Goal: Task Accomplishment & Management: Manage account settings

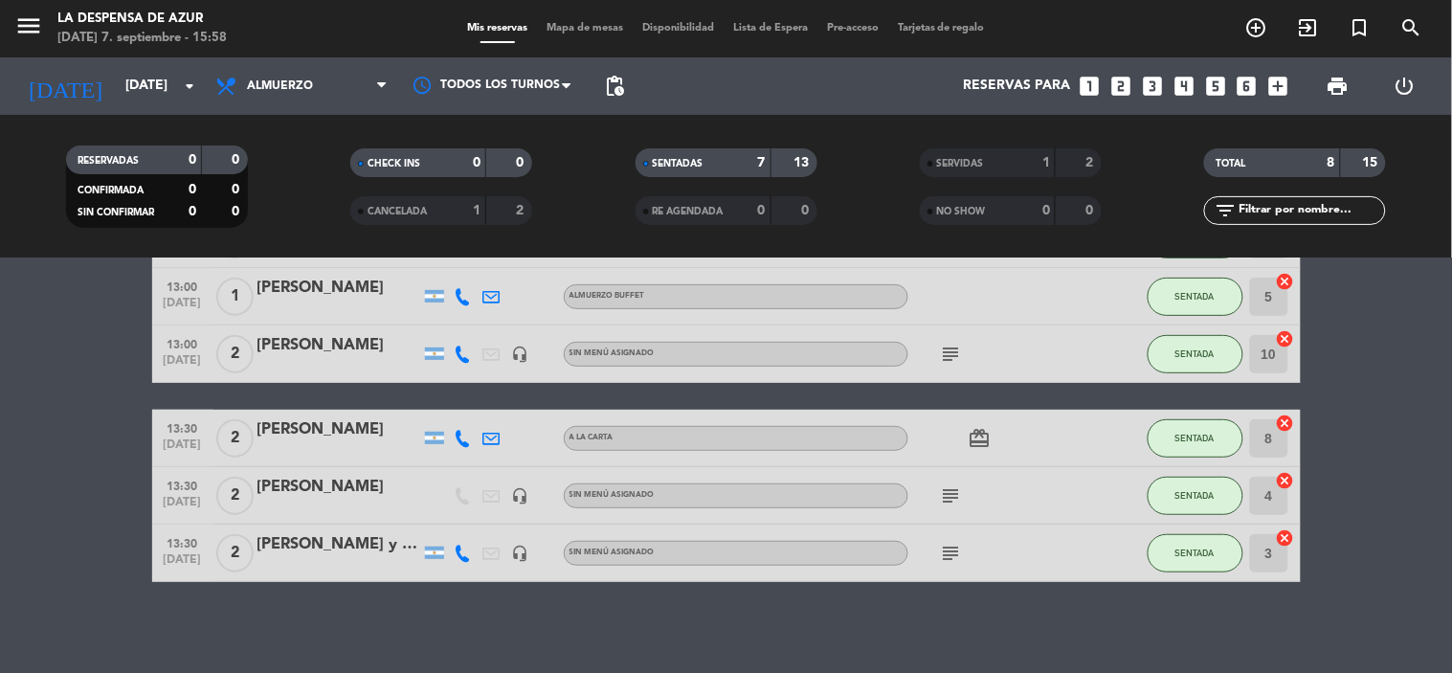
scroll to position [224, 0]
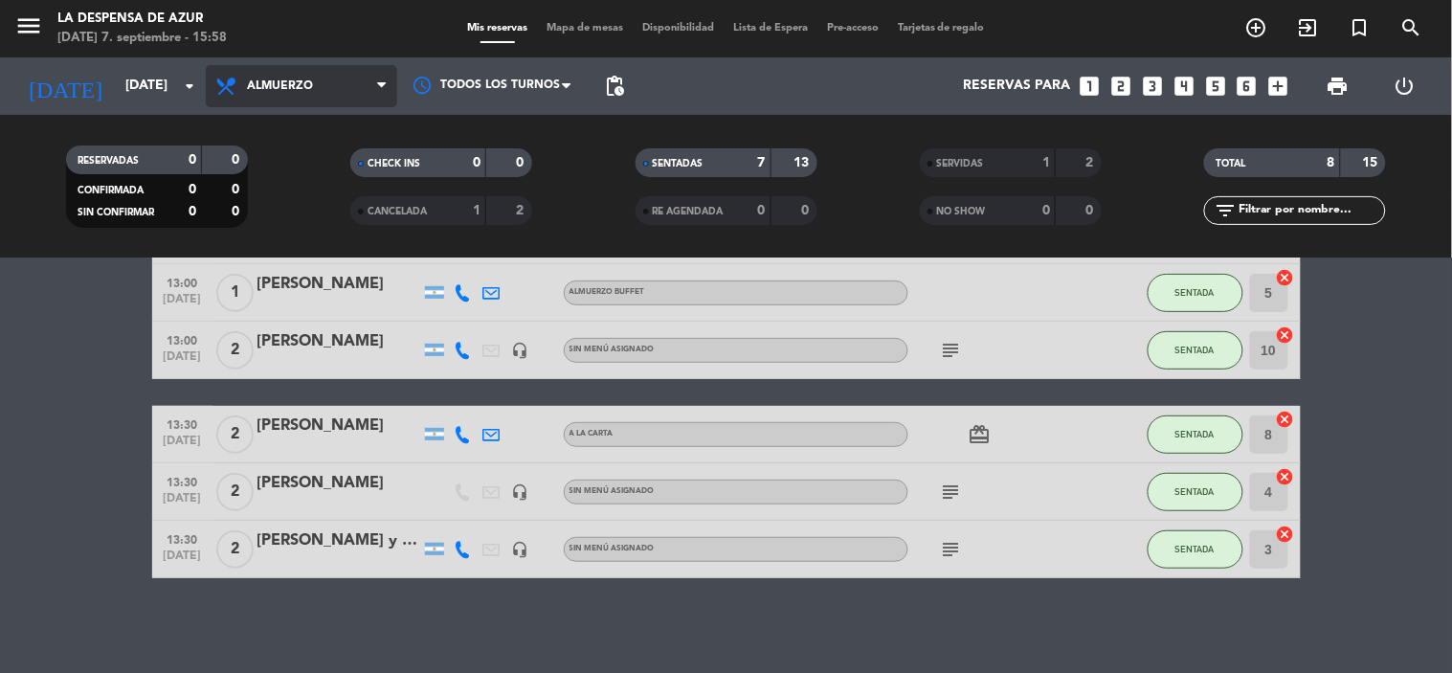
click at [272, 75] on span "Almuerzo" at bounding box center [301, 86] width 191 height 42
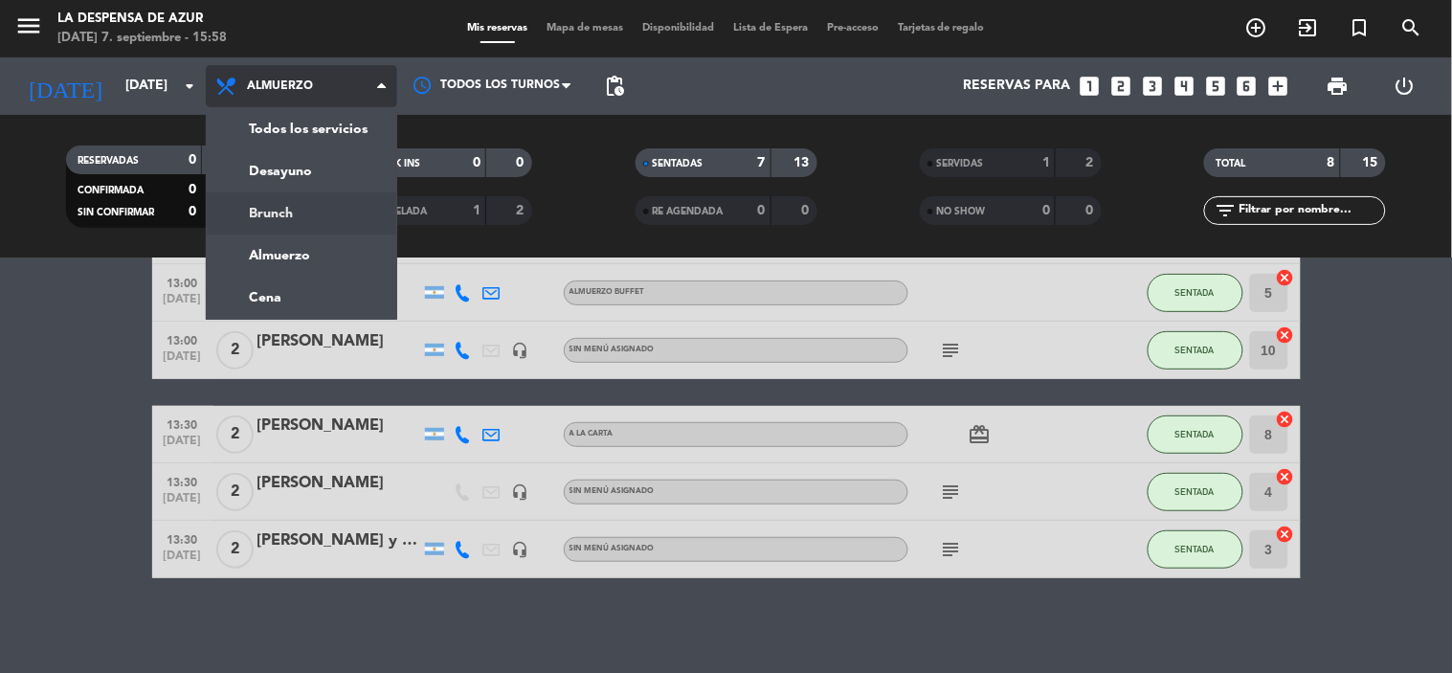
click at [289, 209] on div "menu La Despensa de [PERSON_NAME][DATE] 7. septiembre - 15:58 Mis reservas Mapa…" at bounding box center [726, 129] width 1452 height 259
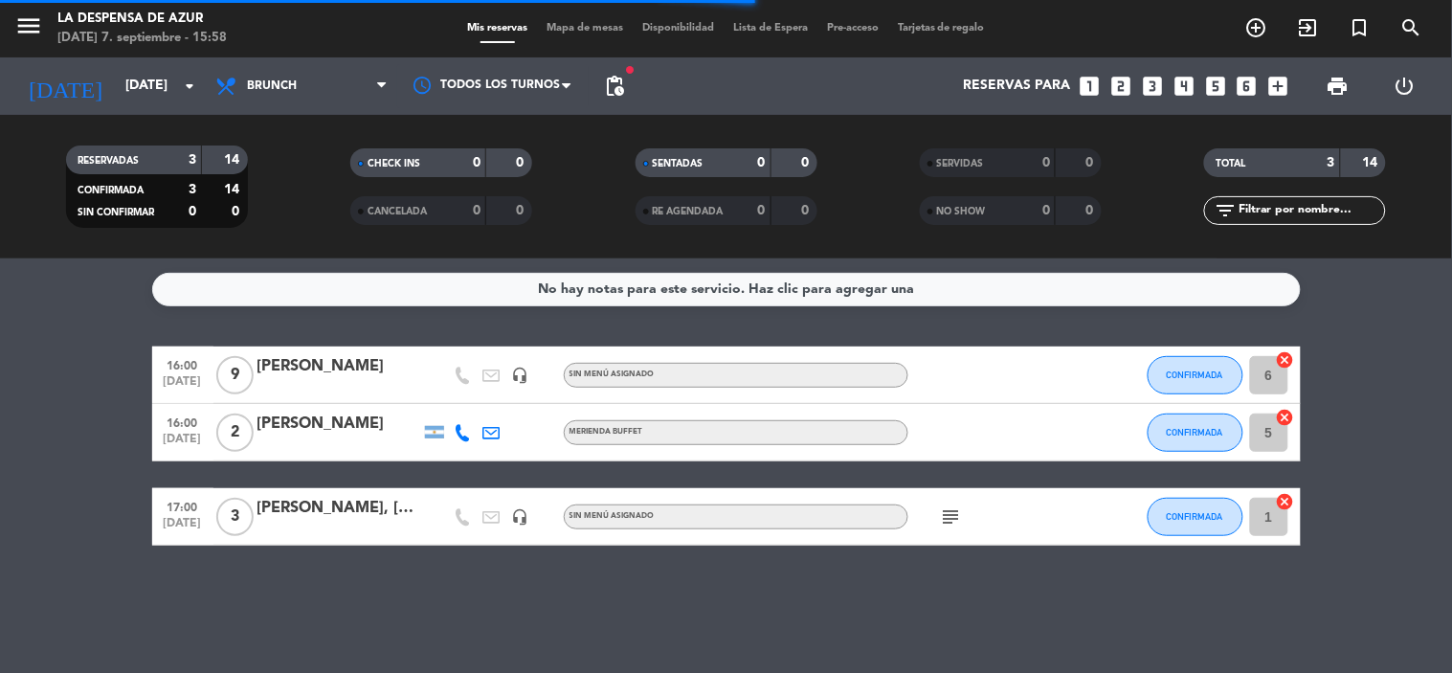
scroll to position [0, 0]
click at [319, 368] on div "[PERSON_NAME]" at bounding box center [339, 366] width 163 height 25
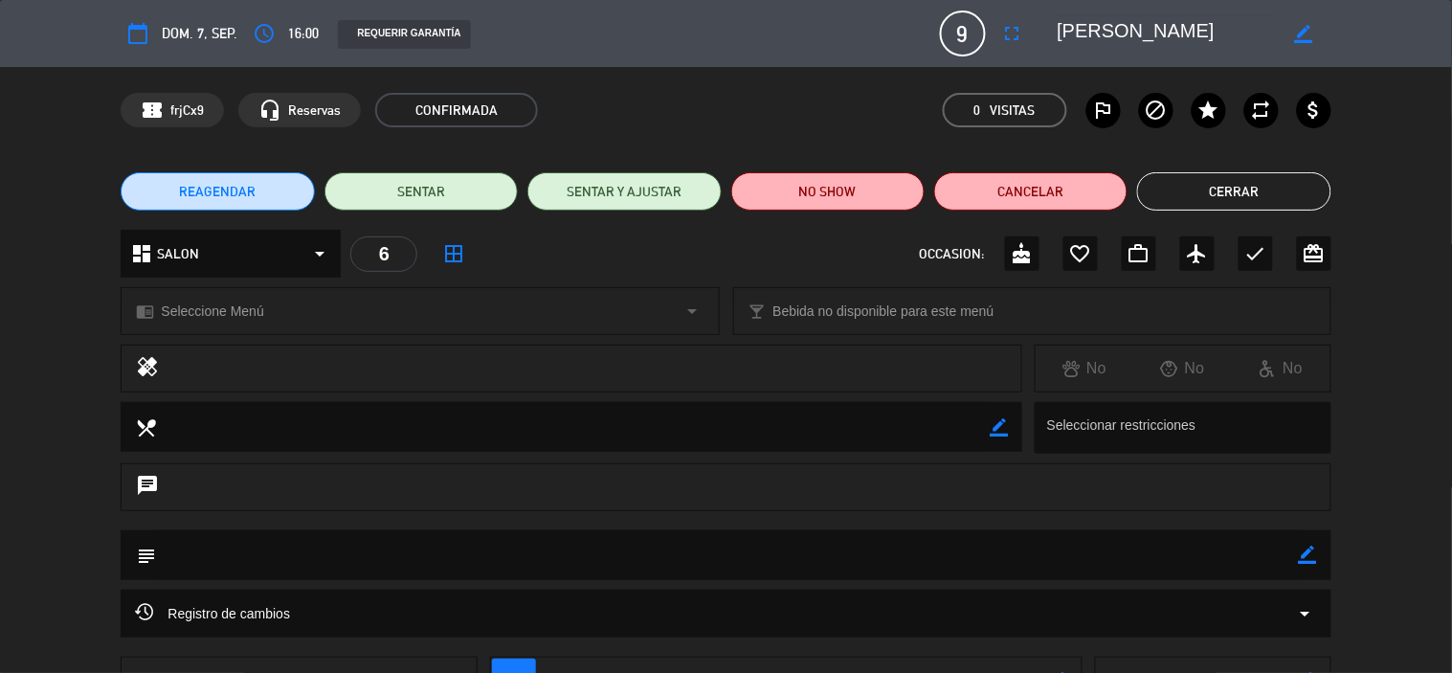
click at [1207, 189] on button "Cerrar" at bounding box center [1233, 191] width 193 height 38
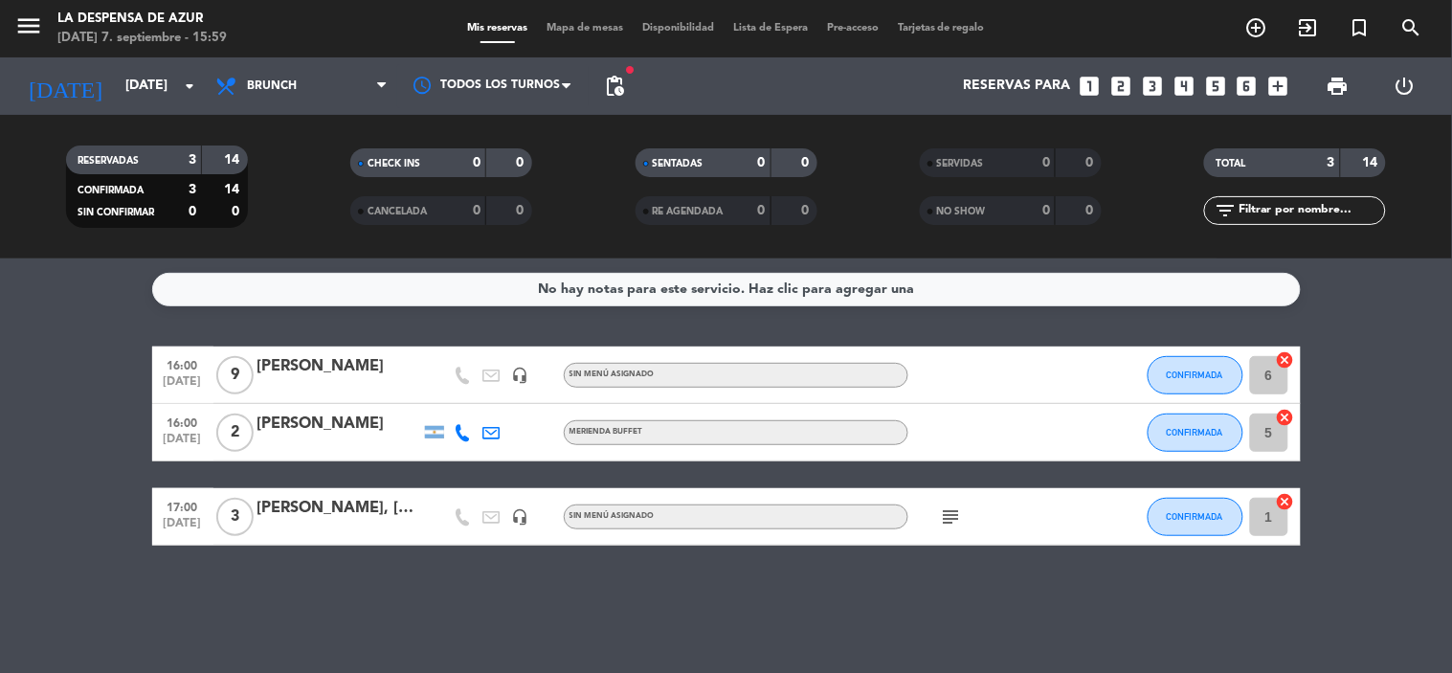
click at [271, 514] on div "[PERSON_NAME], [PERSON_NAME][GEOGRAPHIC_DATA]" at bounding box center [339, 508] width 163 height 25
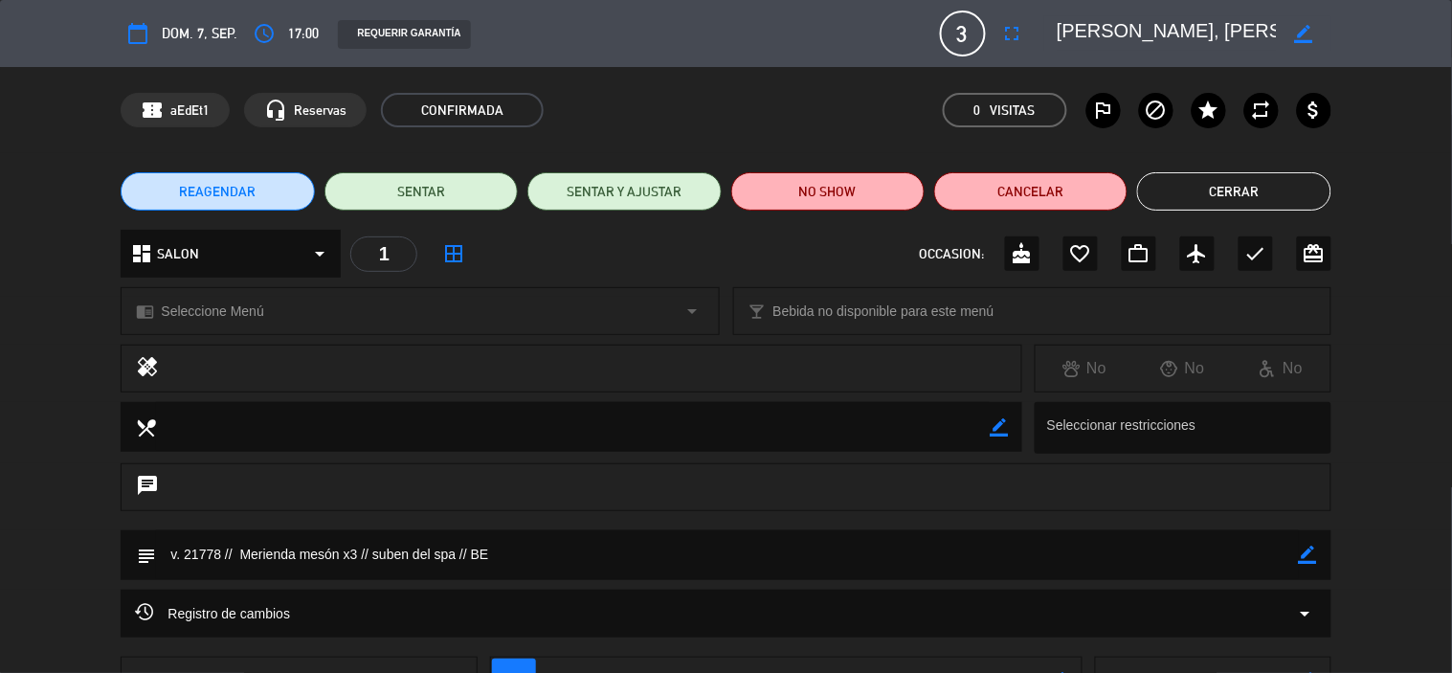
click at [1280, 185] on button "Cerrar" at bounding box center [1233, 191] width 193 height 38
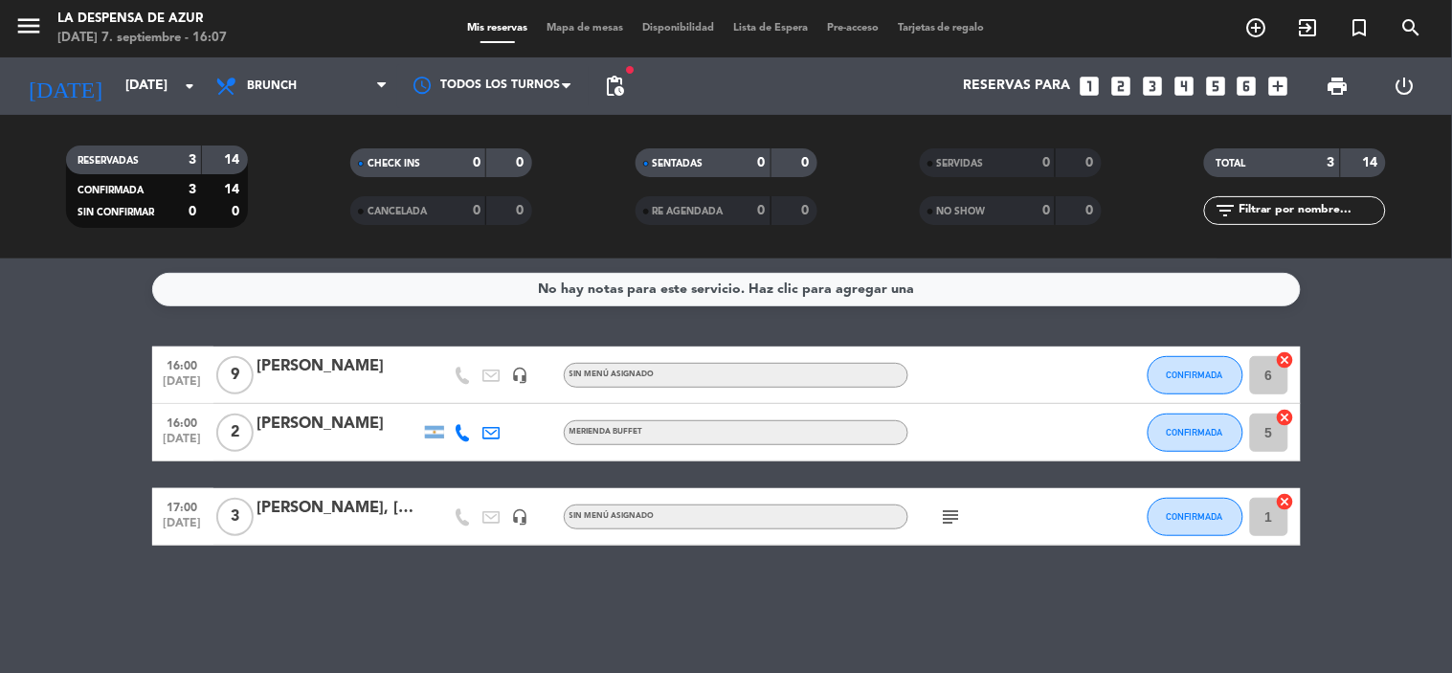
click at [934, 416] on div at bounding box center [995, 432] width 172 height 56
click at [1207, 436] on span "CONFIRMADA" at bounding box center [1195, 432] width 56 height 11
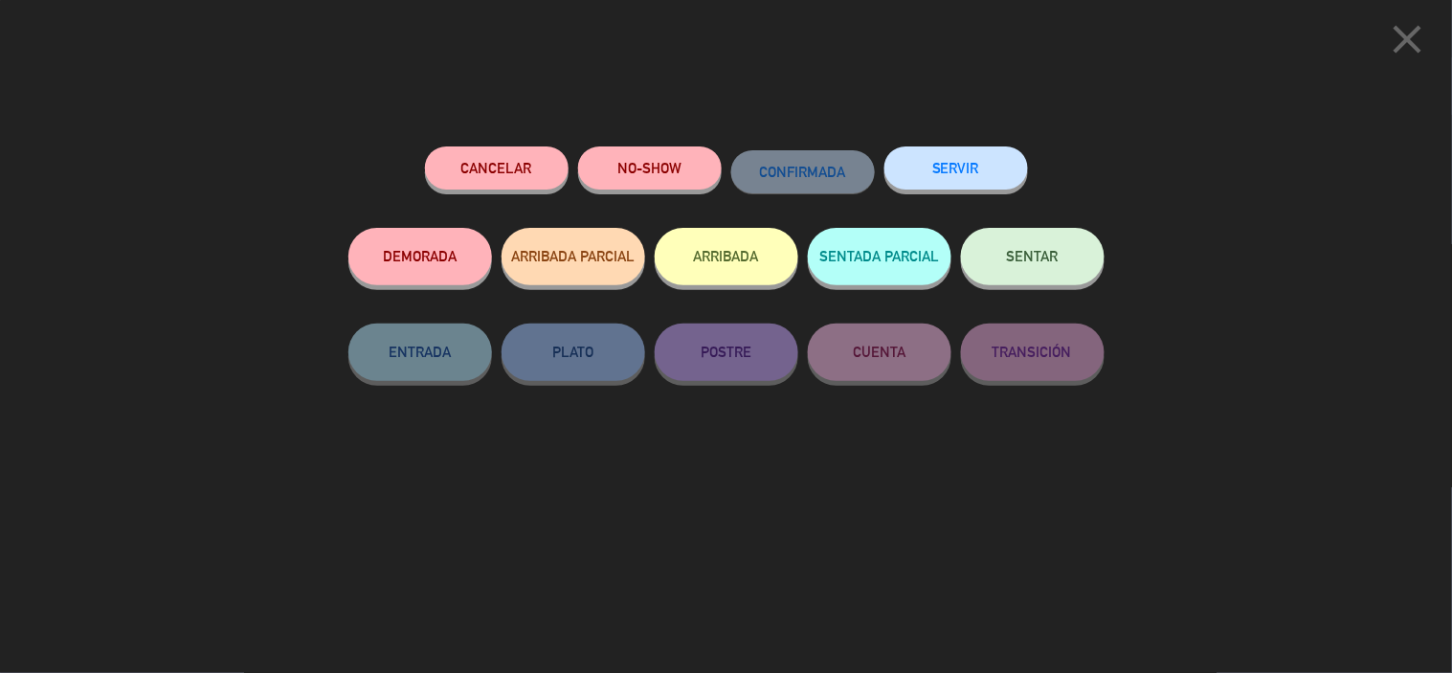
click at [1031, 270] on button "SENTAR" at bounding box center [1033, 256] width 144 height 57
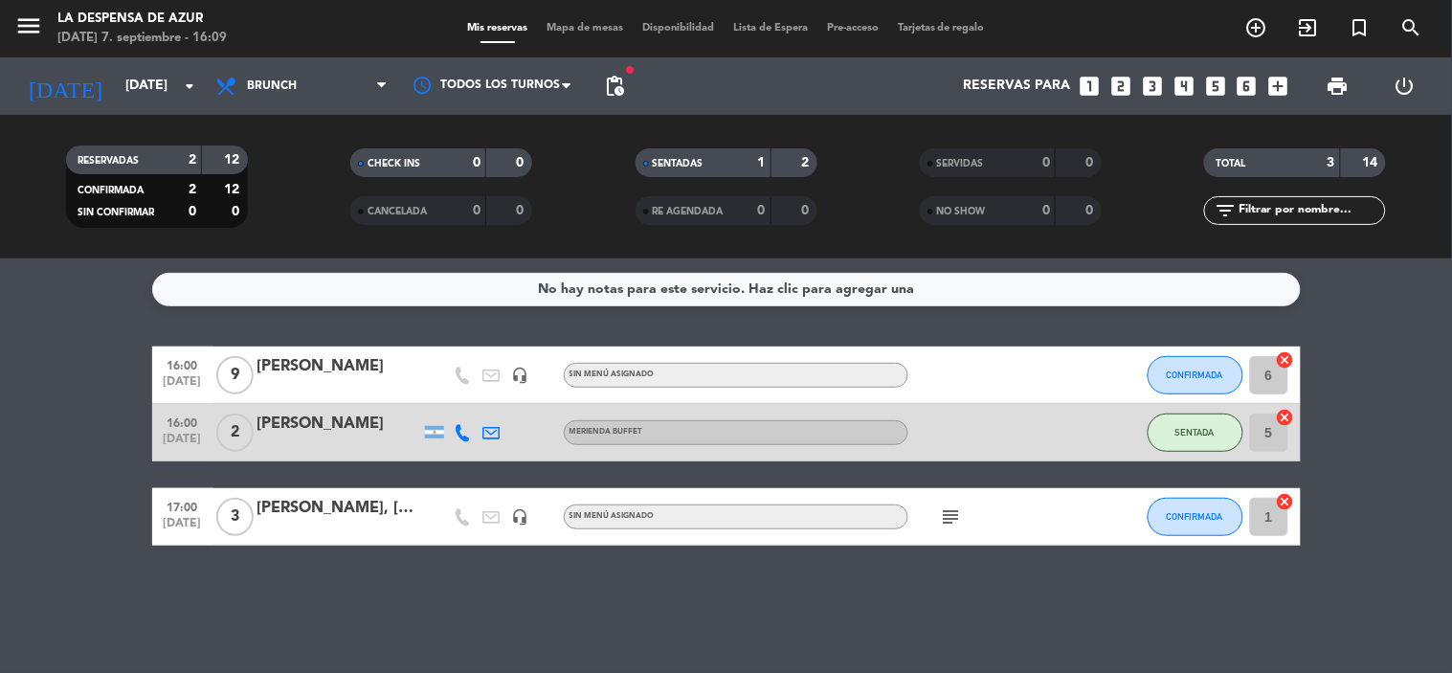
click at [551, 32] on span "Mapa de mesas" at bounding box center [585, 28] width 96 height 11
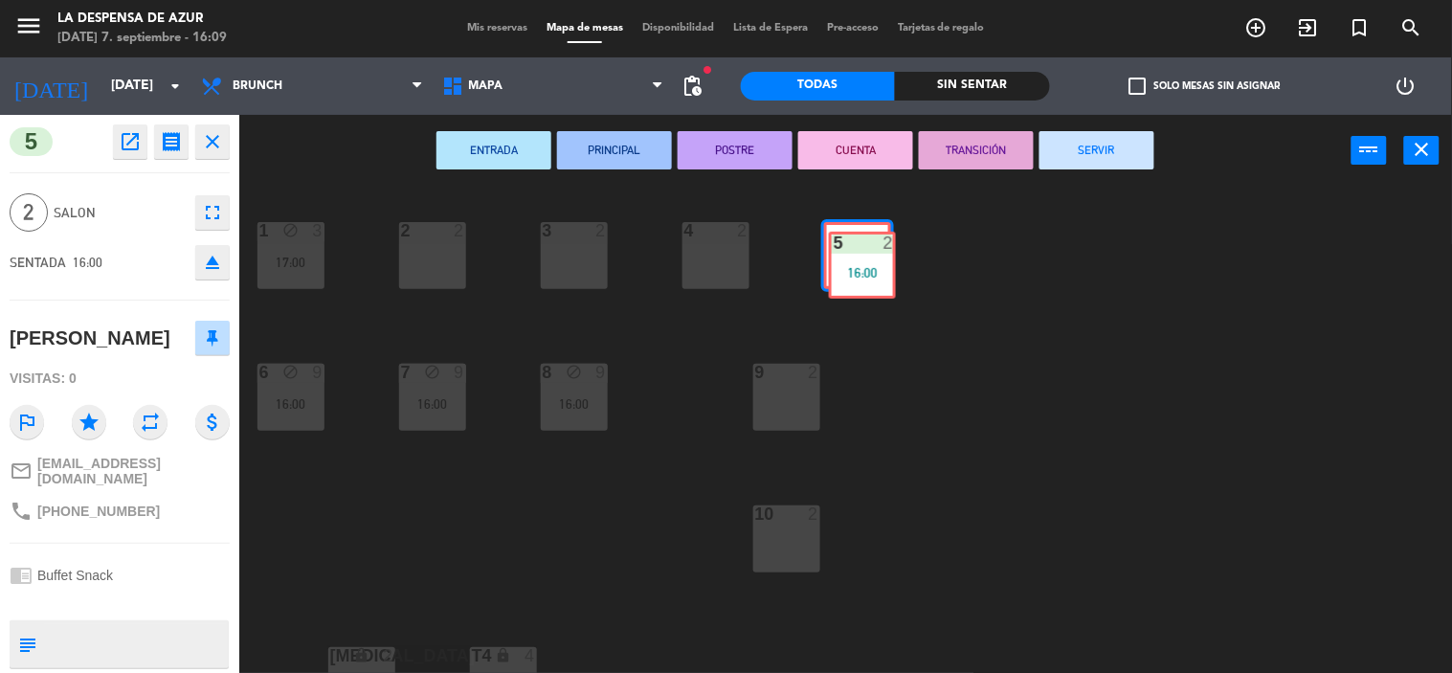
drag, startPoint x: 854, startPoint y: 262, endPoint x: 859, endPoint y: 272, distance: 10.7
click at [859, 272] on div "5 2 16:00 5 2 16:00" at bounding box center [857, 255] width 67 height 67
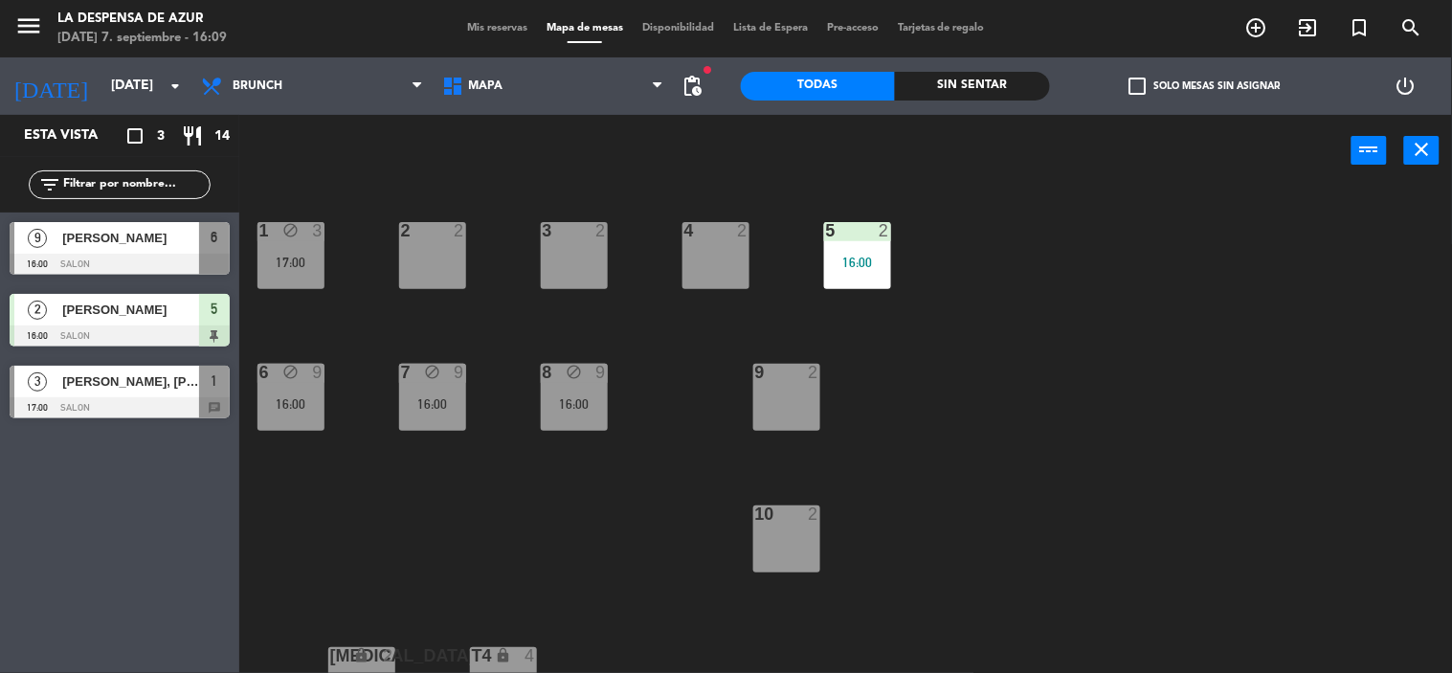
click at [788, 394] on div "9 2" at bounding box center [786, 397] width 67 height 67
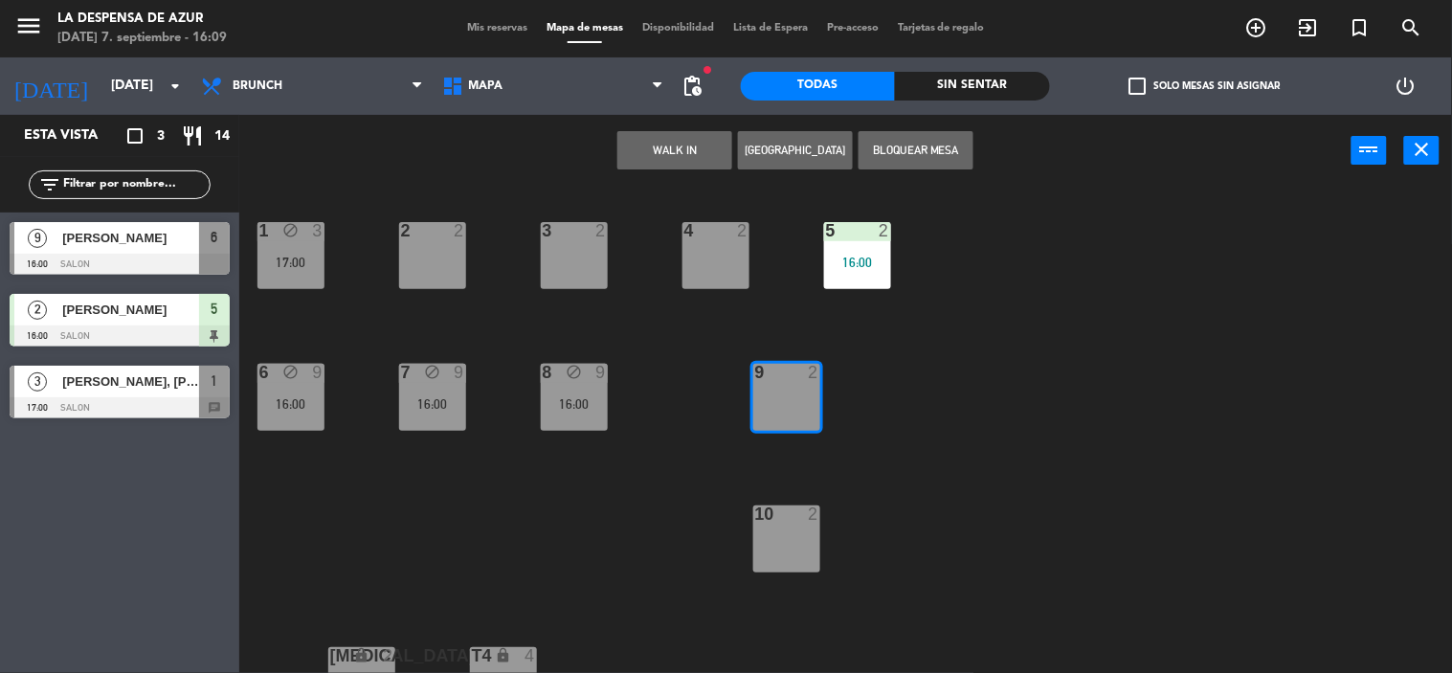
click at [677, 145] on button "WALK IN" at bounding box center [675, 150] width 115 height 38
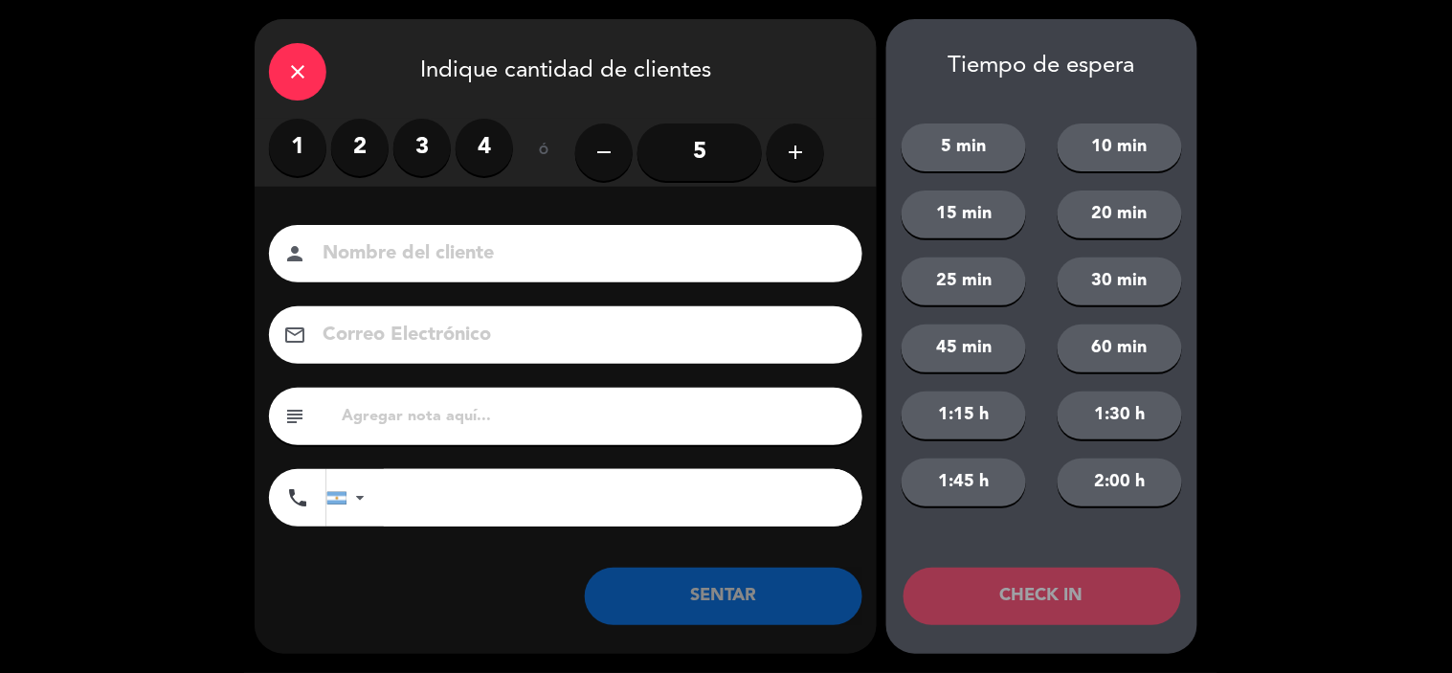
drag, startPoint x: 356, startPoint y: 148, endPoint x: 385, endPoint y: 198, distance: 57.5
click at [357, 148] on label "2" at bounding box center [359, 147] width 57 height 57
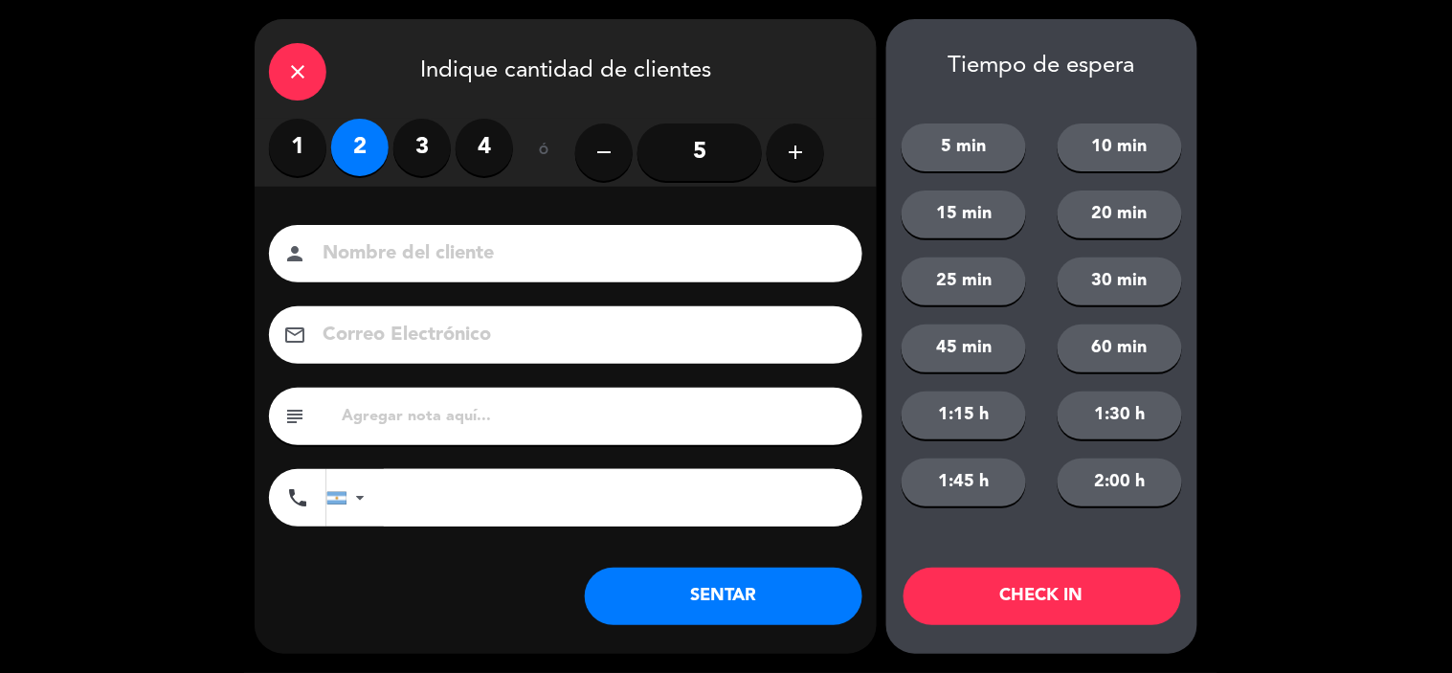
click at [425, 253] on input at bounding box center [579, 254] width 517 height 34
type input "EXTERNAS"
click at [414, 408] on input "text" at bounding box center [594, 416] width 508 height 27
type input "suben del spa"
click at [776, 608] on button "SENTAR" at bounding box center [724, 596] width 278 height 57
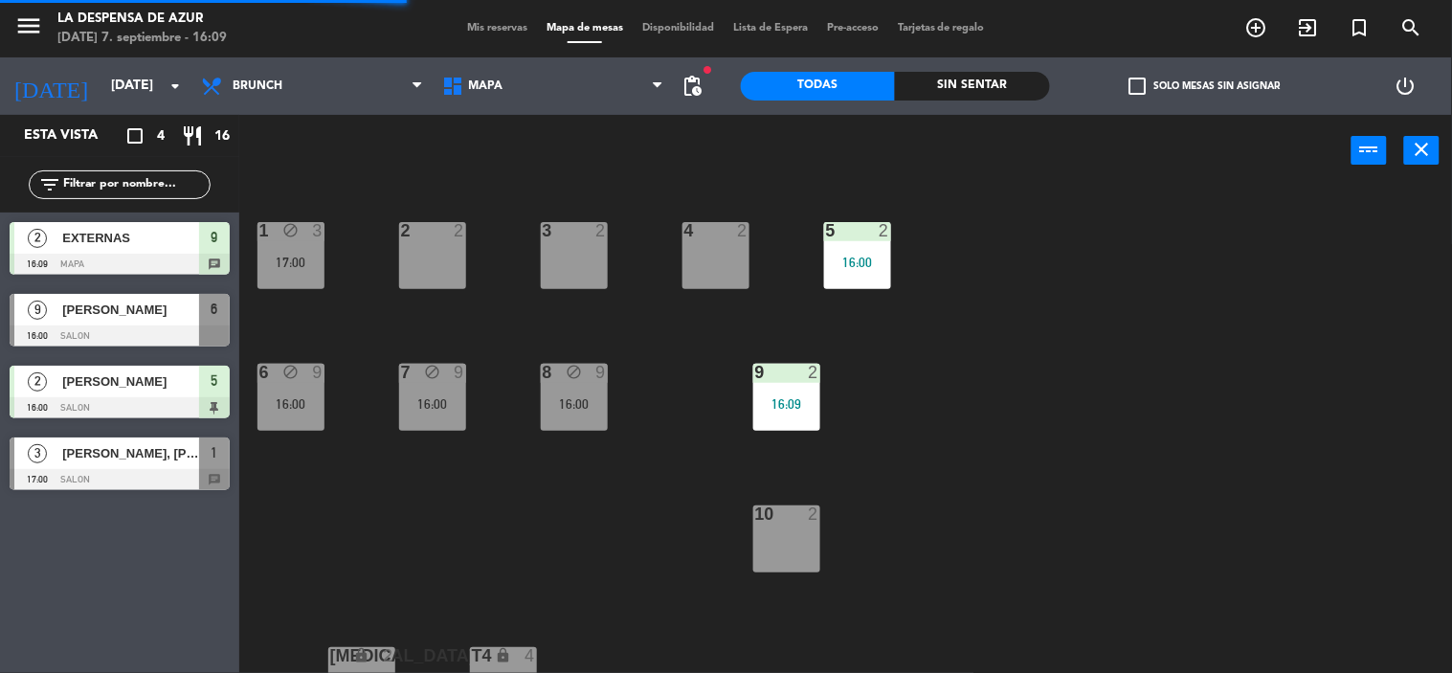
click at [475, 27] on span "Mis reservas" at bounding box center [497, 28] width 79 height 11
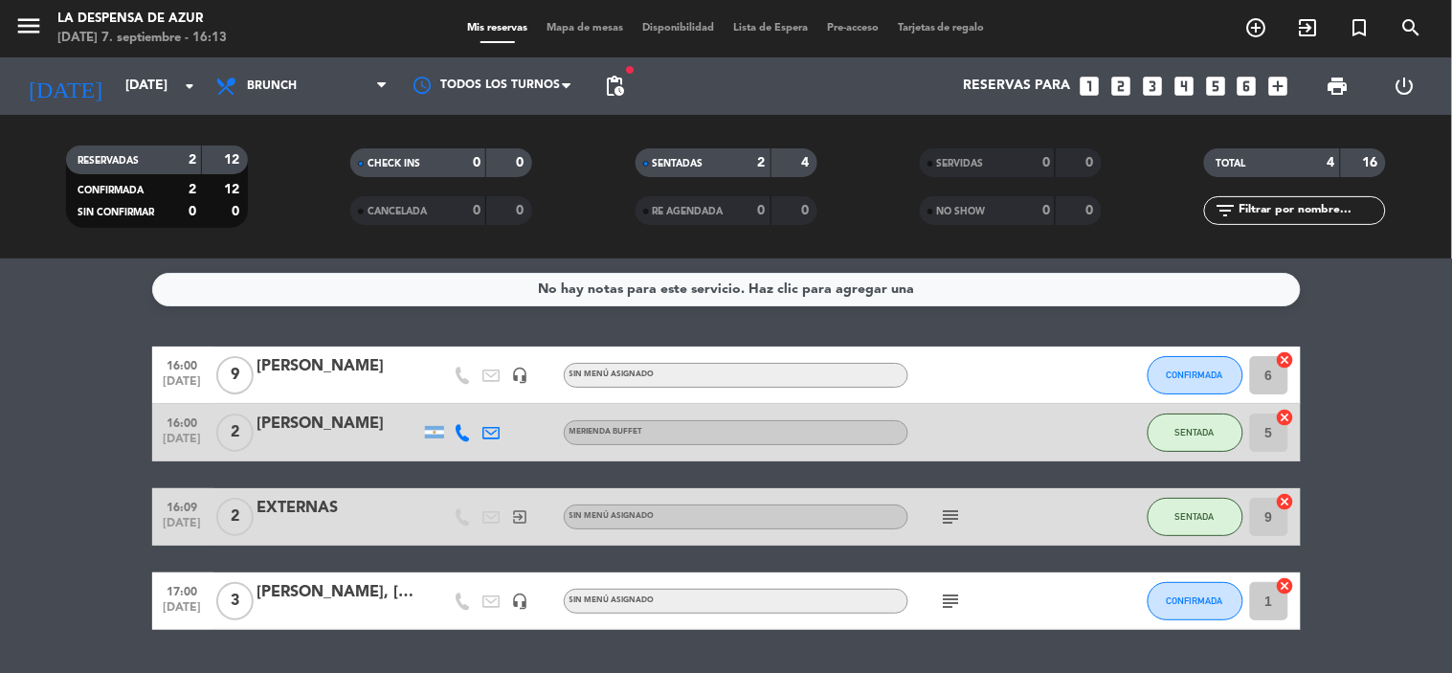
click at [959, 594] on icon "subject" at bounding box center [951, 601] width 23 height 23
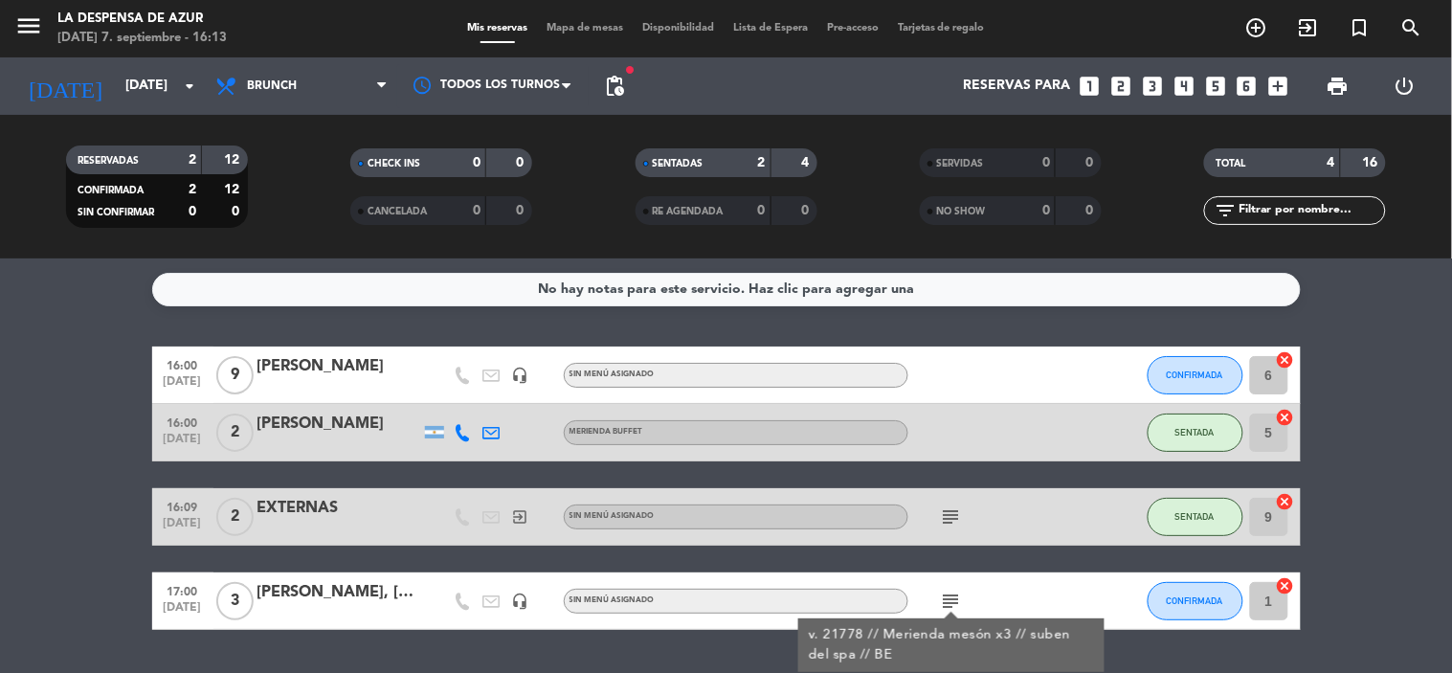
click at [958, 590] on icon "subject" at bounding box center [951, 601] width 23 height 23
click at [332, 86] on span "Brunch" at bounding box center [301, 86] width 191 height 42
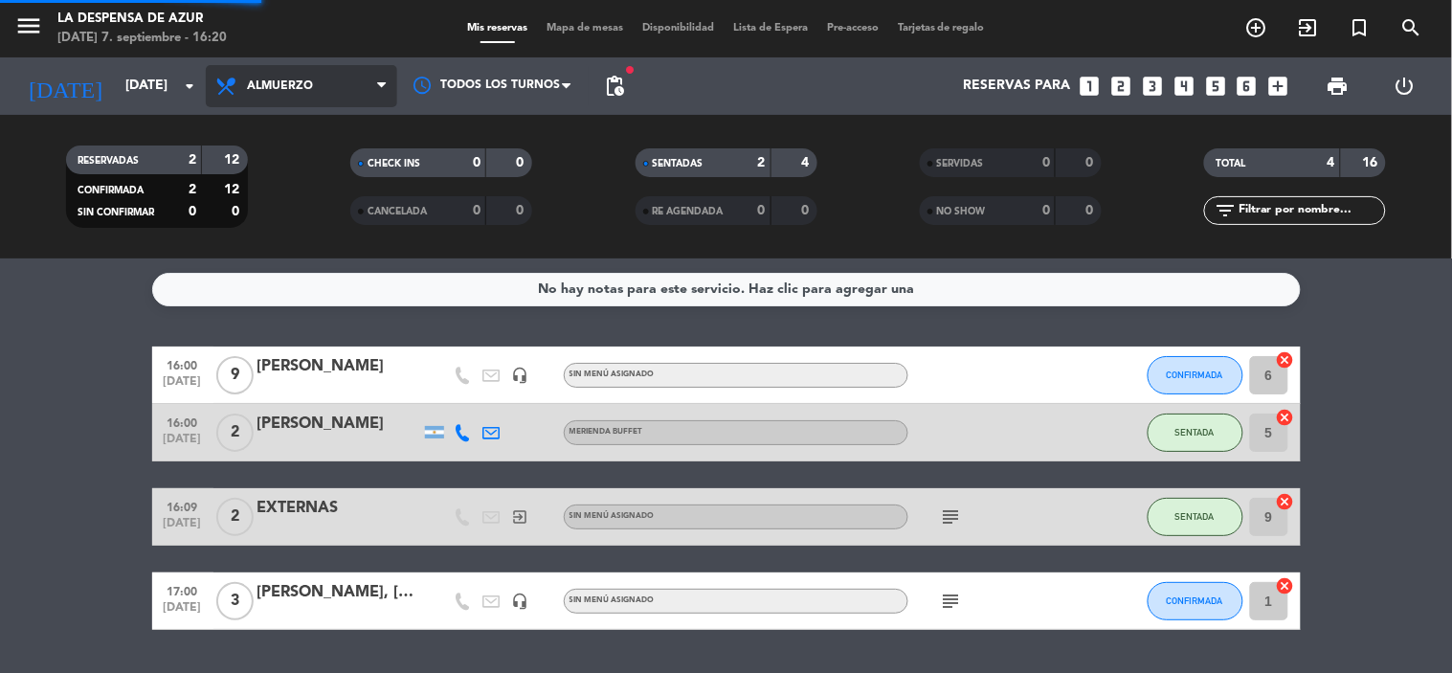
click at [321, 242] on div "menu La Despensa de [PERSON_NAME][DATE] 7. septiembre - 16:20 Mis reservas Mapa…" at bounding box center [726, 129] width 1452 height 259
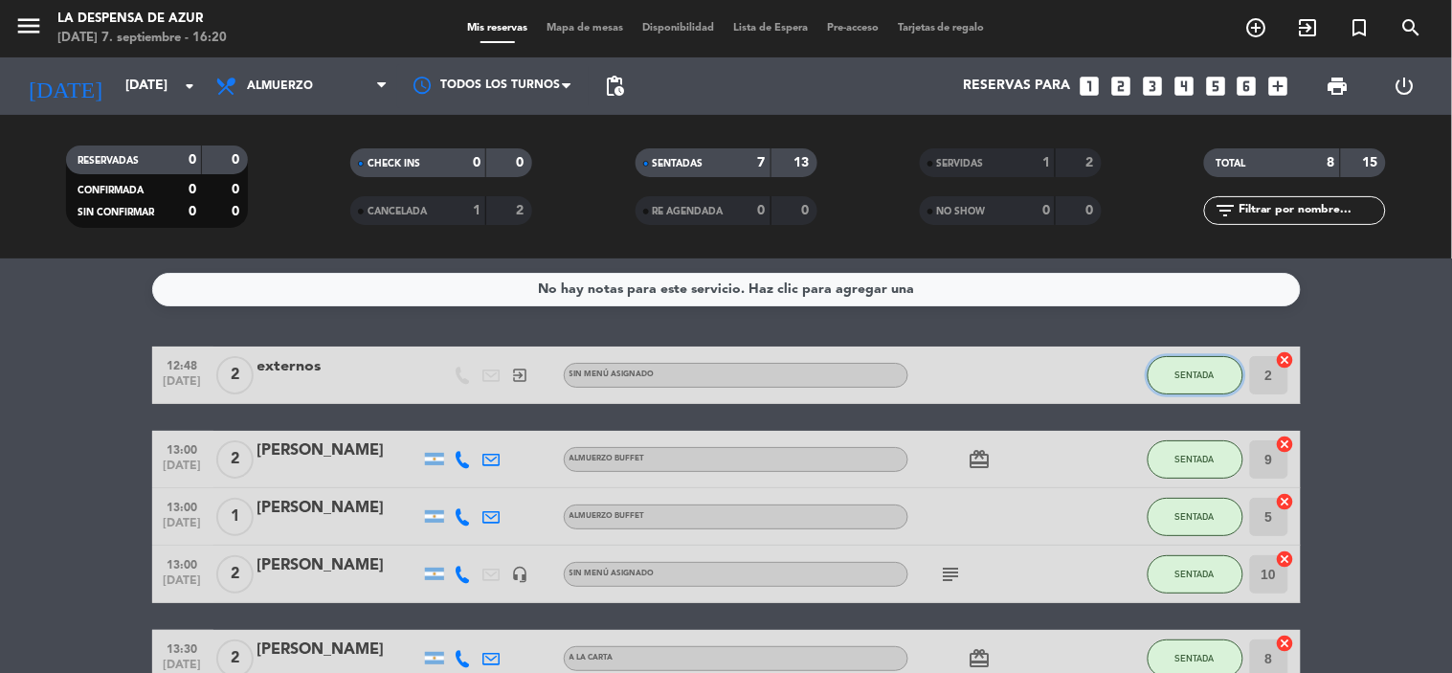
click at [1192, 371] on span "SENTADA" at bounding box center [1195, 375] width 39 height 11
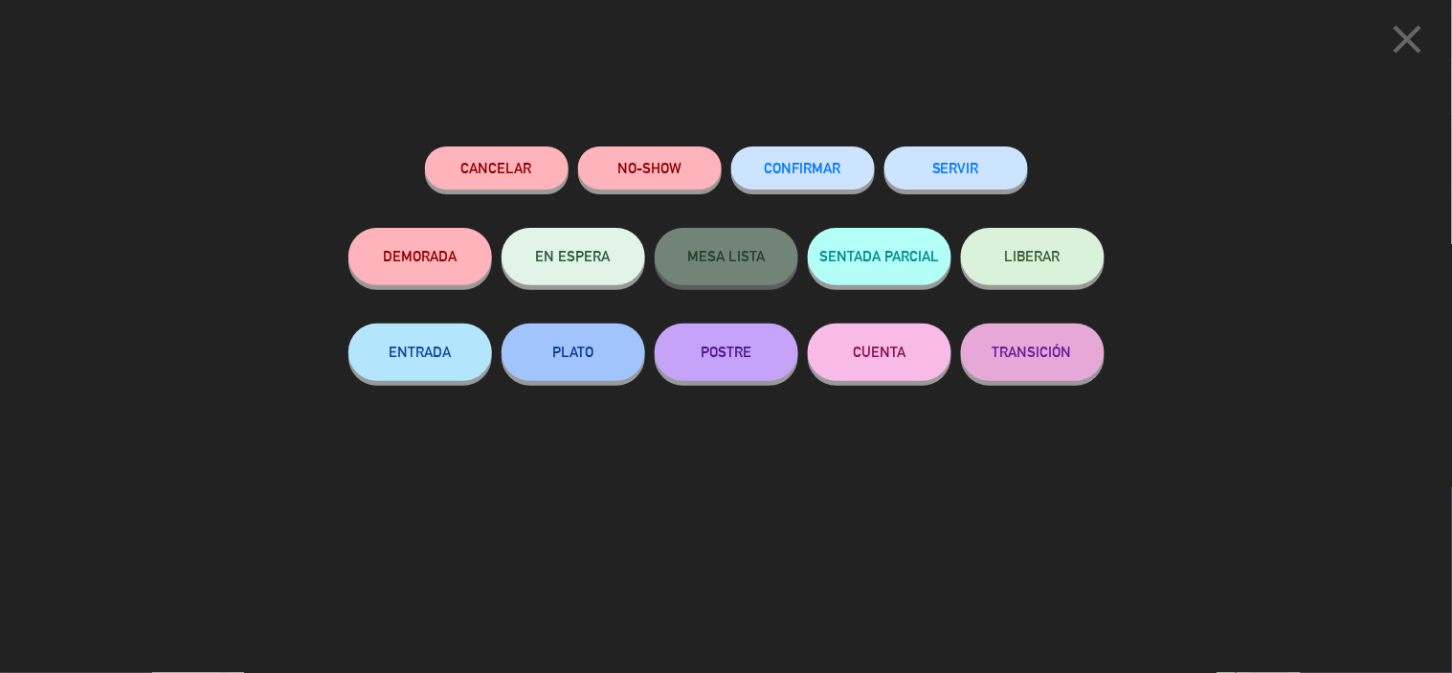
click at [969, 153] on button "SERVIR" at bounding box center [957, 167] width 144 height 43
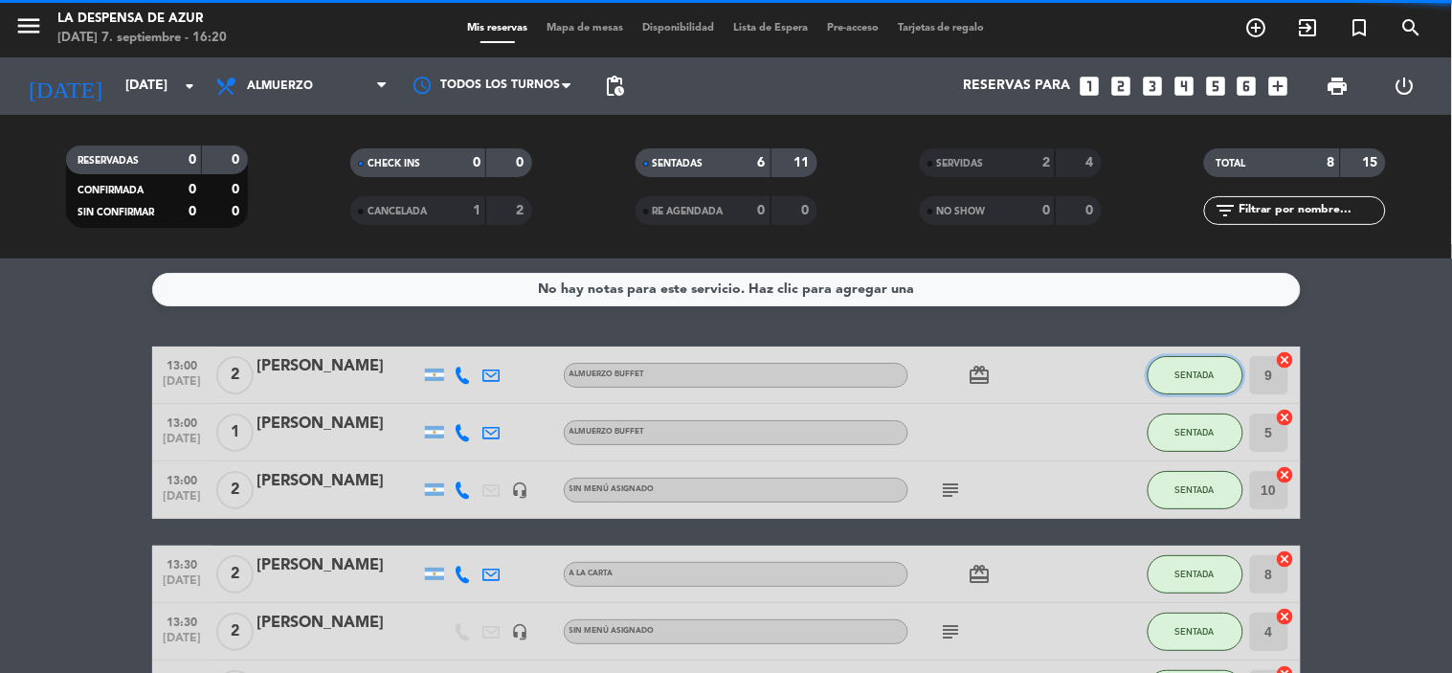
click at [1173, 389] on button "SENTADA" at bounding box center [1196, 375] width 96 height 38
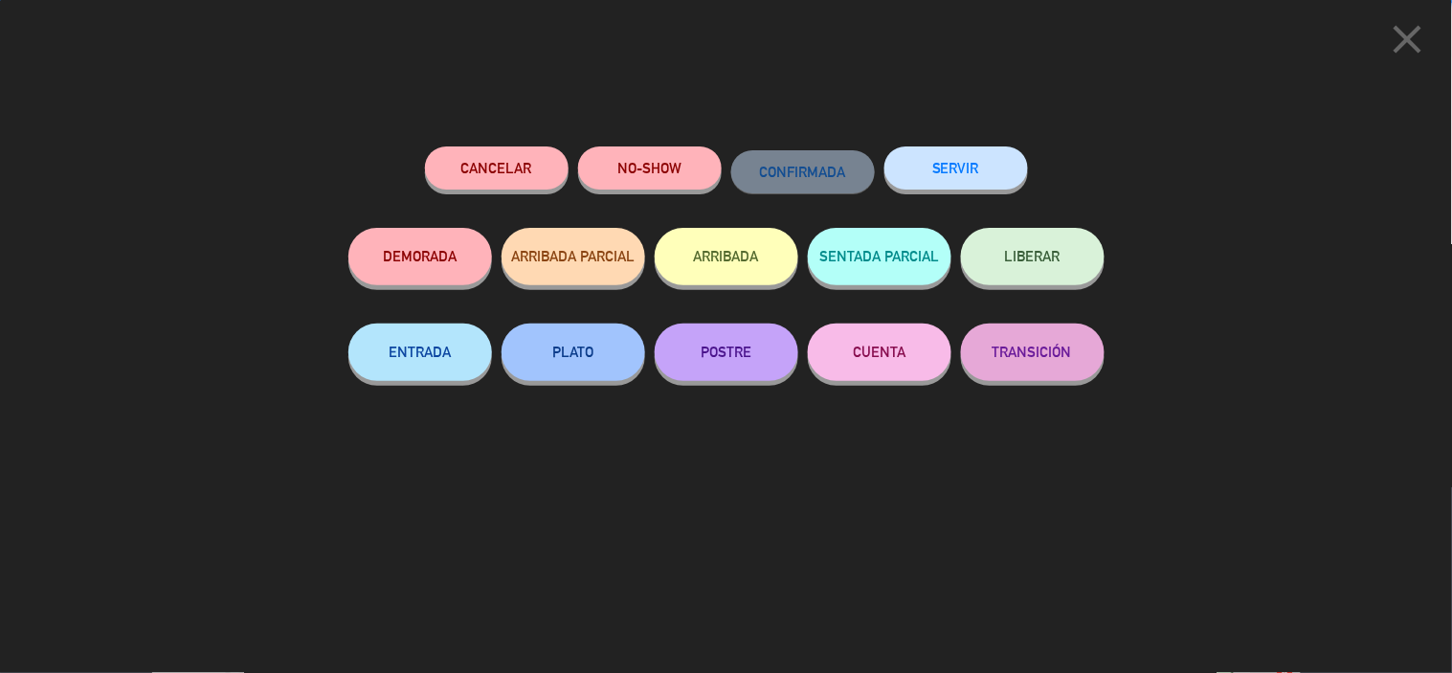
click at [972, 179] on button "SERVIR" at bounding box center [957, 167] width 144 height 43
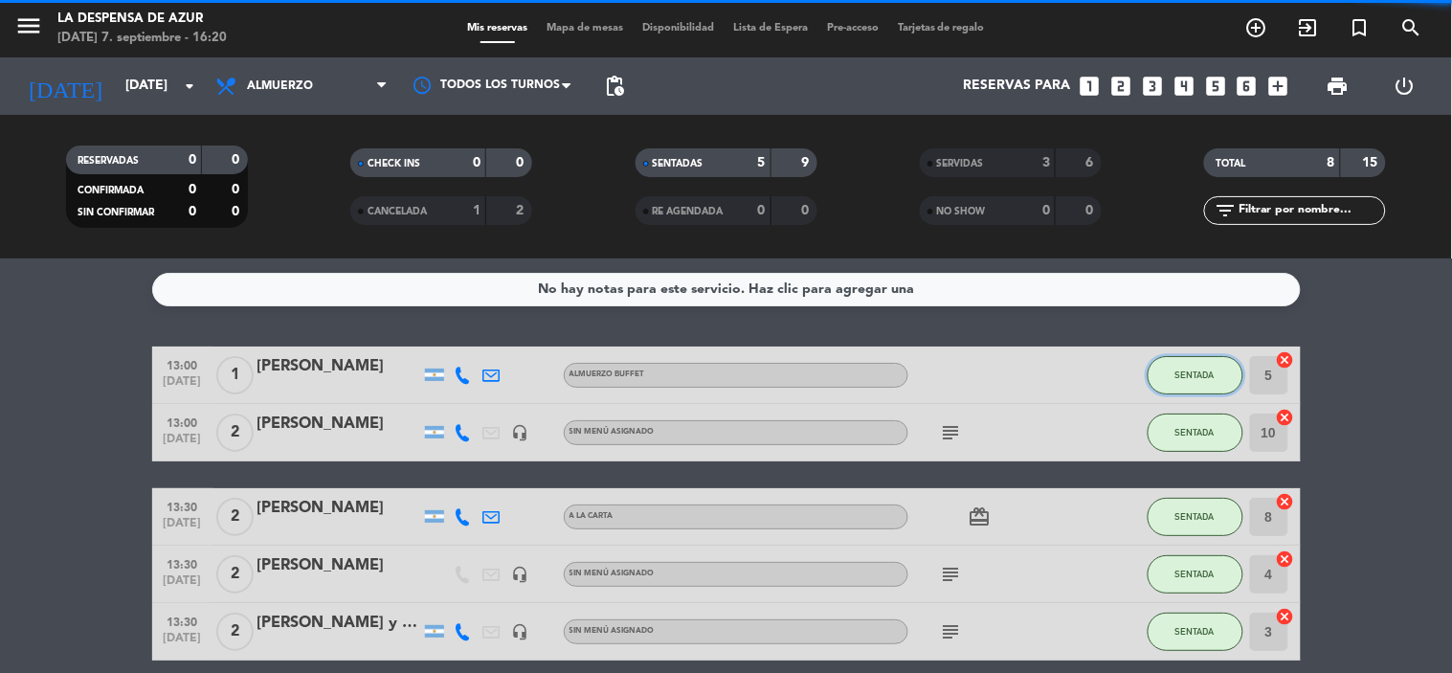
click at [1187, 378] on span "SENTADA" at bounding box center [1195, 375] width 39 height 11
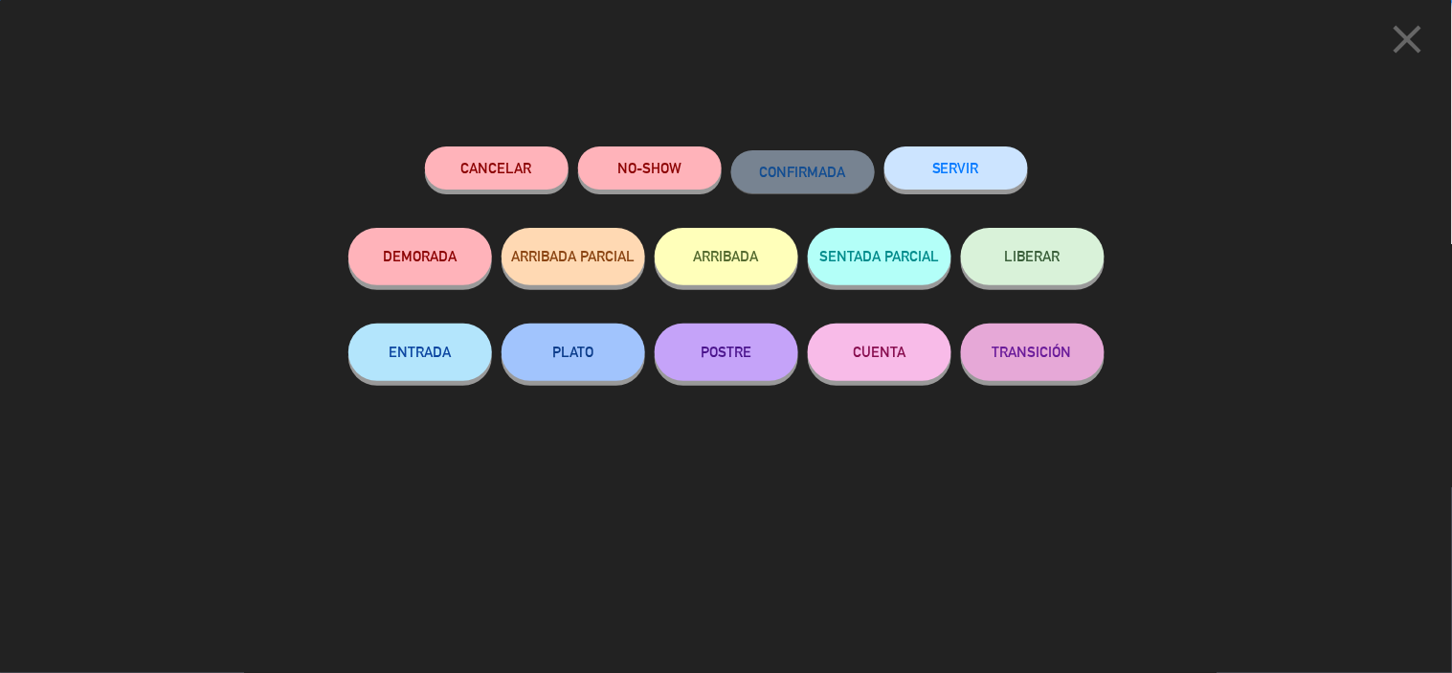
click at [933, 148] on div "SERVIR" at bounding box center [957, 186] width 144 height 81
click at [1017, 174] on button "SERVIR" at bounding box center [957, 167] width 144 height 43
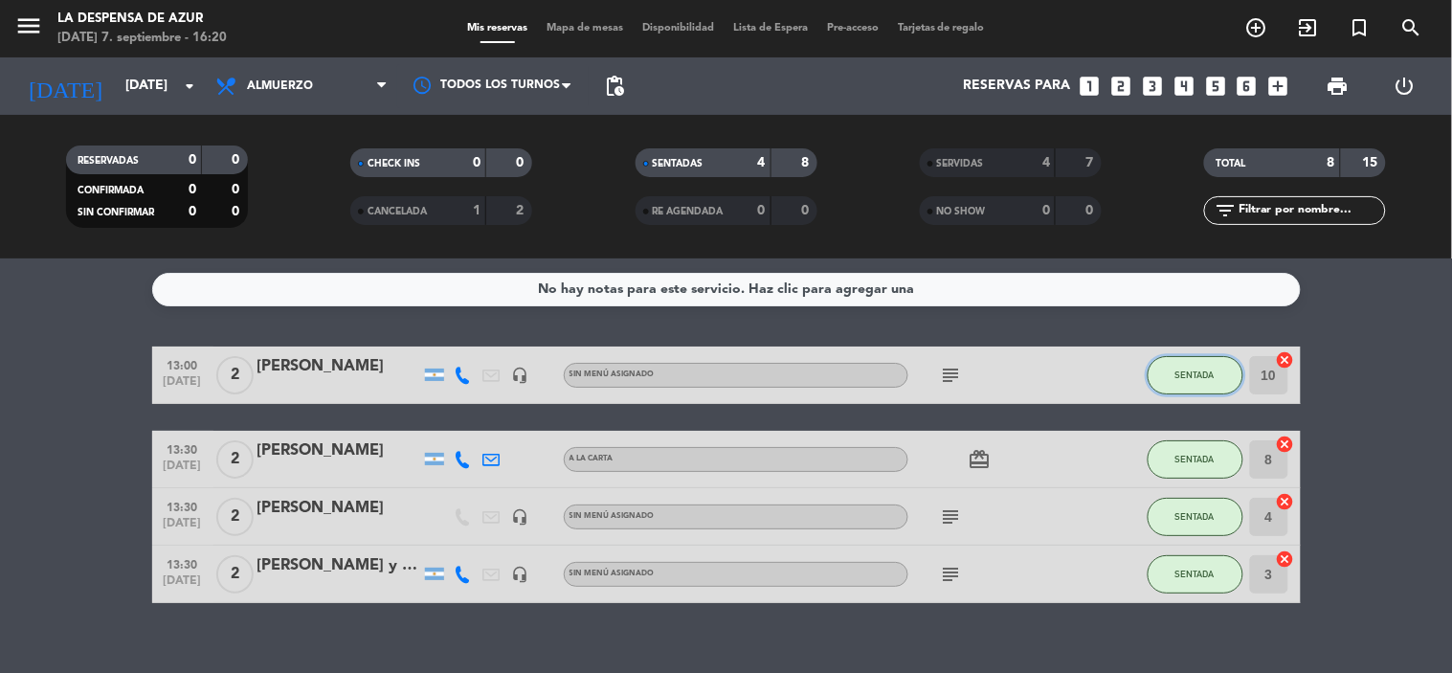
click at [1202, 362] on button "SENTADA" at bounding box center [1196, 375] width 96 height 38
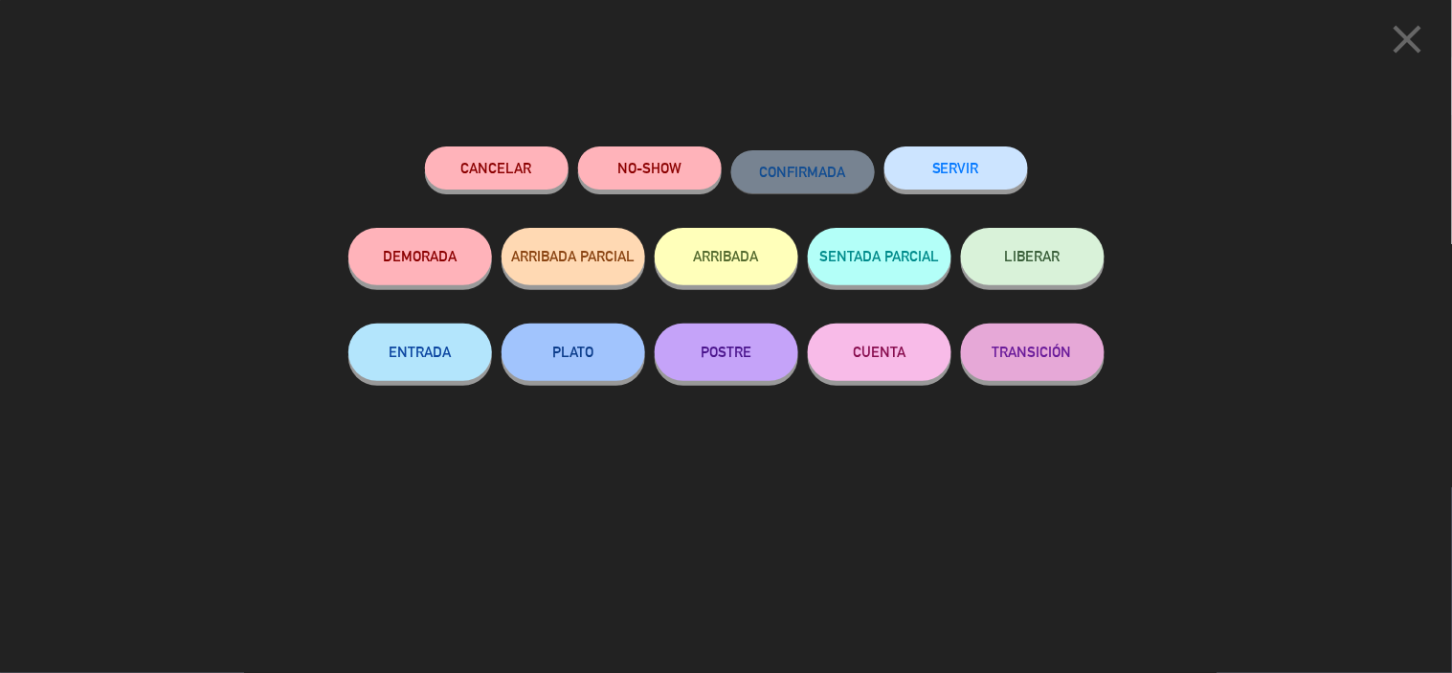
click at [963, 182] on button "SERVIR" at bounding box center [957, 167] width 144 height 43
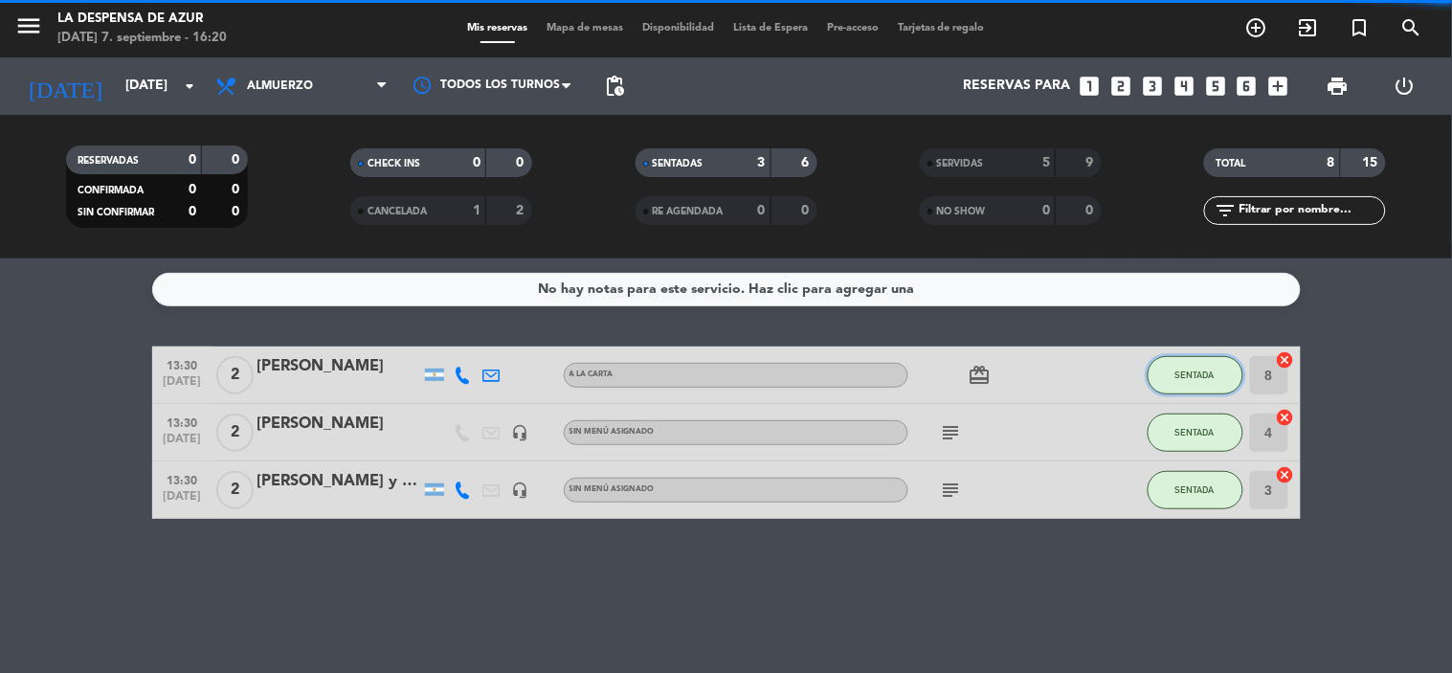
click at [1180, 366] on button "SENTADA" at bounding box center [1196, 375] width 96 height 38
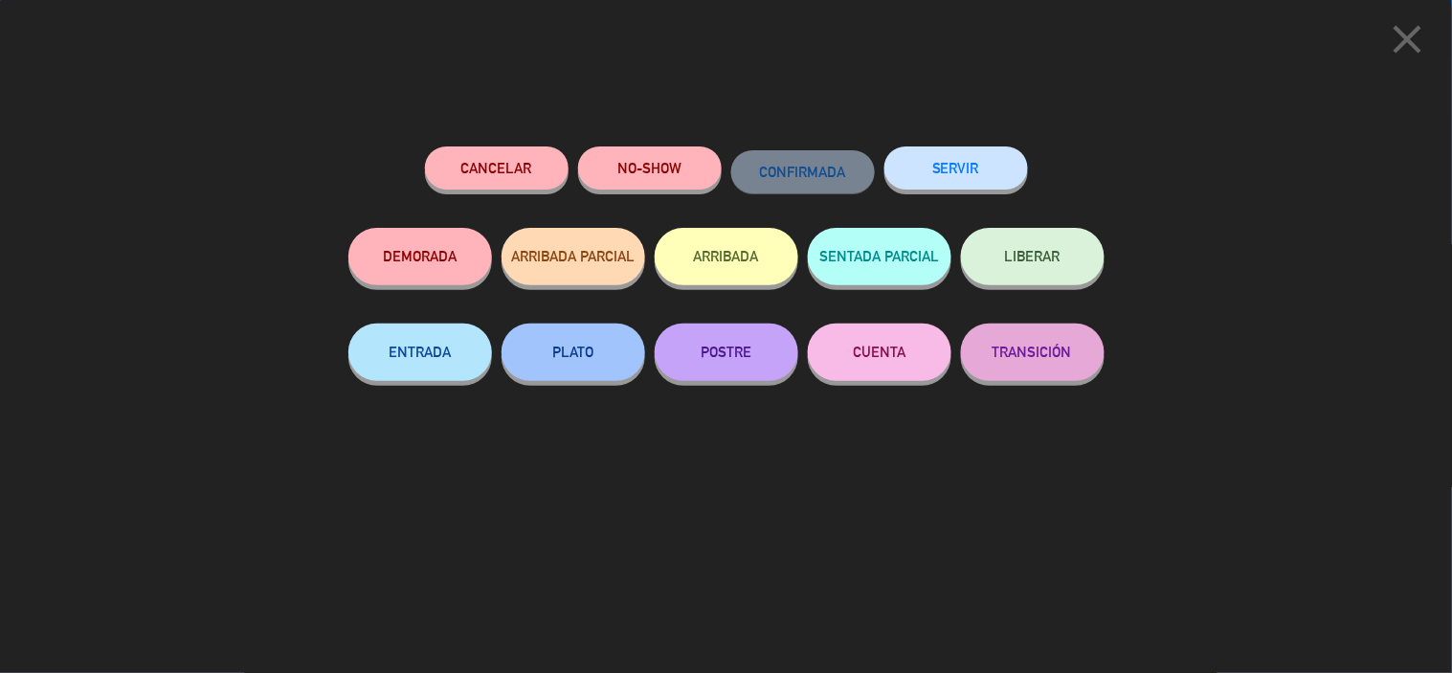
click at [930, 166] on button "SERVIR" at bounding box center [957, 167] width 144 height 43
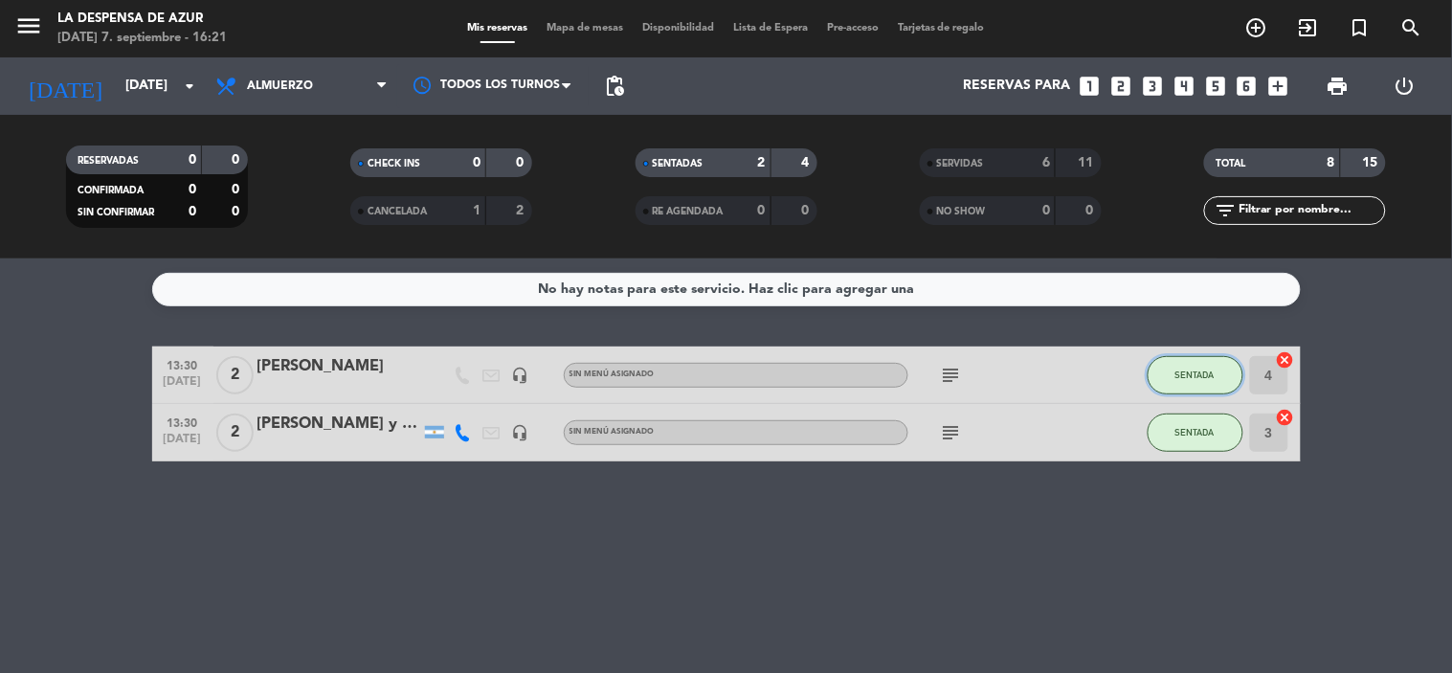
click at [1170, 361] on button "SENTADA" at bounding box center [1196, 375] width 96 height 38
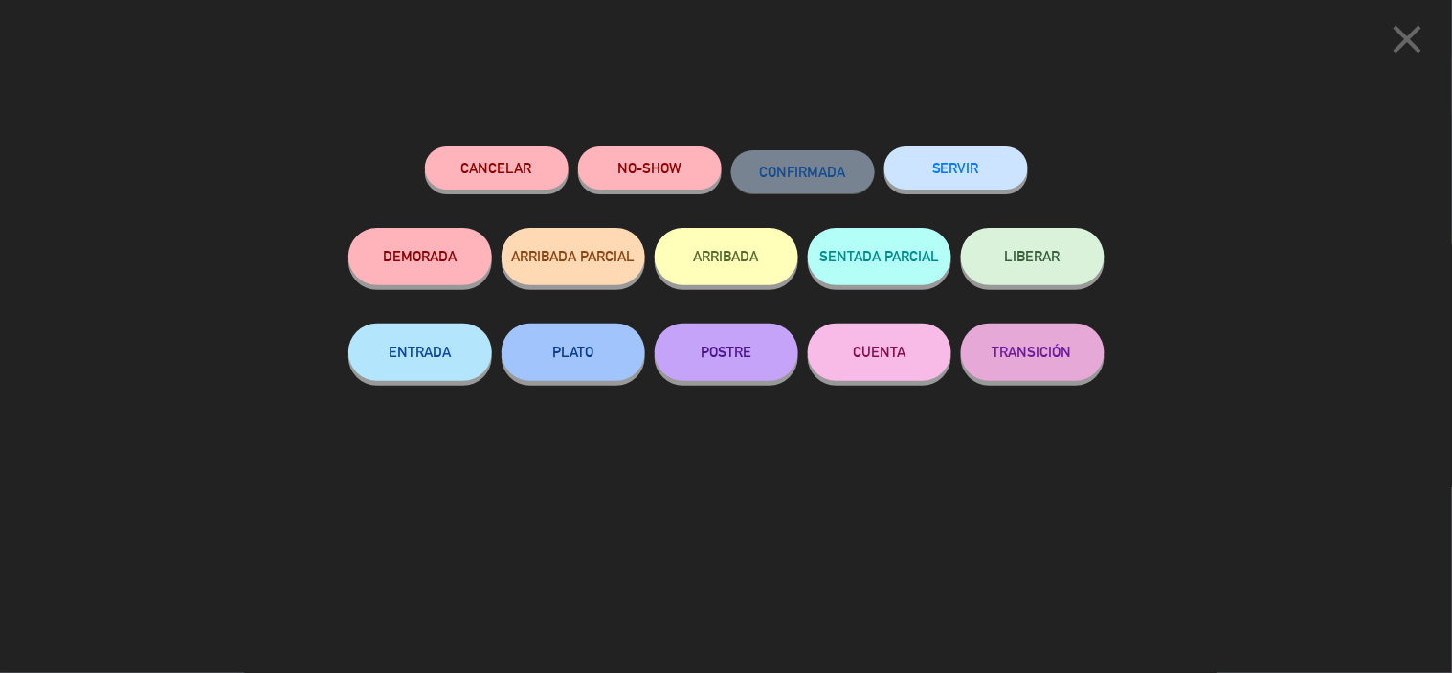
click at [984, 157] on button "SERVIR" at bounding box center [957, 167] width 144 height 43
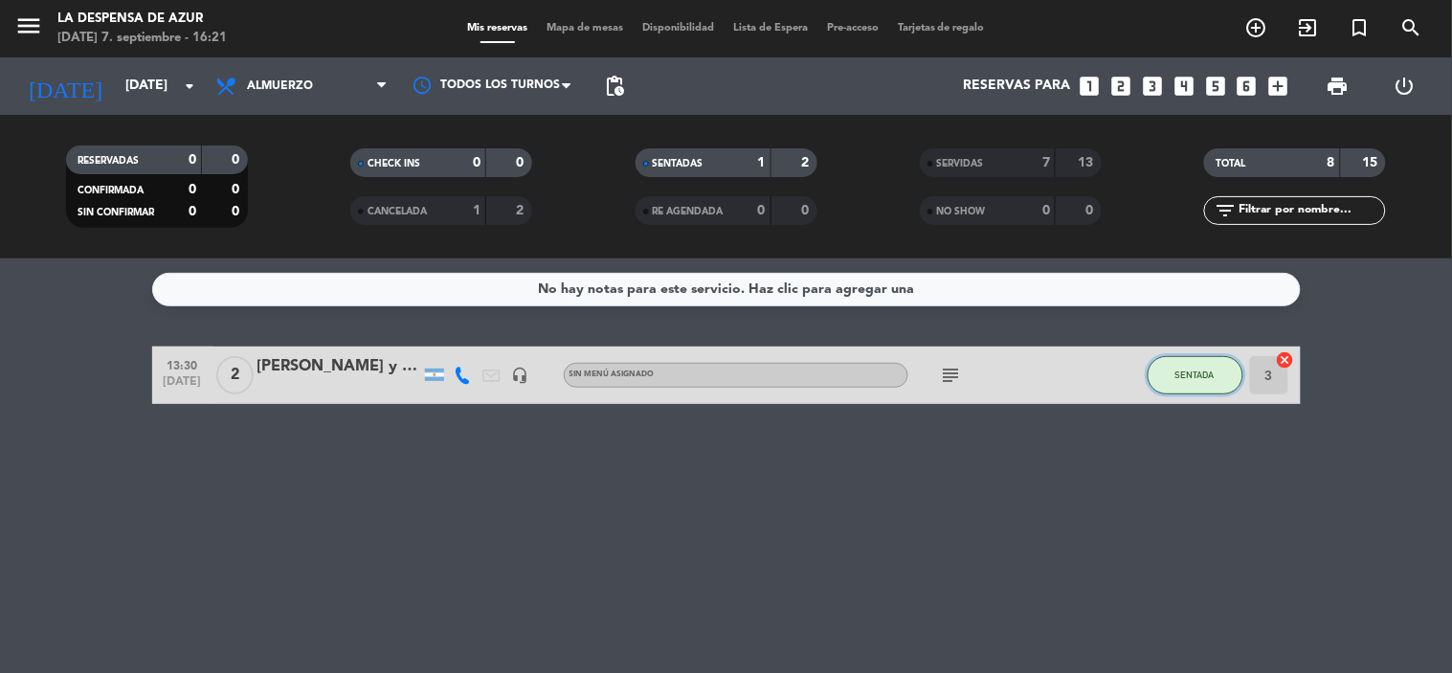
click at [1187, 367] on button "SENTADA" at bounding box center [1196, 375] width 96 height 38
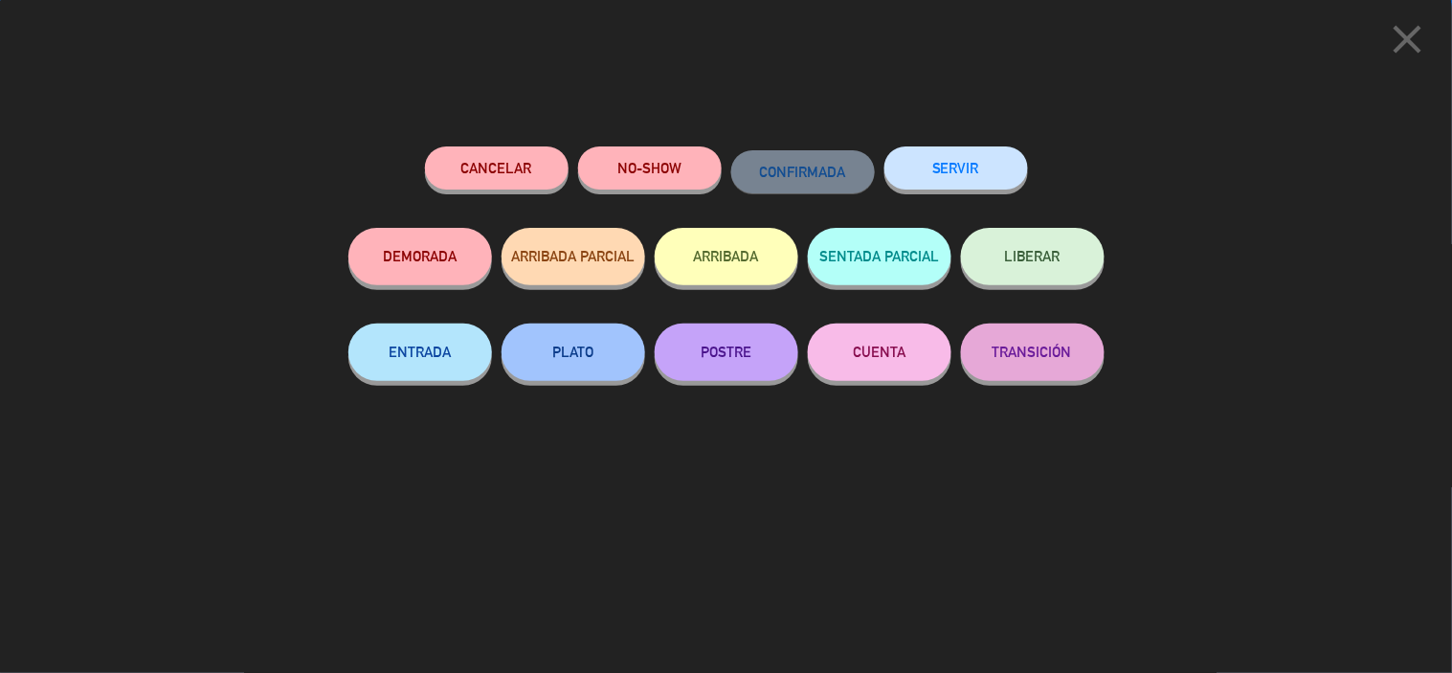
click at [998, 160] on button "SERVIR" at bounding box center [957, 167] width 144 height 43
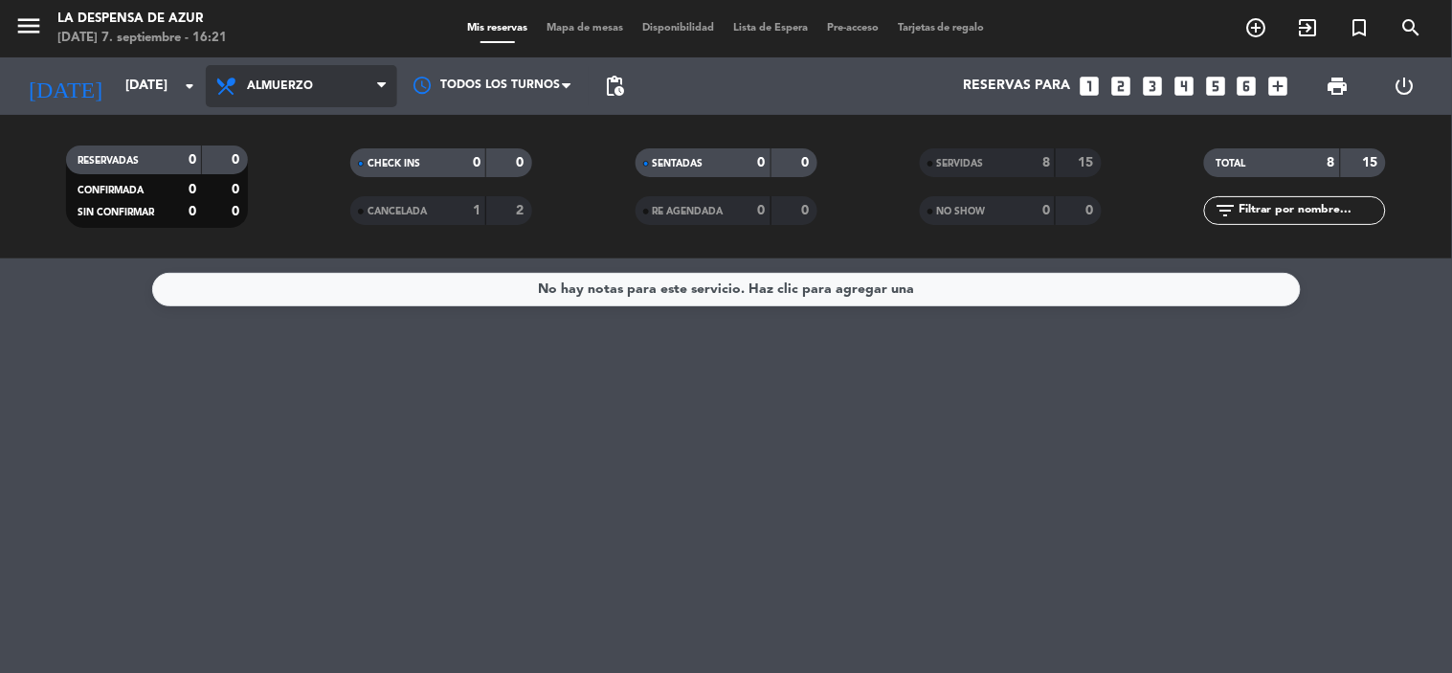
click at [276, 72] on span "Almuerzo" at bounding box center [301, 86] width 191 height 42
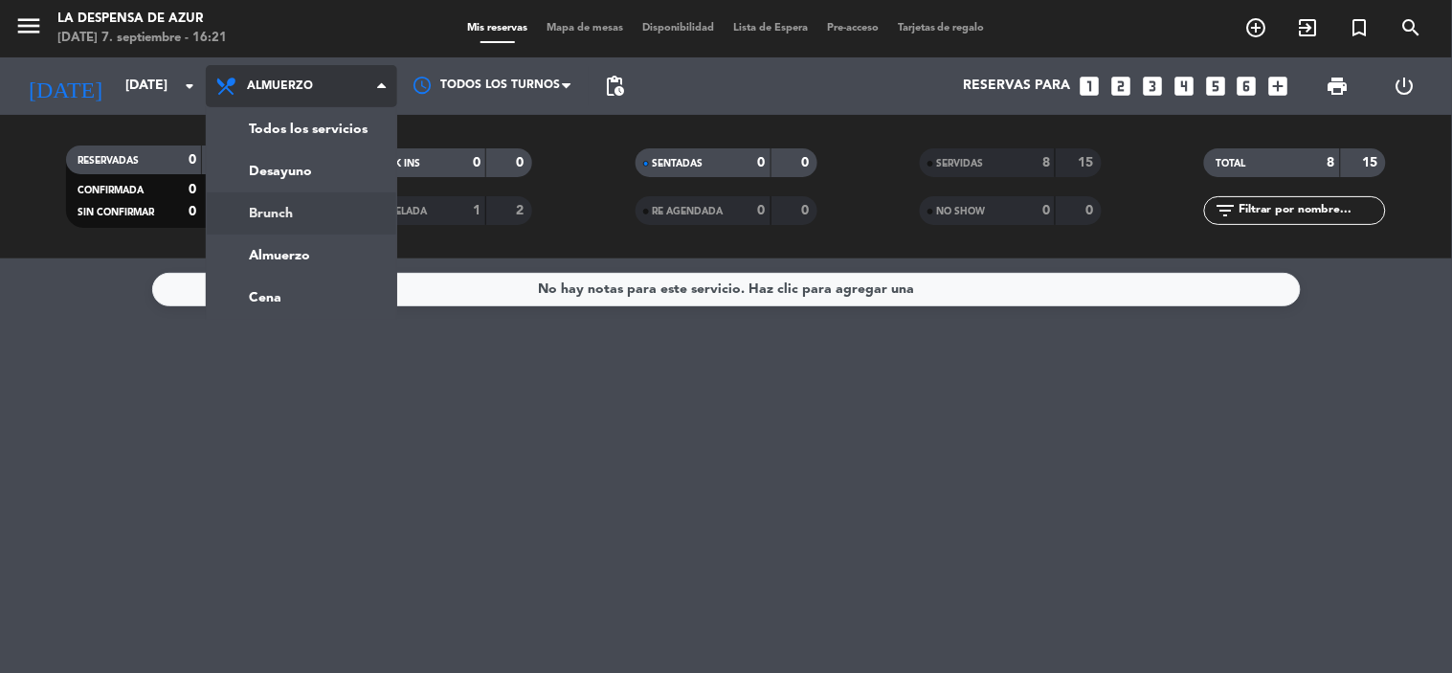
click at [304, 214] on div "menu La Despensa de [PERSON_NAME][DATE] 7. septiembre - 16:21 Mis reservas Mapa…" at bounding box center [726, 129] width 1452 height 259
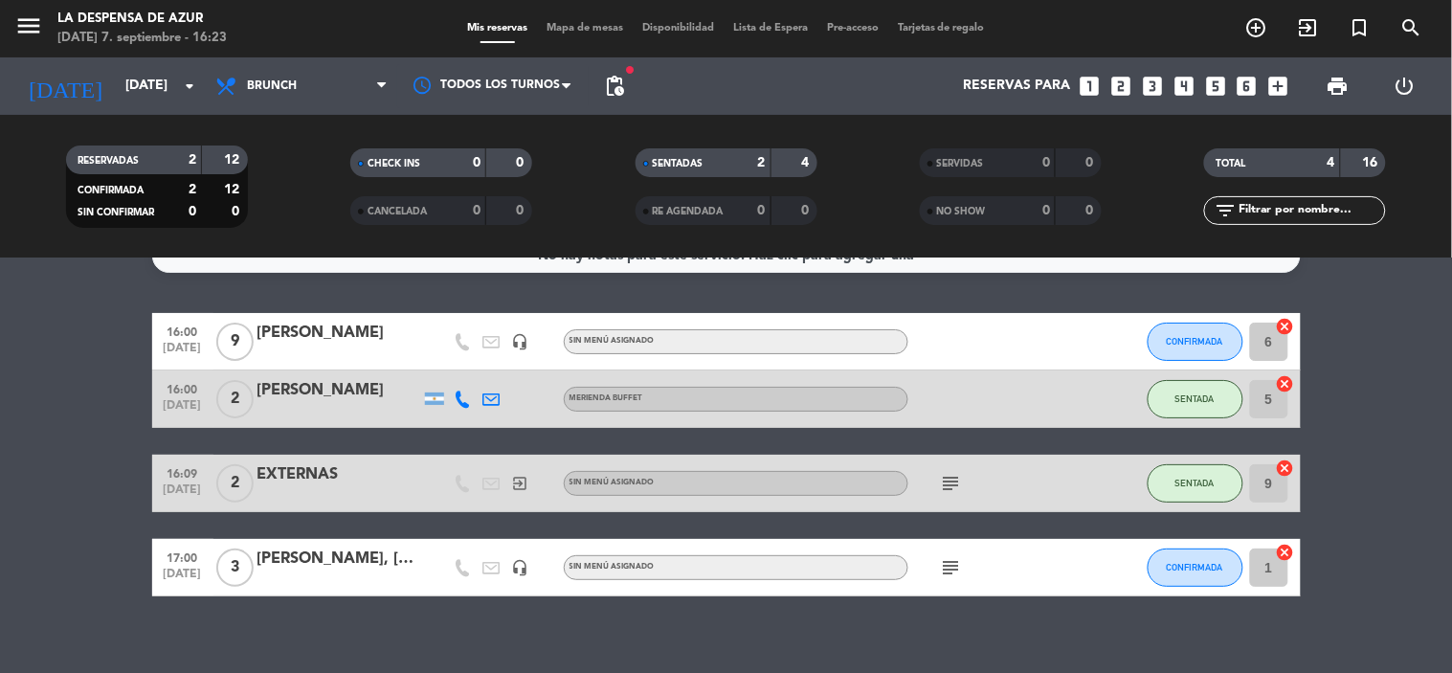
scroll to position [52, 0]
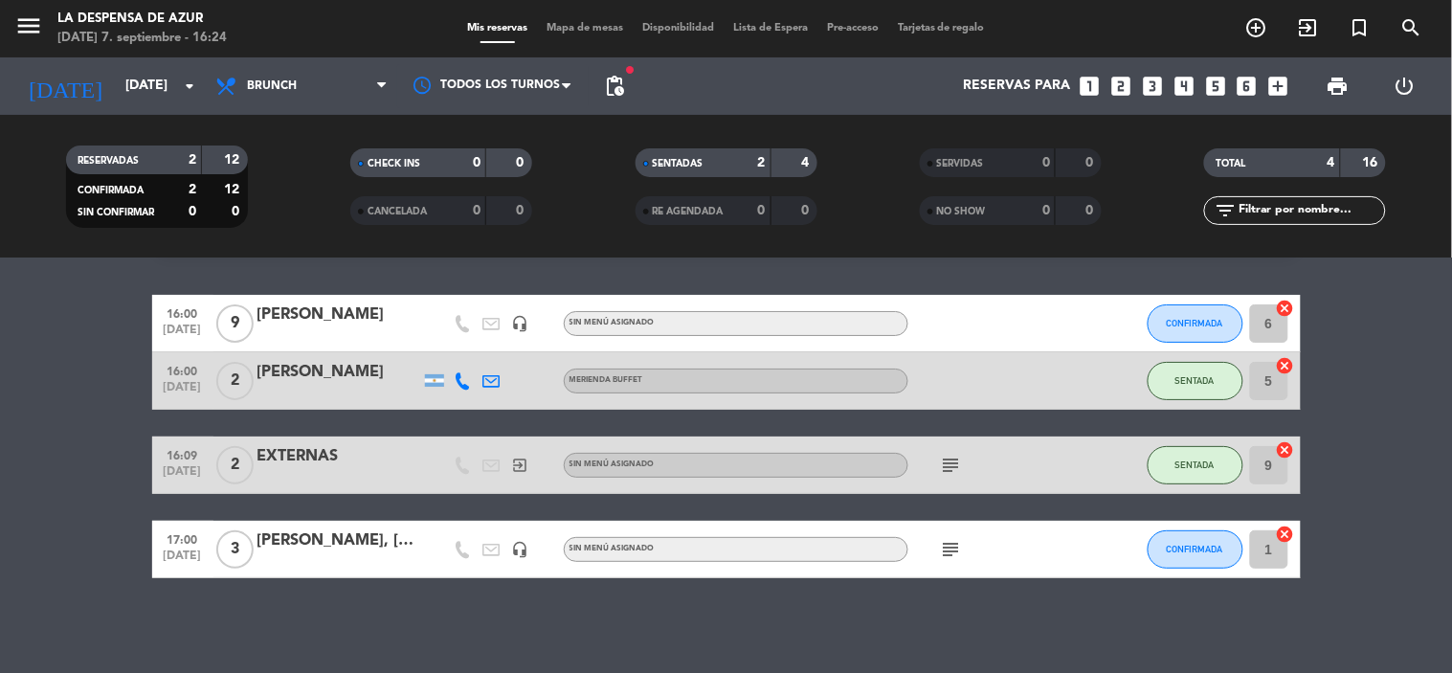
click at [949, 466] on icon "subject" at bounding box center [951, 465] width 23 height 23
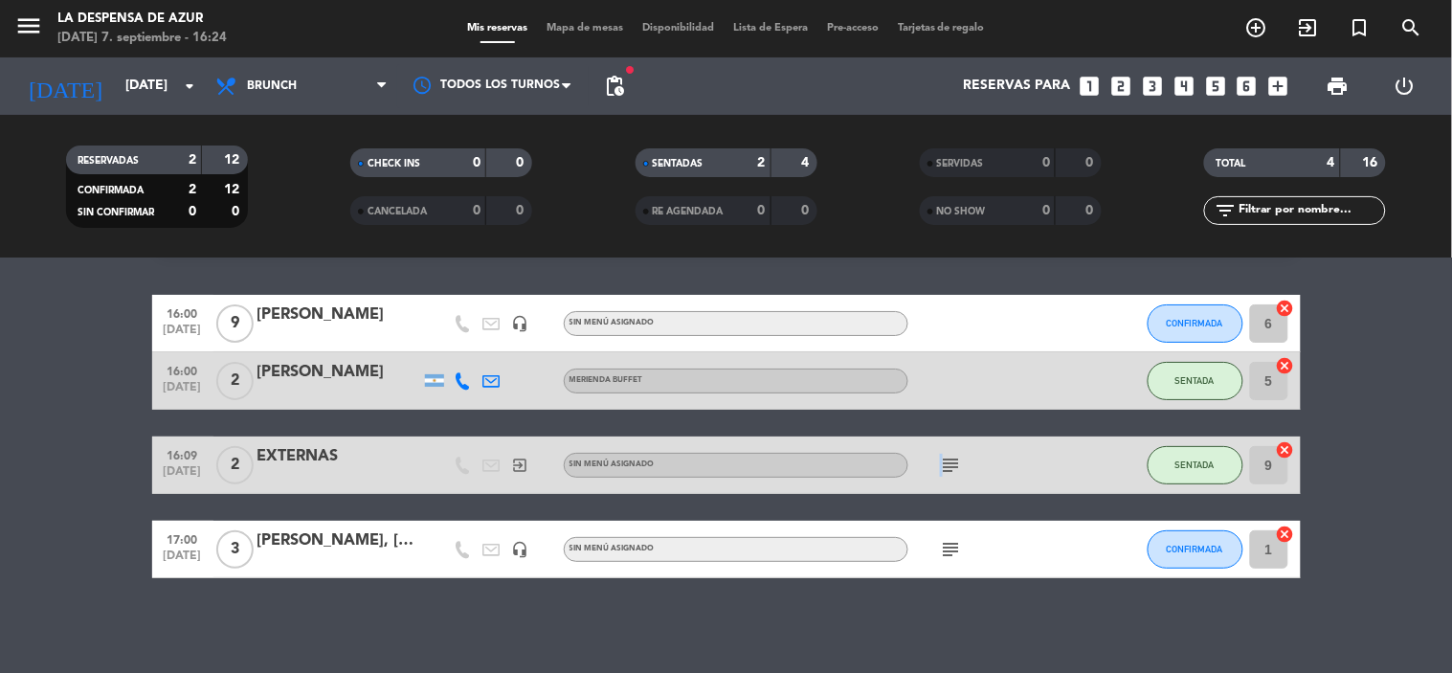
click at [949, 466] on icon "subject" at bounding box center [951, 465] width 23 height 23
click at [998, 453] on div "subject suben del spa" at bounding box center [995, 465] width 172 height 56
click at [290, 321] on div "[PERSON_NAME]" at bounding box center [339, 315] width 163 height 25
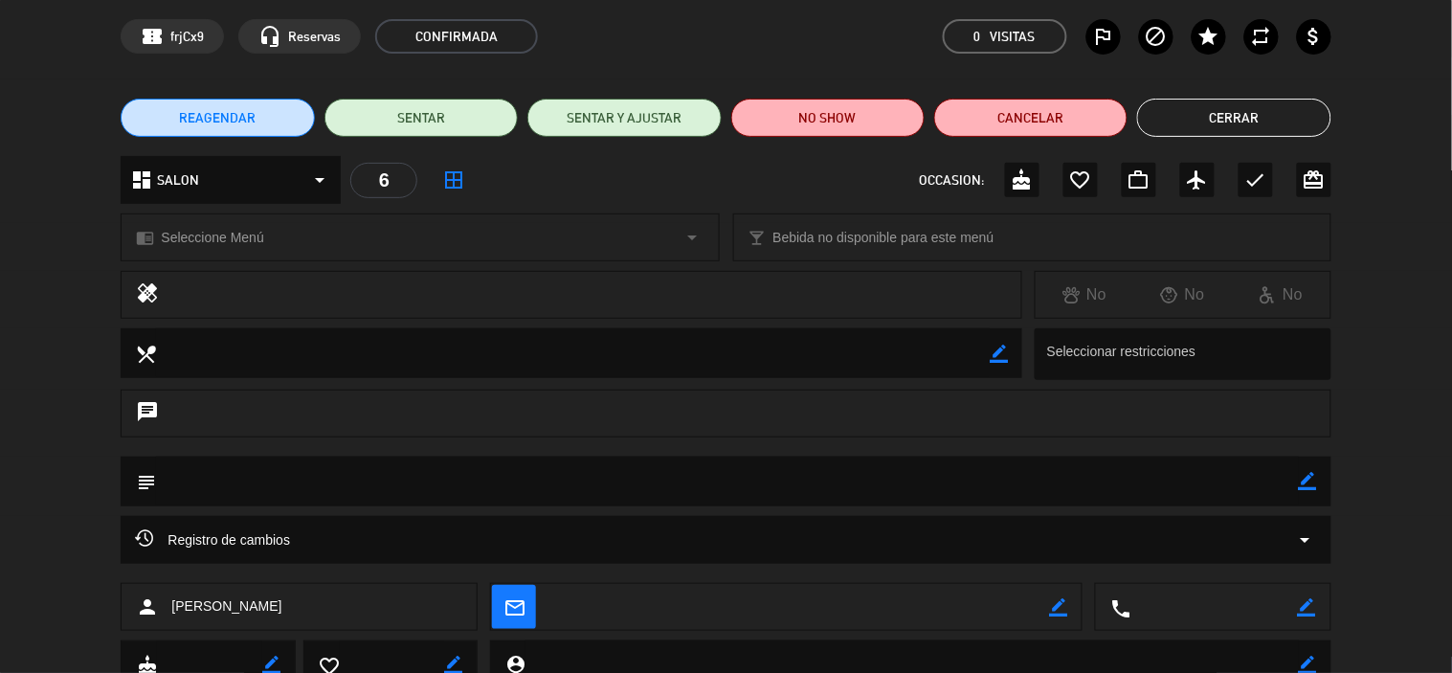
scroll to position [0, 0]
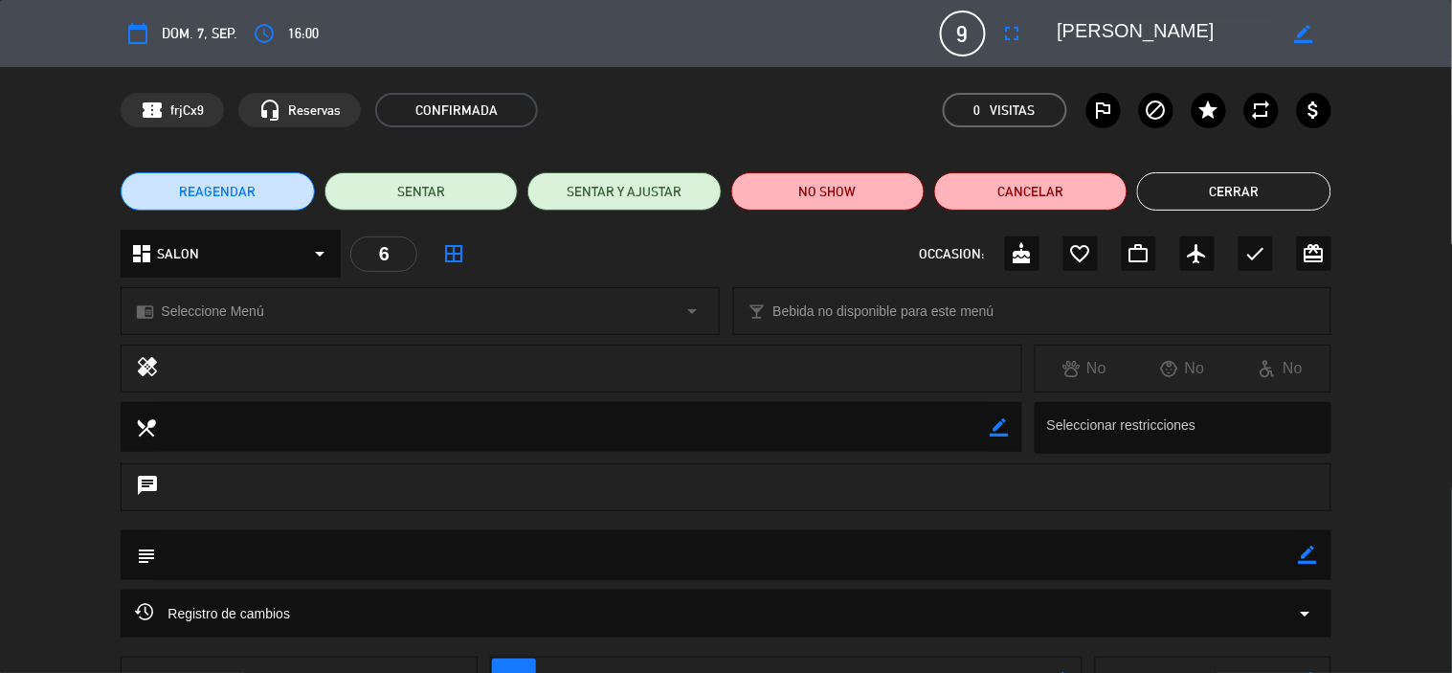
click at [1221, 211] on div "REAGENDAR SENTAR SENTAR Y AJUSTAR NO SHOW Cancelar Cerrar" at bounding box center [726, 191] width 1452 height 77
click at [1224, 207] on button "Cerrar" at bounding box center [1233, 191] width 193 height 38
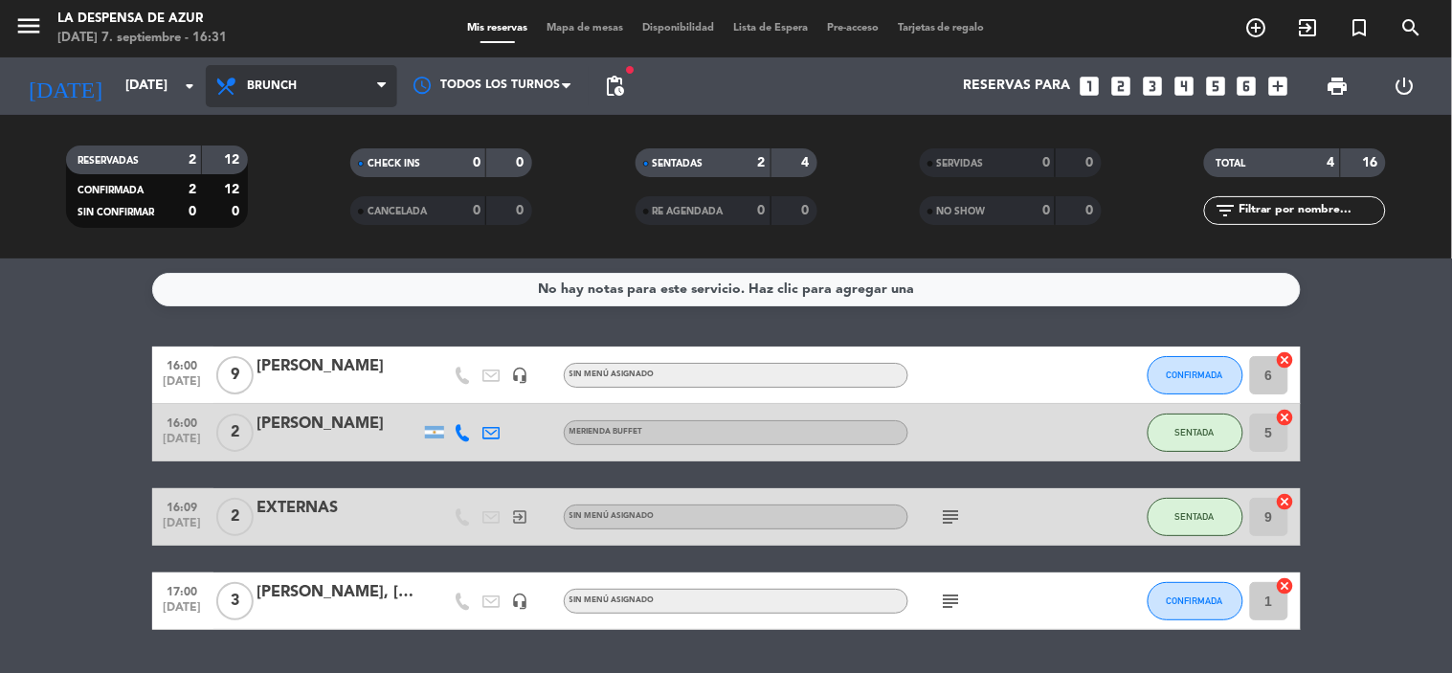
click at [211, 94] on span "Brunch" at bounding box center [301, 86] width 191 height 42
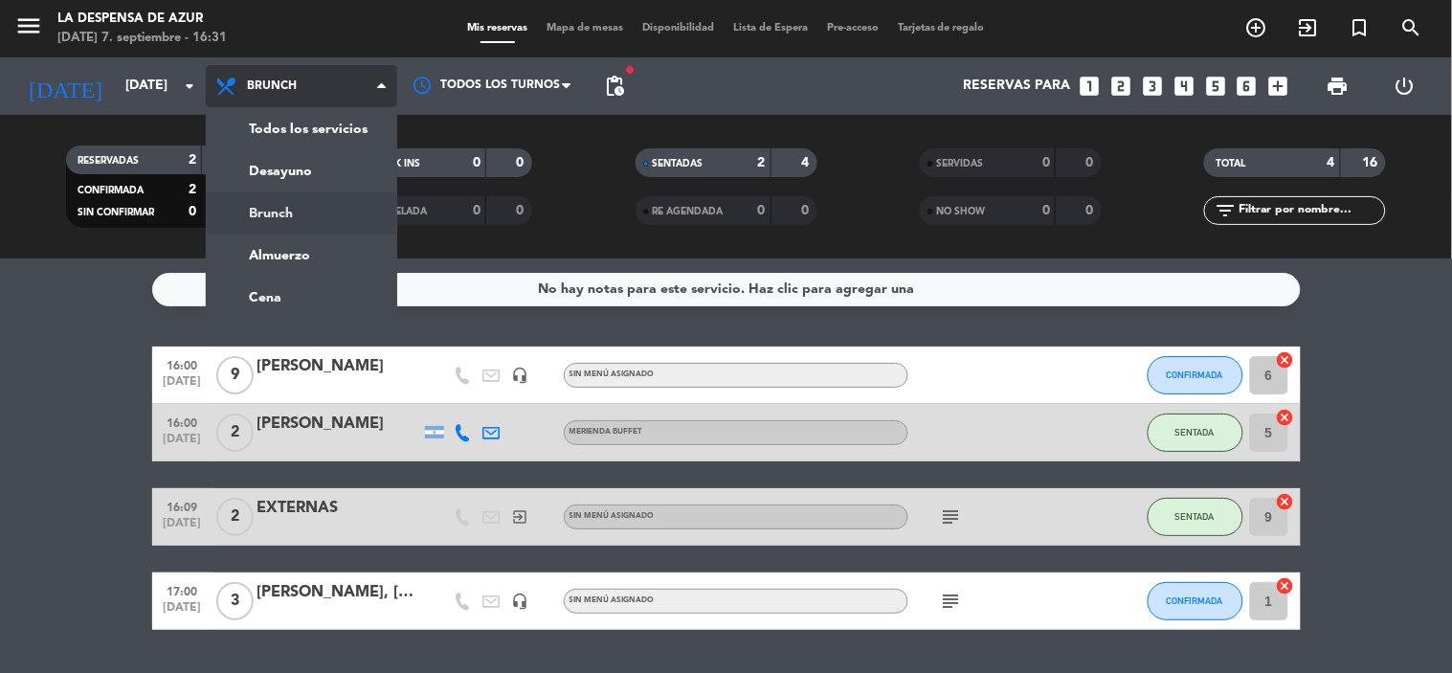
click at [211, 94] on span "Brunch" at bounding box center [301, 86] width 191 height 42
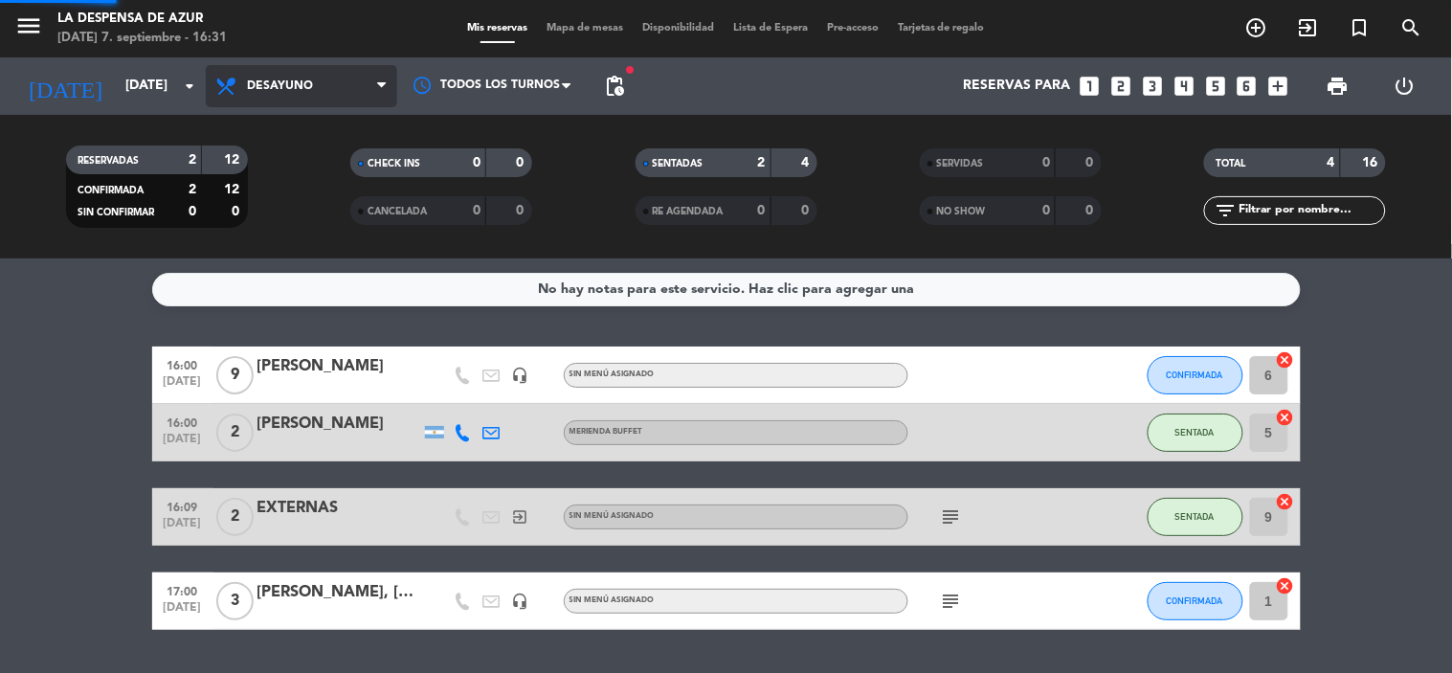
click at [309, 168] on div "menu La Despensa de [PERSON_NAME][DATE] 7. septiembre - 16:31 Mis reservas Mapa…" at bounding box center [726, 129] width 1452 height 259
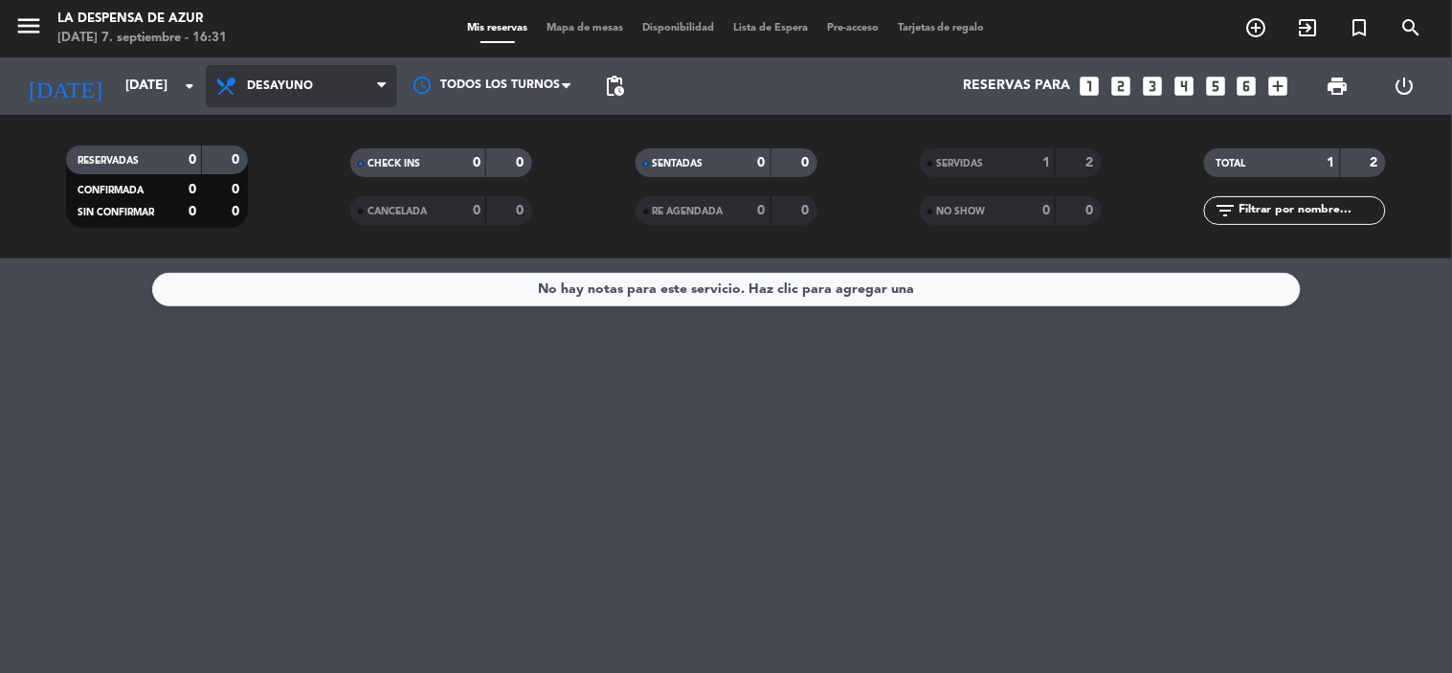
click at [346, 65] on span "Desayuno" at bounding box center [301, 86] width 191 height 42
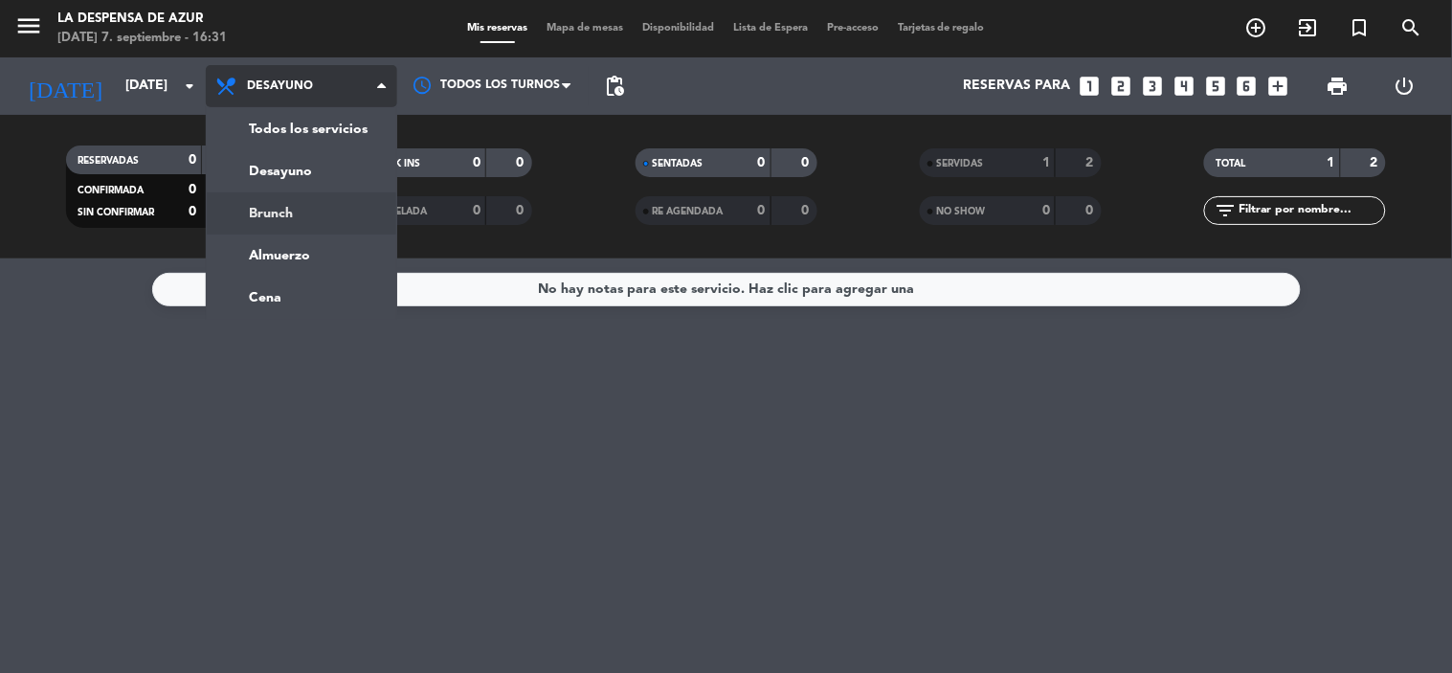
click at [336, 207] on div "menu La Despensa de [PERSON_NAME][DATE] 7. septiembre - 16:31 Mis reservas Mapa…" at bounding box center [726, 129] width 1452 height 259
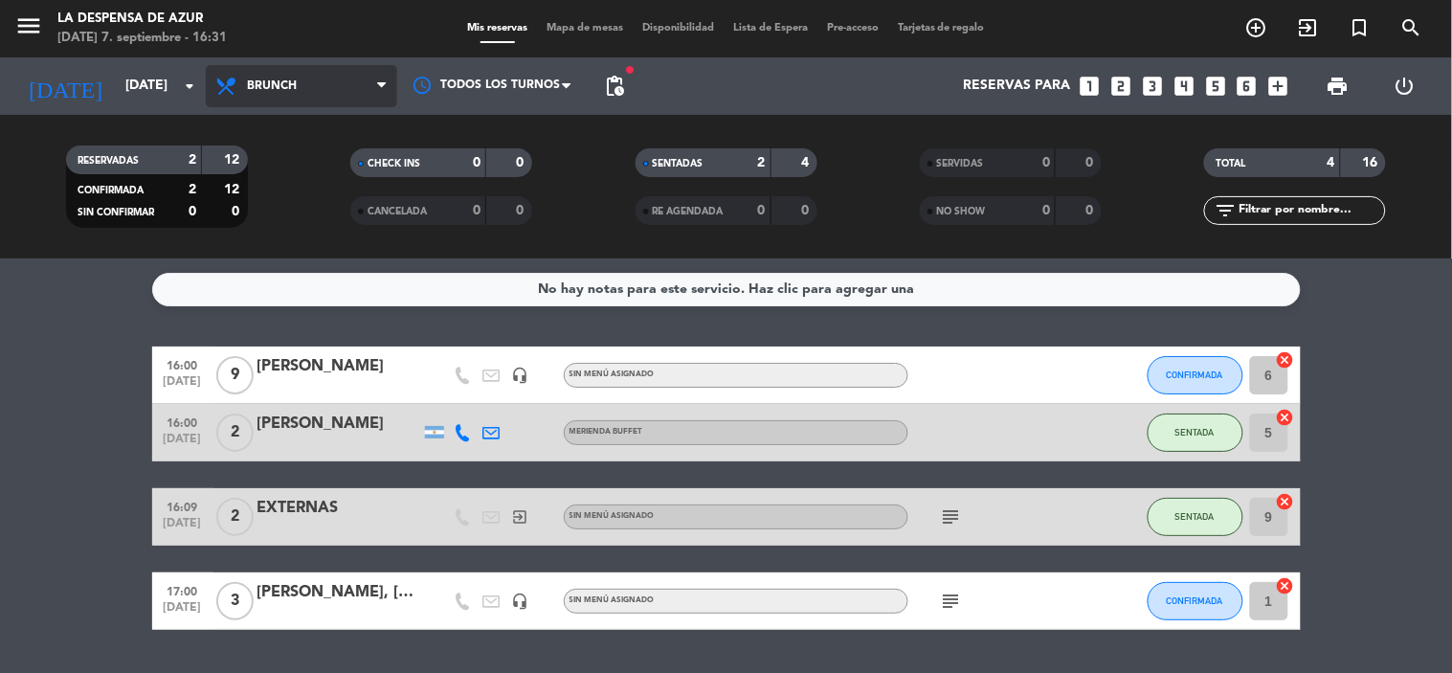
click at [308, 82] on span "Brunch" at bounding box center [301, 86] width 191 height 42
click at [341, 252] on div "menu La Despensa de [PERSON_NAME][DATE] 7. septiembre - 16:32 Mis reservas Mapa…" at bounding box center [726, 129] width 1452 height 259
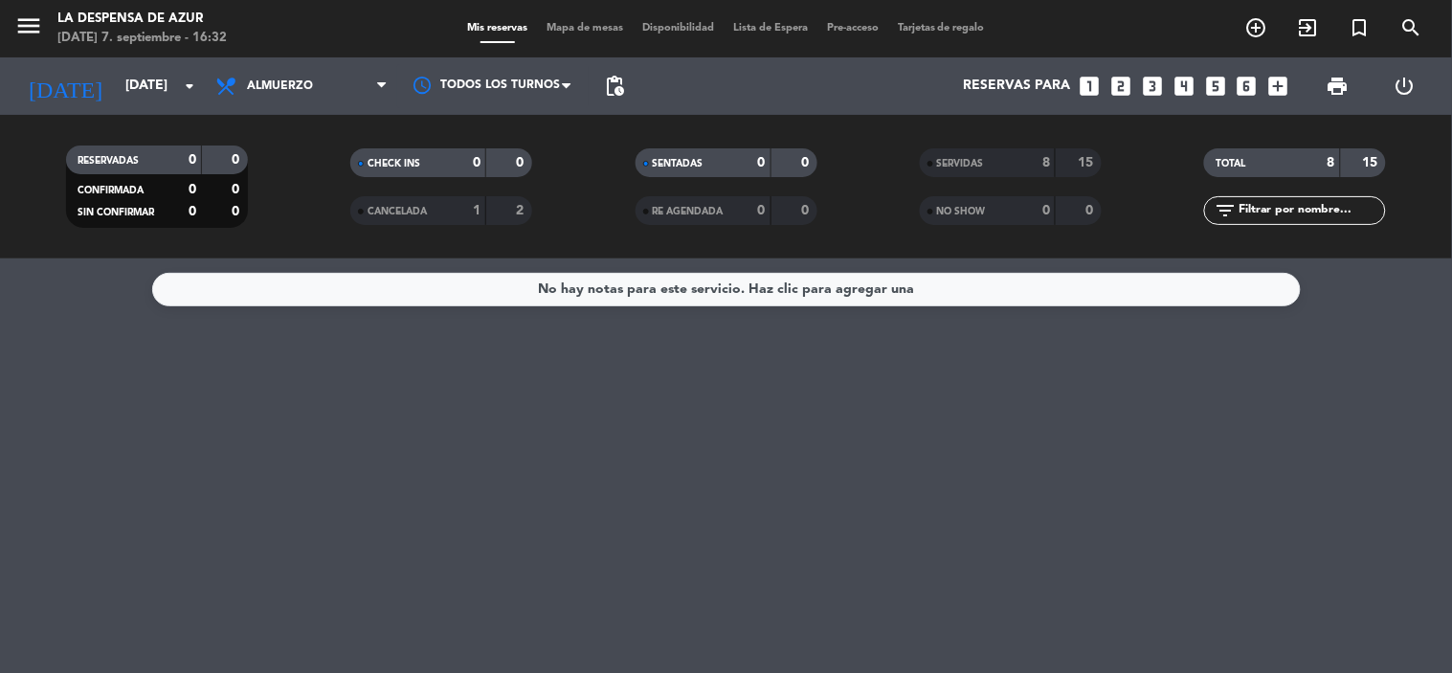
click at [973, 159] on span "SERVIDAS" at bounding box center [960, 164] width 47 height 10
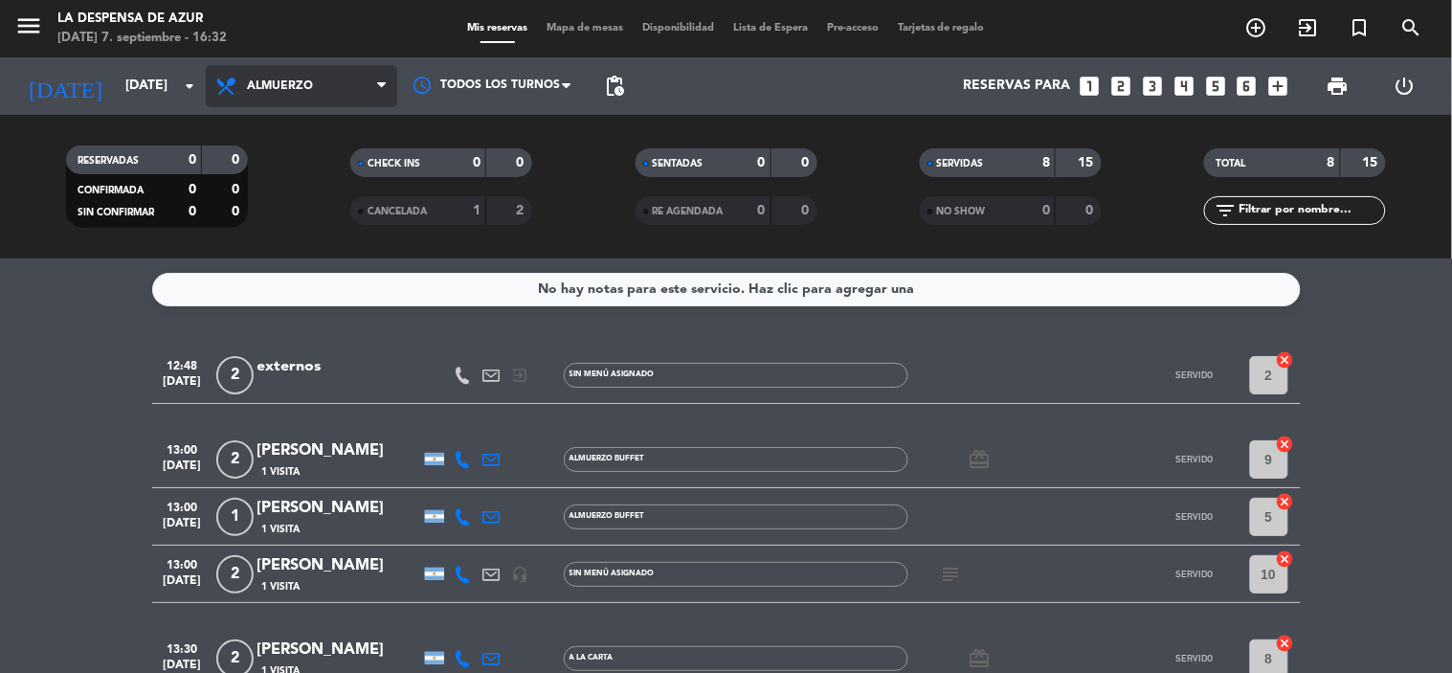
click at [332, 81] on span "Almuerzo" at bounding box center [301, 86] width 191 height 42
click at [348, 174] on div "menu La Despensa de [PERSON_NAME][DATE] 7. septiembre - 16:32 Mis reservas Mapa…" at bounding box center [726, 129] width 1452 height 259
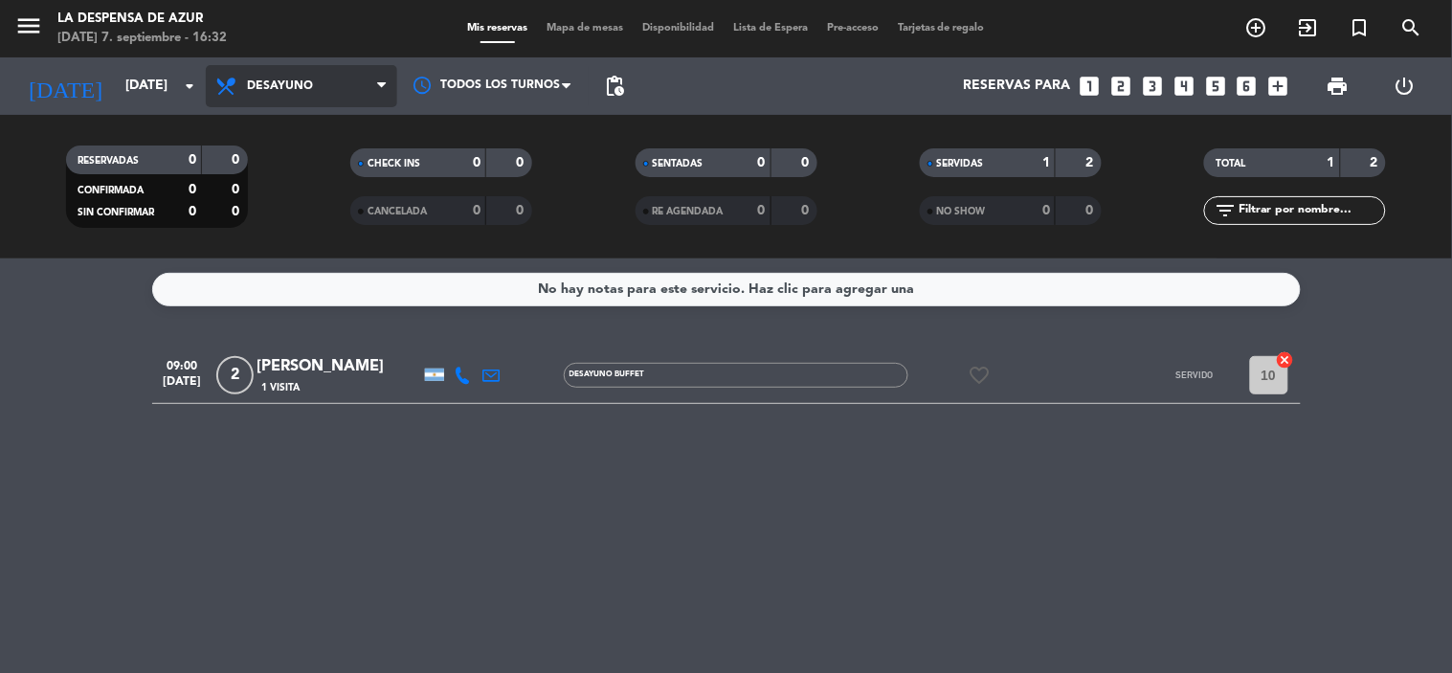
click at [368, 93] on span "Desayuno" at bounding box center [301, 86] width 191 height 42
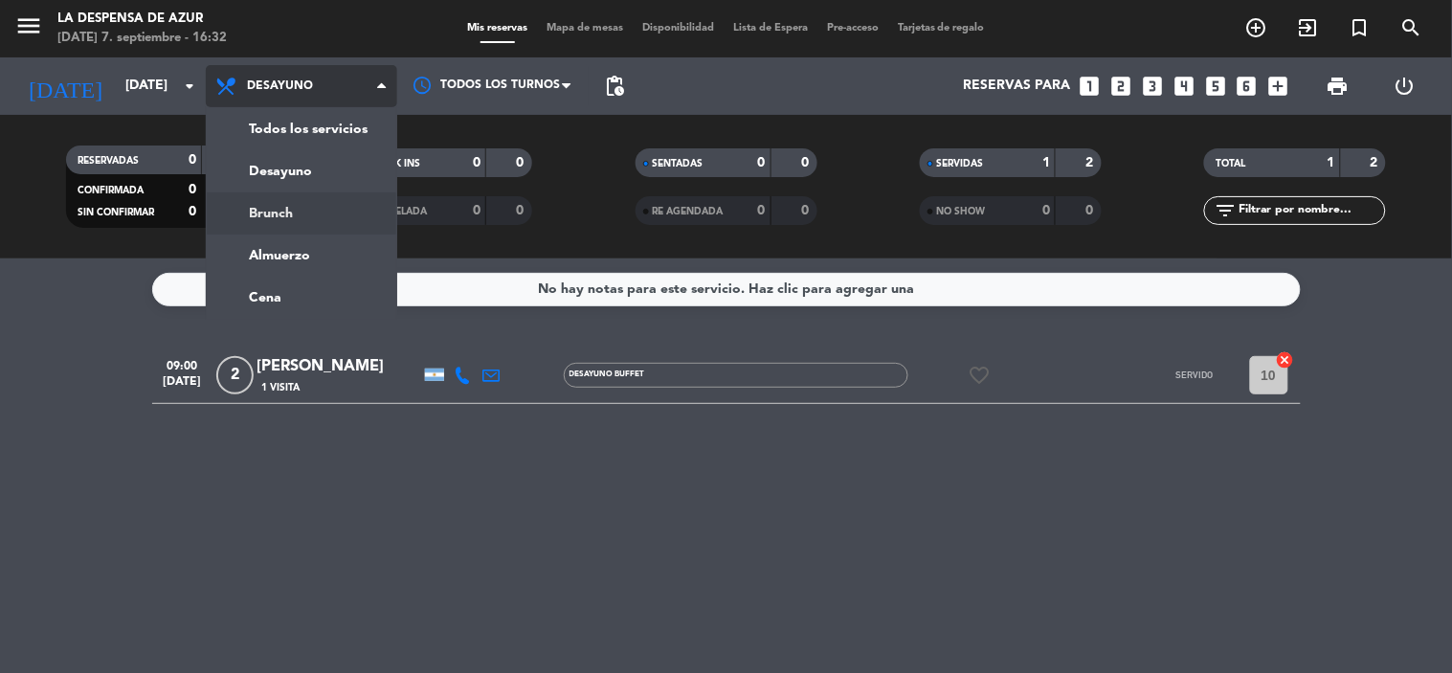
click at [330, 213] on div "menu La Despensa de [PERSON_NAME][DATE] 7. septiembre - 16:32 Mis reservas Mapa…" at bounding box center [726, 129] width 1452 height 259
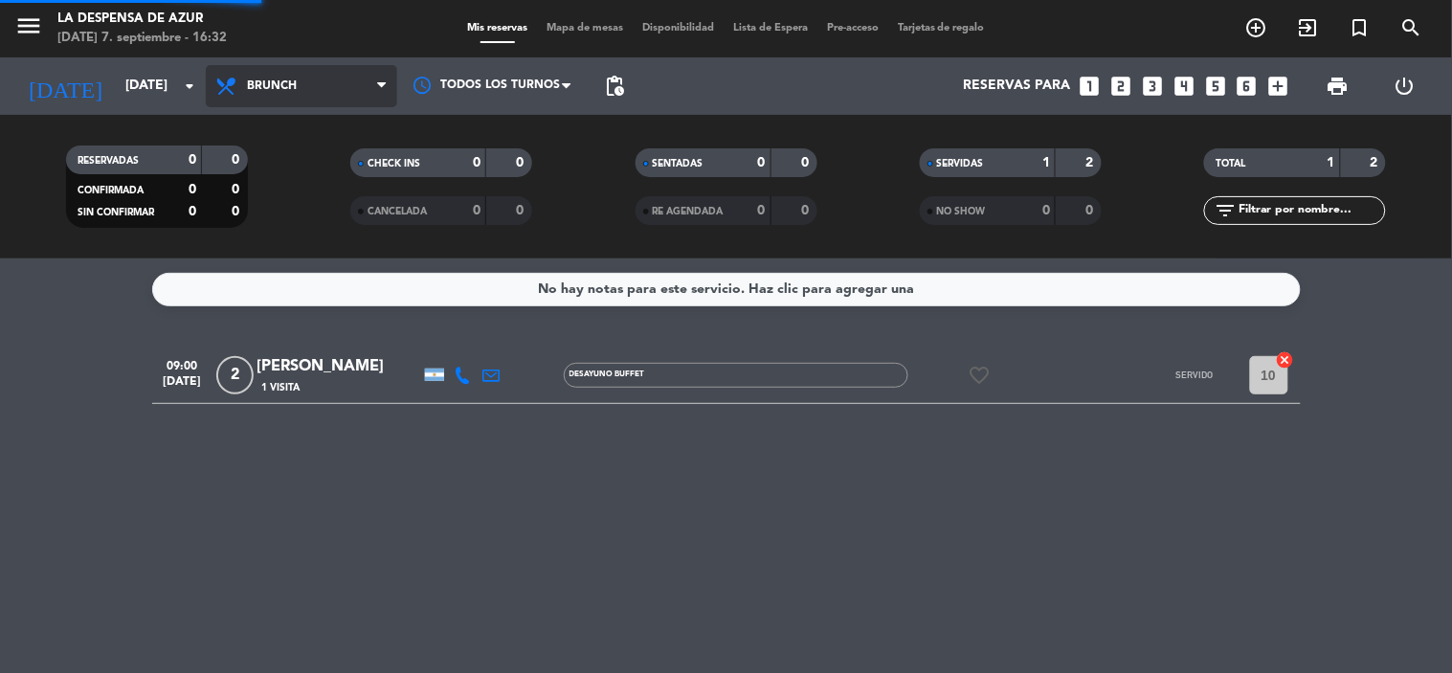
click at [330, 213] on filter-checkbox "CANCELADA 0 0" at bounding box center [441, 210] width 284 height 29
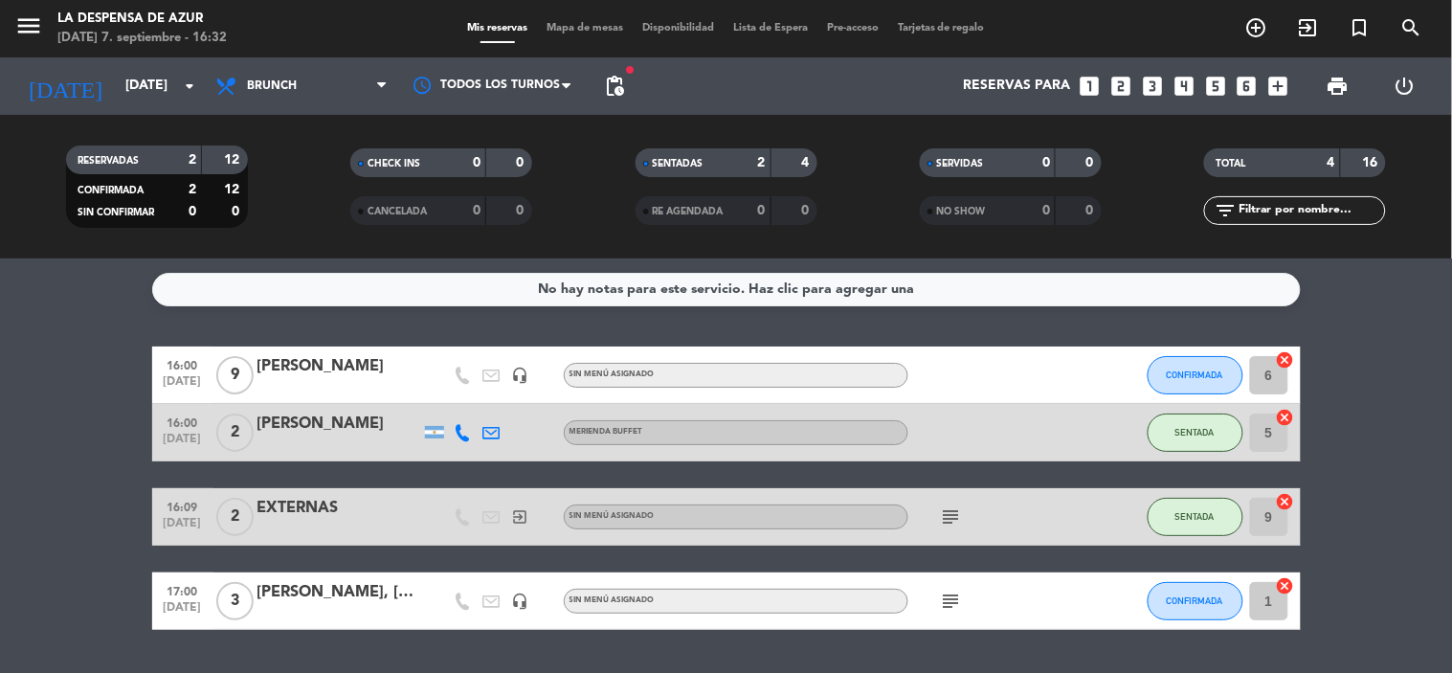
click at [944, 153] on div "SERVIDAS" at bounding box center [969, 163] width 88 height 22
click at [929, 159] on div "SERVIDAS" at bounding box center [969, 163] width 88 height 22
click at [278, 373] on div "[PERSON_NAME]" at bounding box center [339, 366] width 163 height 25
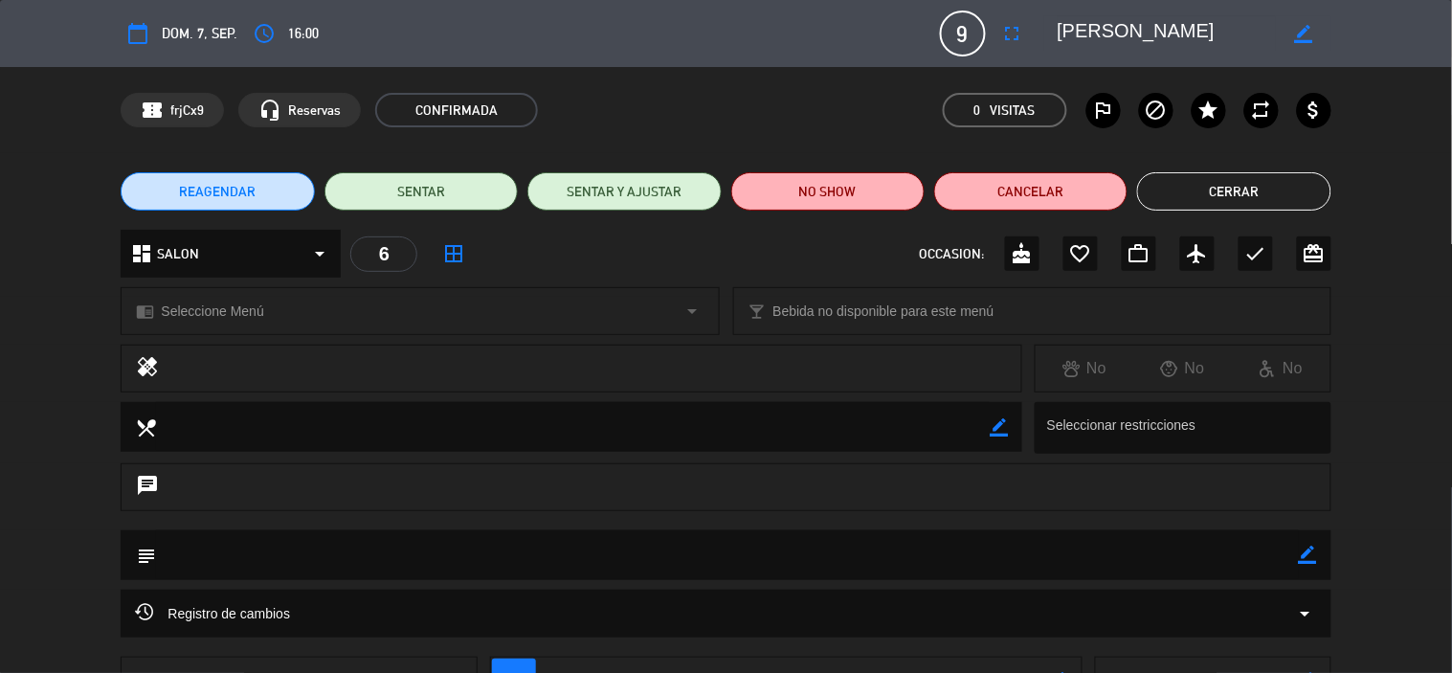
click at [1219, 196] on button "Cerrar" at bounding box center [1233, 191] width 193 height 38
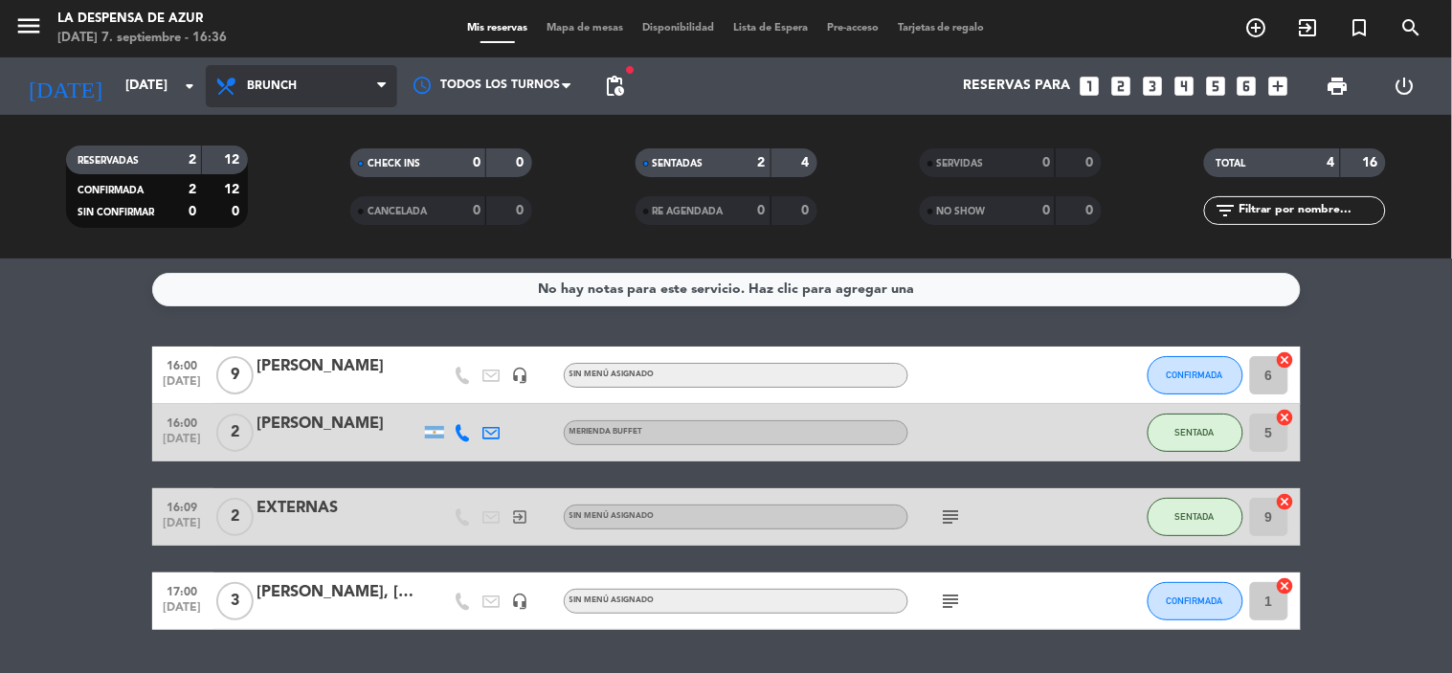
click at [279, 65] on span "Brunch" at bounding box center [301, 86] width 191 height 42
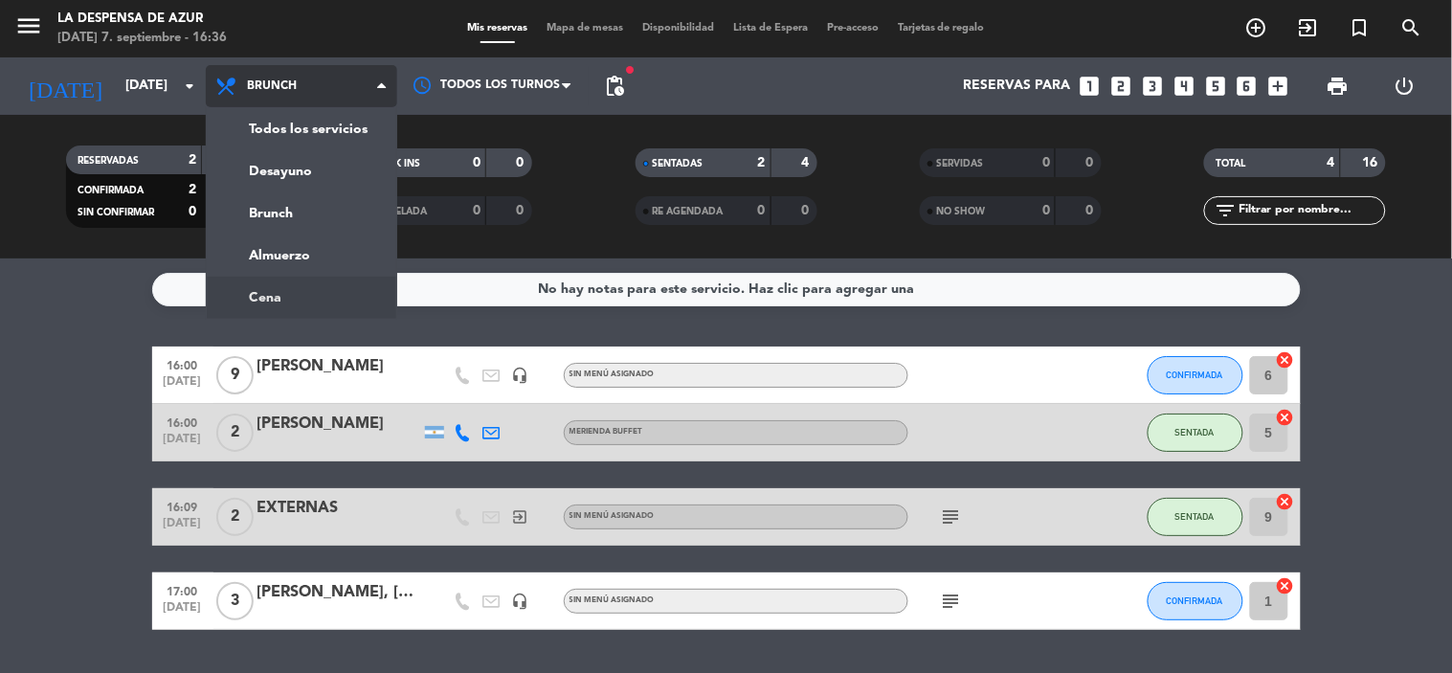
click at [340, 295] on ng-component "menu La Despensa de [PERSON_NAME][DATE] 7. septiembre - 16:36 Mis reservas Mapa…" at bounding box center [726, 336] width 1452 height 673
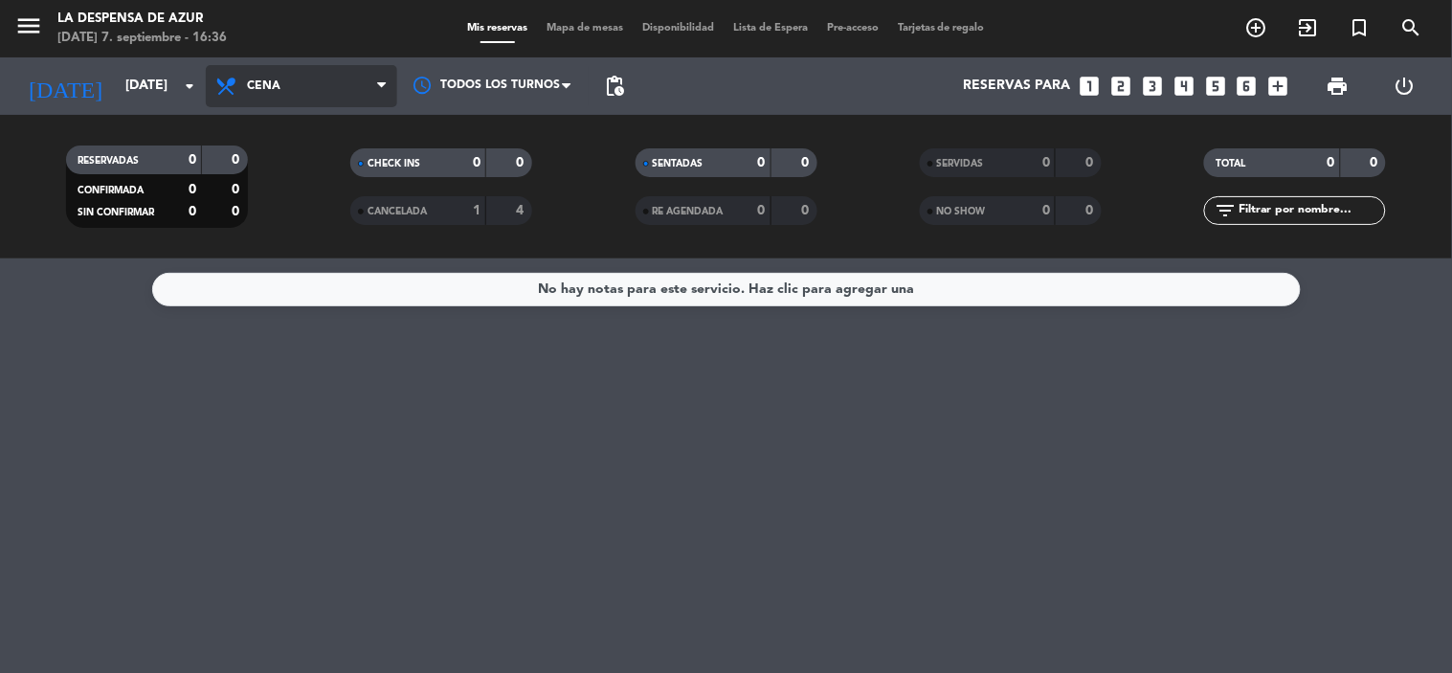
click at [278, 82] on span "Cena" at bounding box center [264, 85] width 34 height 13
click at [285, 224] on div "menu La Despensa de [PERSON_NAME][DATE] 7. septiembre - 16:36 Mis reservas Mapa…" at bounding box center [726, 129] width 1452 height 259
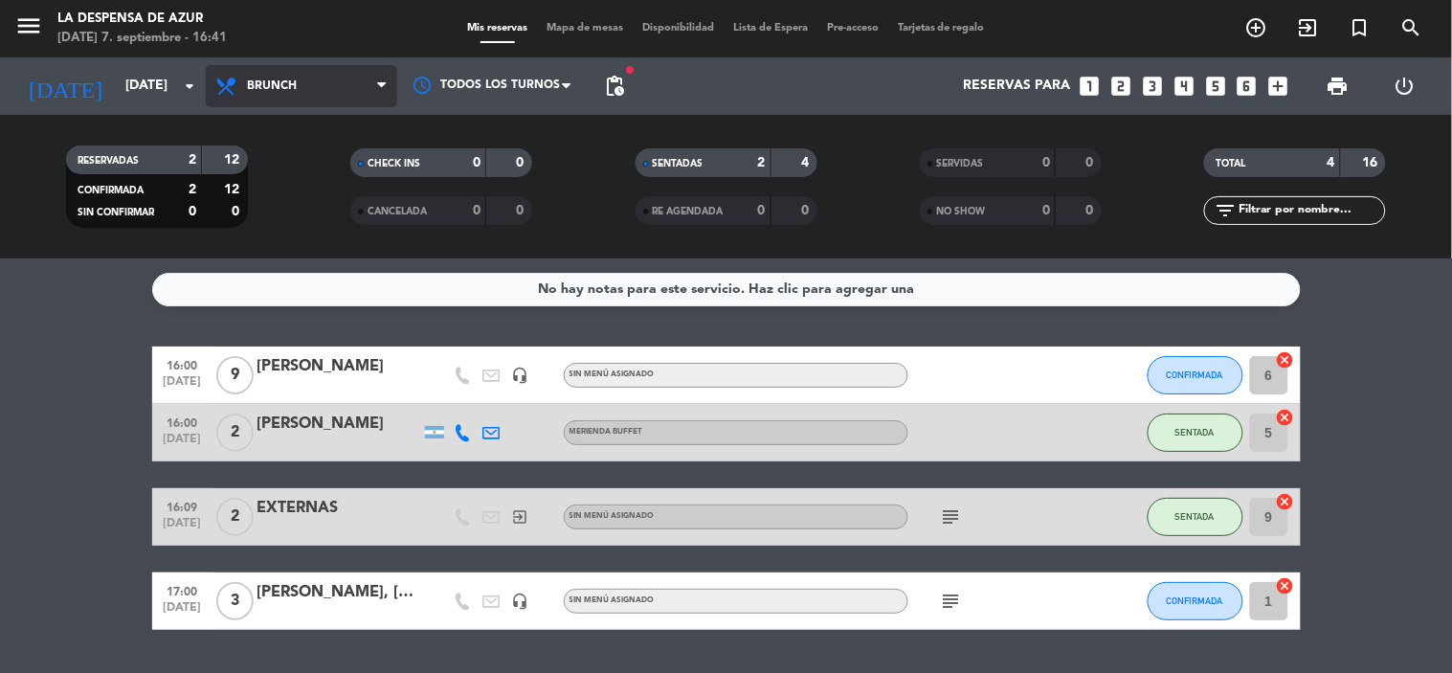
click at [306, 79] on span "Brunch" at bounding box center [301, 86] width 191 height 42
click at [330, 253] on div "menu La Despensa de [PERSON_NAME][DATE] 7. septiembre - 16:41 Mis reservas Mapa…" at bounding box center [726, 129] width 1452 height 259
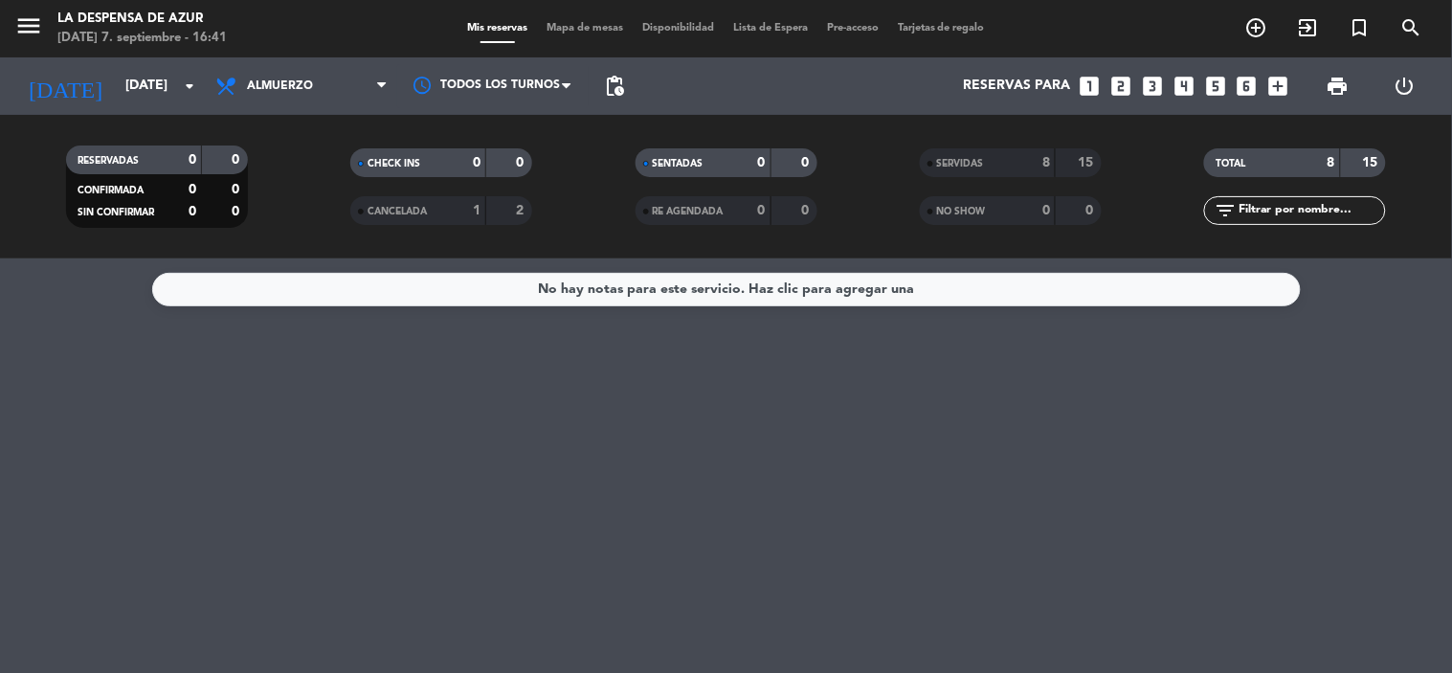
click at [941, 165] on span "SERVIDAS" at bounding box center [960, 164] width 47 height 10
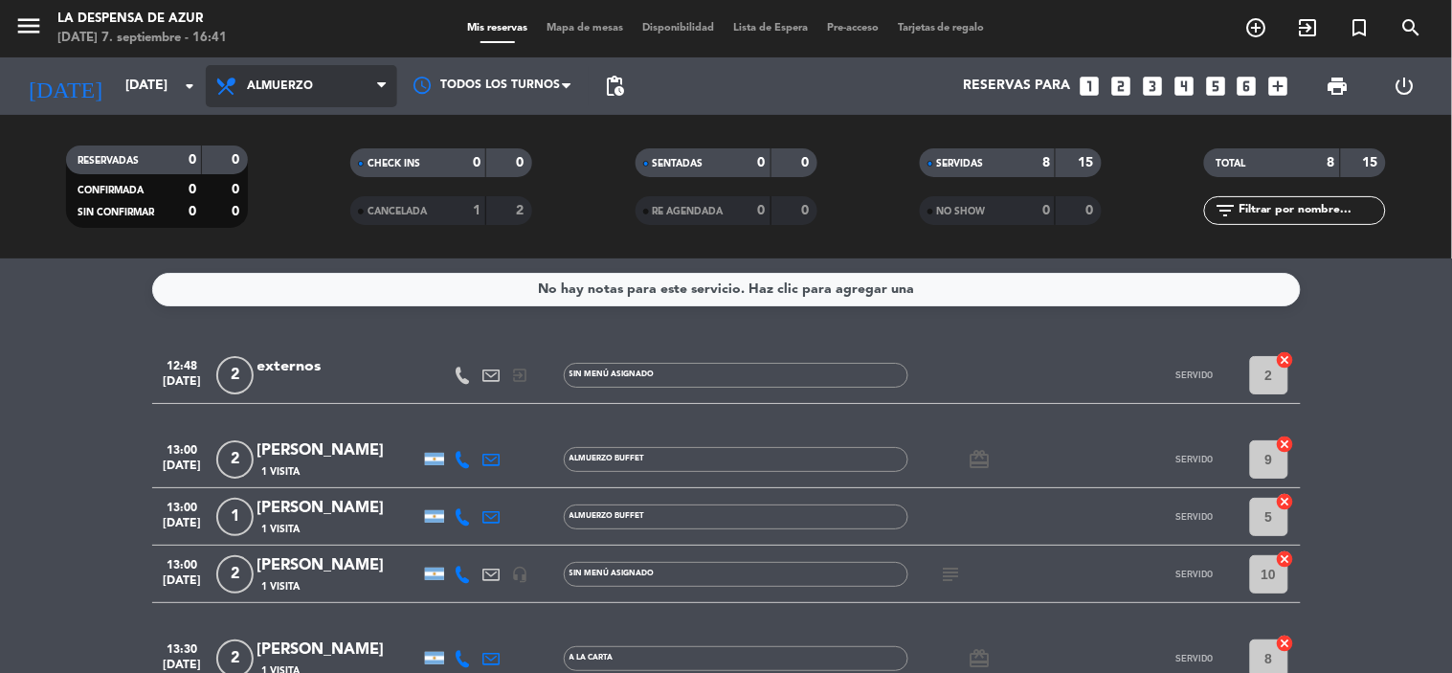
click at [384, 101] on span "Almuerzo" at bounding box center [301, 86] width 191 height 42
click at [299, 165] on div "menu La Despensa de [PERSON_NAME][DATE] 7. septiembre - 16:41 Mis reservas Mapa…" at bounding box center [726, 129] width 1452 height 259
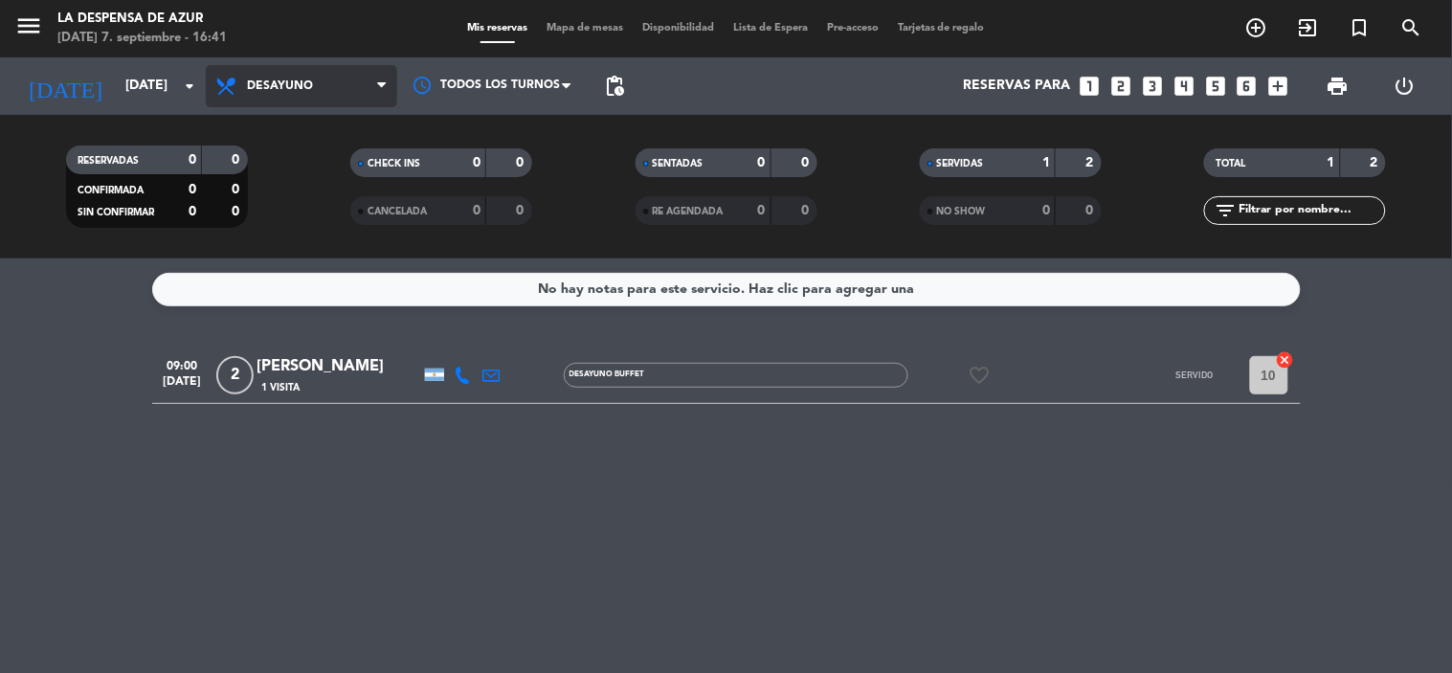
click at [301, 105] on span "Desayuno" at bounding box center [301, 86] width 191 height 42
click at [278, 217] on div "menu La Despensa de [PERSON_NAME][DATE] 7. septiembre - 16:41 Mis reservas Mapa…" at bounding box center [726, 129] width 1452 height 259
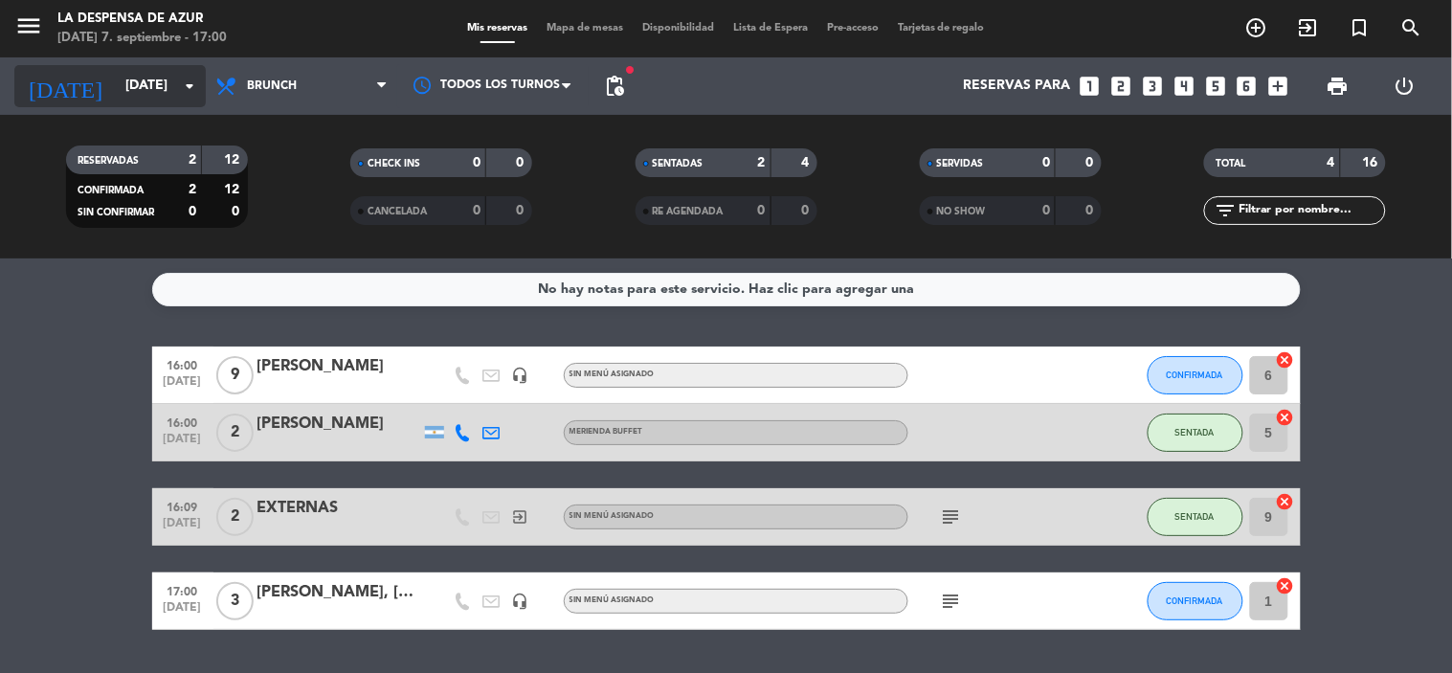
click at [118, 97] on input "[DATE]" at bounding box center [207, 86] width 182 height 34
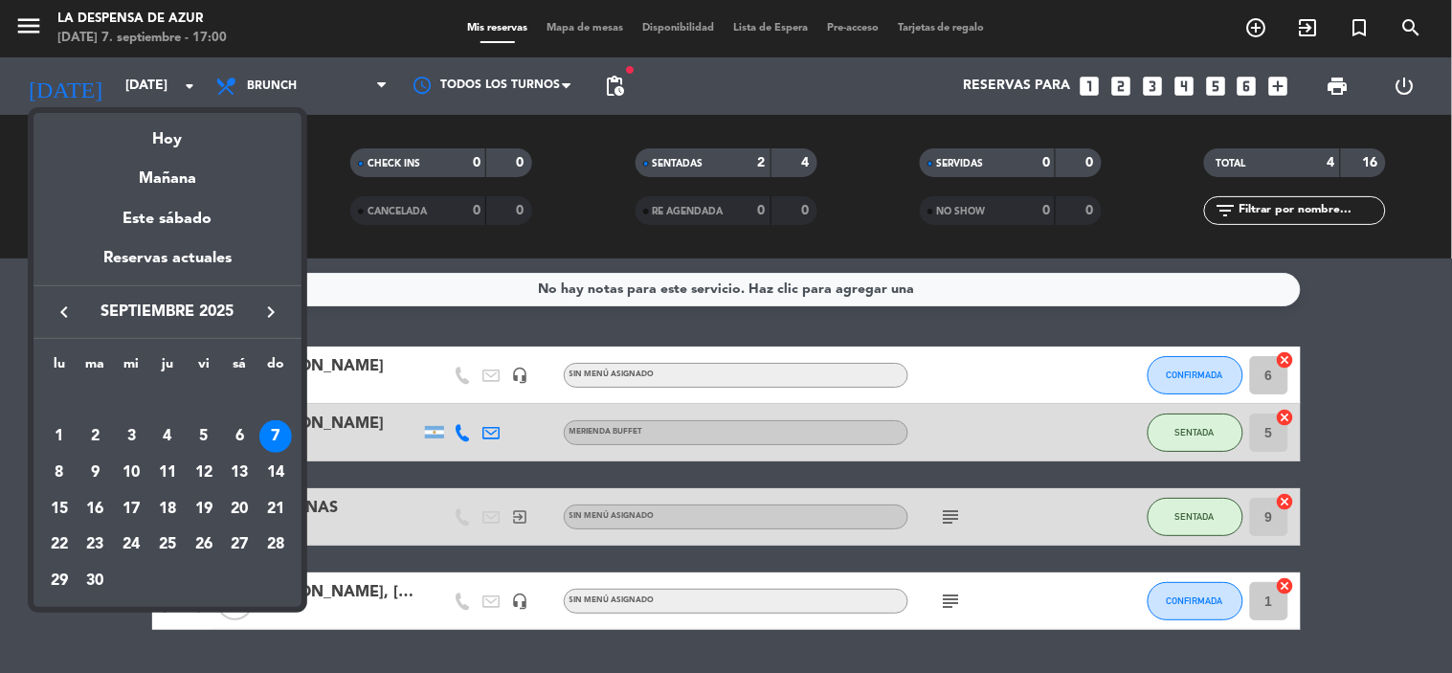
click at [71, 311] on icon "keyboard_arrow_left" at bounding box center [64, 312] width 23 height 23
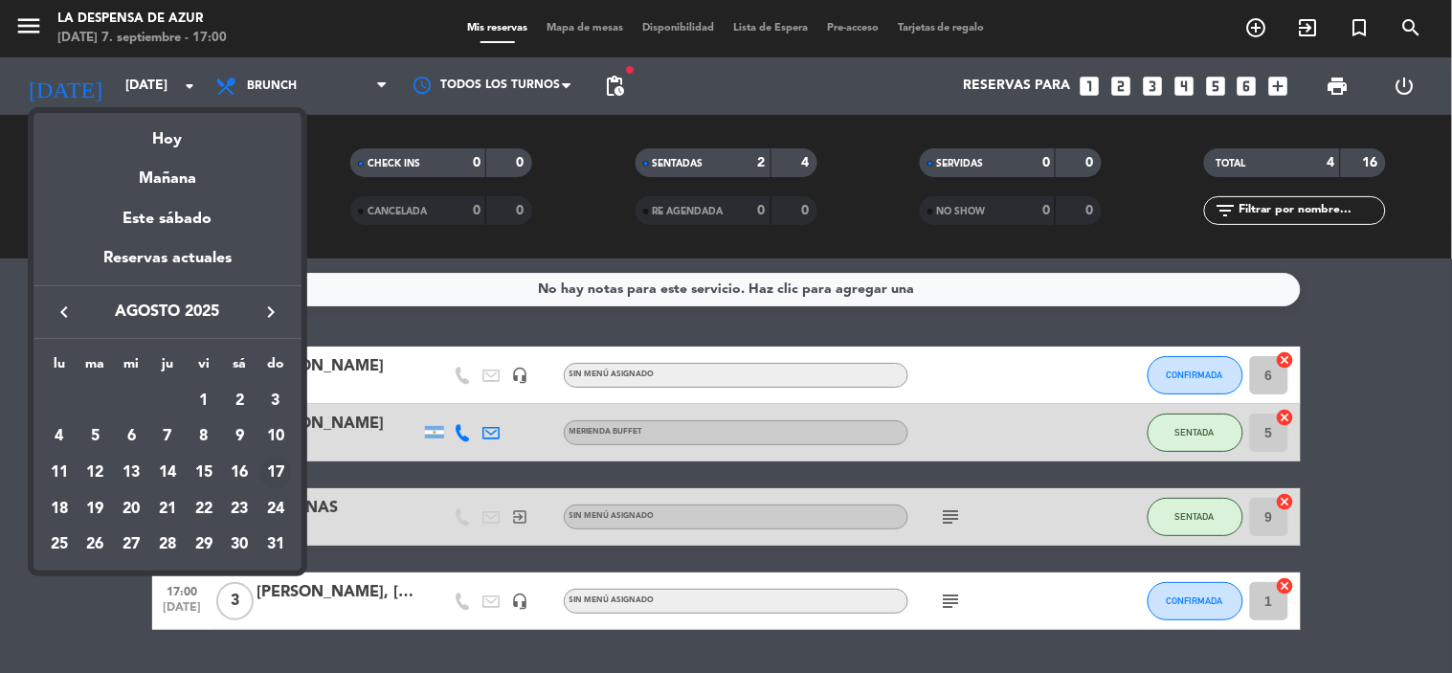
click at [274, 467] on div "17" at bounding box center [275, 473] width 33 height 33
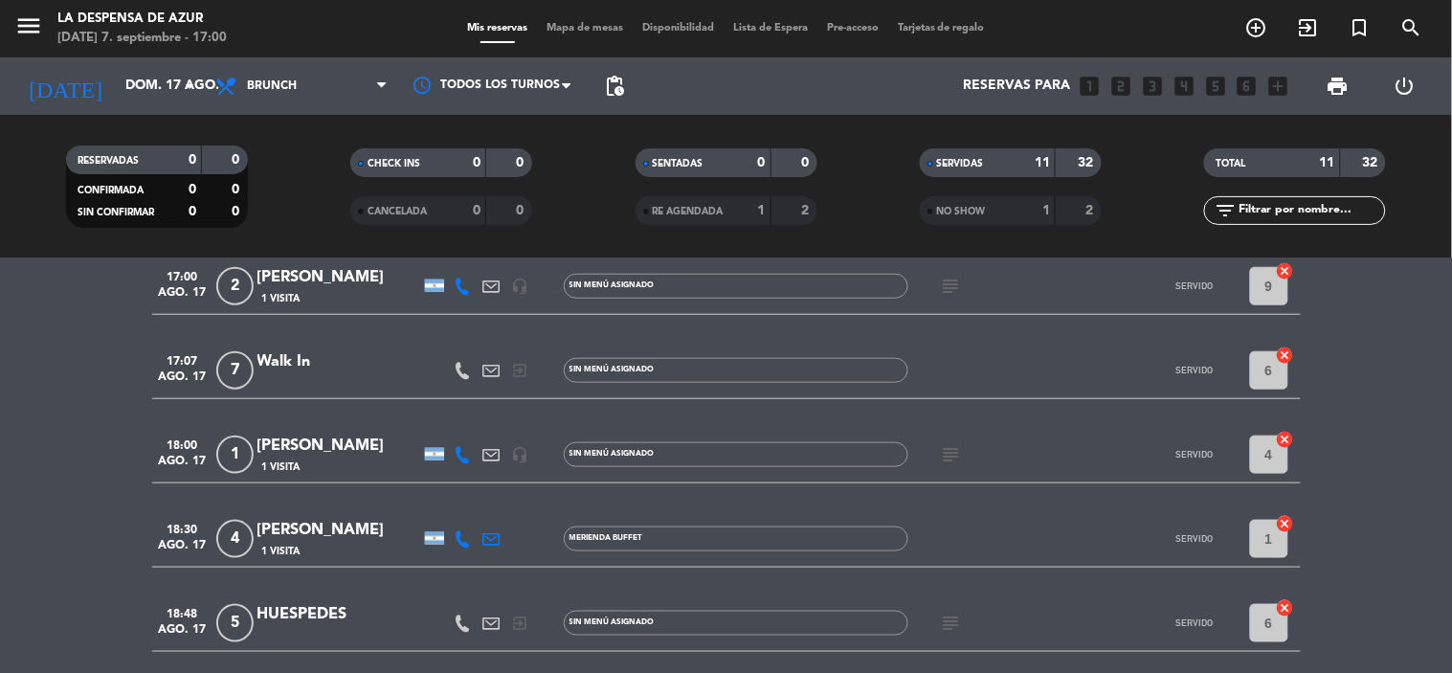
scroll to position [482, 0]
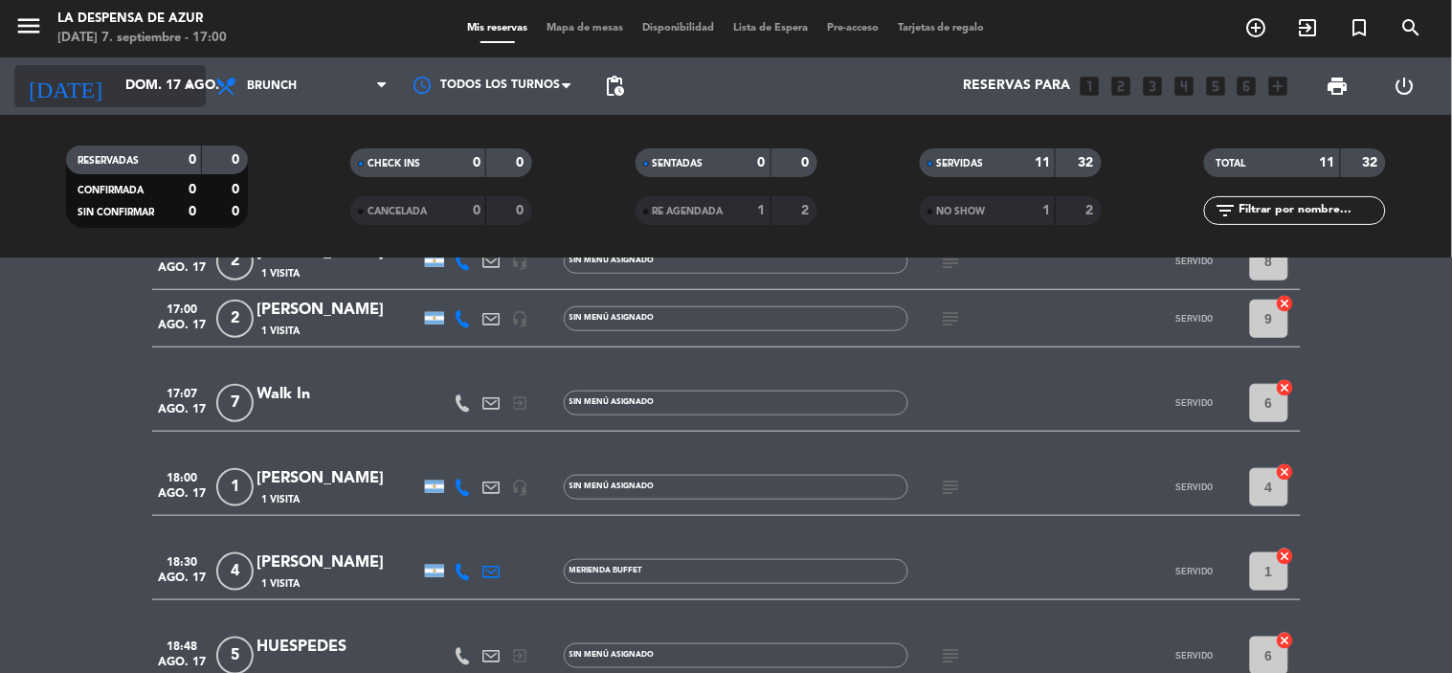
click at [179, 86] on icon "arrow_drop_down" at bounding box center [189, 86] width 23 height 23
click at [167, 112] on div "[DATE] [DATE] arrow_drop_down" at bounding box center [109, 85] width 191 height 57
click at [172, 97] on input "dom. 17 ago." at bounding box center [207, 86] width 182 height 34
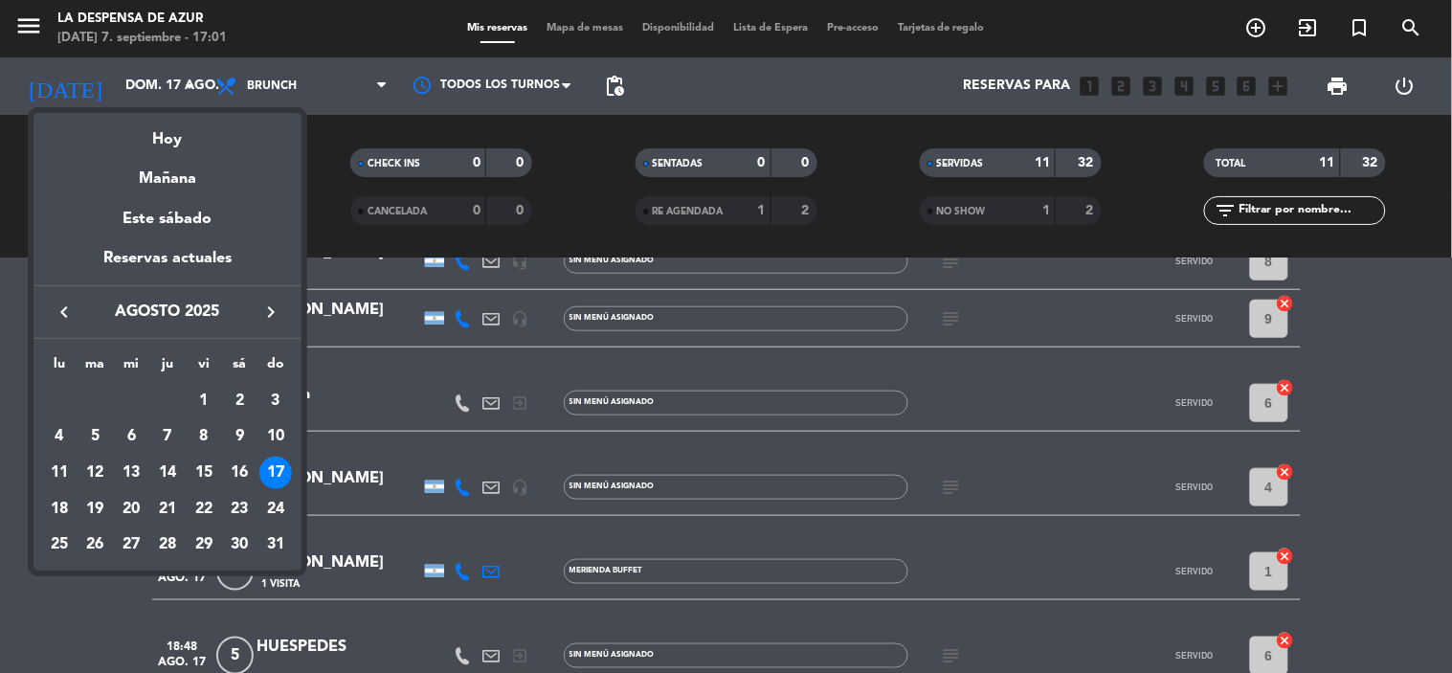
click at [274, 320] on icon "keyboard_arrow_right" at bounding box center [270, 312] width 23 height 23
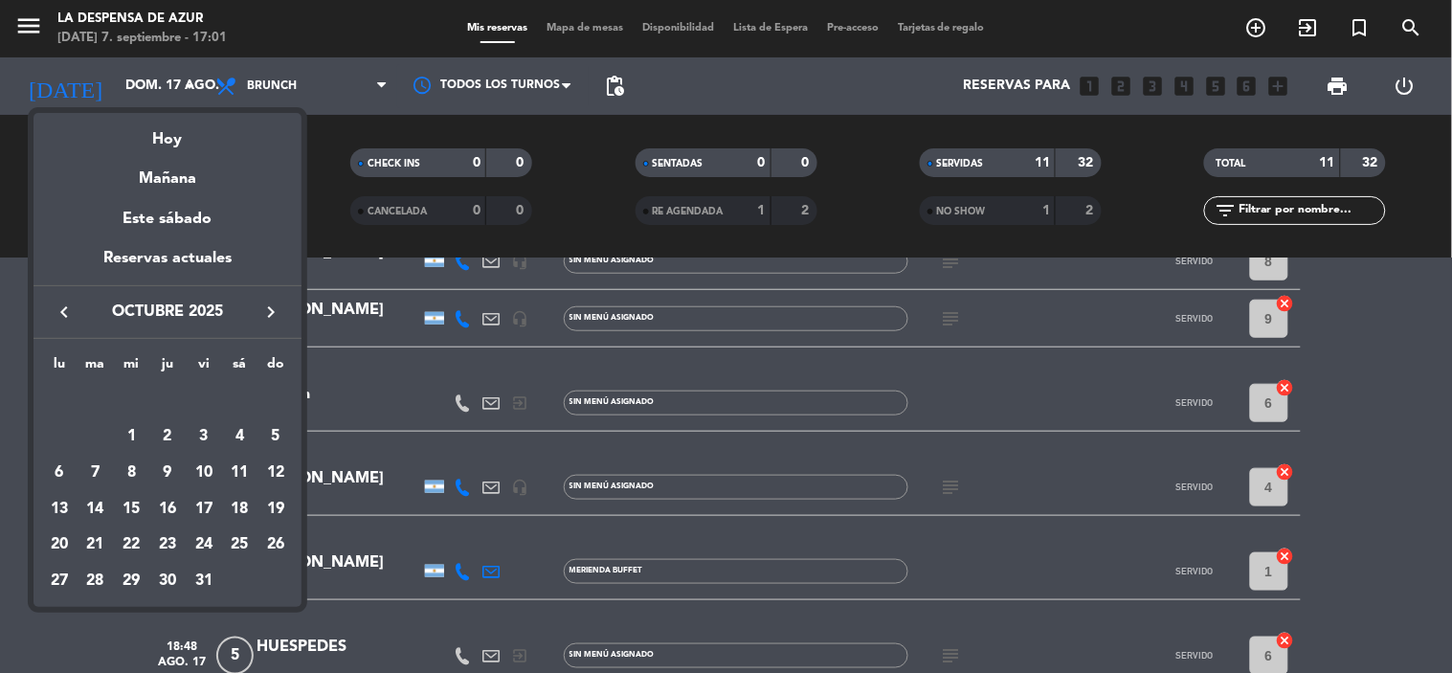
click at [274, 320] on icon "keyboard_arrow_right" at bounding box center [270, 312] width 23 height 23
click at [275, 439] on div "9" at bounding box center [275, 436] width 33 height 33
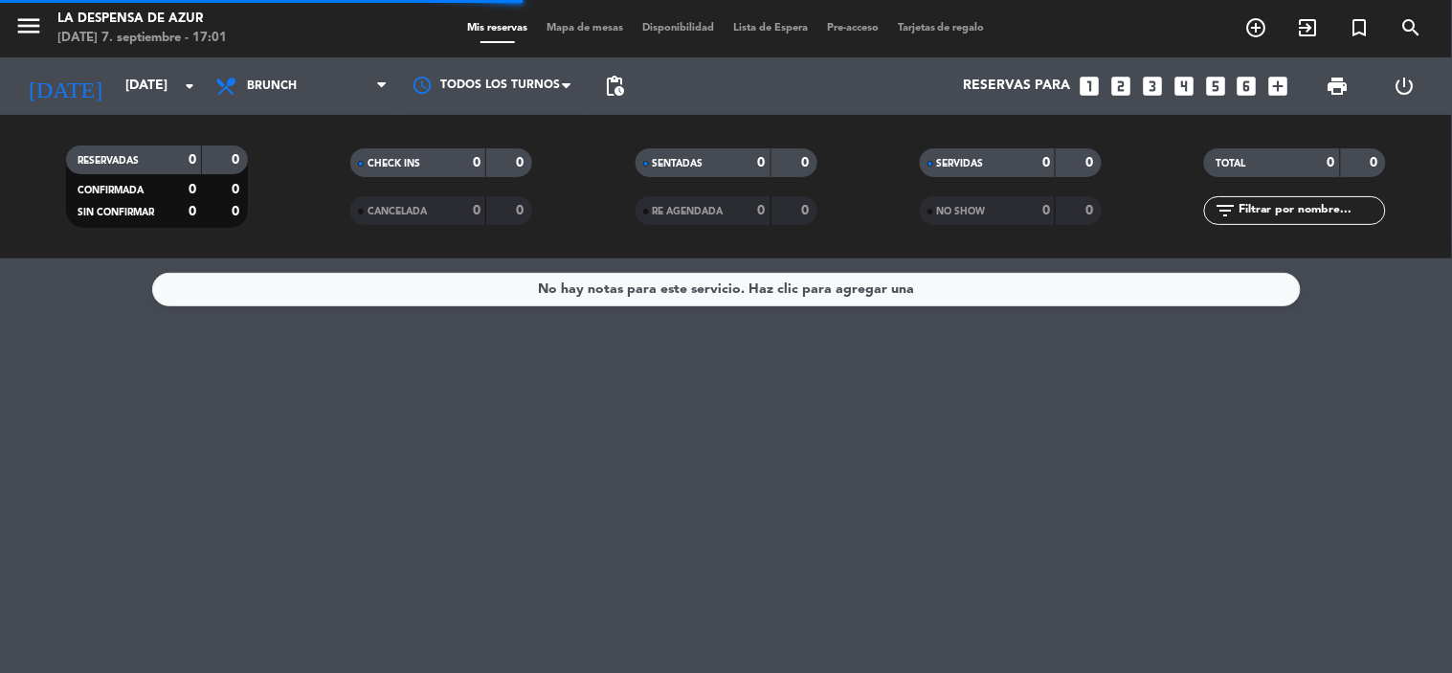
scroll to position [0, 0]
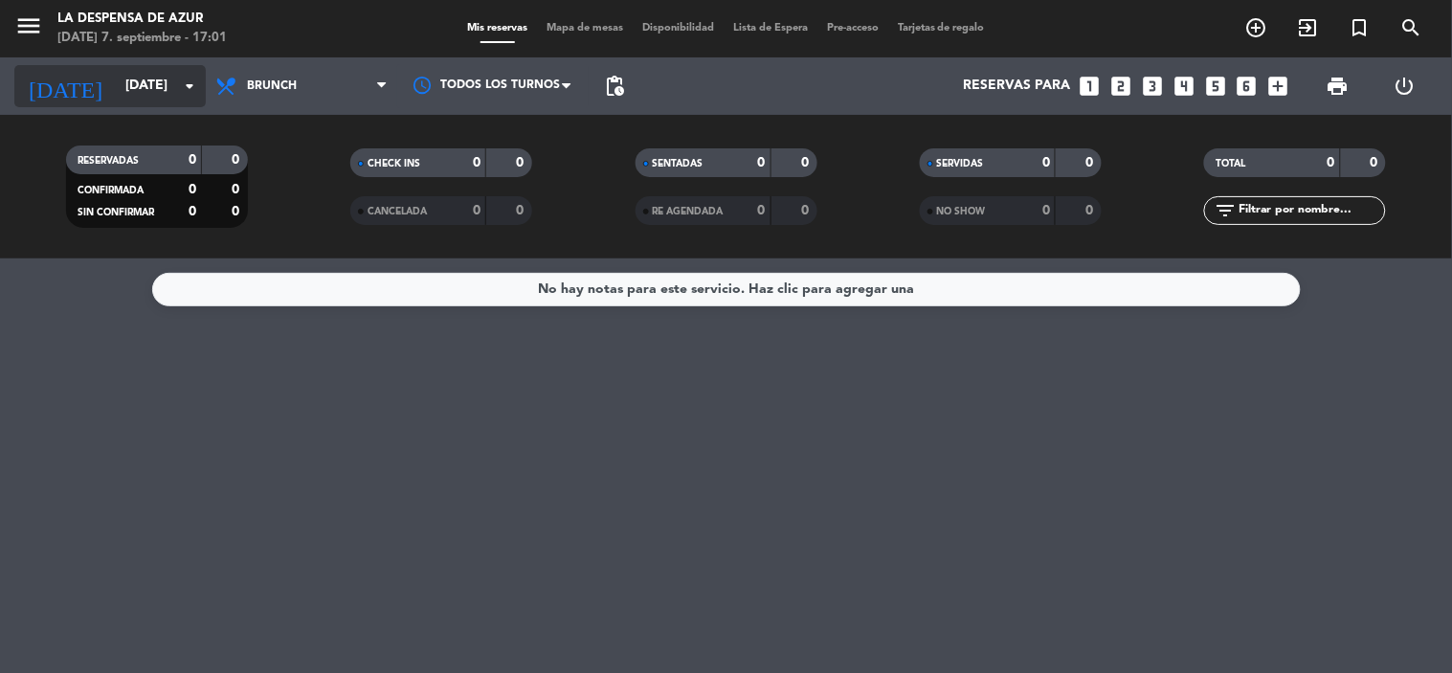
click at [159, 87] on input "[DATE]" at bounding box center [207, 86] width 182 height 34
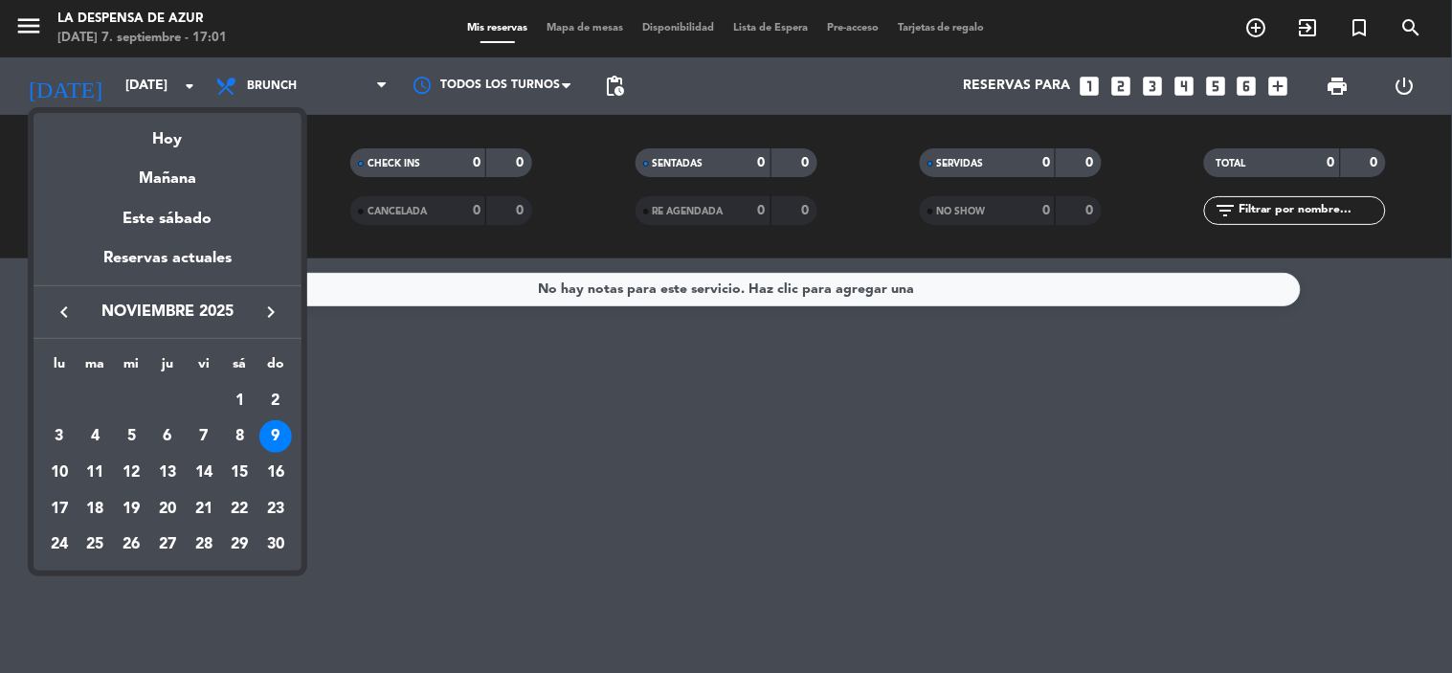
click at [77, 306] on button "keyboard_arrow_left" at bounding box center [64, 312] width 34 height 25
click at [274, 309] on icon "keyboard_arrow_right" at bounding box center [270, 312] width 23 height 23
click at [276, 441] on div "7" at bounding box center [275, 436] width 33 height 33
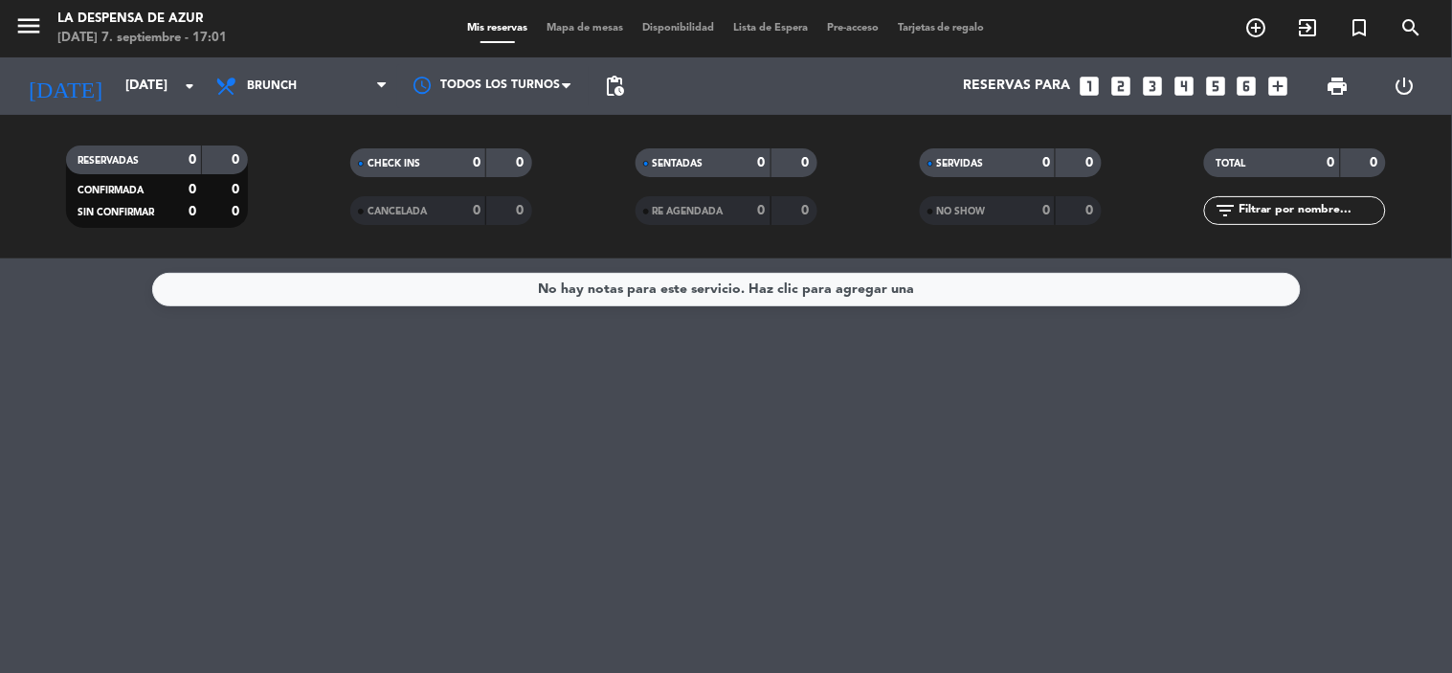
type input "[DATE]"
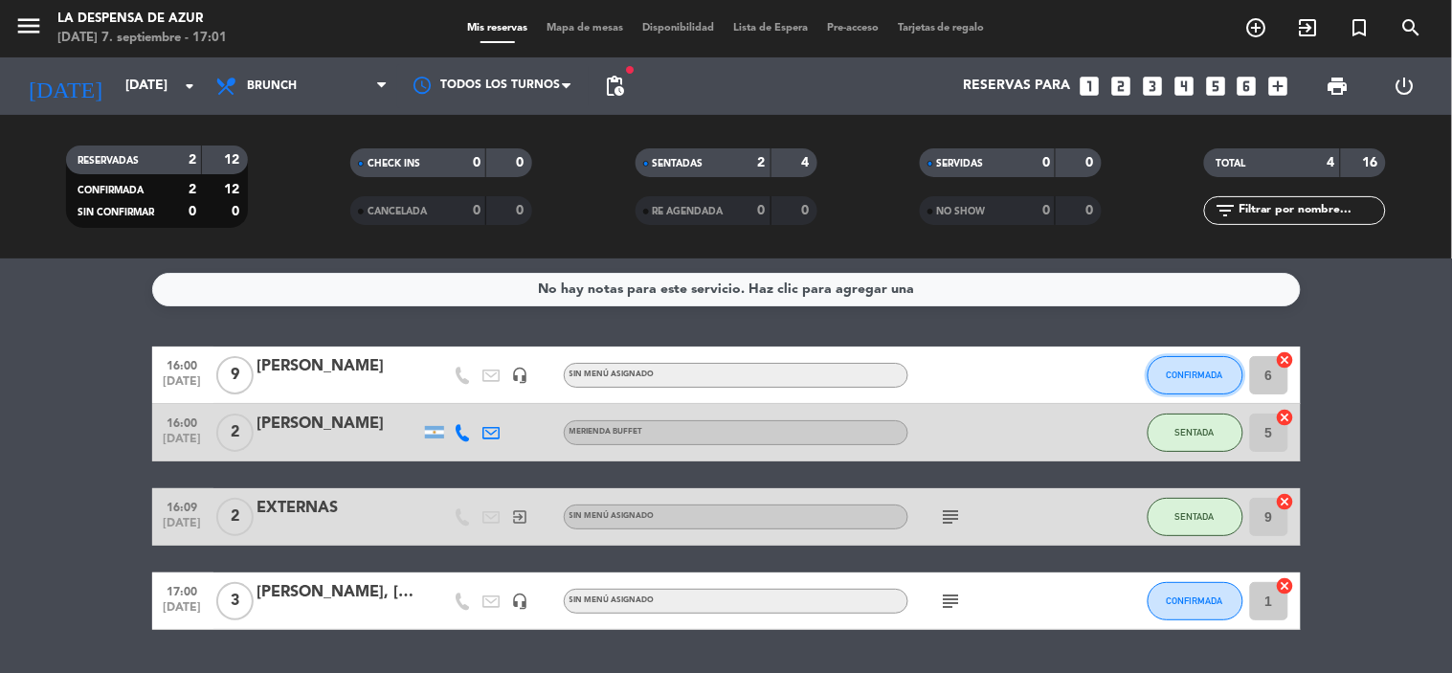
click at [1210, 371] on span "CONFIRMADA" at bounding box center [1195, 375] width 56 height 11
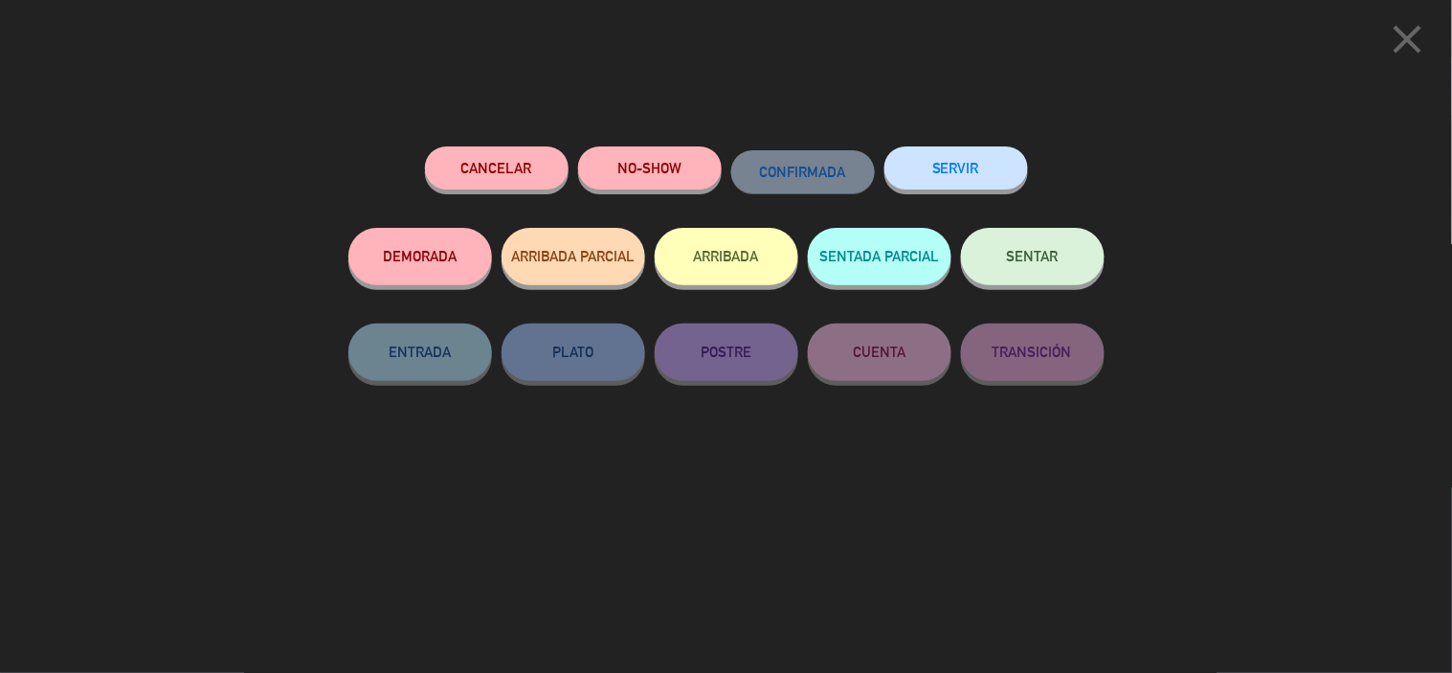
click at [656, 182] on button "NO-SHOW" at bounding box center [650, 167] width 144 height 43
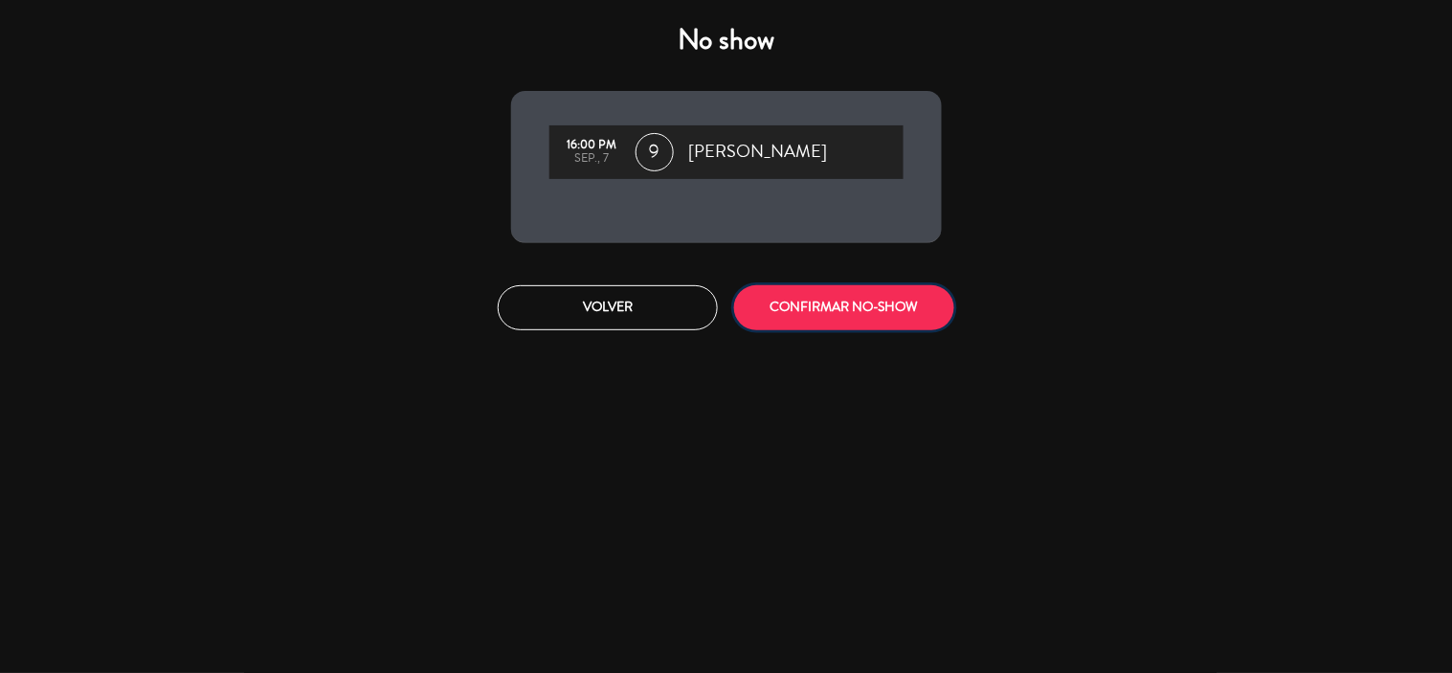
click at [781, 308] on button "CONFIRMAR NO-SHOW" at bounding box center [844, 307] width 220 height 45
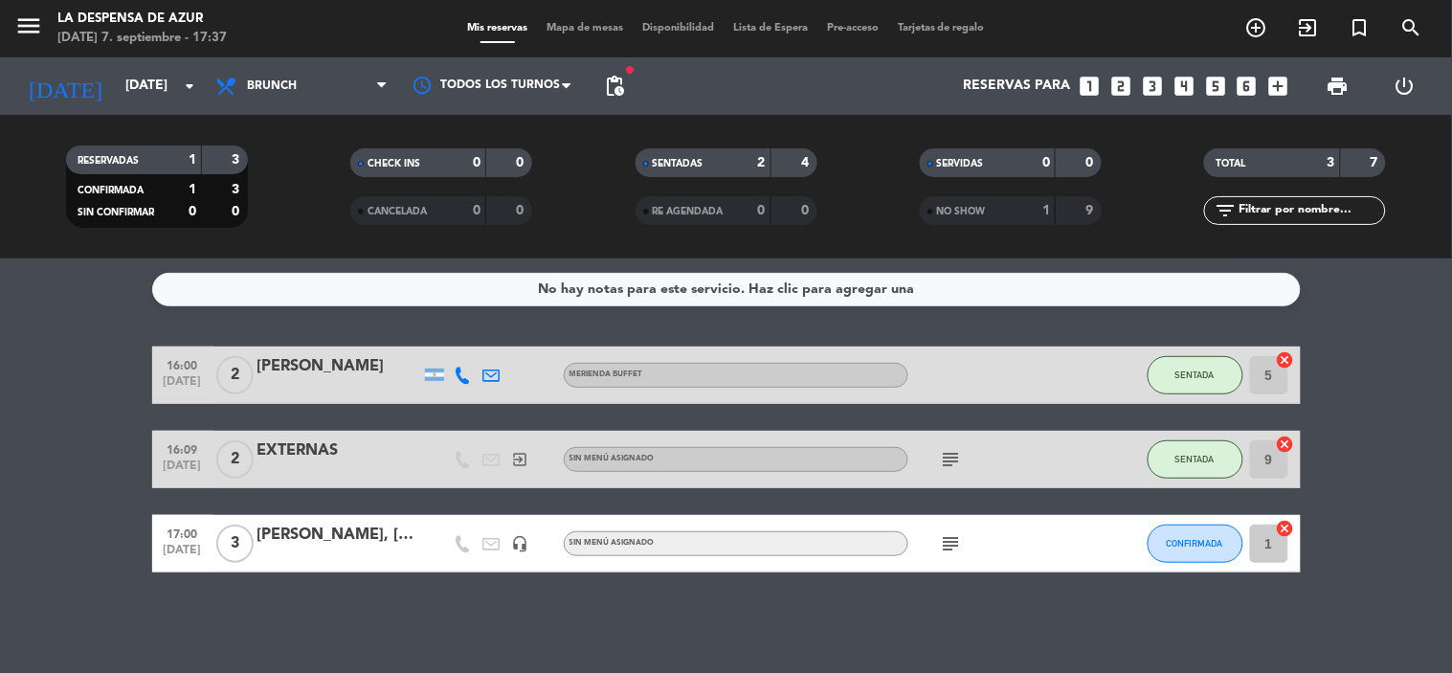
click at [955, 550] on icon "subject" at bounding box center [951, 543] width 23 height 23
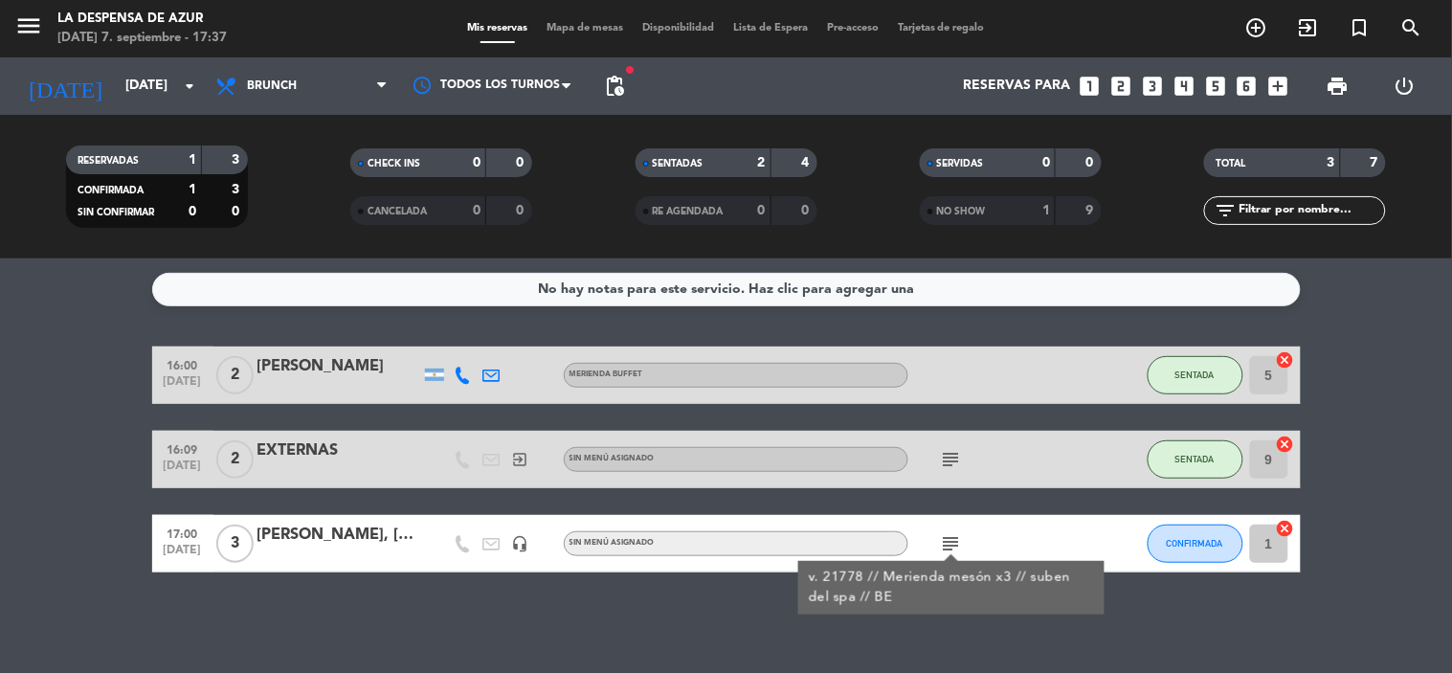
click at [1072, 546] on div "subject v. 21778 // Merienda mesón x3 // suben del spa // BE" at bounding box center [995, 543] width 172 height 56
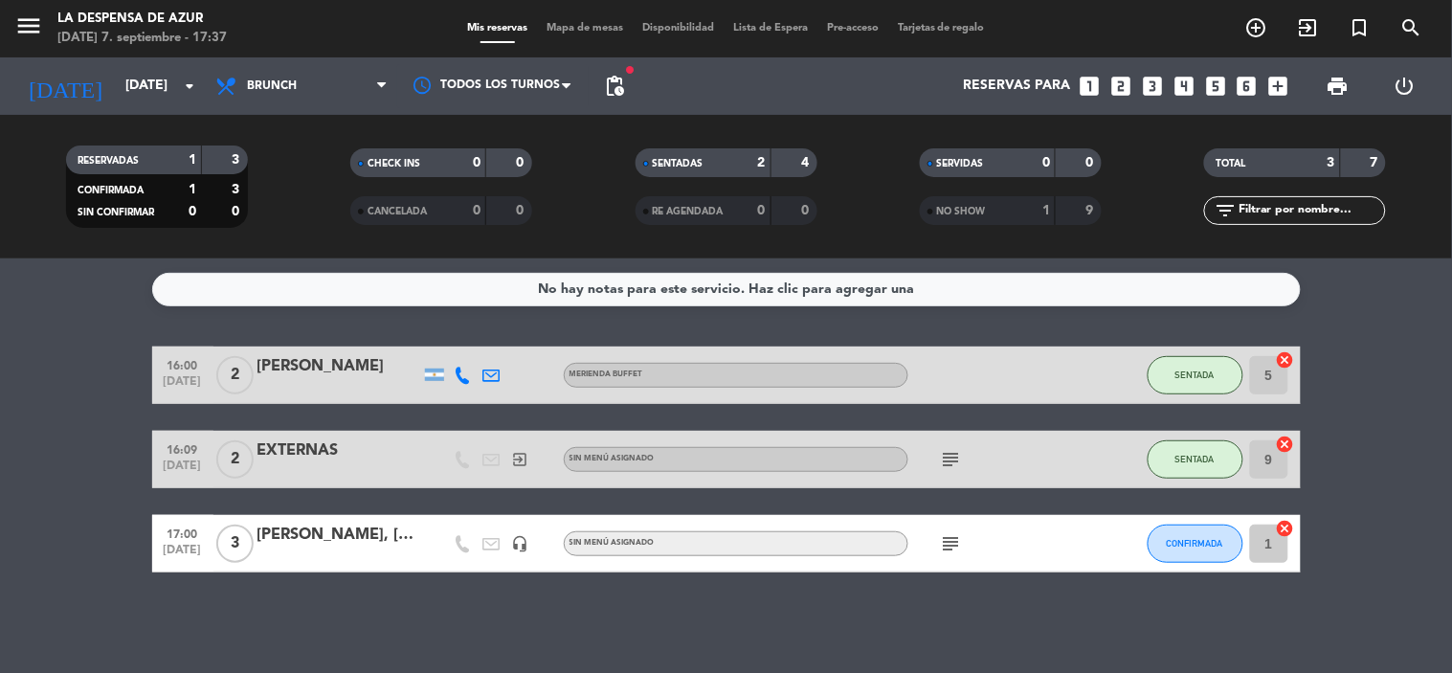
click at [1072, 546] on div "subject" at bounding box center [995, 543] width 172 height 56
click at [943, 549] on icon "subject" at bounding box center [951, 543] width 23 height 23
click at [943, 550] on icon "subject" at bounding box center [951, 543] width 23 height 23
click at [941, 532] on icon "subject" at bounding box center [951, 543] width 23 height 23
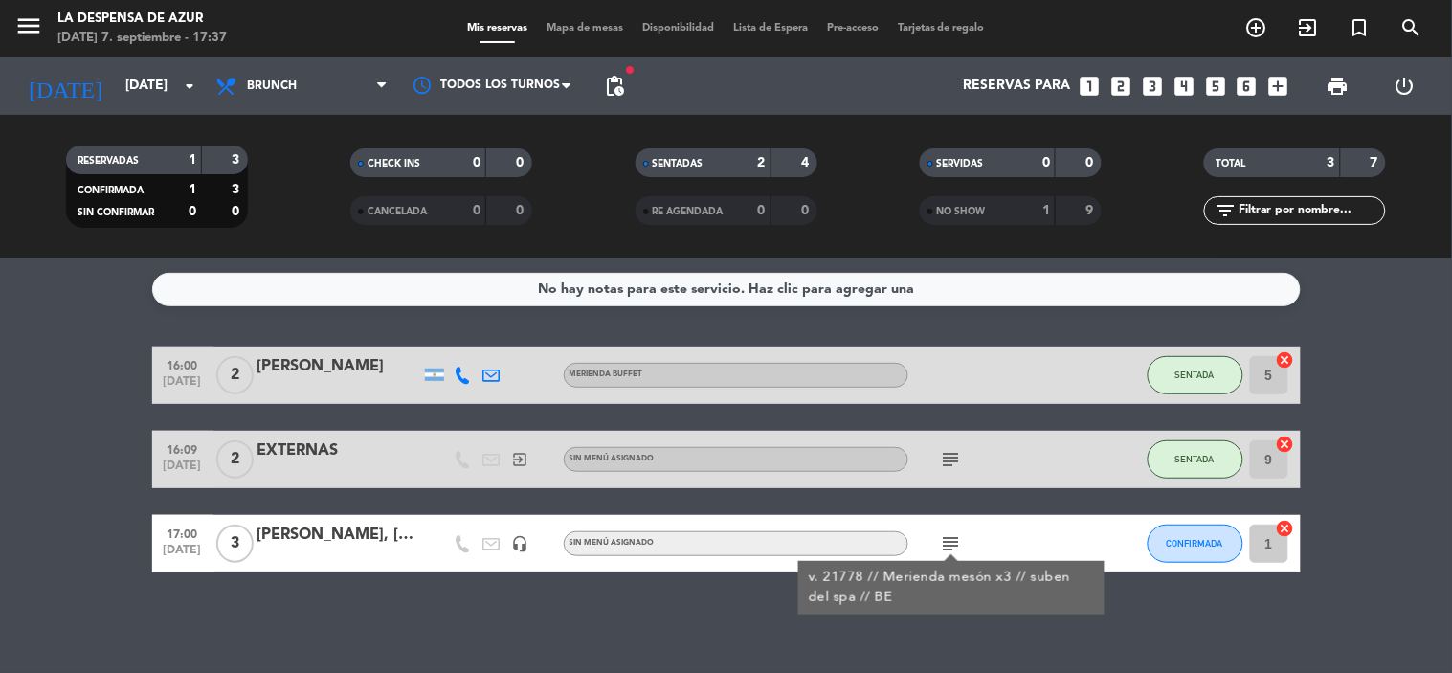
click at [1054, 536] on div "subject v. 21778 // Merienda mesón x3 // suben del spa // BE" at bounding box center [995, 543] width 172 height 56
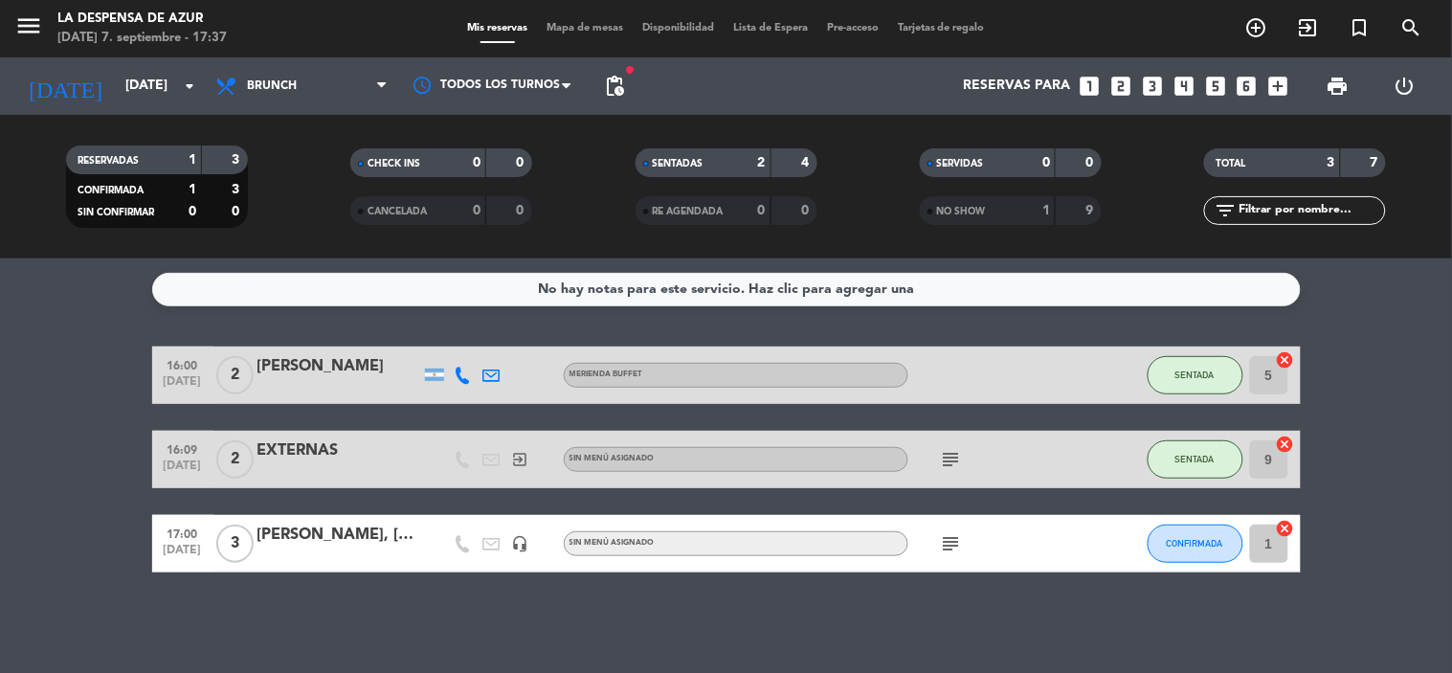
click at [949, 525] on div "subject" at bounding box center [995, 543] width 172 height 56
click at [957, 546] on icon "subject" at bounding box center [951, 543] width 23 height 23
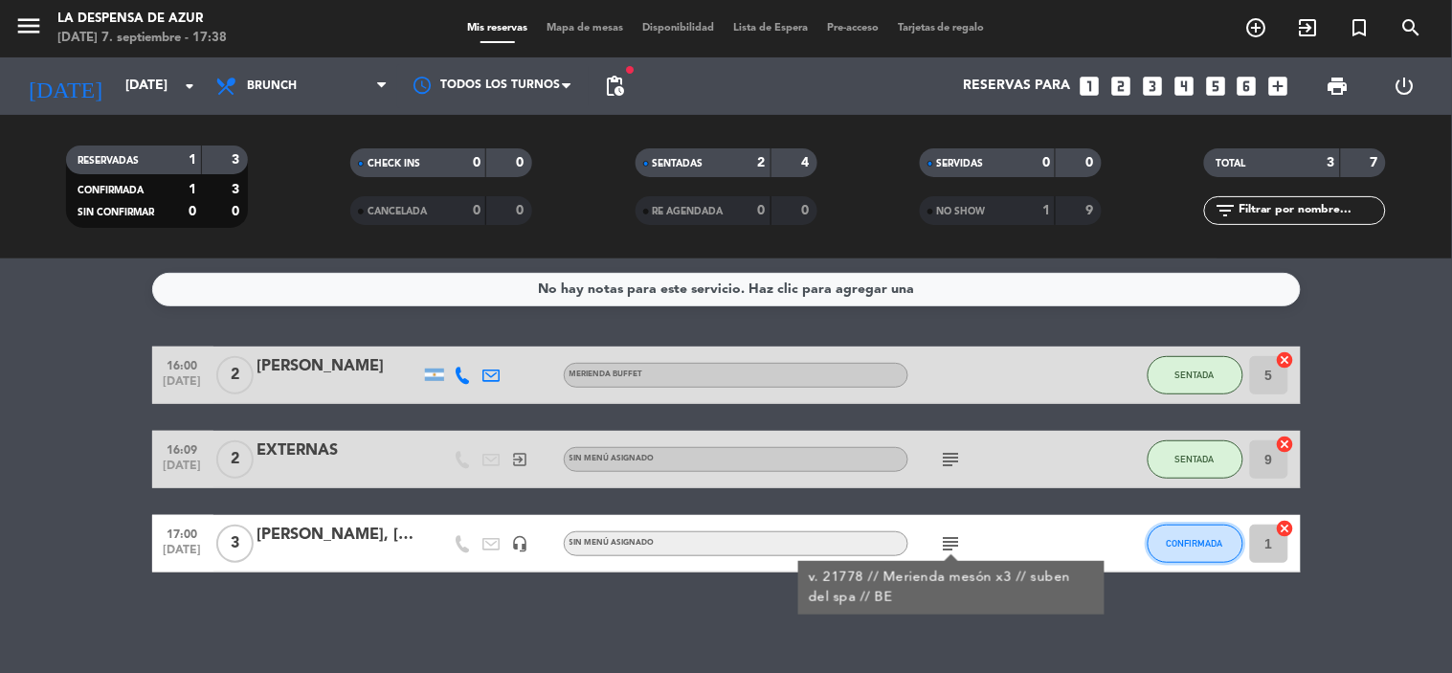
click at [1162, 534] on button "CONFIRMADA" at bounding box center [1196, 544] width 96 height 38
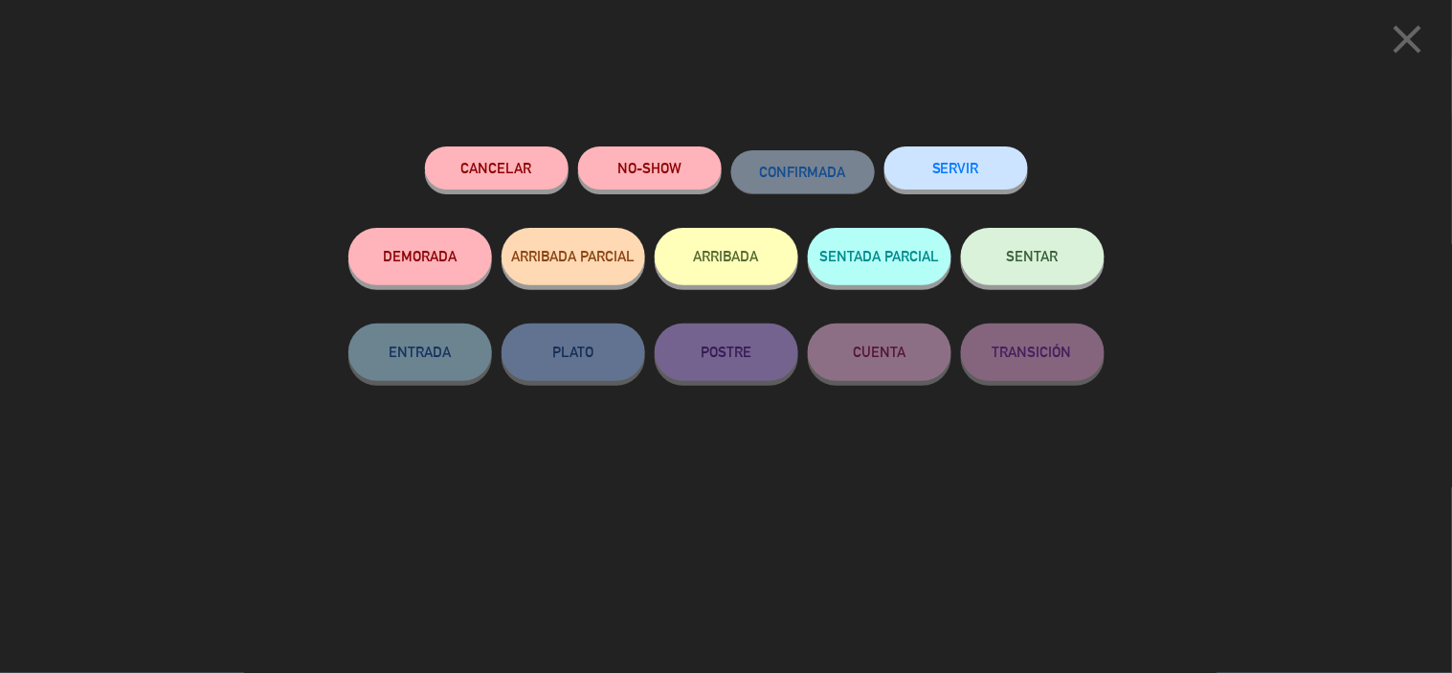
click at [1066, 261] on button "SENTAR" at bounding box center [1033, 256] width 144 height 57
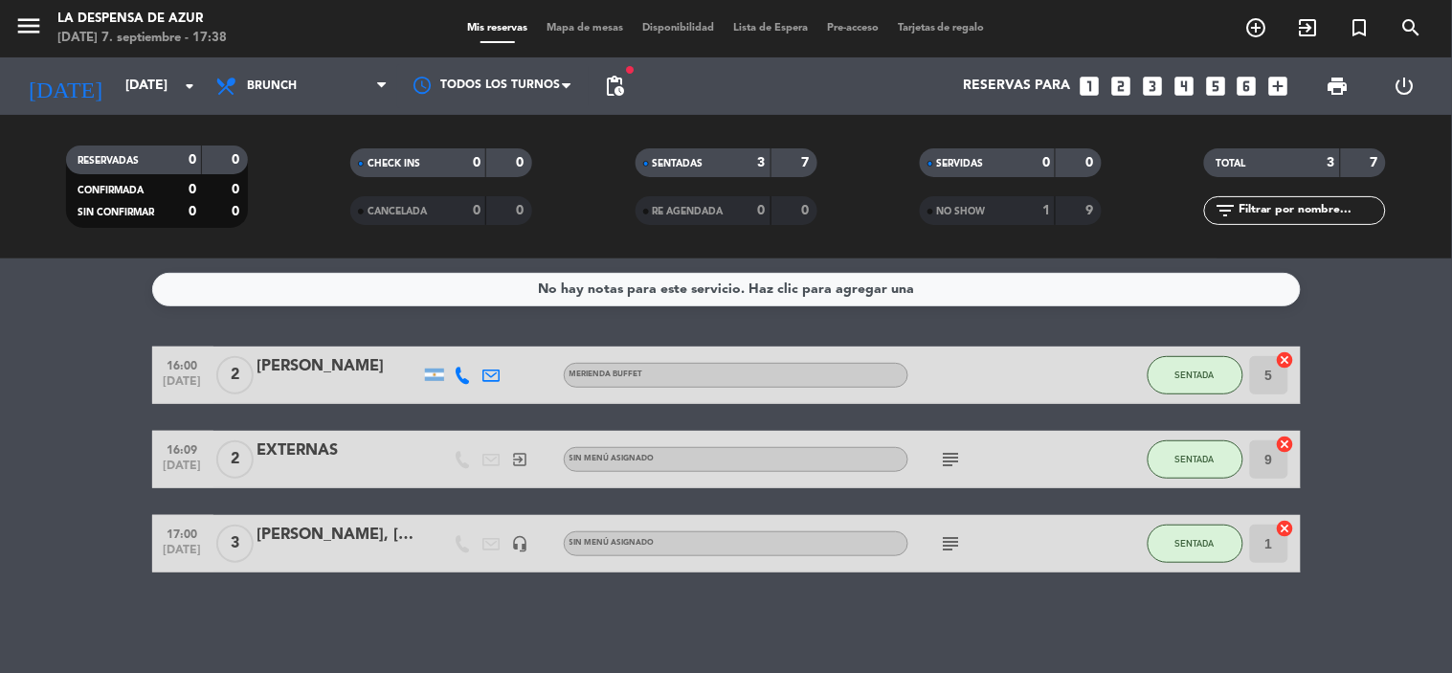
click at [387, 541] on div "[PERSON_NAME], [PERSON_NAME][GEOGRAPHIC_DATA]" at bounding box center [339, 535] width 163 height 25
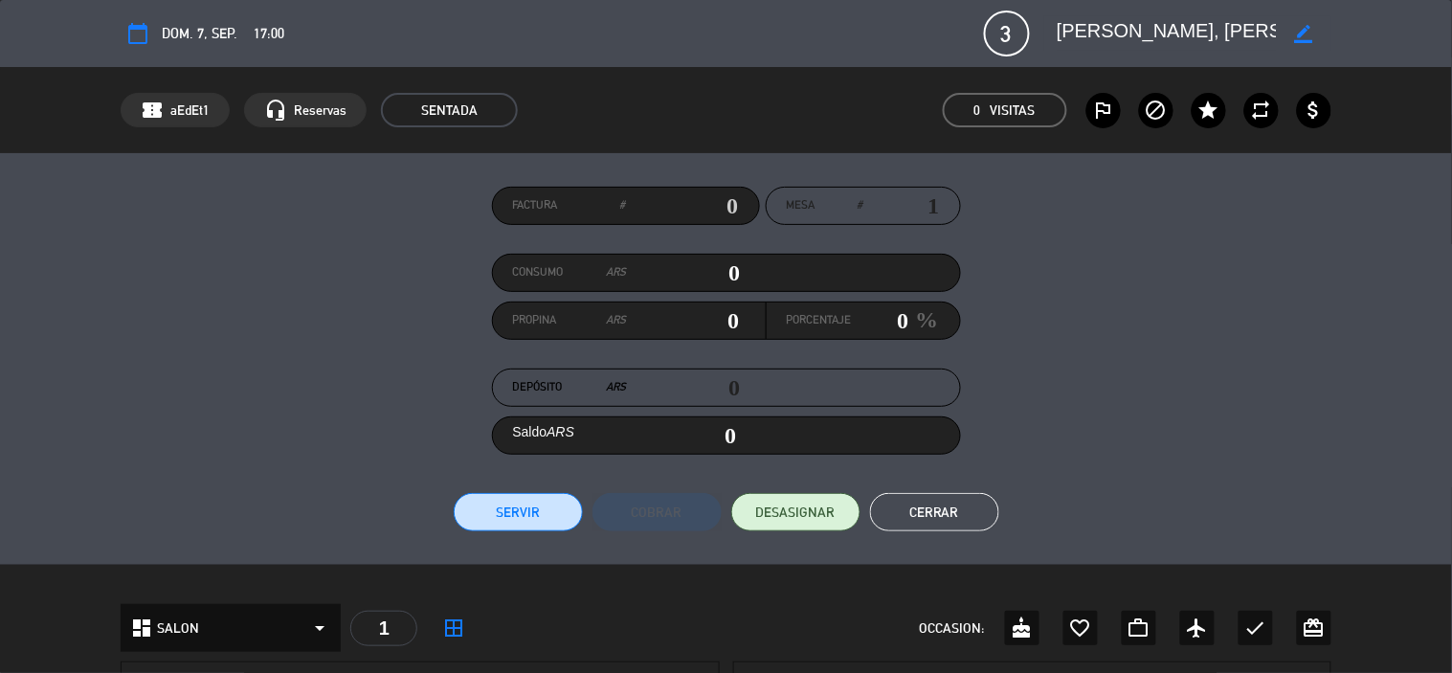
click at [1212, 27] on textarea at bounding box center [1167, 33] width 219 height 34
click at [952, 511] on button "Cerrar" at bounding box center [934, 512] width 129 height 38
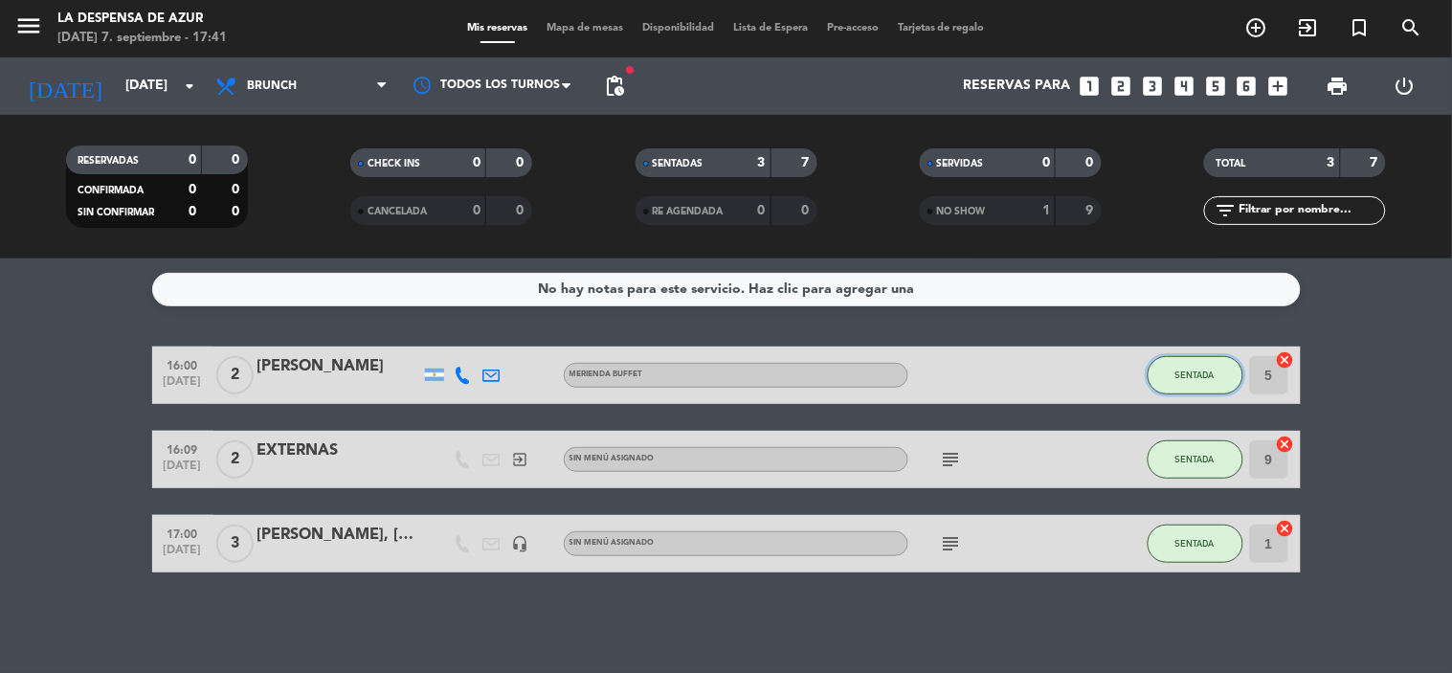
click at [1180, 379] on button "SENTADA" at bounding box center [1196, 375] width 96 height 38
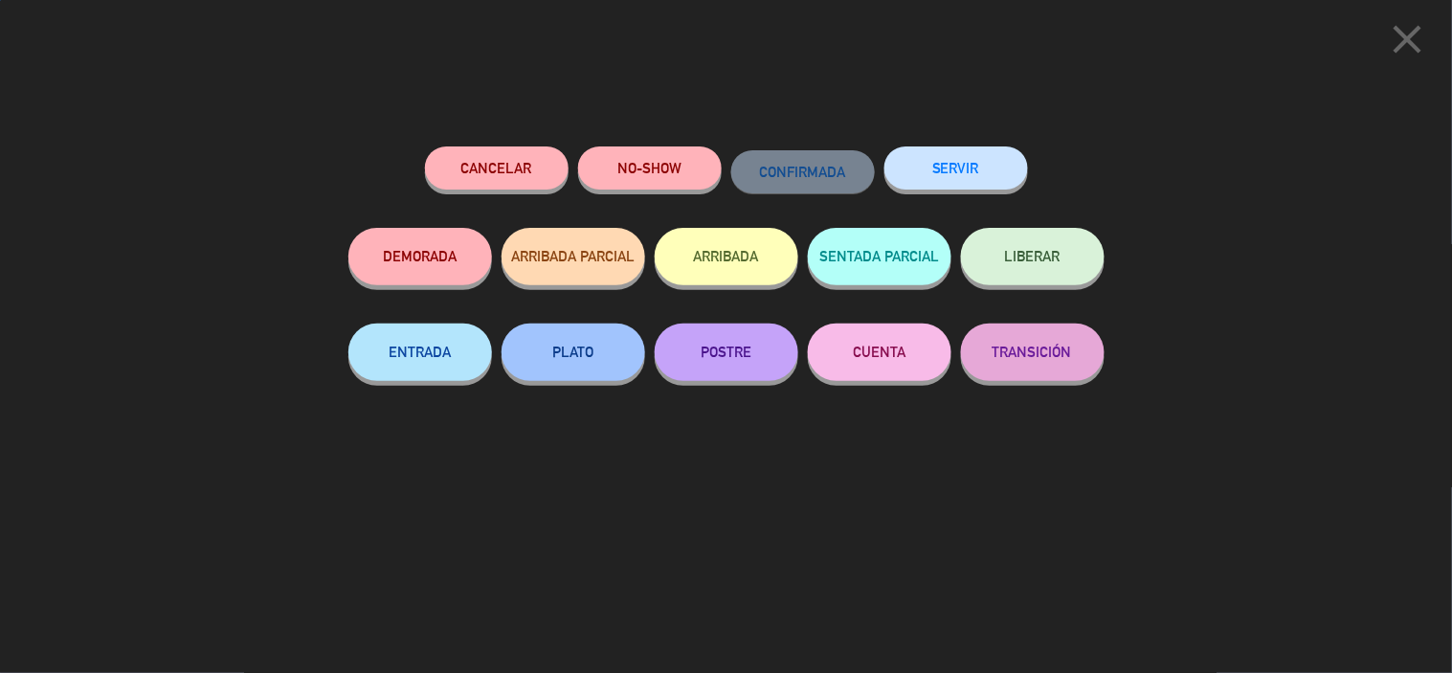
click at [949, 179] on button "SERVIR" at bounding box center [957, 167] width 144 height 43
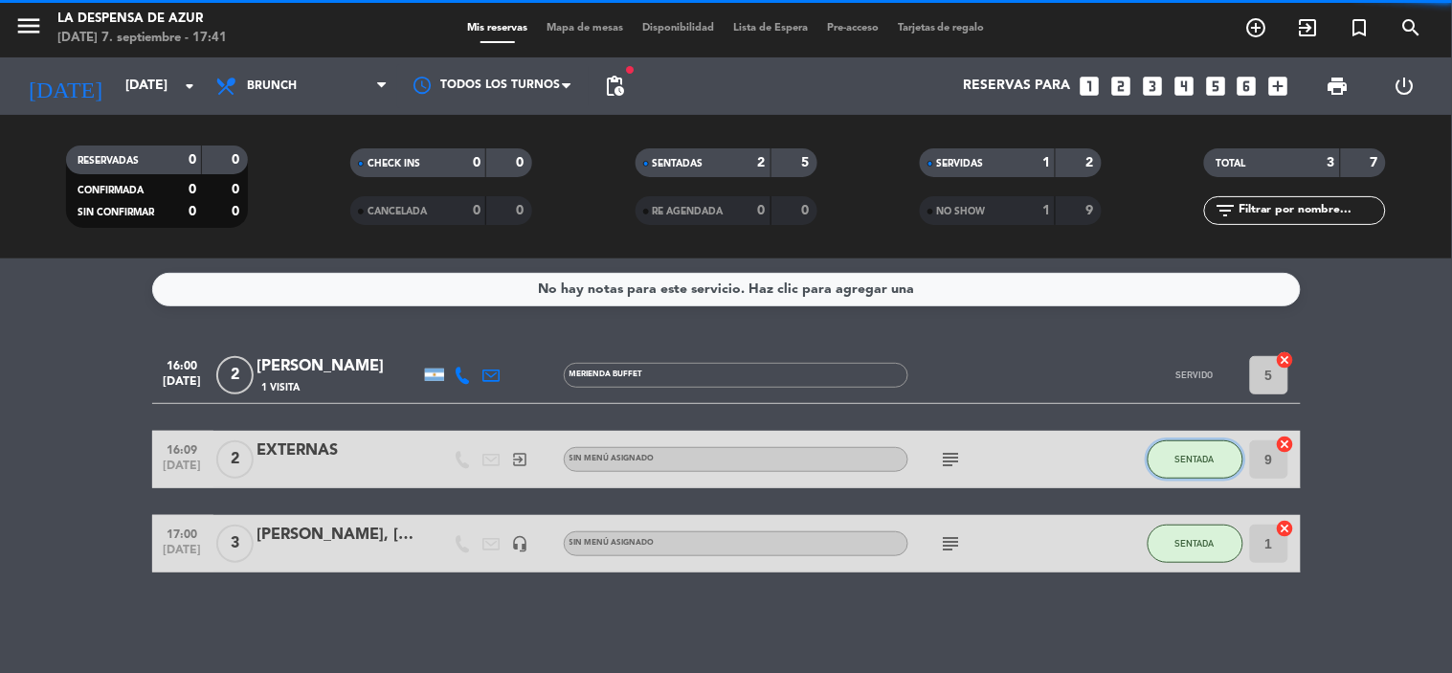
click at [1203, 460] on span "SENTADA" at bounding box center [1195, 459] width 39 height 11
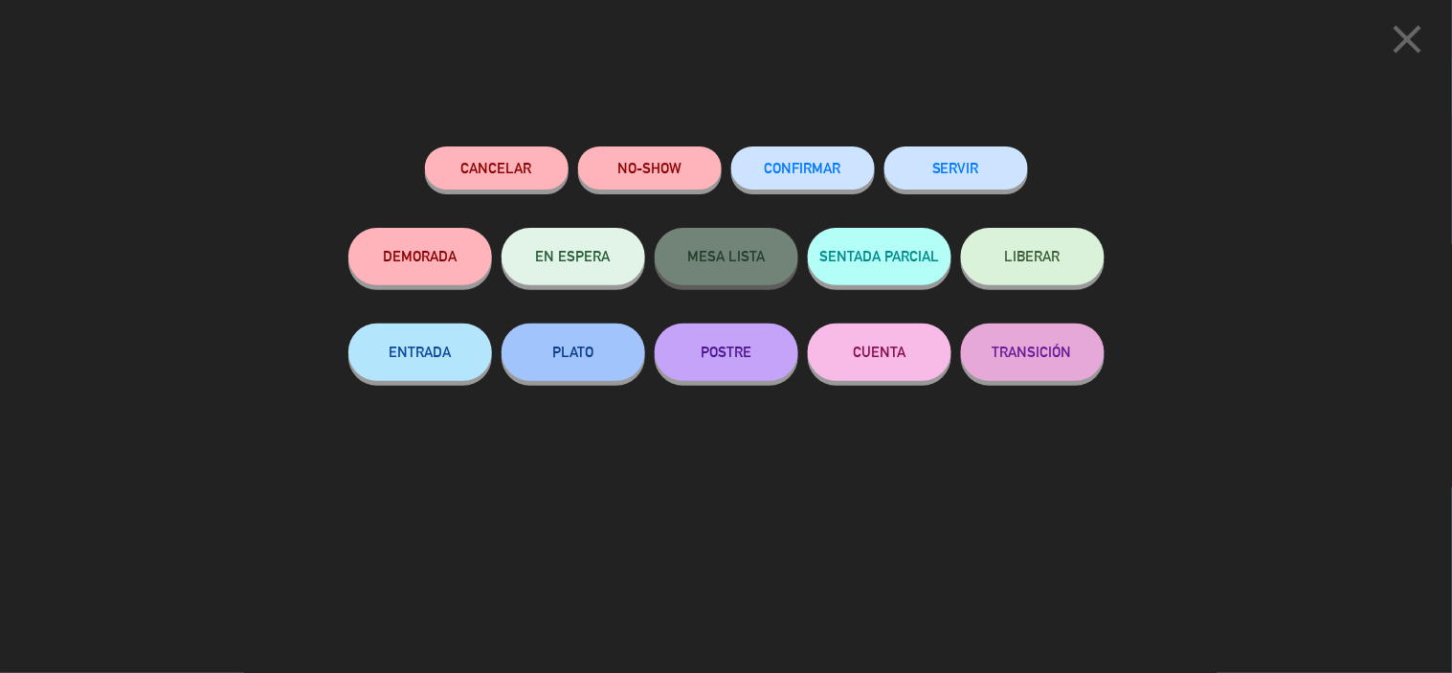
click at [933, 166] on button "SERVIR" at bounding box center [957, 167] width 144 height 43
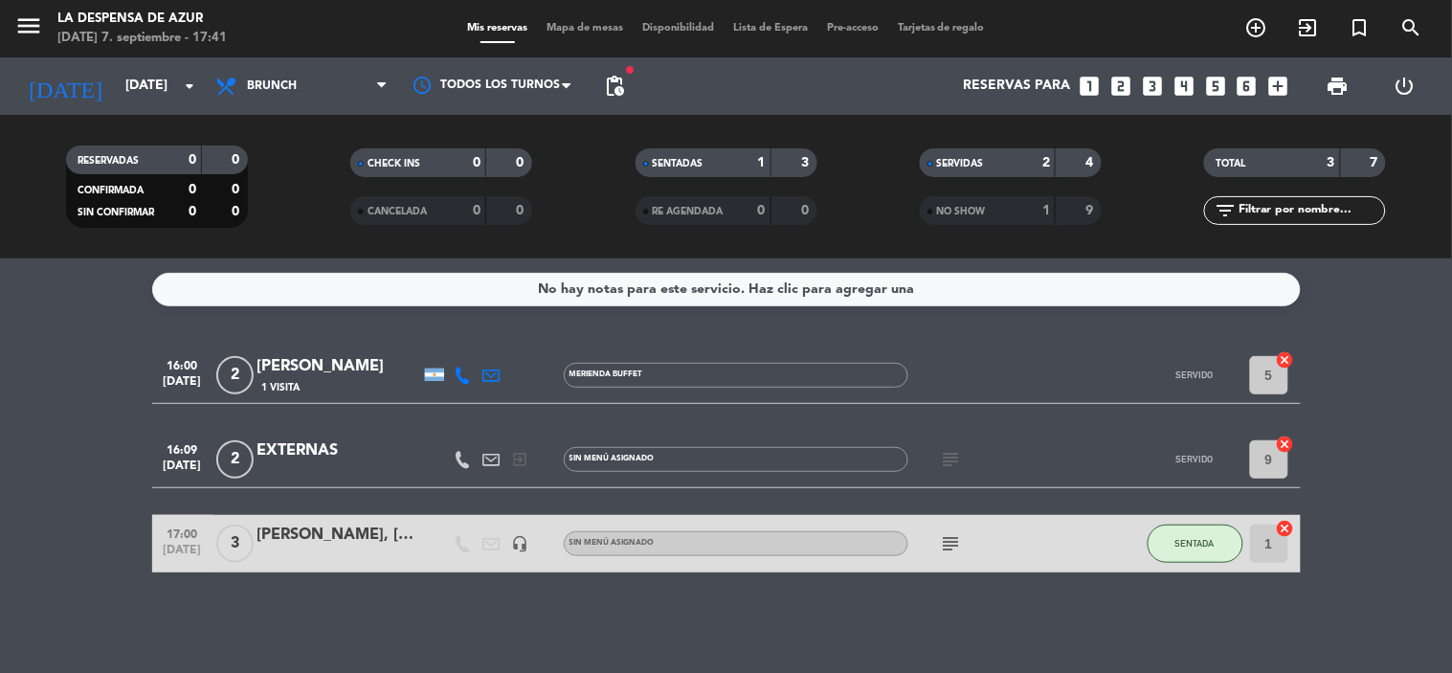
click at [544, 24] on span "Mapa de mesas" at bounding box center [585, 28] width 96 height 11
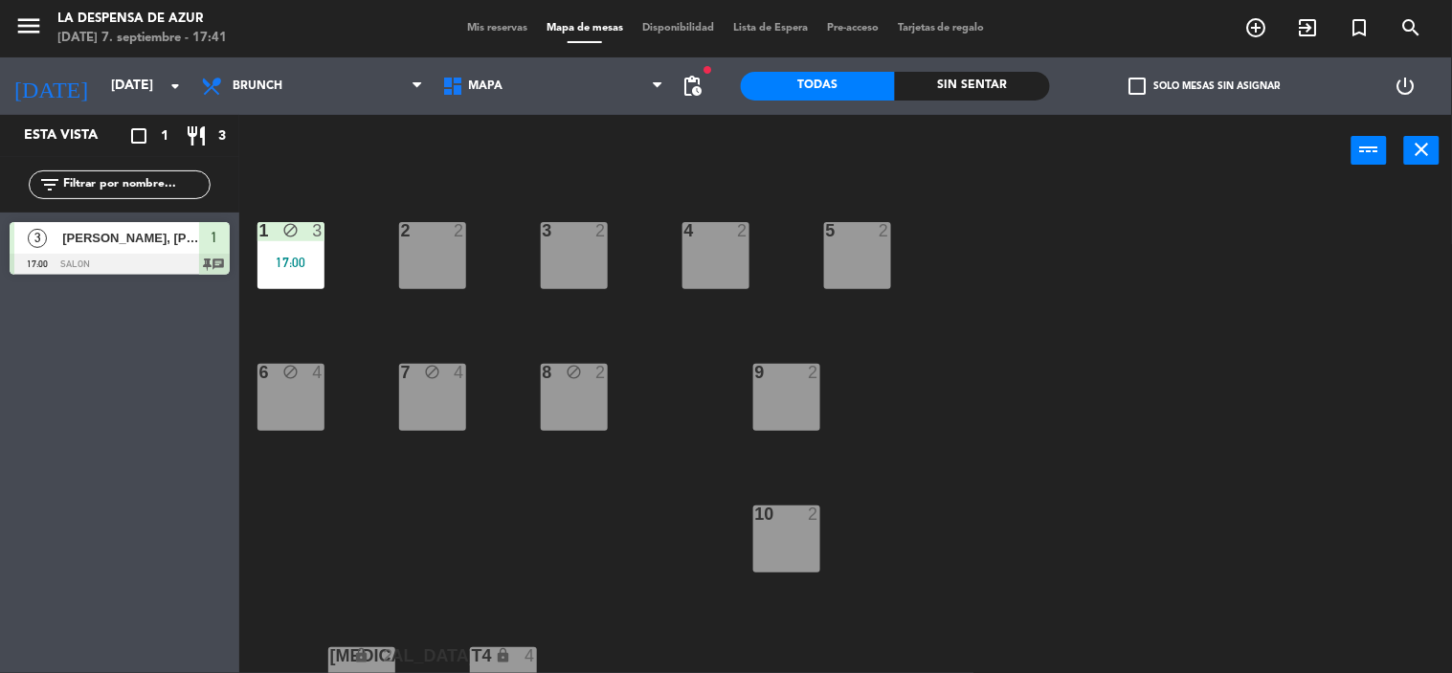
click at [805, 527] on div "10 2" at bounding box center [786, 539] width 67 height 67
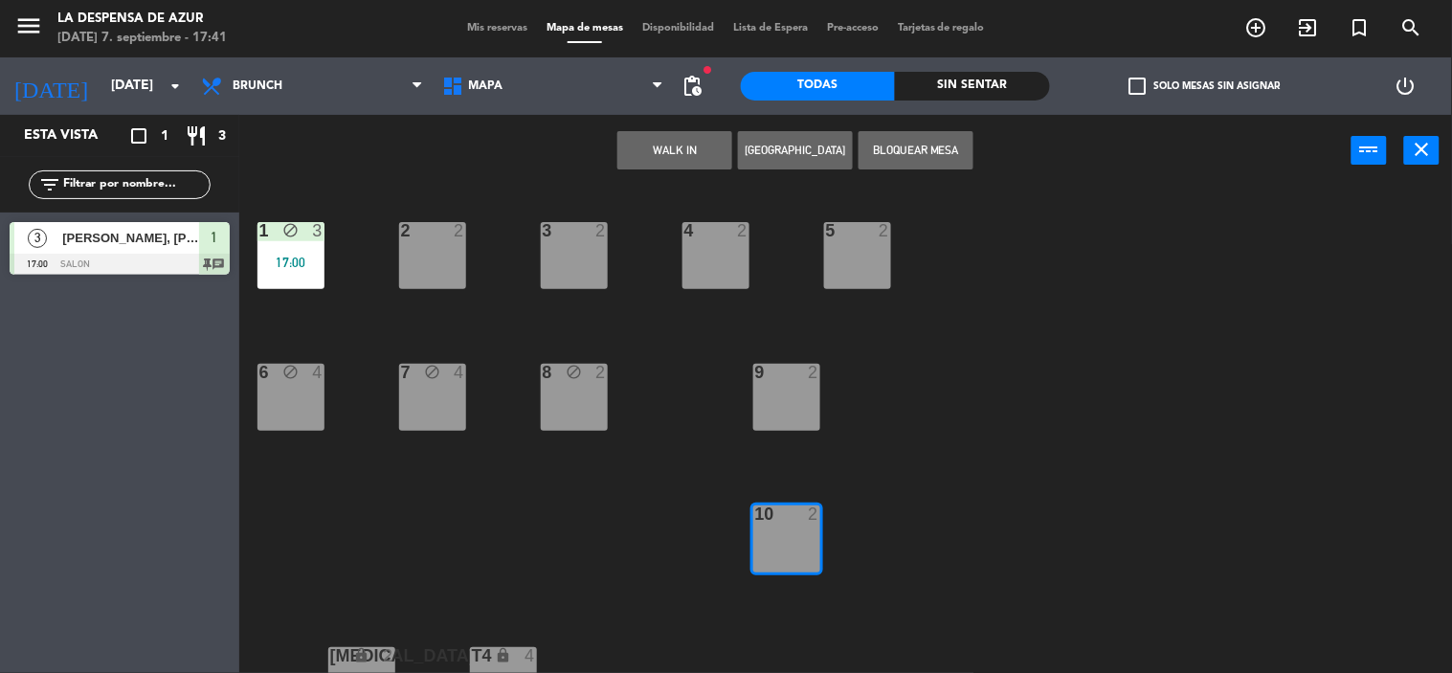
click at [673, 154] on button "WALK IN" at bounding box center [675, 150] width 115 height 38
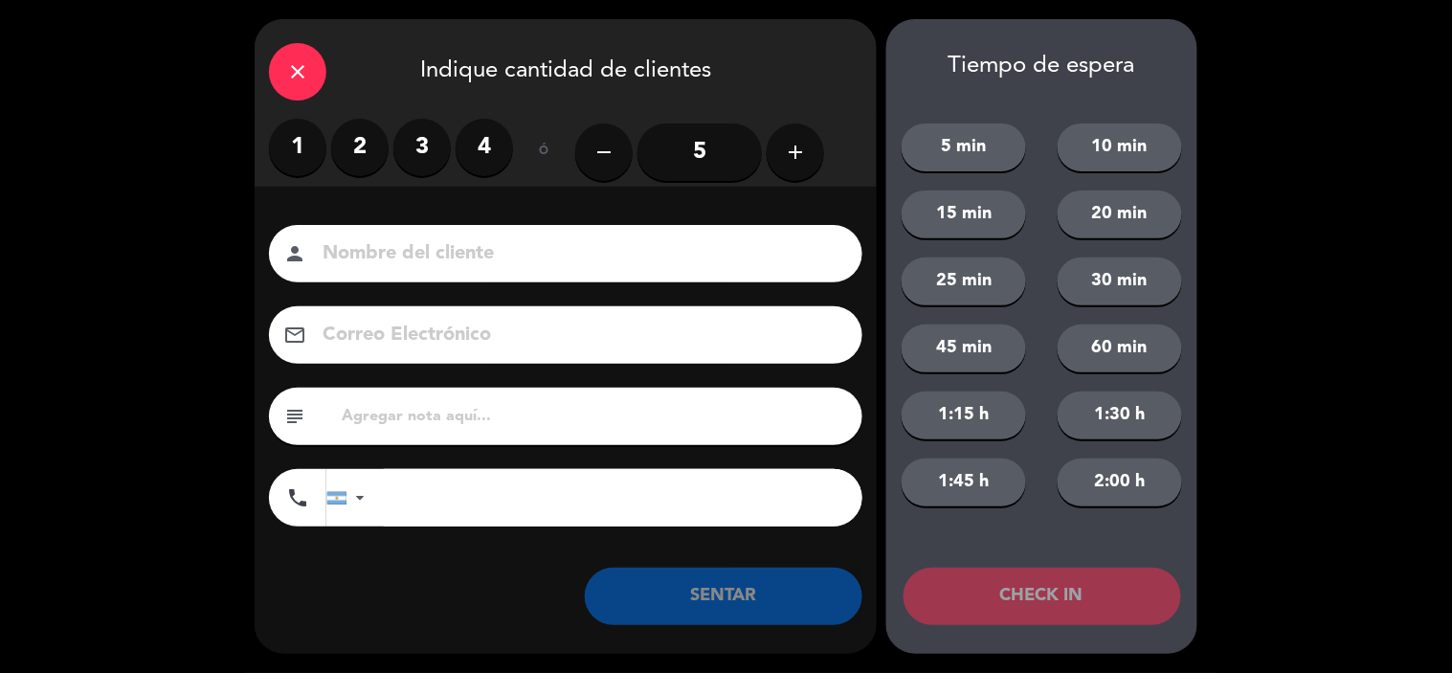
click at [300, 154] on label "1" at bounding box center [297, 147] width 57 height 57
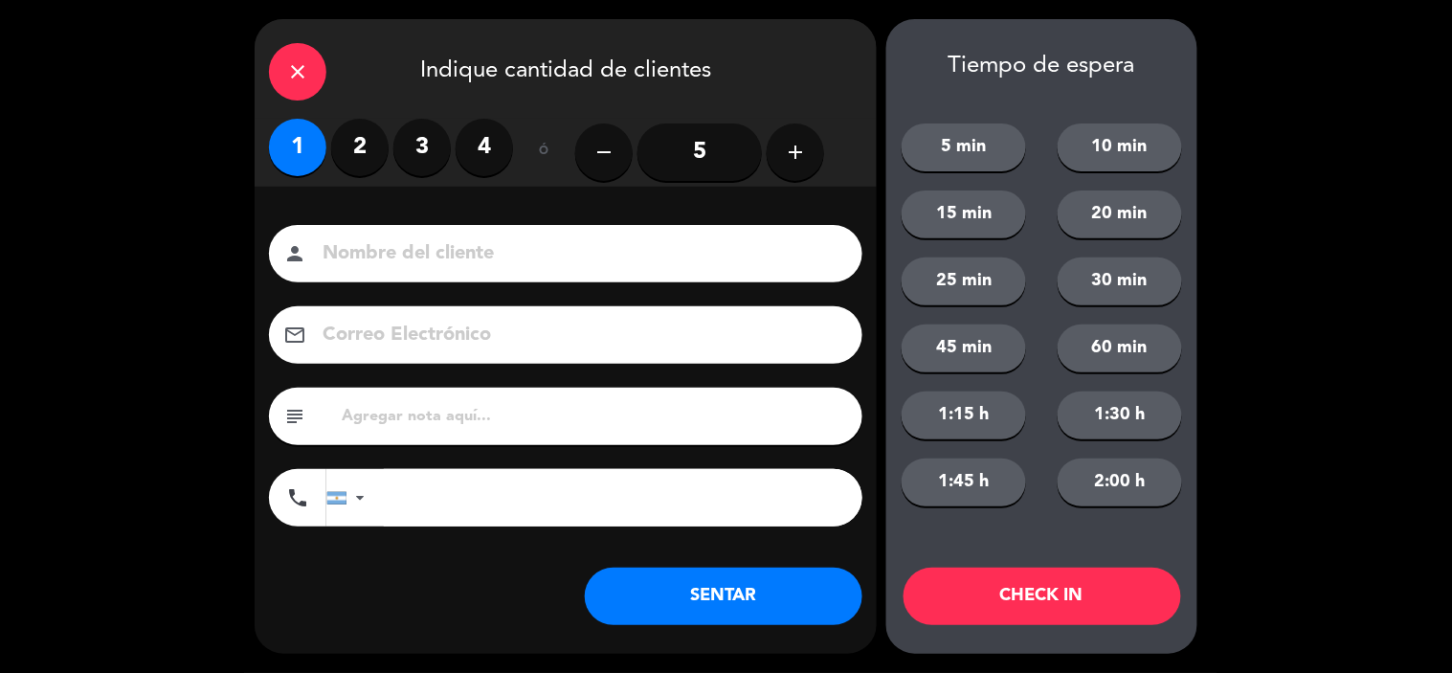
click at [398, 254] on input at bounding box center [579, 254] width 517 height 34
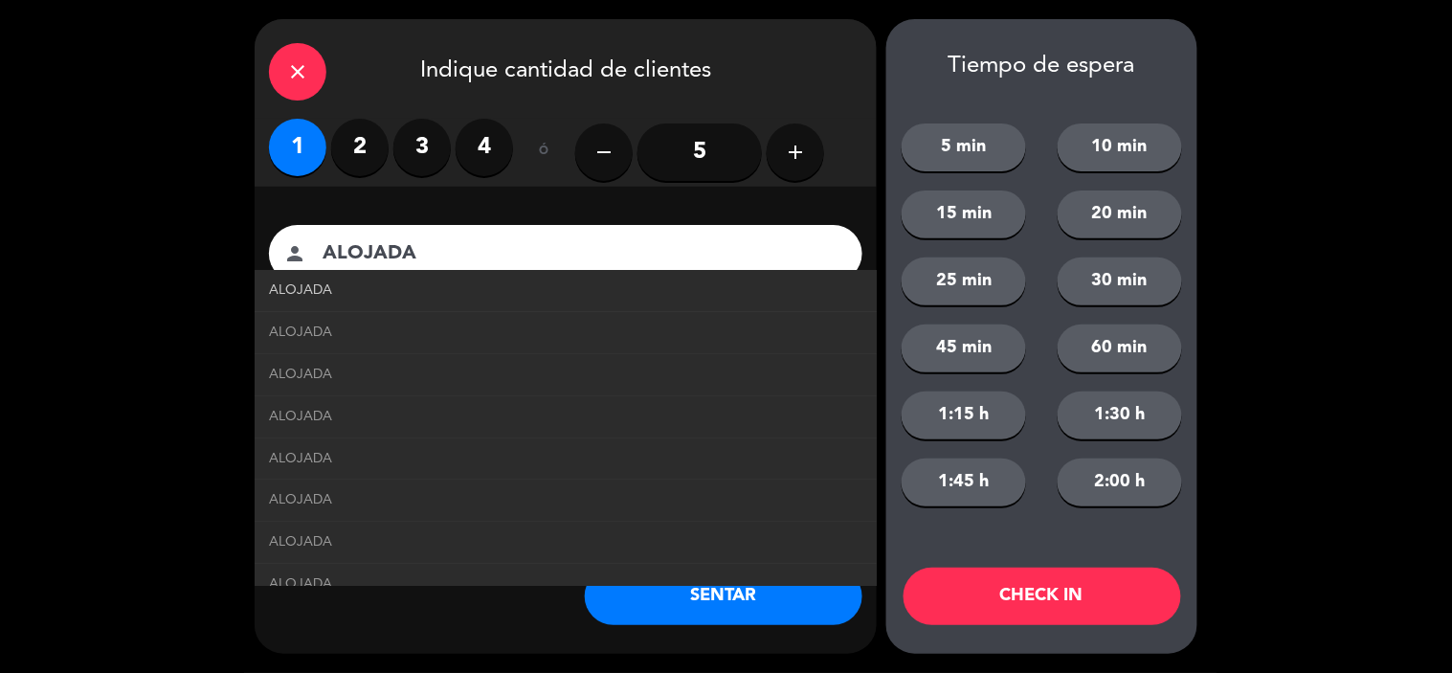
type input "ALOJADA"
click at [333, 288] on link "ALOJADA" at bounding box center [566, 291] width 594 height 22
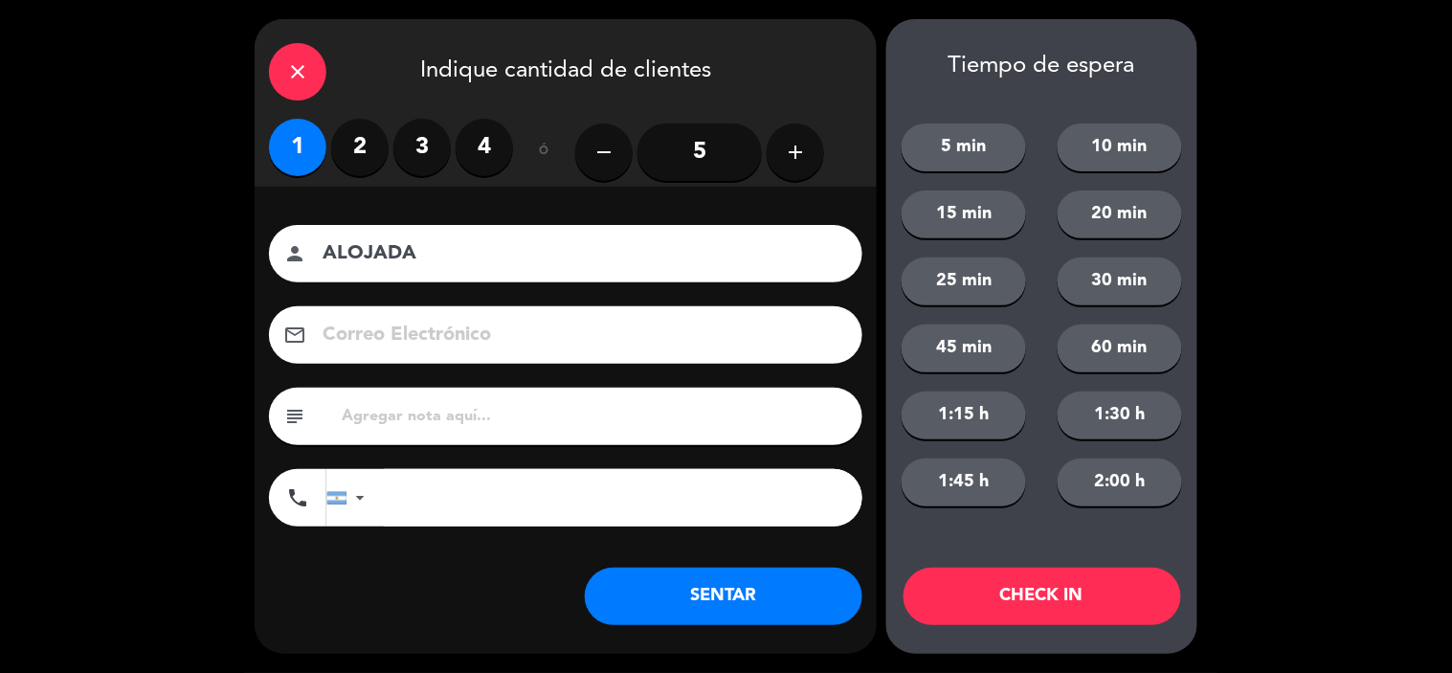
click at [663, 580] on button "SENTAR" at bounding box center [724, 596] width 278 height 57
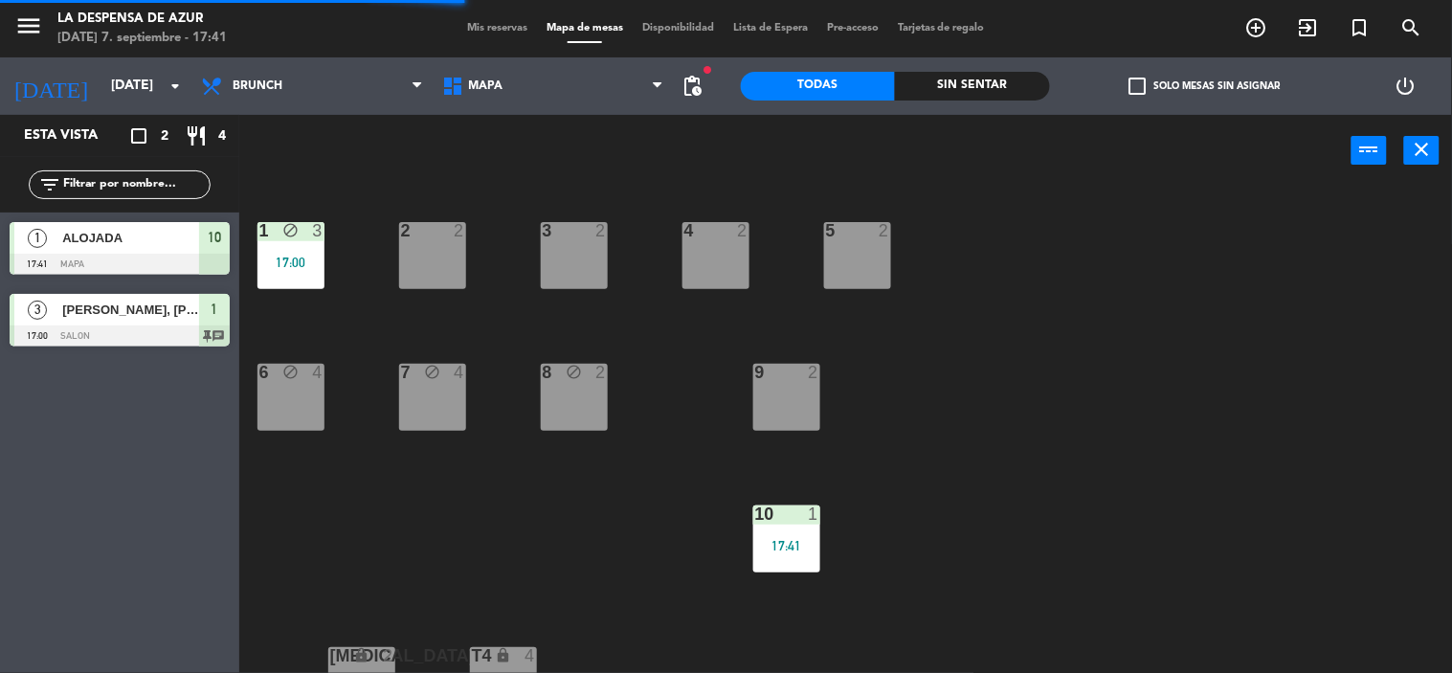
click at [479, 20] on div "Mis reservas Mapa de mesas Disponibilidad Lista de Espera Pre-acceso Tarjetas d…" at bounding box center [726, 28] width 537 height 17
click at [477, 24] on span "Mis reservas" at bounding box center [497, 28] width 79 height 11
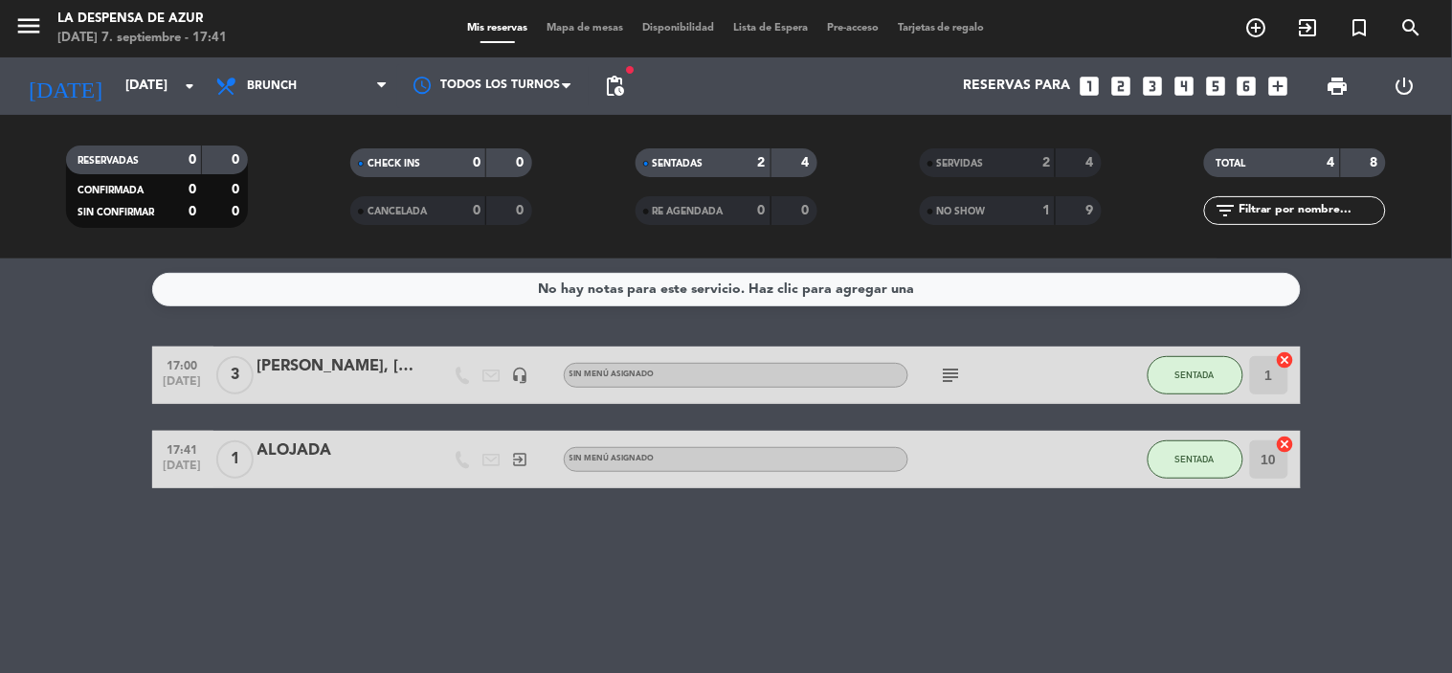
click at [251, 458] on span "1" at bounding box center [234, 459] width 37 height 38
click at [230, 455] on span "1" at bounding box center [234, 459] width 37 height 38
click at [342, 452] on div "ALOJADA" at bounding box center [339, 451] width 163 height 25
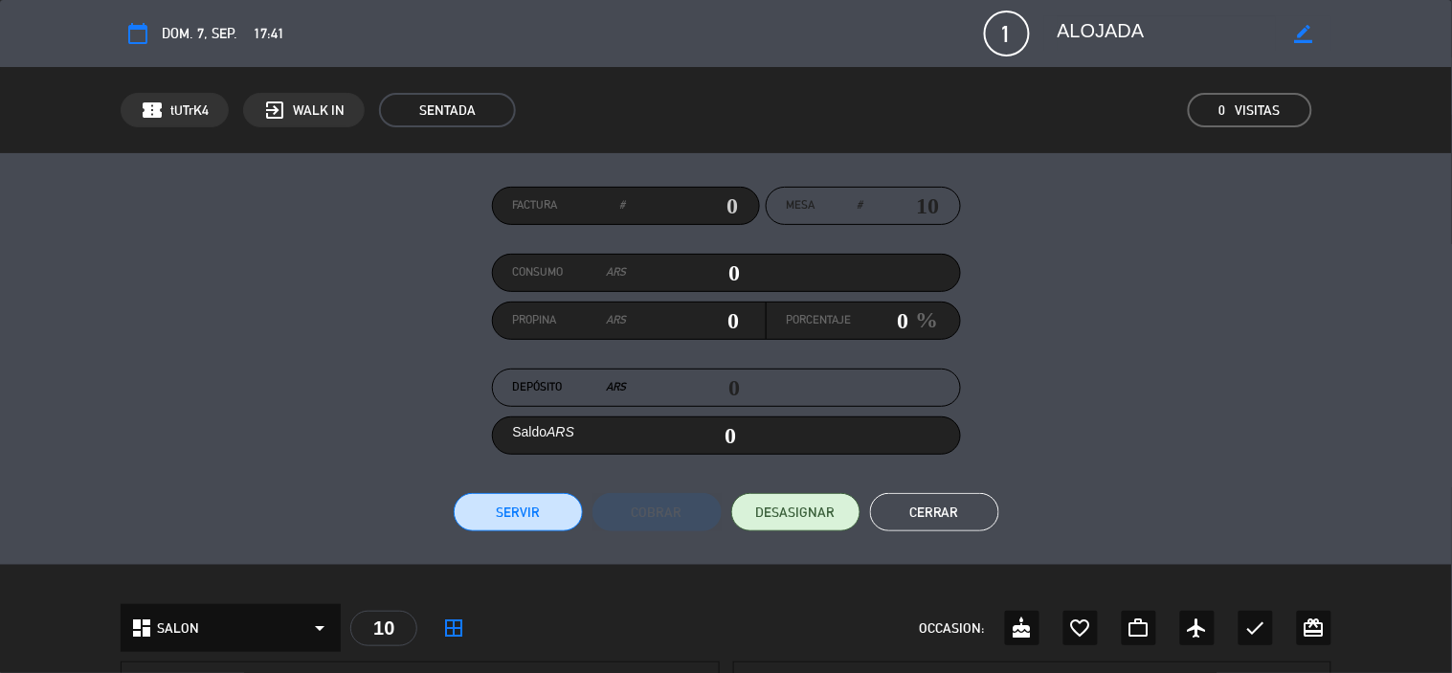
click at [998, 30] on span "1" at bounding box center [1007, 34] width 46 height 46
click at [1012, 29] on span "1" at bounding box center [1007, 34] width 46 height 46
click at [952, 515] on button "Cerrar" at bounding box center [934, 512] width 129 height 38
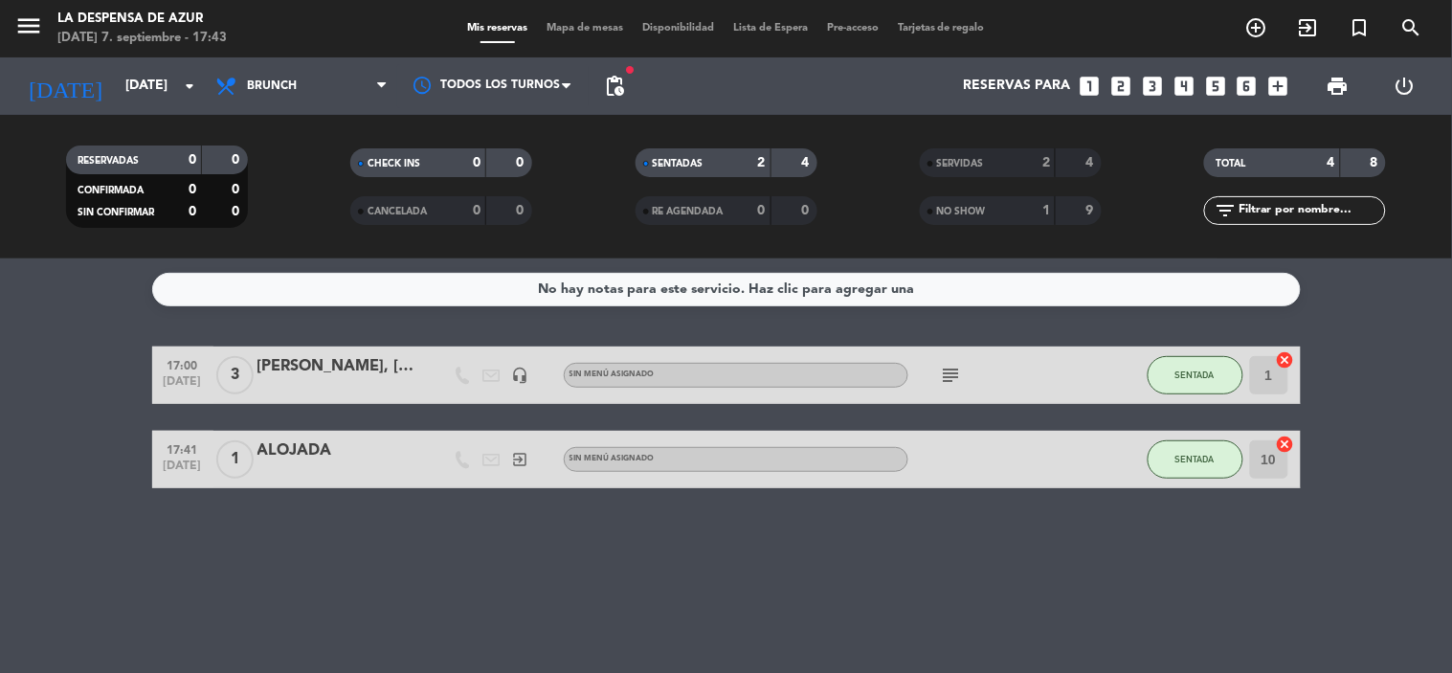
click at [1121, 79] on icon "looks_two" at bounding box center [1121, 86] width 25 height 25
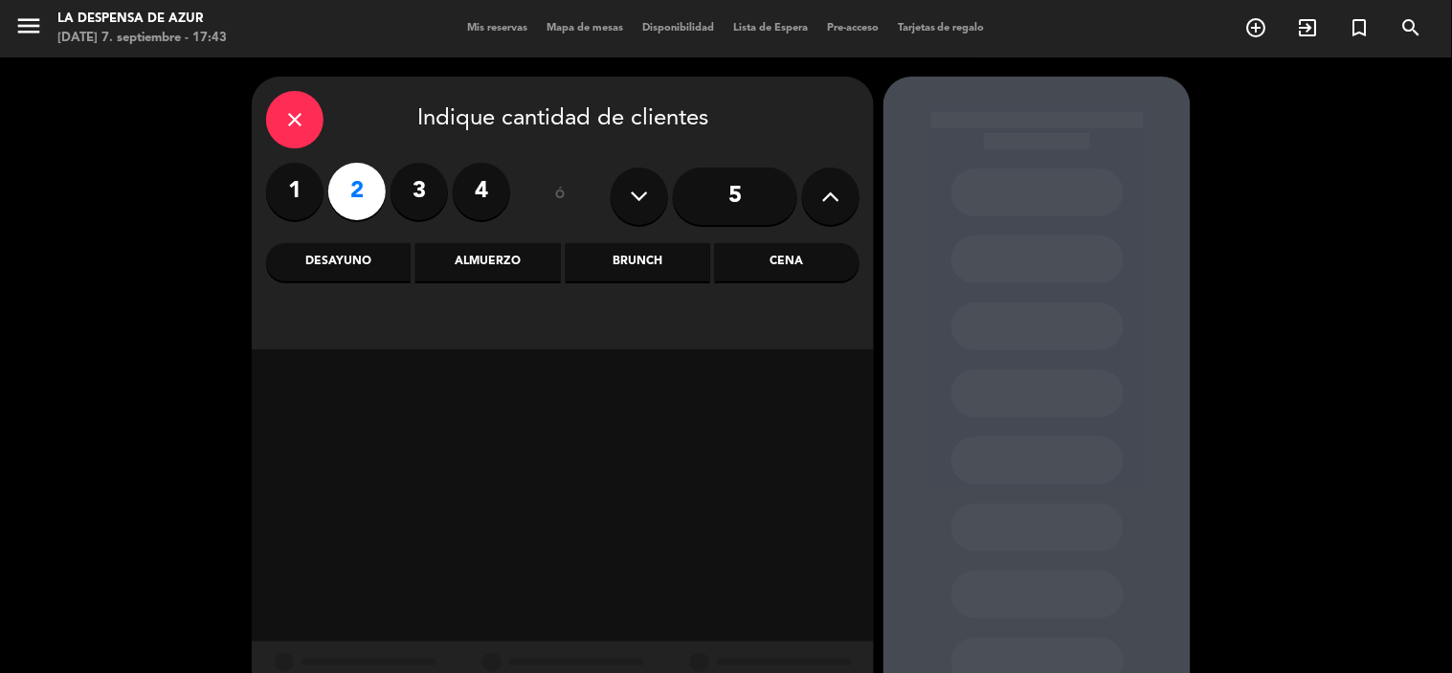
click at [647, 262] on div "Brunch" at bounding box center [638, 262] width 145 height 38
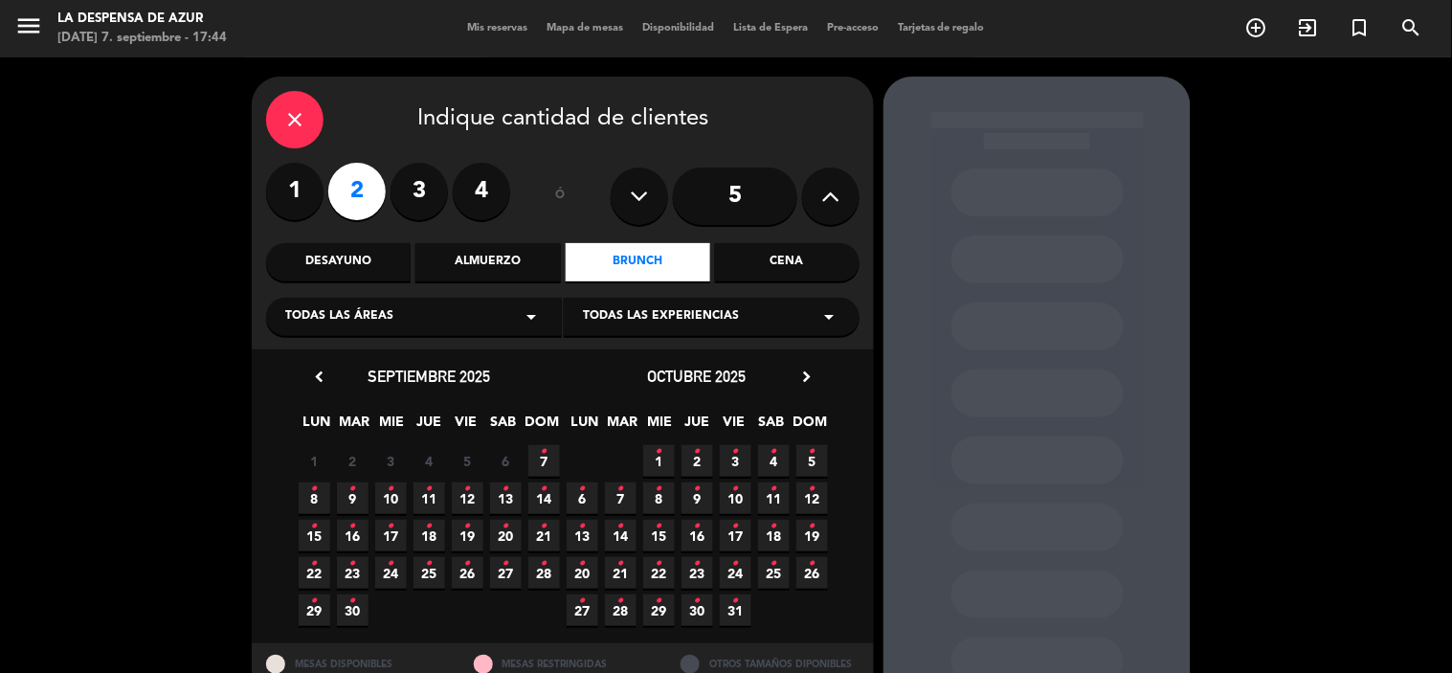
scroll to position [71, 0]
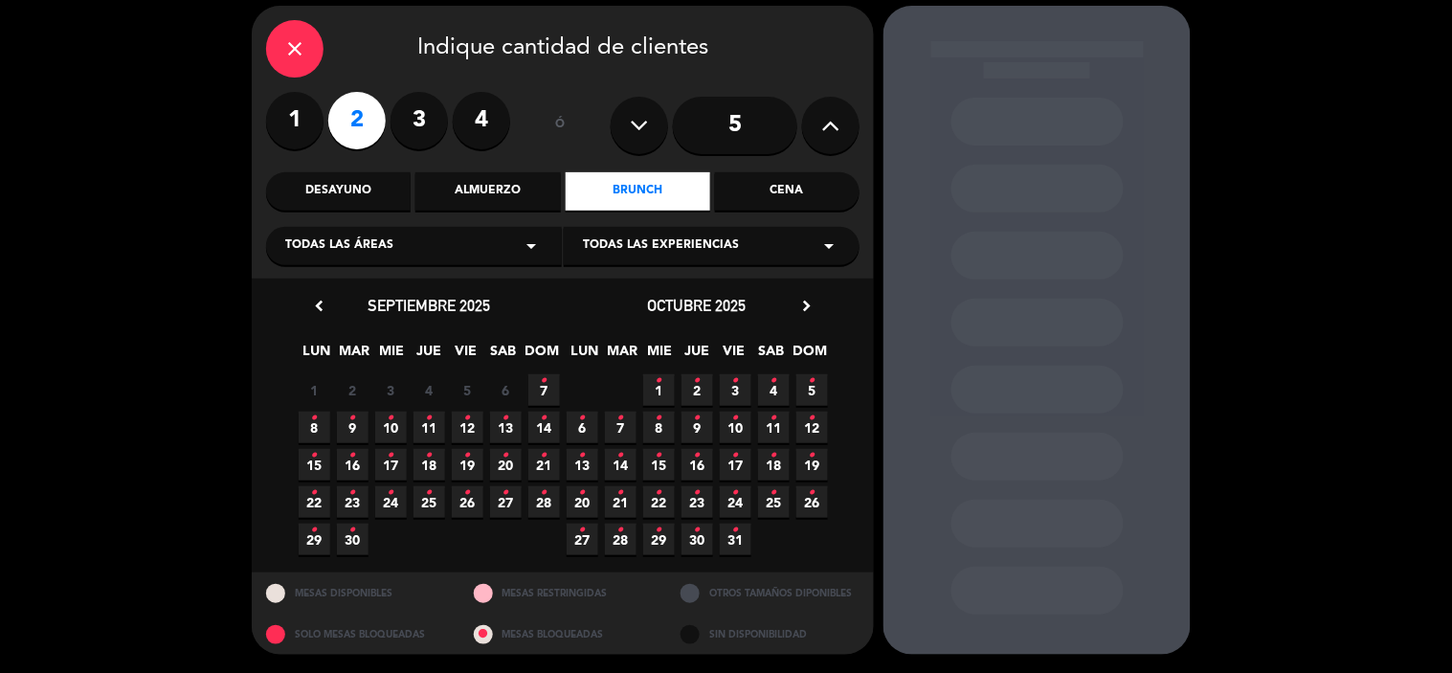
click at [538, 396] on span "7 •" at bounding box center [545, 390] width 32 height 32
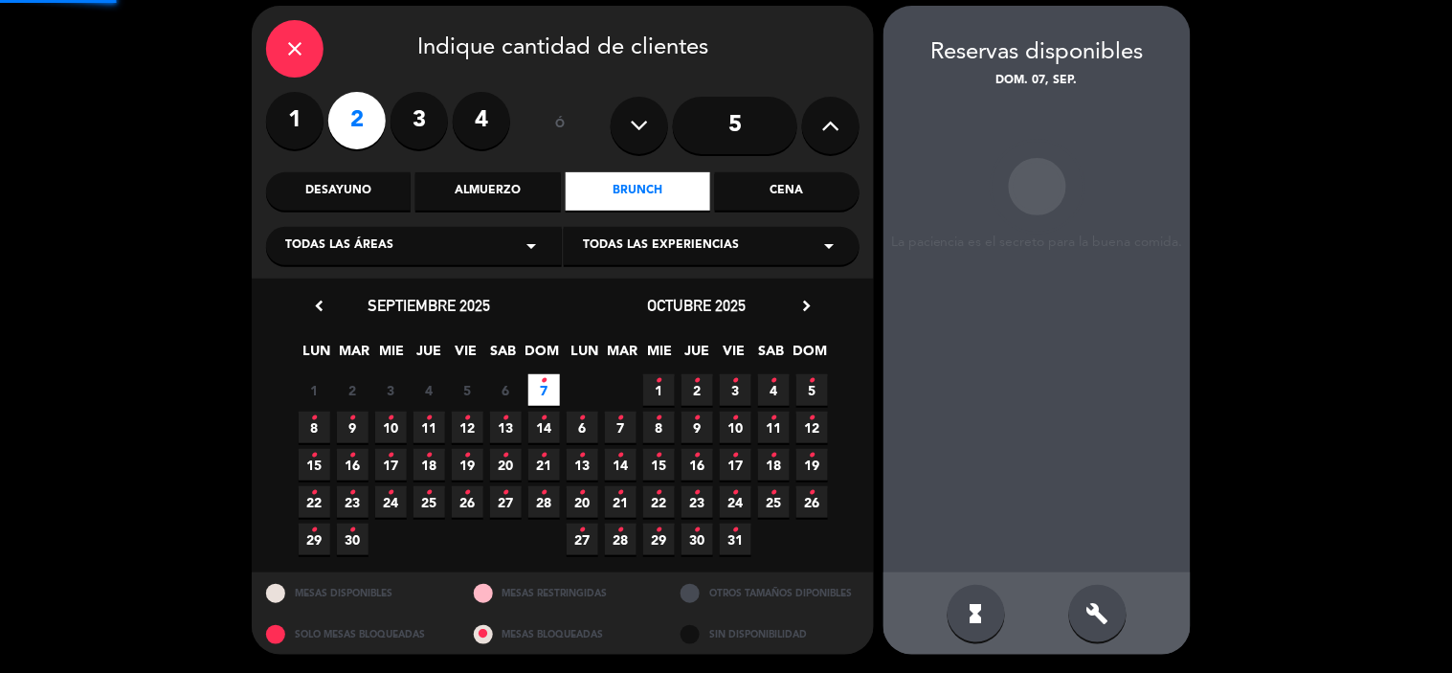
click at [538, 396] on span "7 •" at bounding box center [545, 390] width 32 height 32
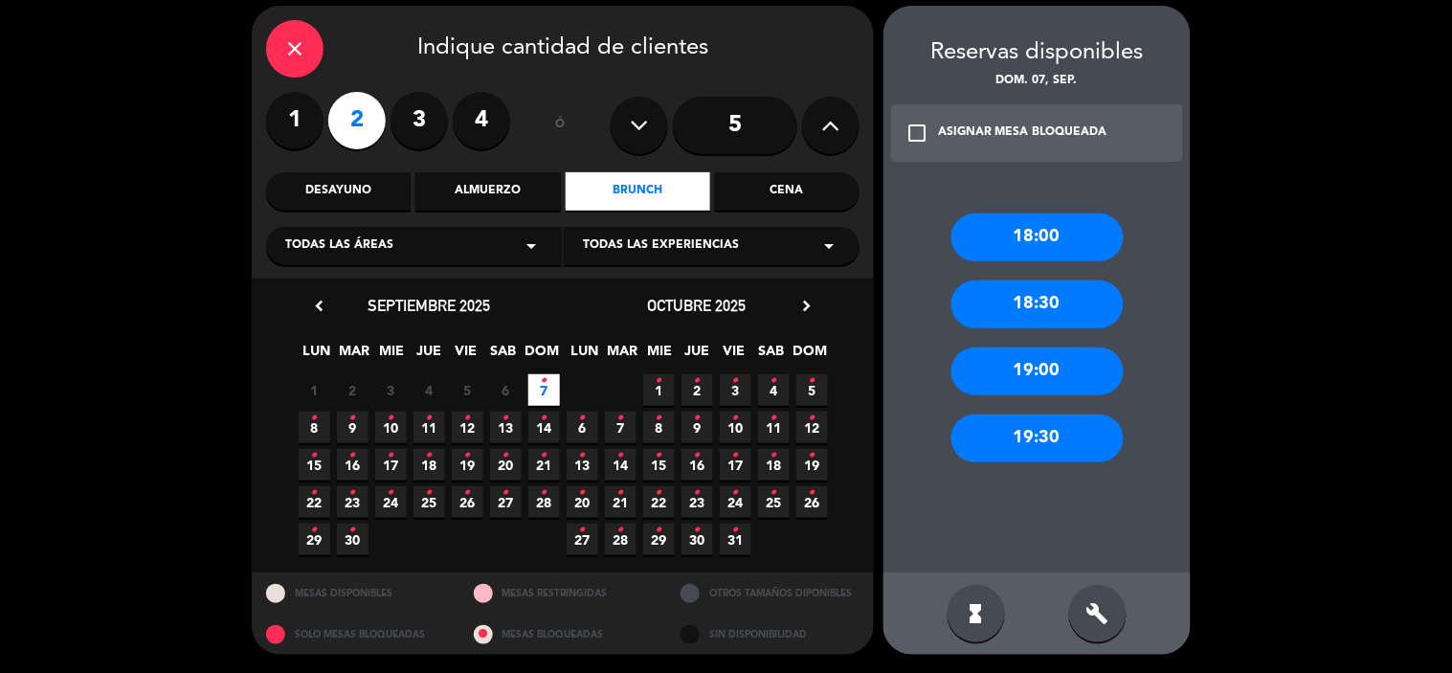
click at [575, 311] on div "octubre 2025 chevron_right" at bounding box center [697, 306] width 268 height 26
click at [563, 317] on div "octubre 2025 chevron_right" at bounding box center [697, 306] width 268 height 26
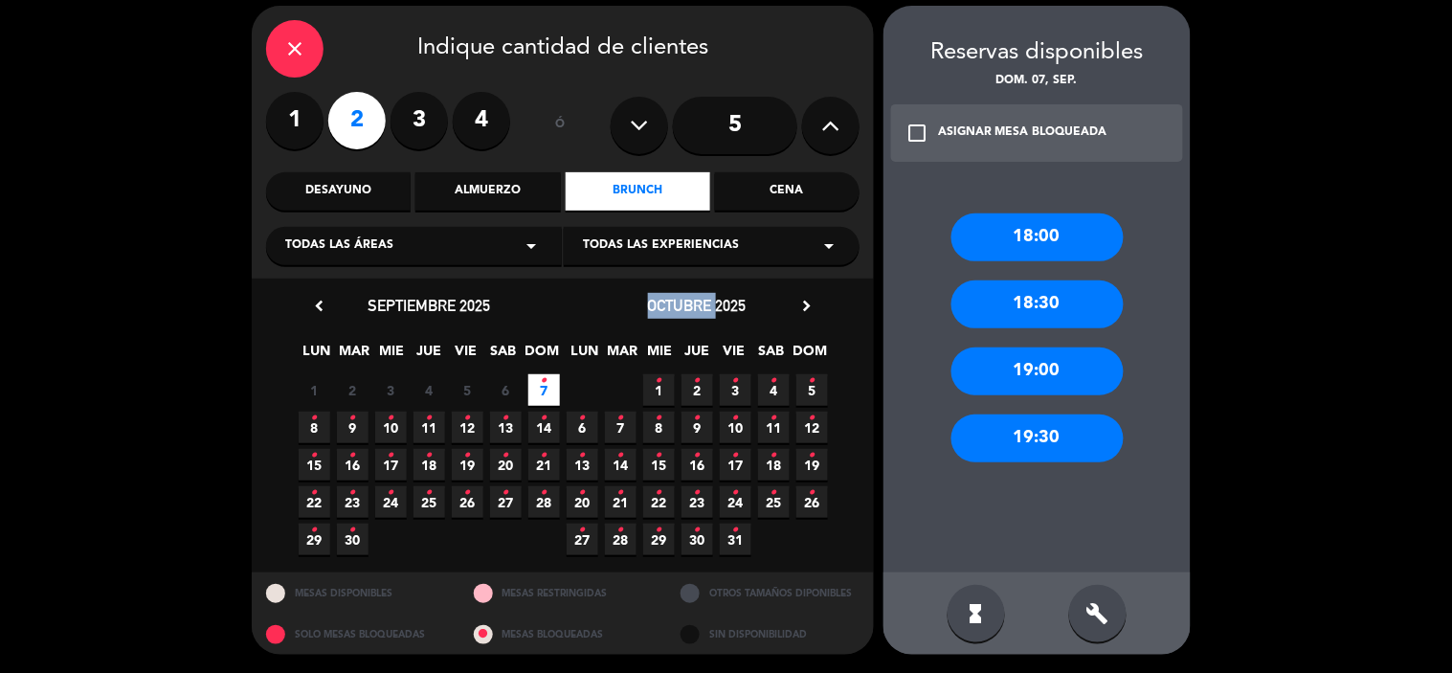
click at [566, 317] on div "octubre 2025 chevron_right" at bounding box center [697, 306] width 268 height 26
click at [316, 59] on div "close" at bounding box center [294, 48] width 57 height 57
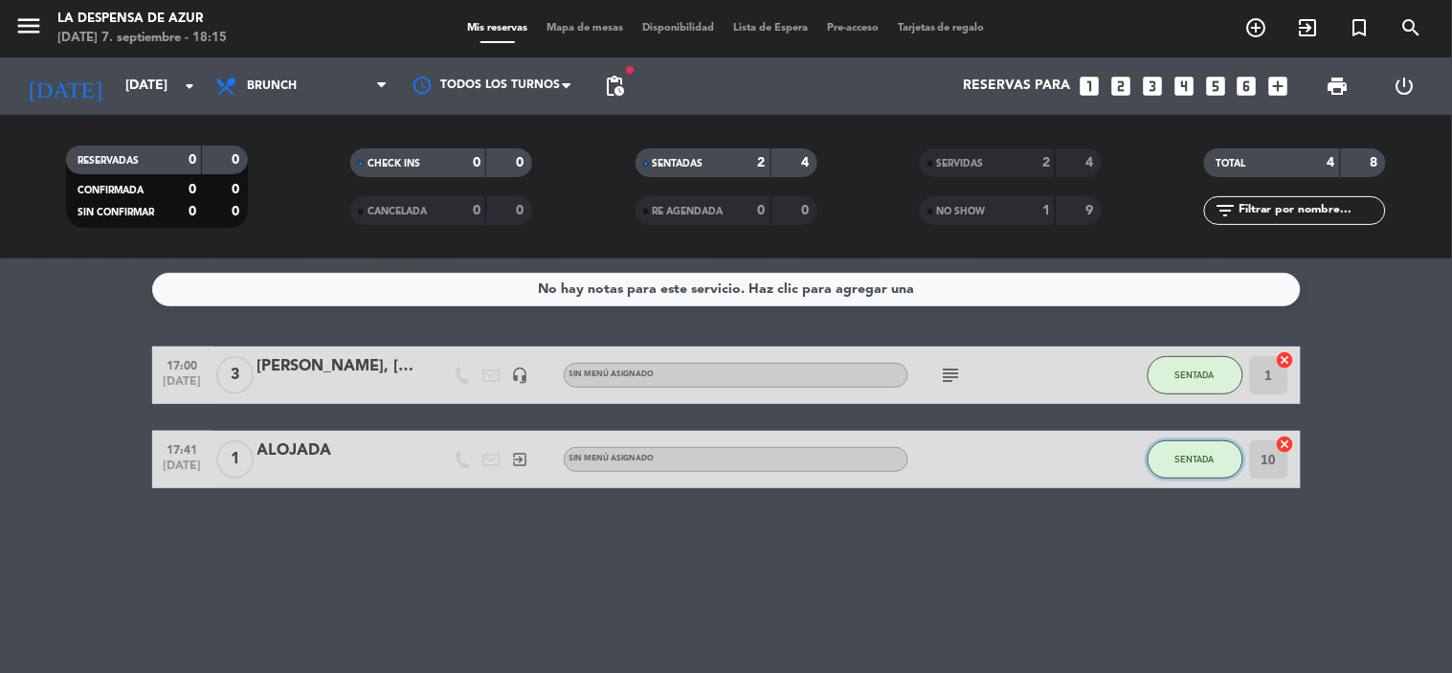
click at [1202, 469] on button "SENTADA" at bounding box center [1196, 459] width 96 height 38
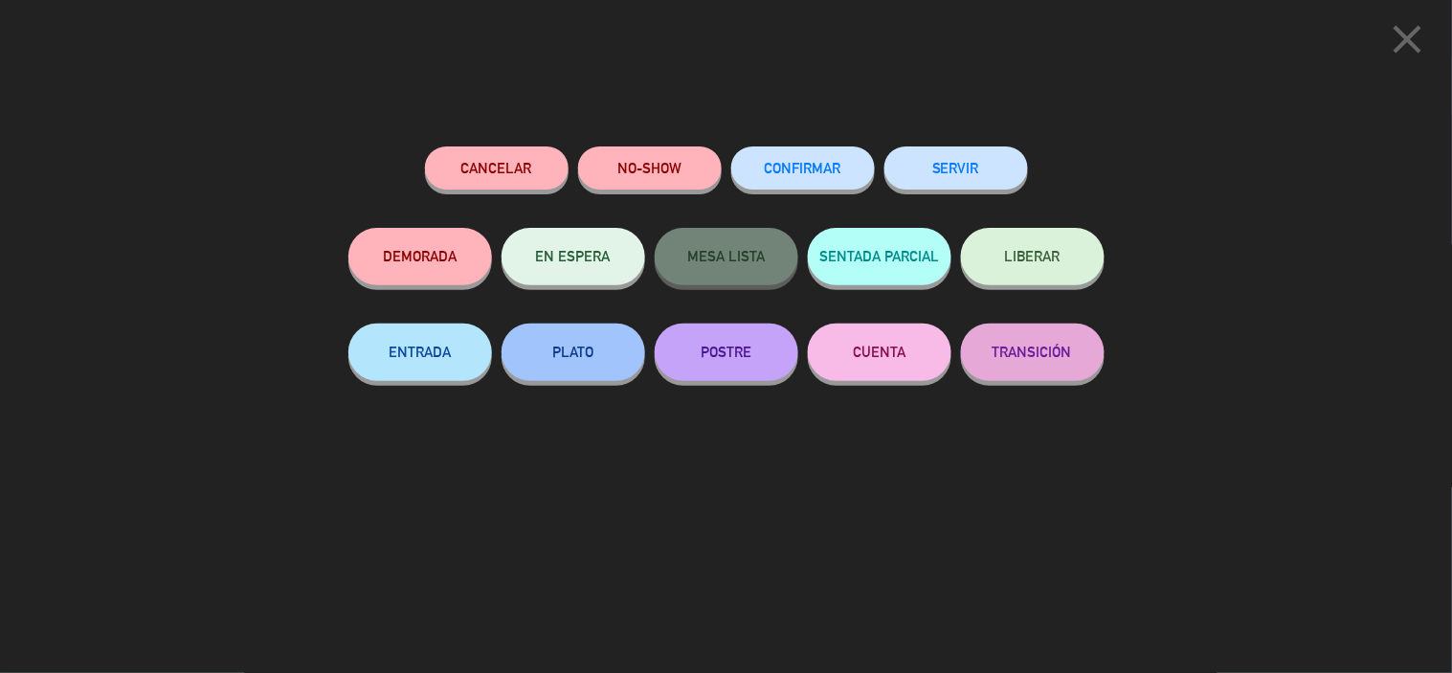
click at [977, 168] on button "SERVIR" at bounding box center [957, 167] width 144 height 43
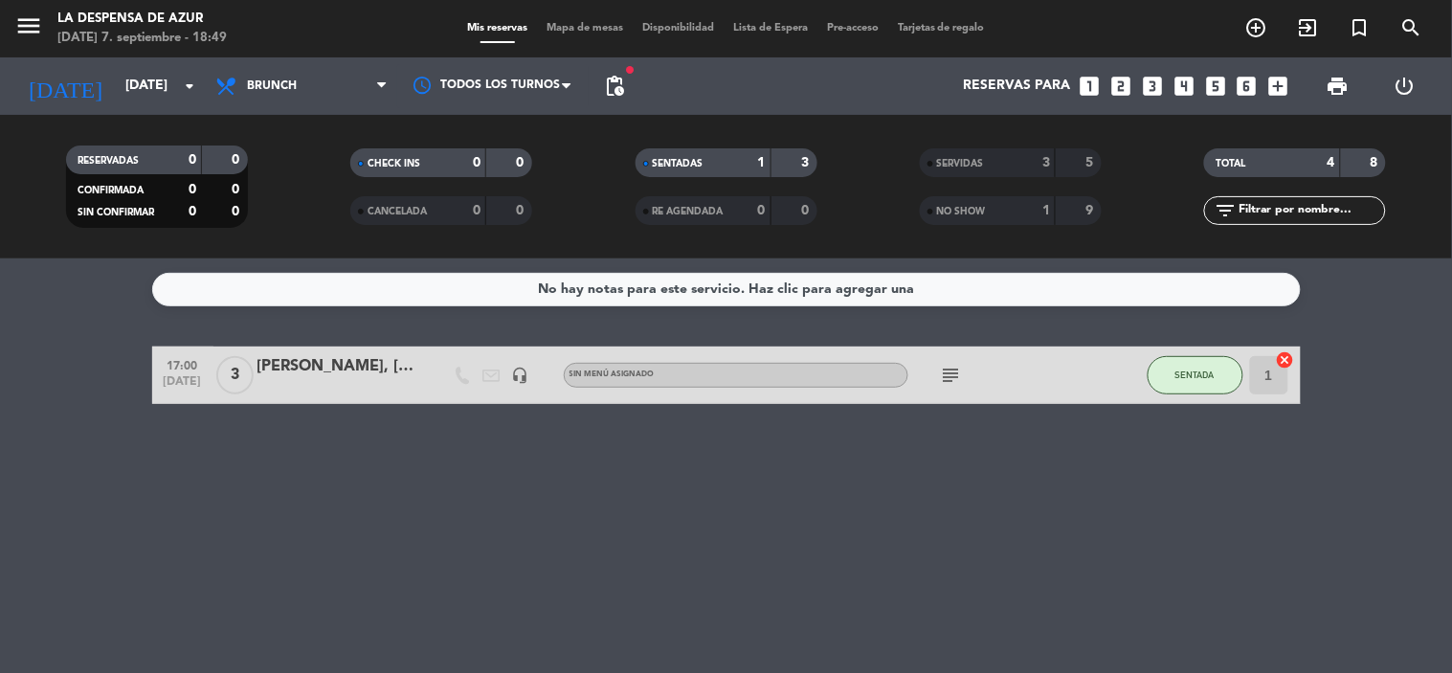
click at [590, 23] on span "Mapa de mesas" at bounding box center [585, 28] width 96 height 11
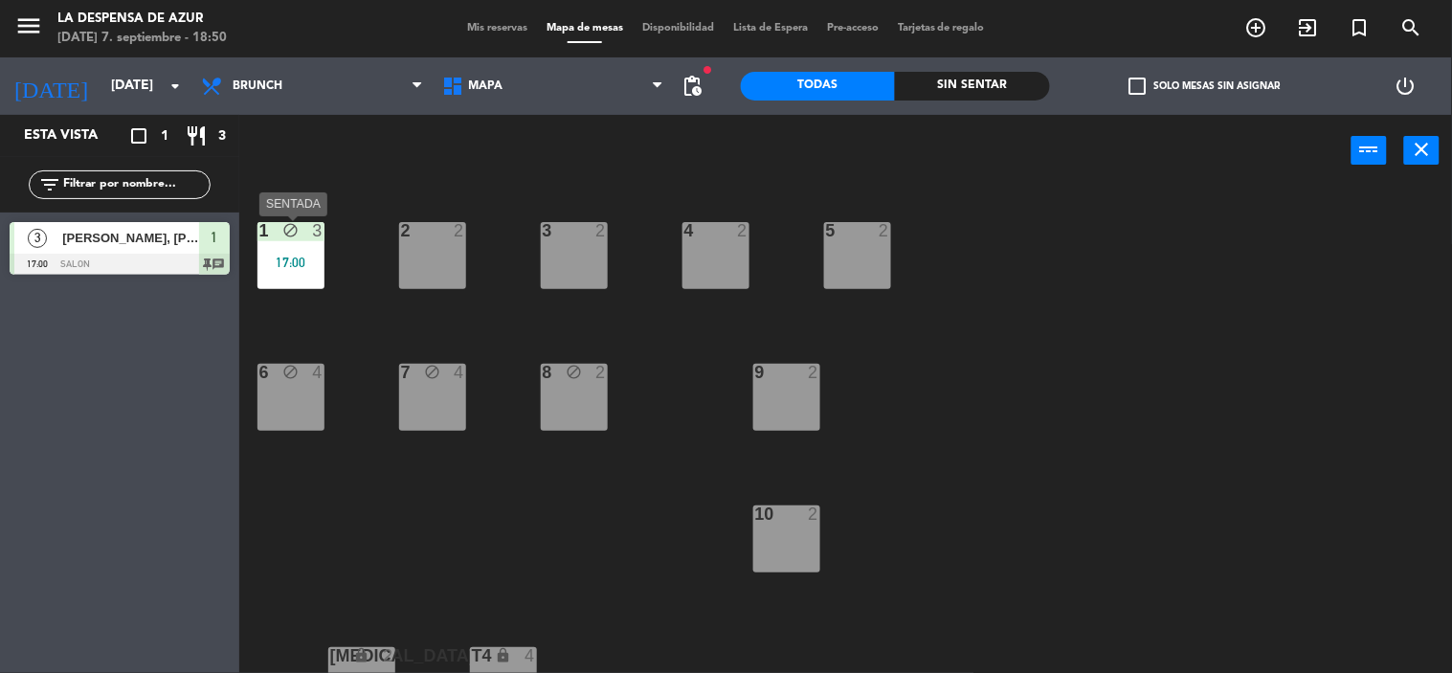
click at [283, 271] on div "1 block 3 17:00" at bounding box center [291, 255] width 67 height 67
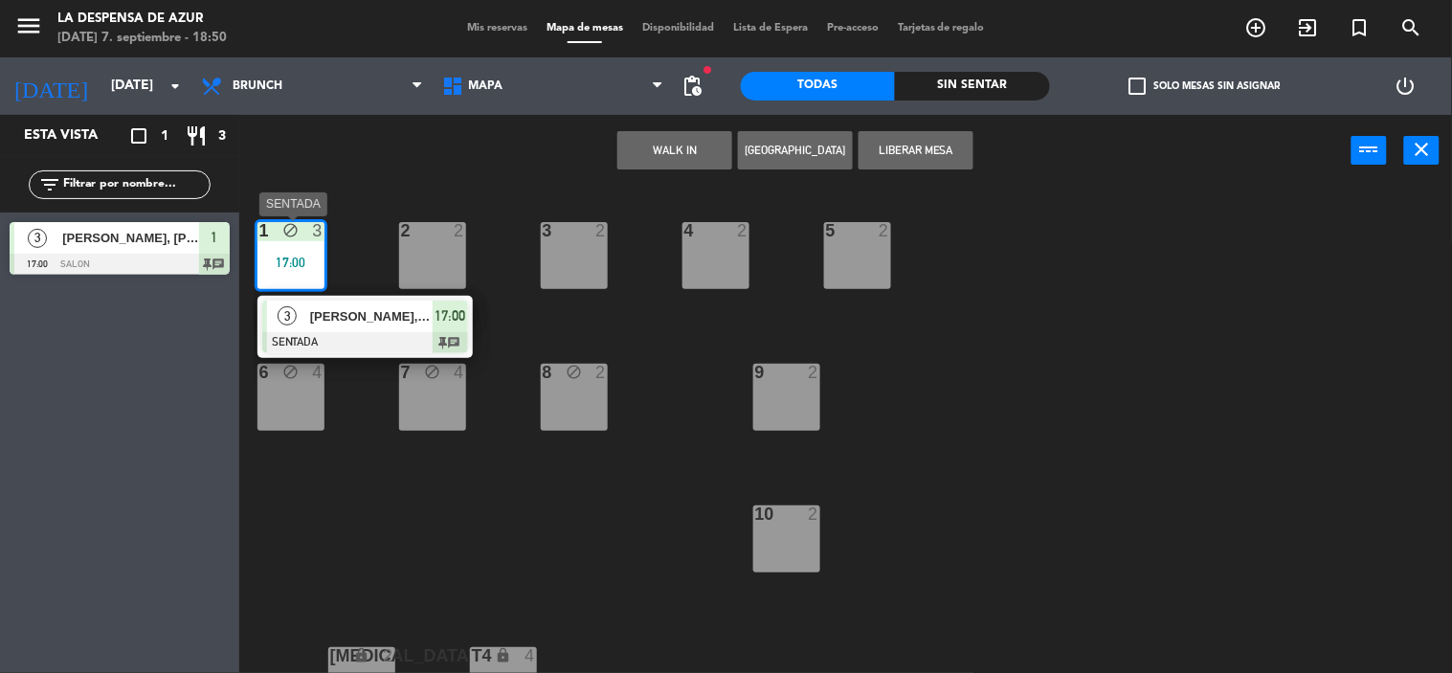
click at [452, 310] on span "17:00" at bounding box center [450, 315] width 31 height 23
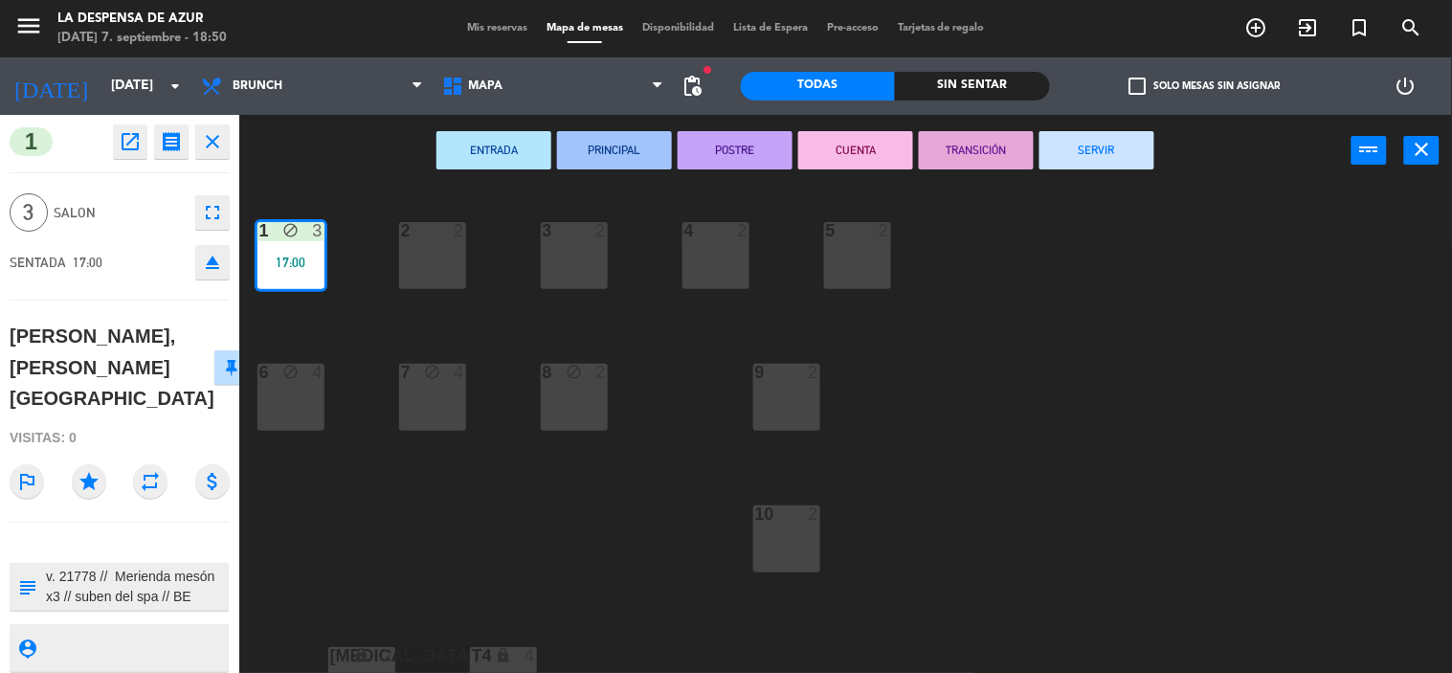
click at [1093, 144] on button "SERVIR" at bounding box center [1097, 150] width 115 height 38
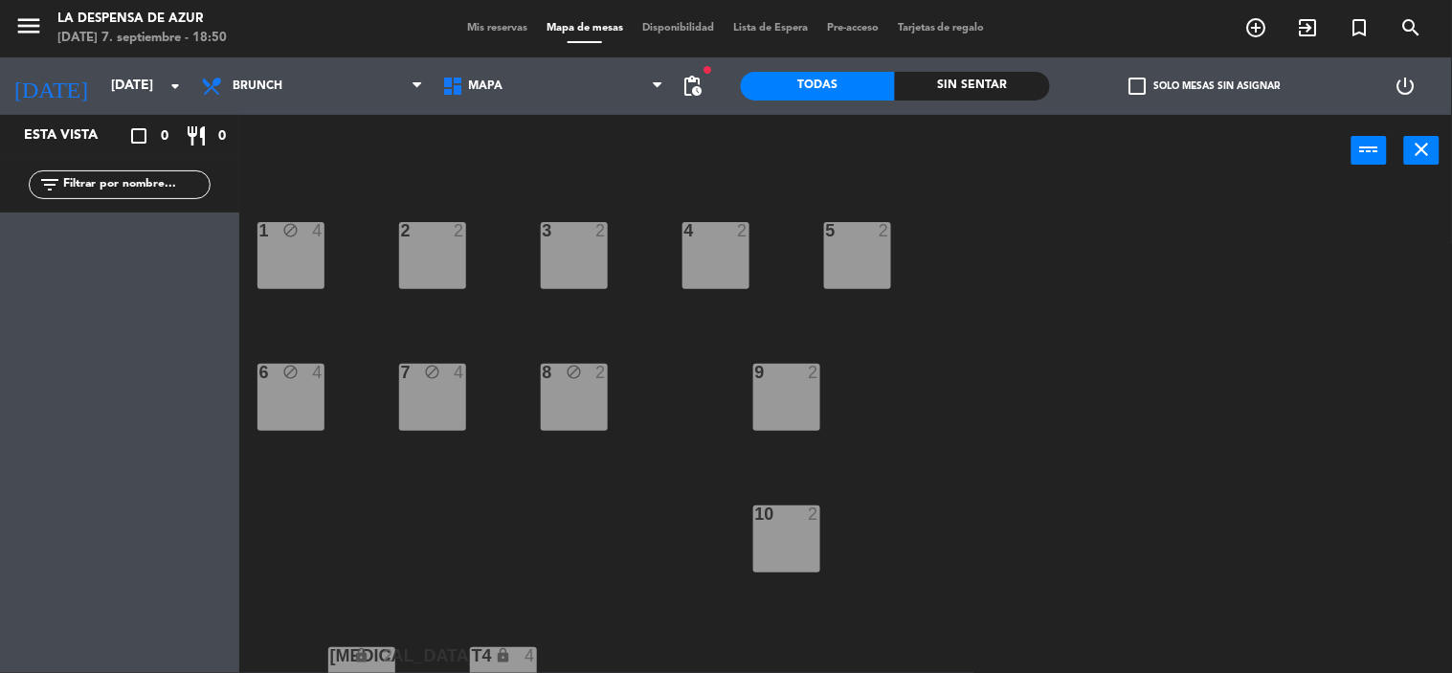
click at [792, 395] on div "9 2" at bounding box center [786, 397] width 67 height 67
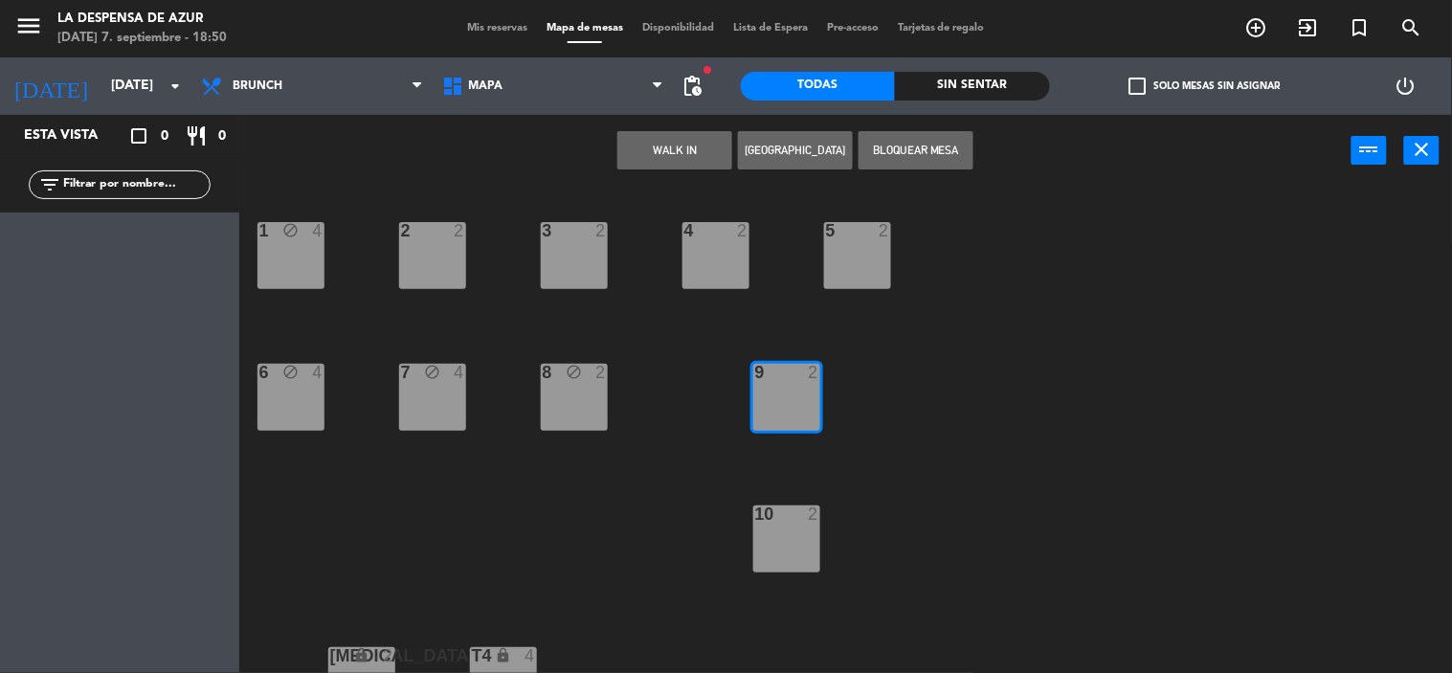
click at [792, 395] on div "9 2" at bounding box center [786, 397] width 67 height 67
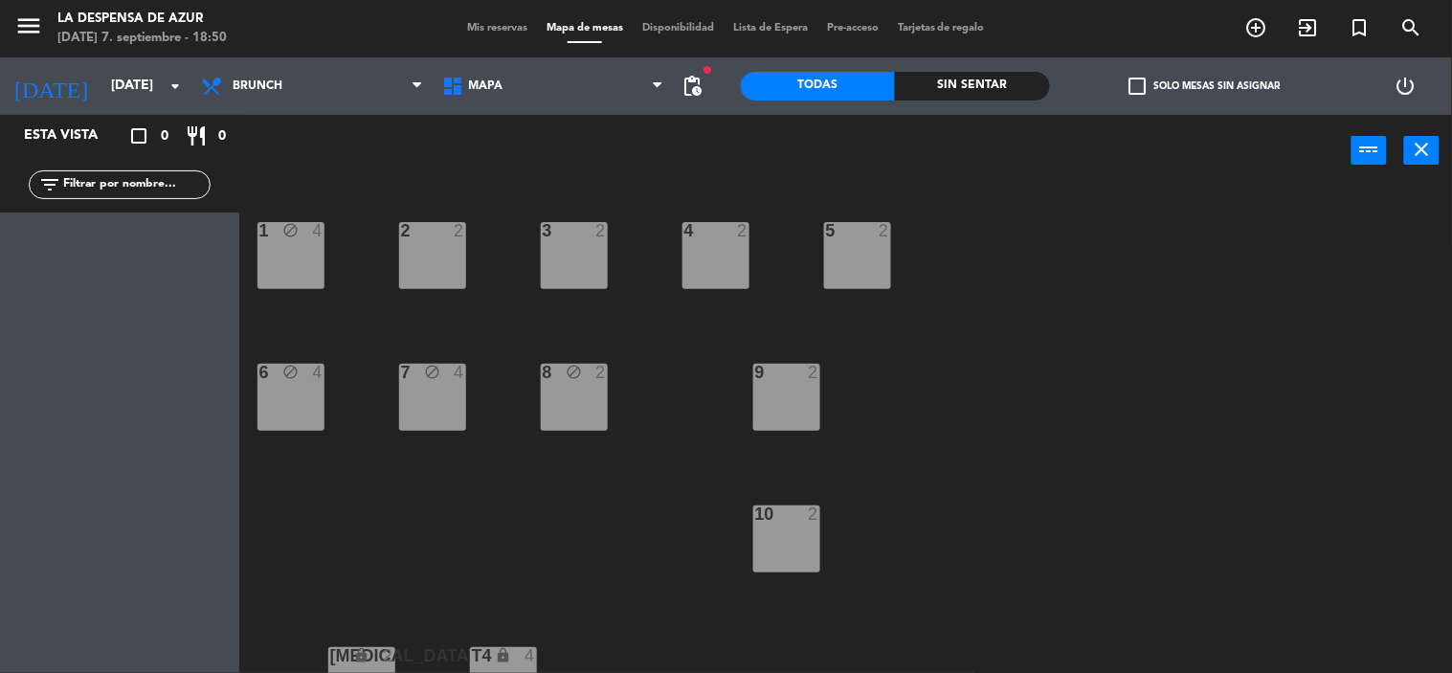
click at [790, 427] on div "9 2" at bounding box center [786, 397] width 67 height 67
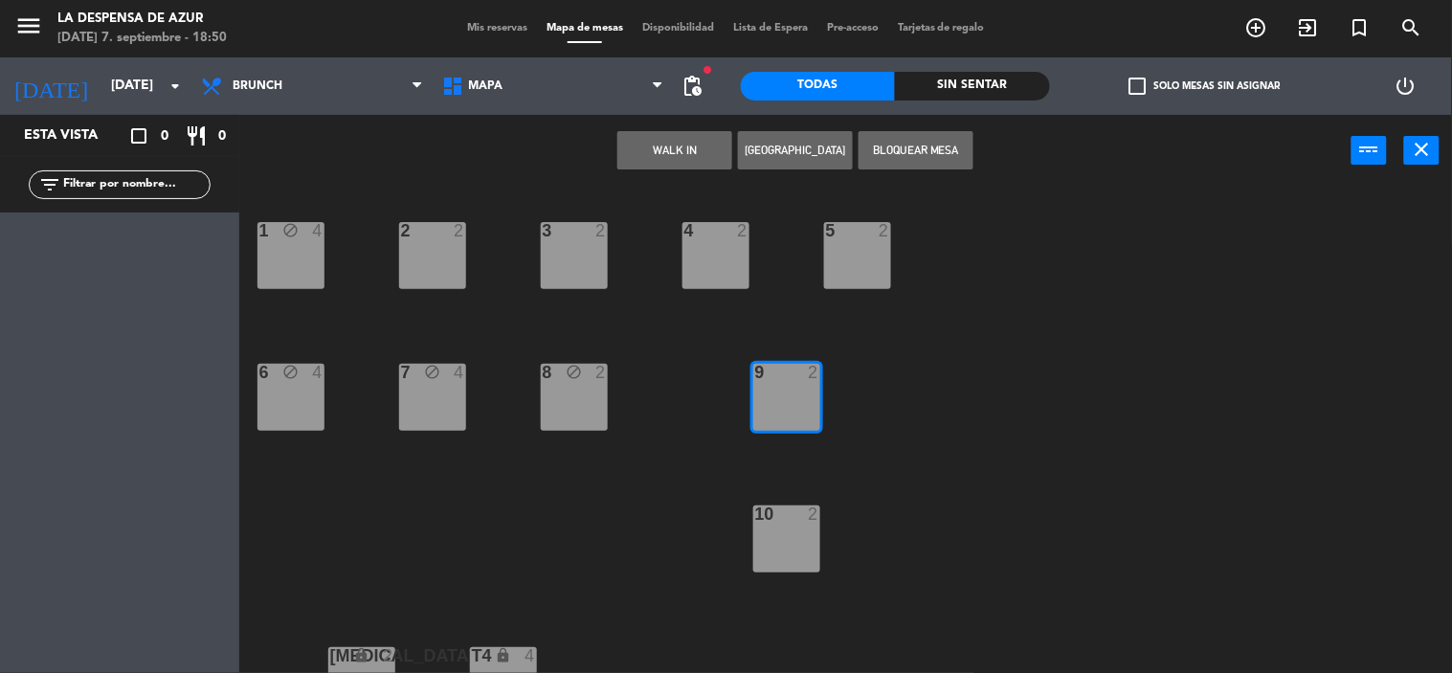
click at [708, 168] on button "WALK IN" at bounding box center [675, 150] width 115 height 38
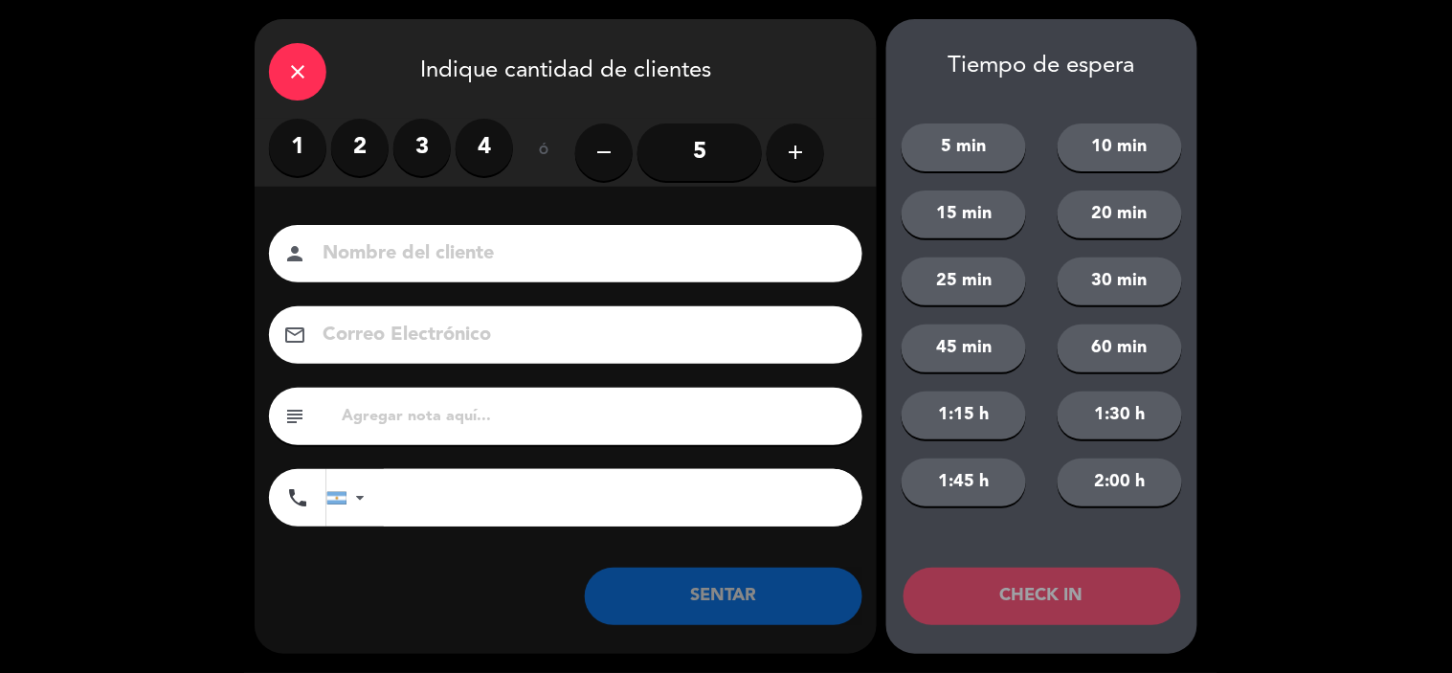
click at [510, 256] on input at bounding box center [579, 254] width 517 height 34
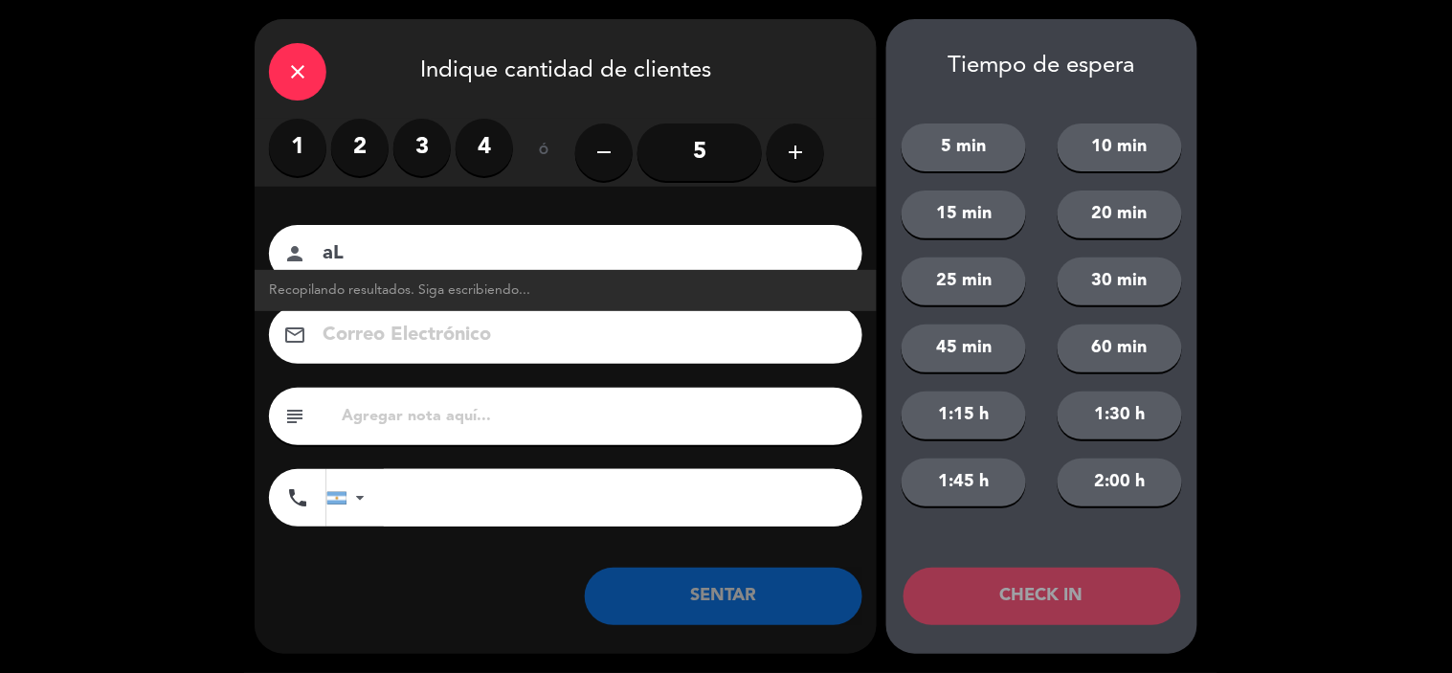
type input "a"
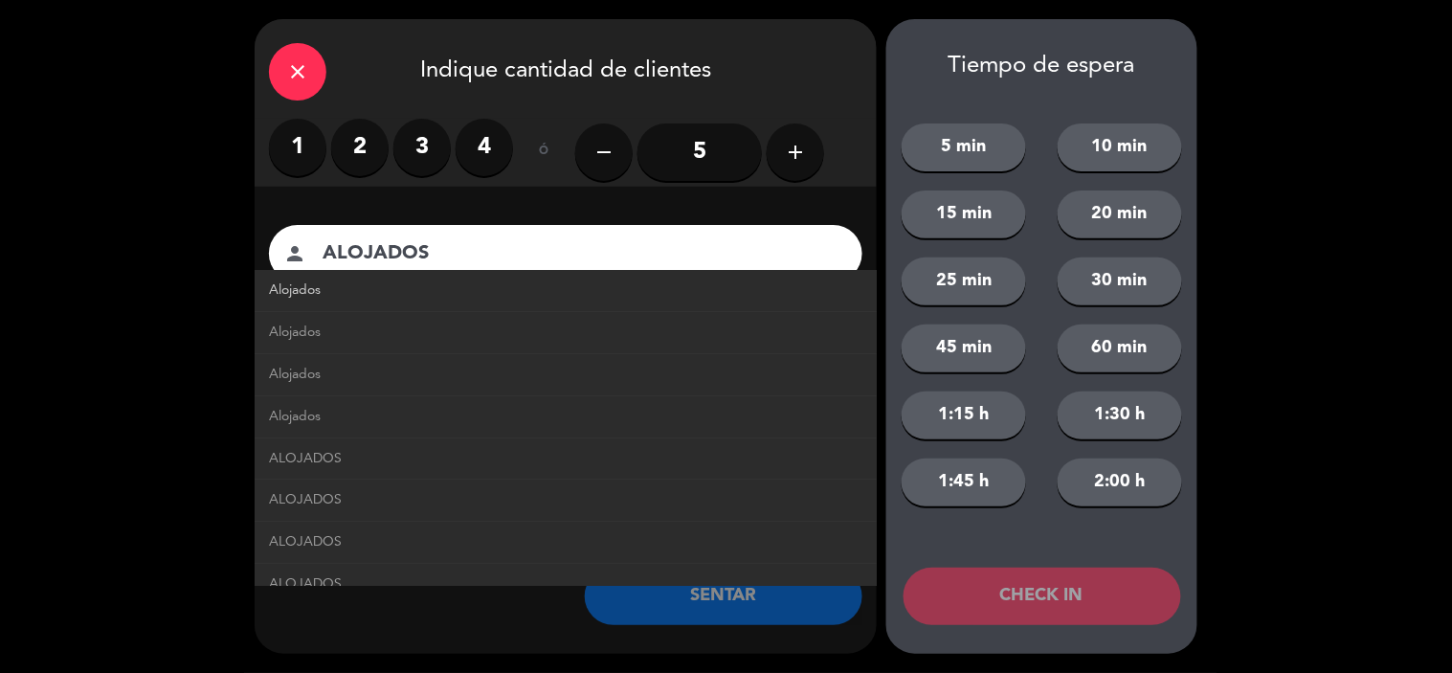
click at [568, 289] on link "Alojados" at bounding box center [566, 291] width 594 height 22
type input "Alojados"
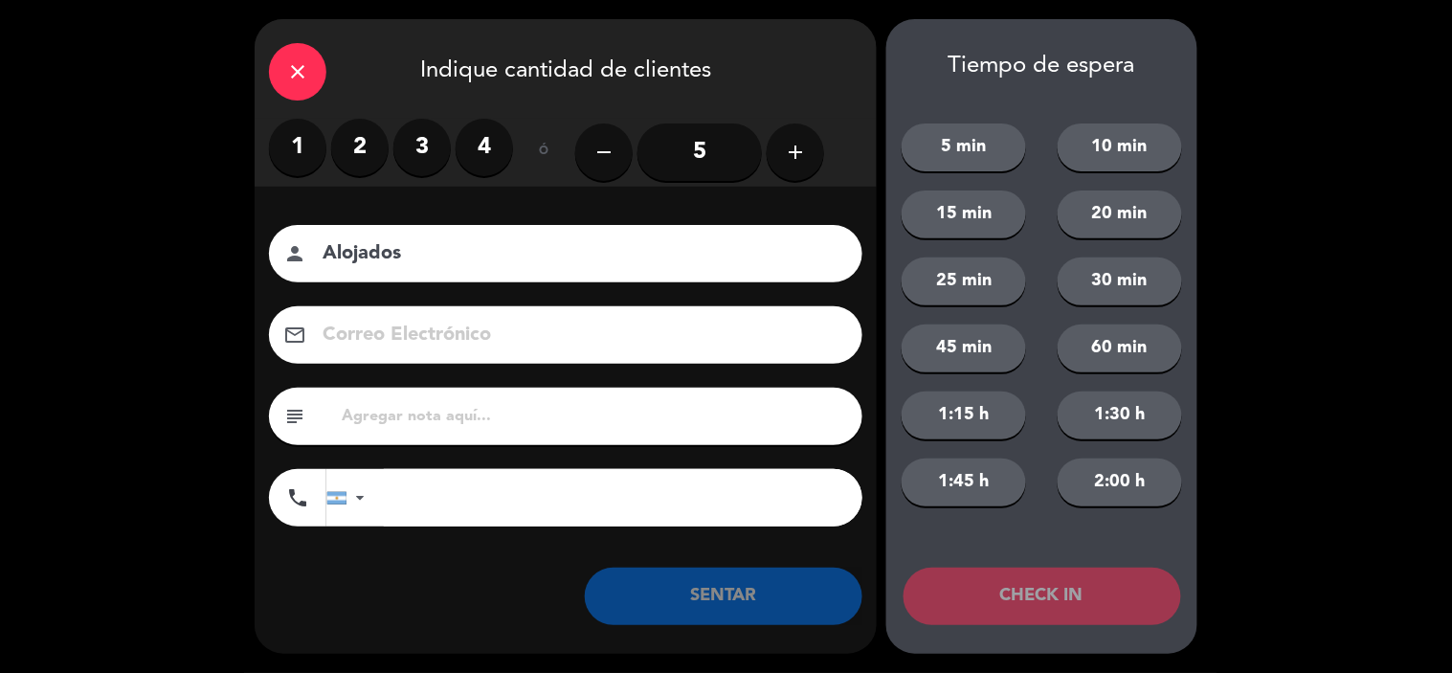
click at [369, 159] on label "2" at bounding box center [359, 147] width 57 height 57
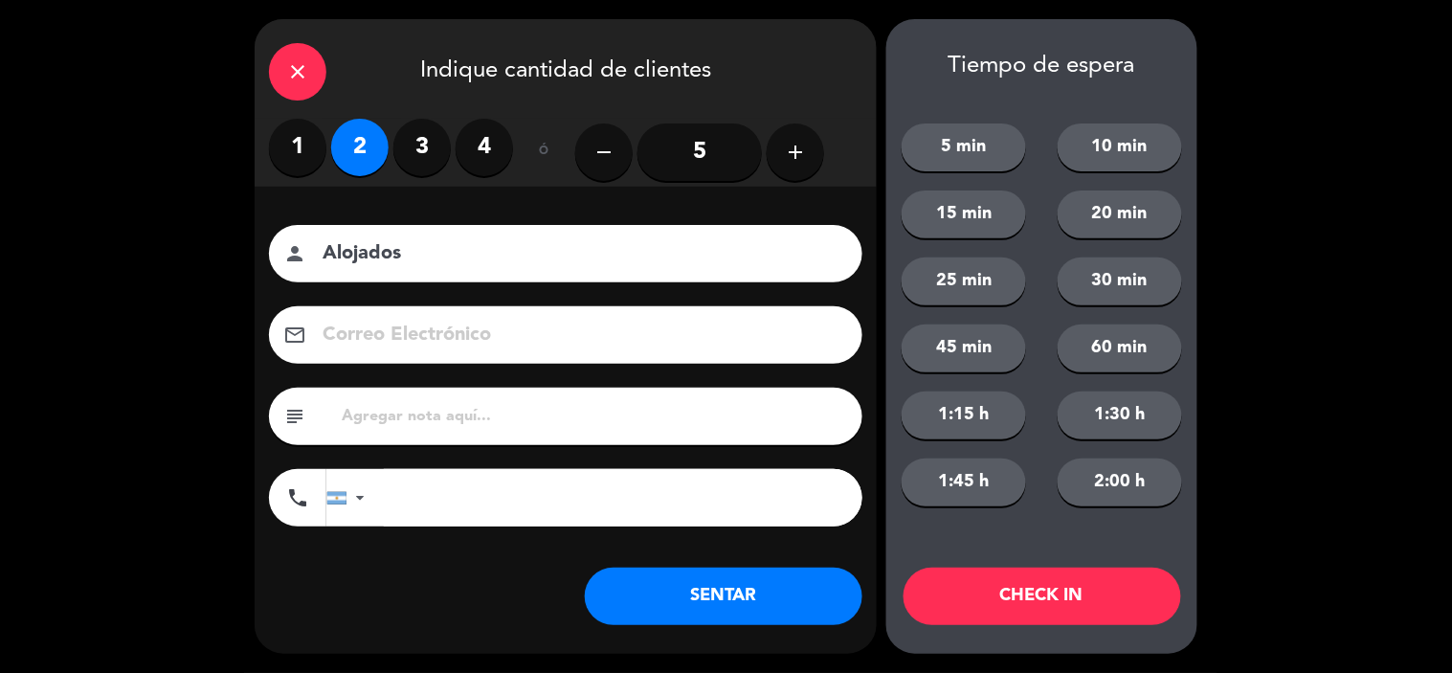
click at [805, 604] on button "SENTAR" at bounding box center [724, 596] width 278 height 57
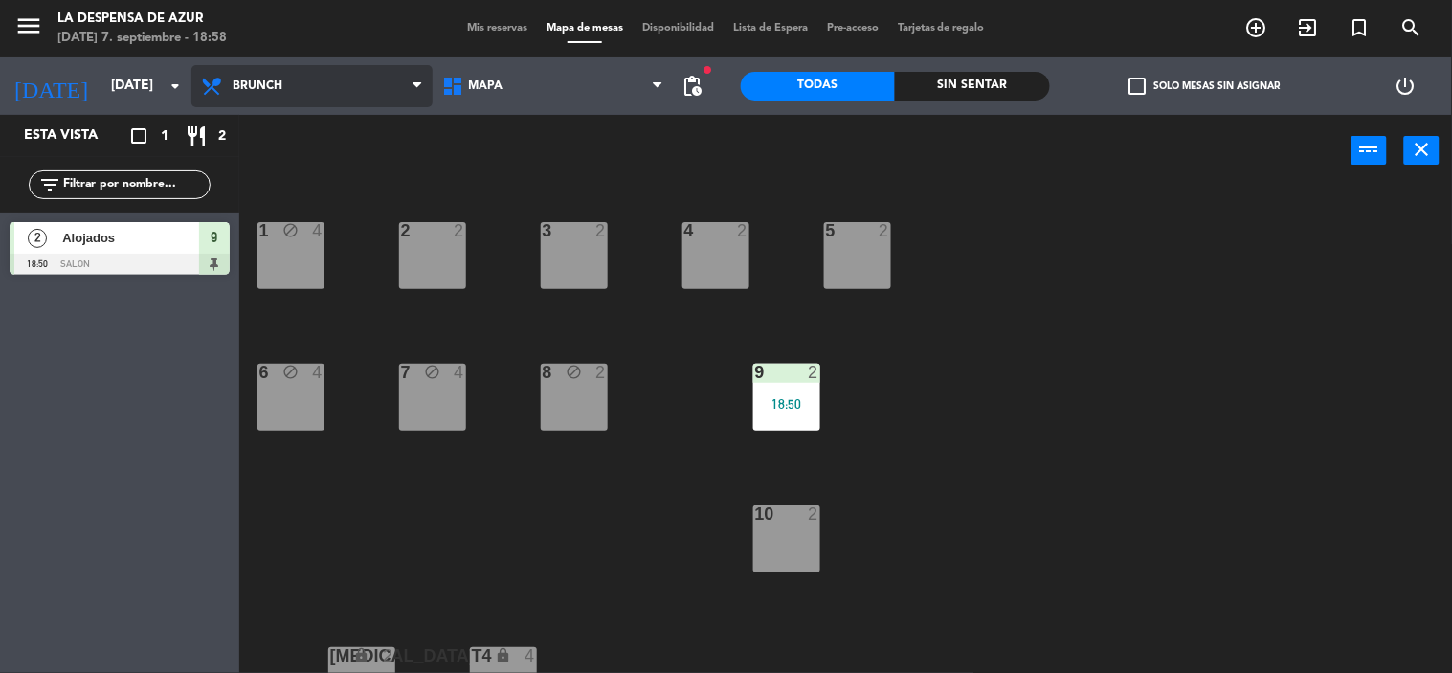
click at [297, 97] on span "Brunch" at bounding box center [311, 86] width 241 height 42
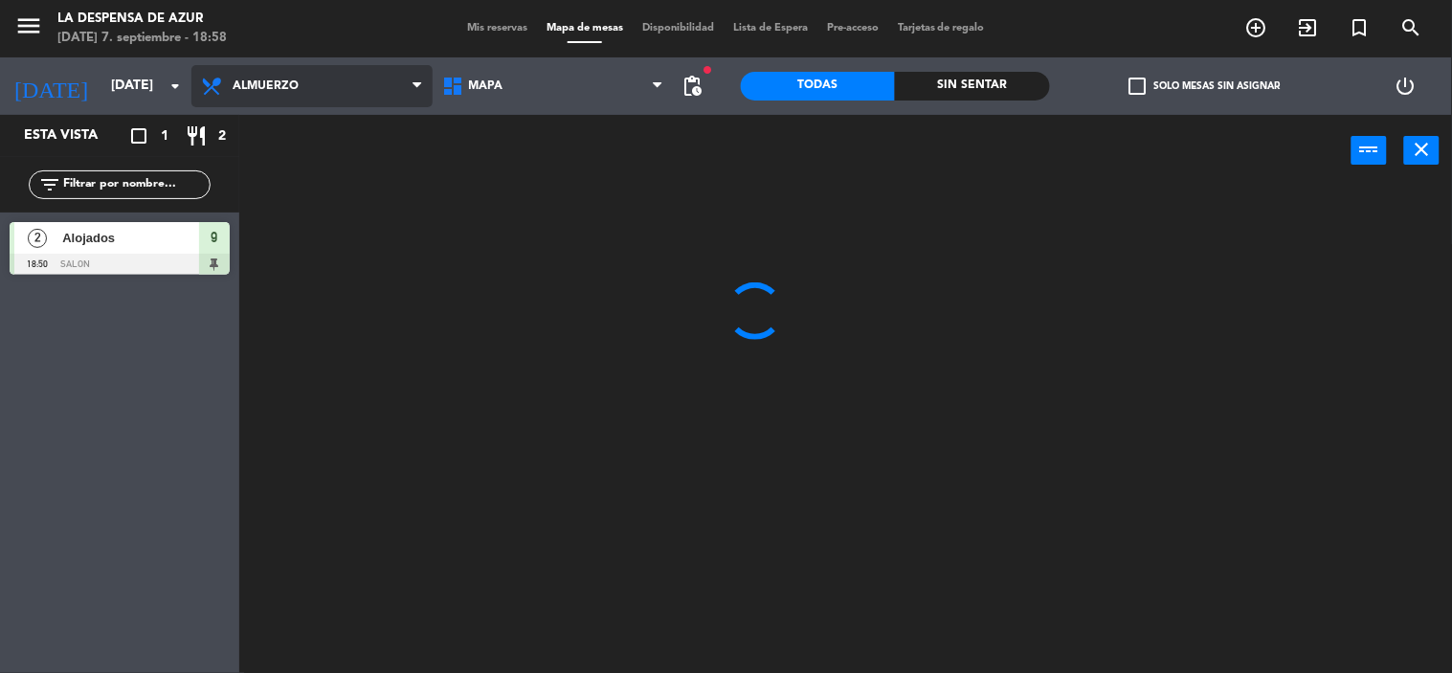
click at [349, 226] on ng-component "menu La Despensa de [PERSON_NAME][DATE] 7. septiembre - 18:58 Mis reservas Mapa…" at bounding box center [726, 337] width 1452 height 674
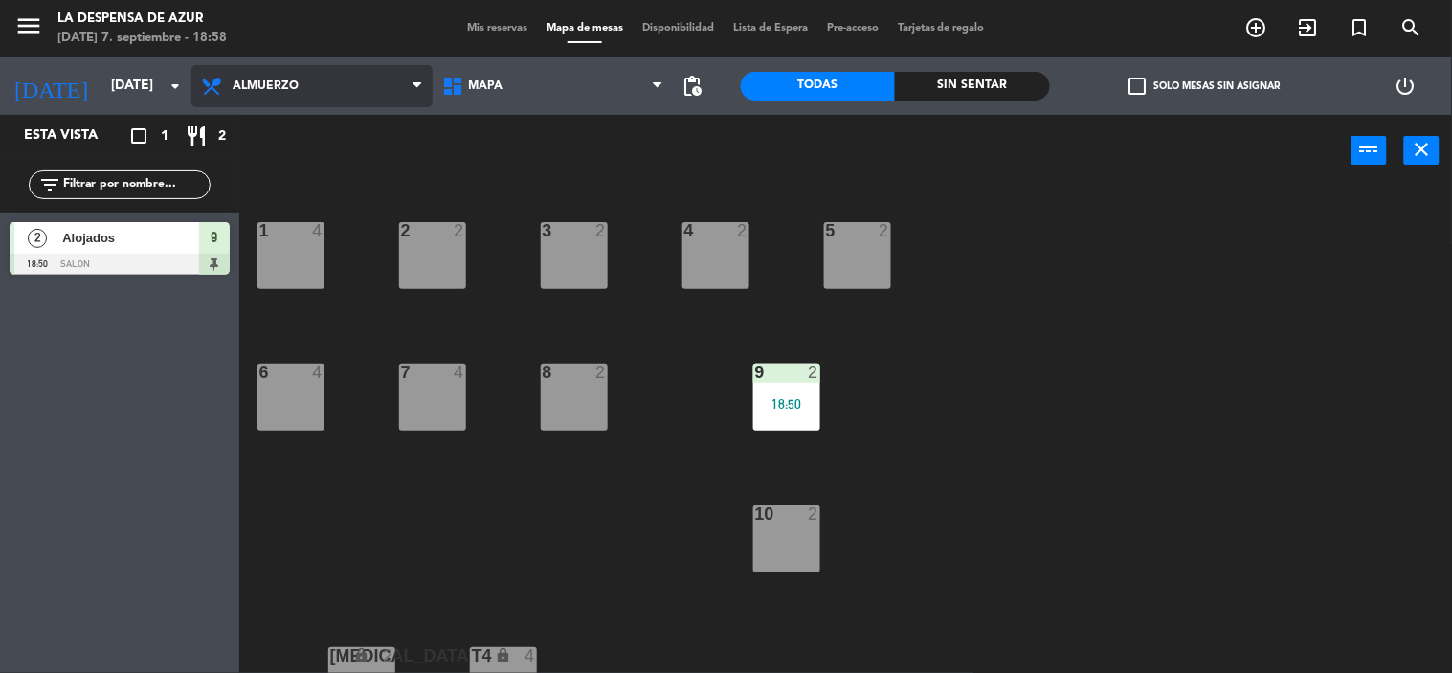
click at [381, 87] on span "Almuerzo" at bounding box center [311, 86] width 241 height 42
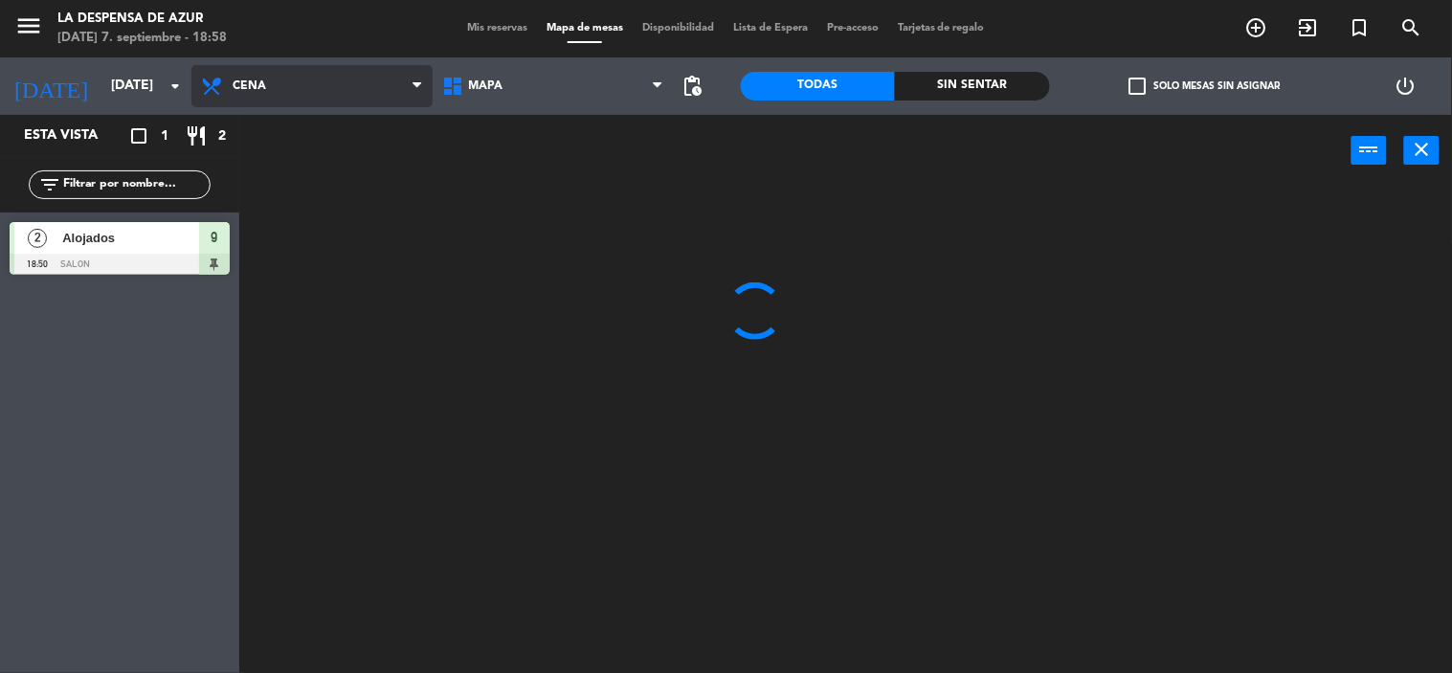
click at [357, 264] on ng-component "menu La Despensa de [PERSON_NAME][DATE] 7. septiembre - 18:58 Mis reservas Mapa…" at bounding box center [726, 337] width 1452 height 674
click at [357, 264] on div at bounding box center [853, 431] width 1199 height 486
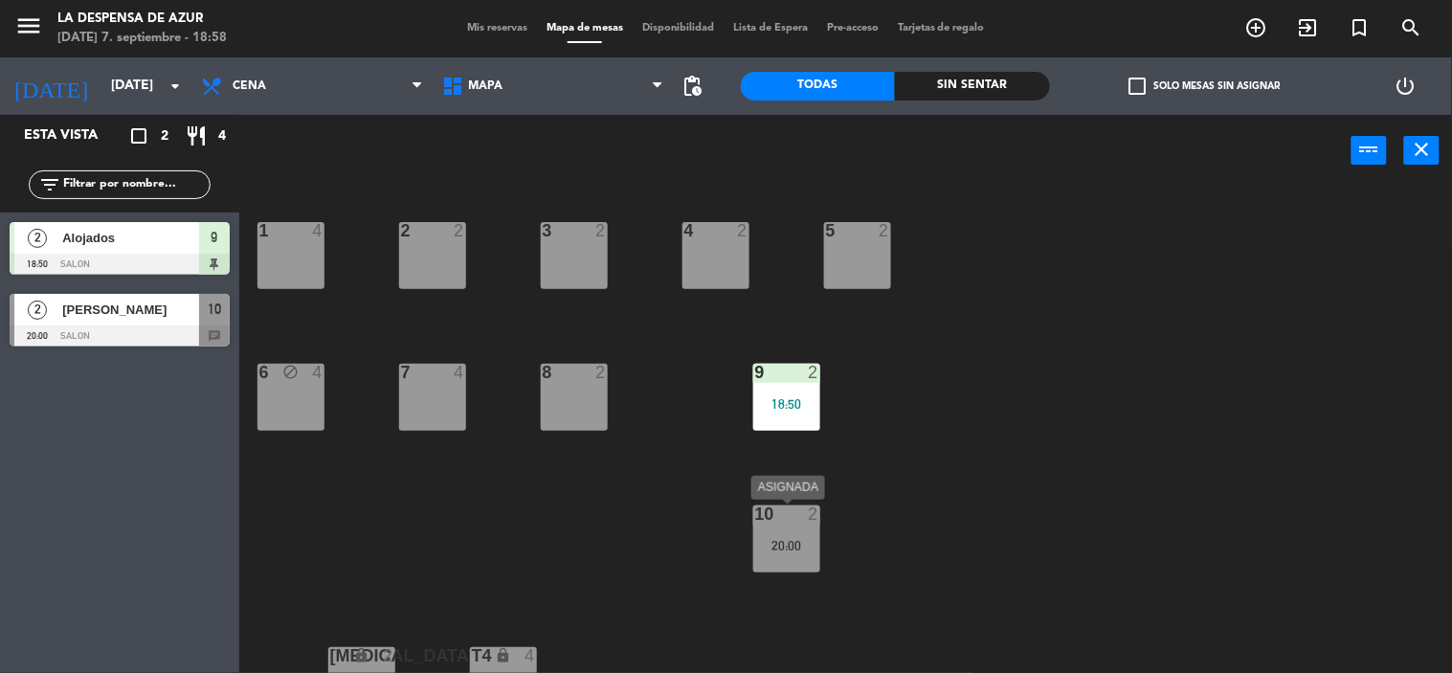
click at [787, 548] on div "20:00" at bounding box center [786, 545] width 67 height 13
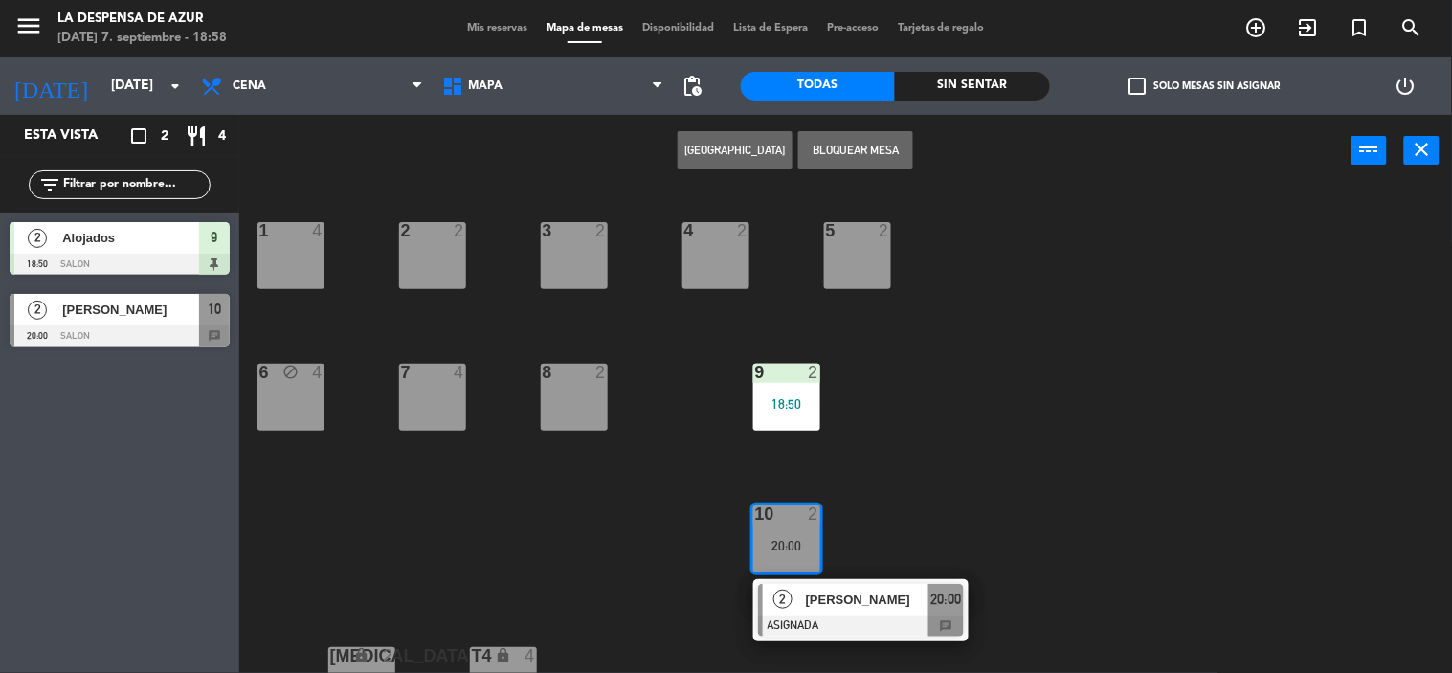
click at [933, 437] on div "1 4 2 2 3 2 4 2 5 2 6 block 4 7 4 8 2 9 2 18:50 10 2 20:00 2 [PERSON_NAME] ASIG…" at bounding box center [853, 431] width 1199 height 486
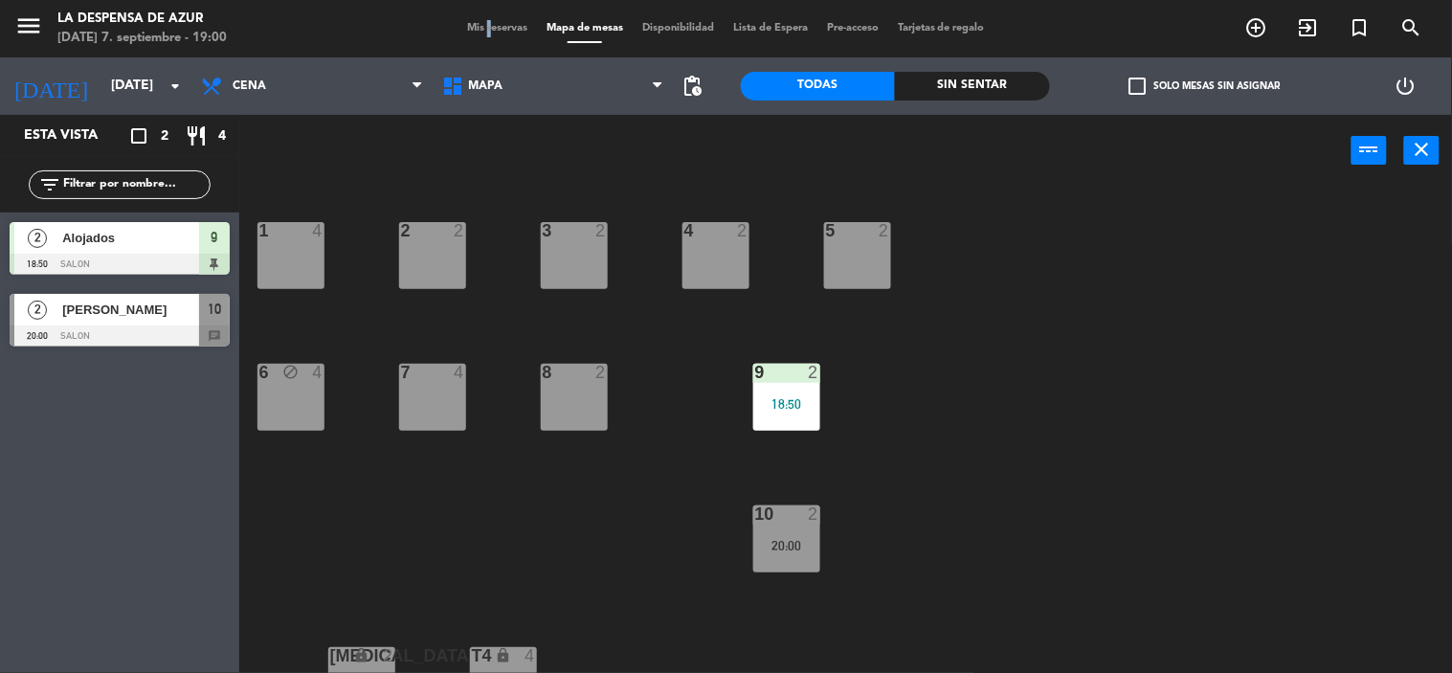
click at [477, 27] on span "Mis reservas" at bounding box center [497, 28] width 79 height 11
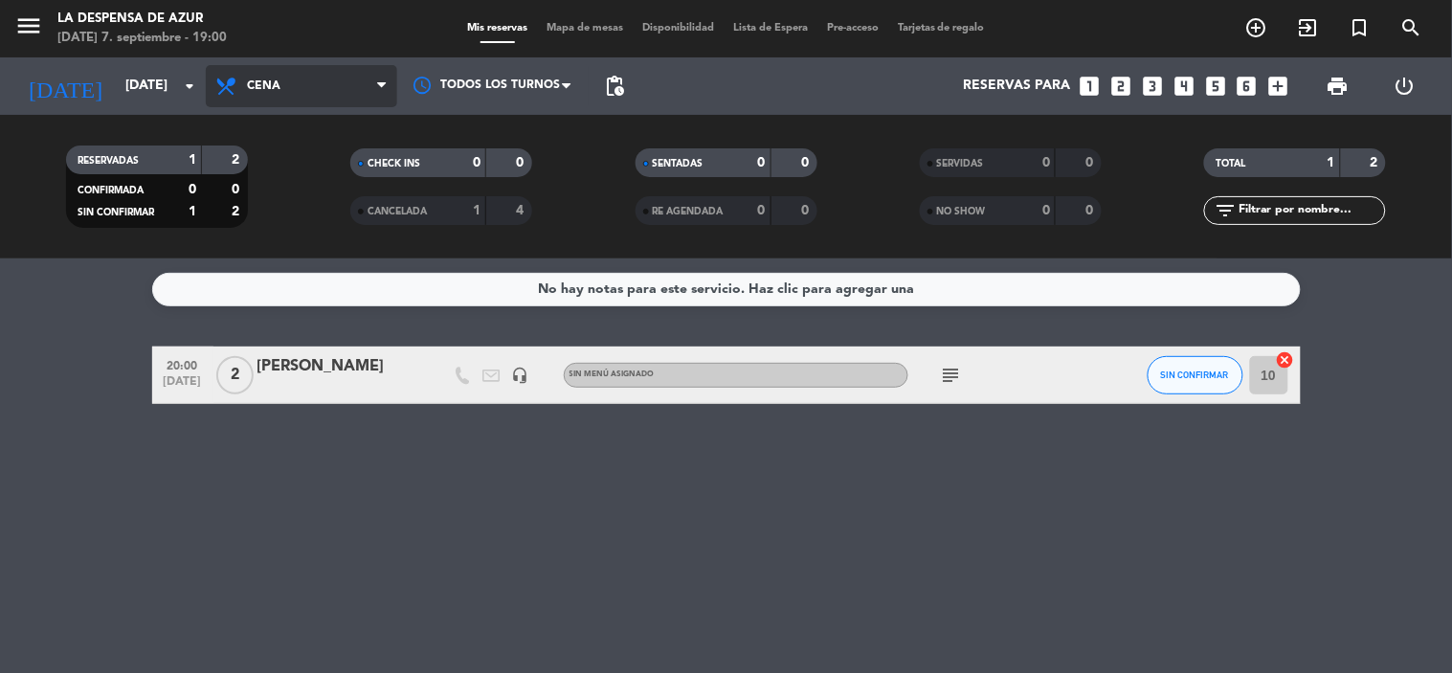
click at [291, 84] on span "Cena" at bounding box center [301, 86] width 191 height 42
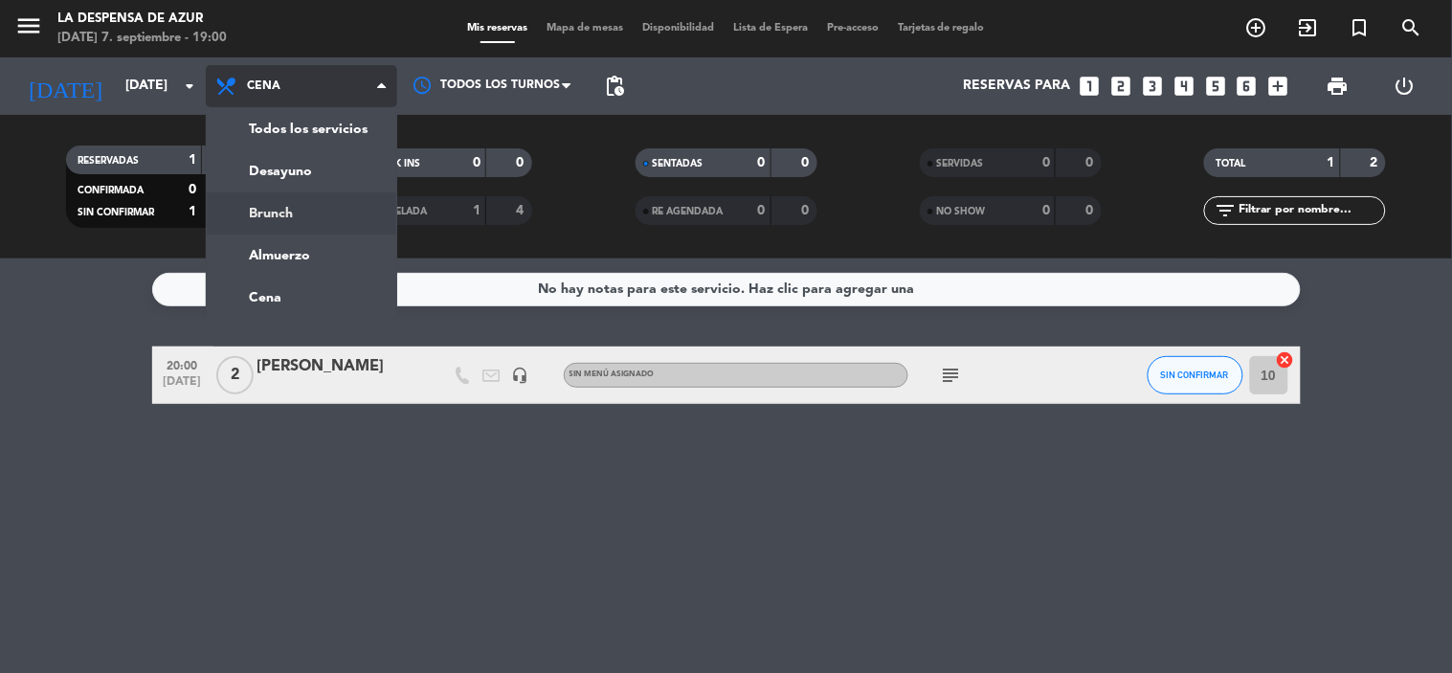
click at [295, 216] on div "menu La Despensa de [PERSON_NAME][DATE] 7. septiembre - 19:00 Mis reservas Mapa…" at bounding box center [726, 129] width 1452 height 259
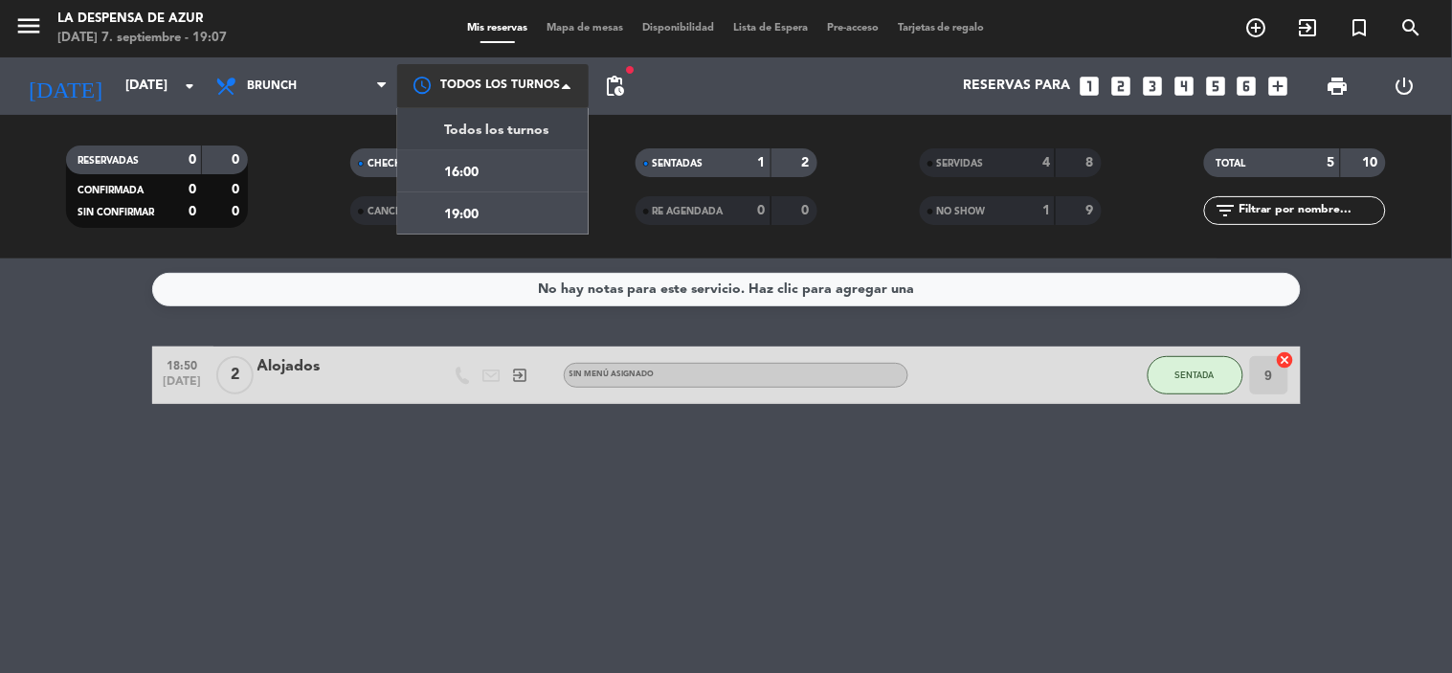
click at [544, 82] on div at bounding box center [492, 85] width 191 height 43
click at [999, 146] on div "SERVIDAS 4 8 NO SHOW 1 9" at bounding box center [1010, 186] width 284 height 105
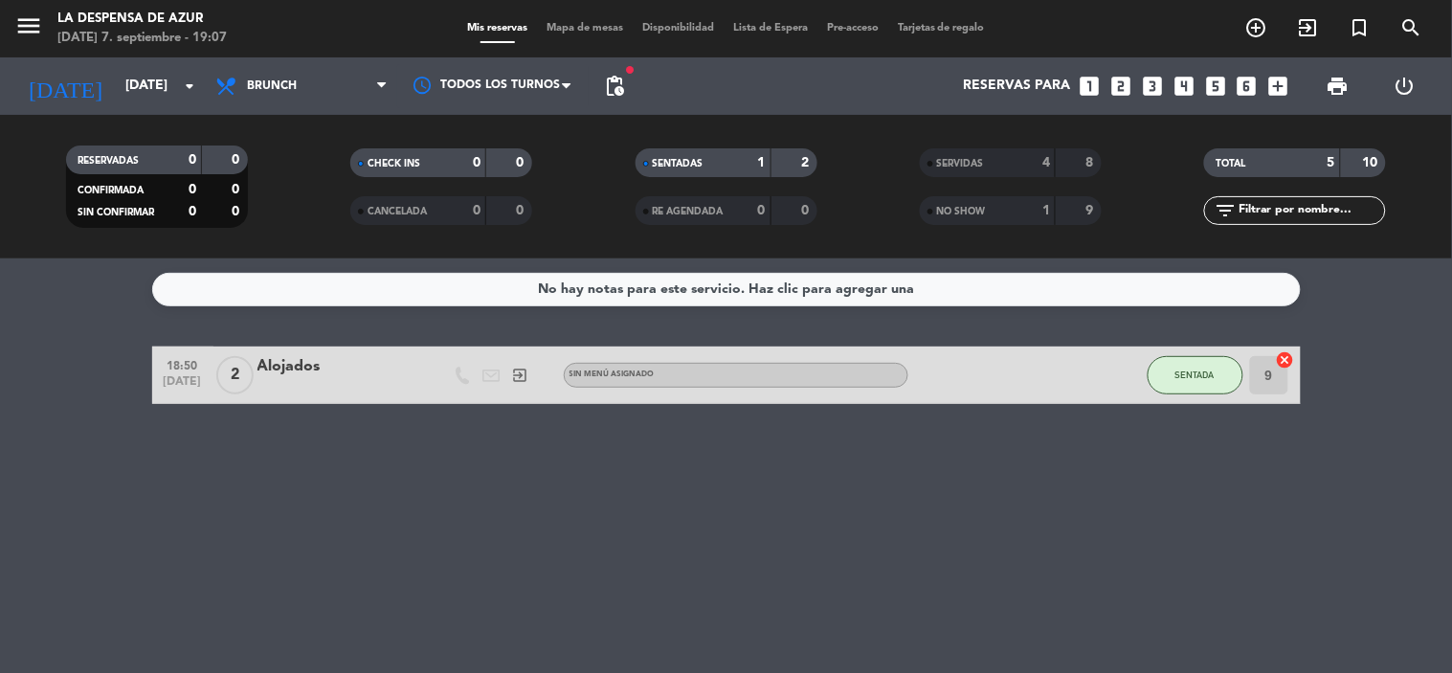
click at [994, 165] on div "SERVIDAS" at bounding box center [969, 163] width 88 height 22
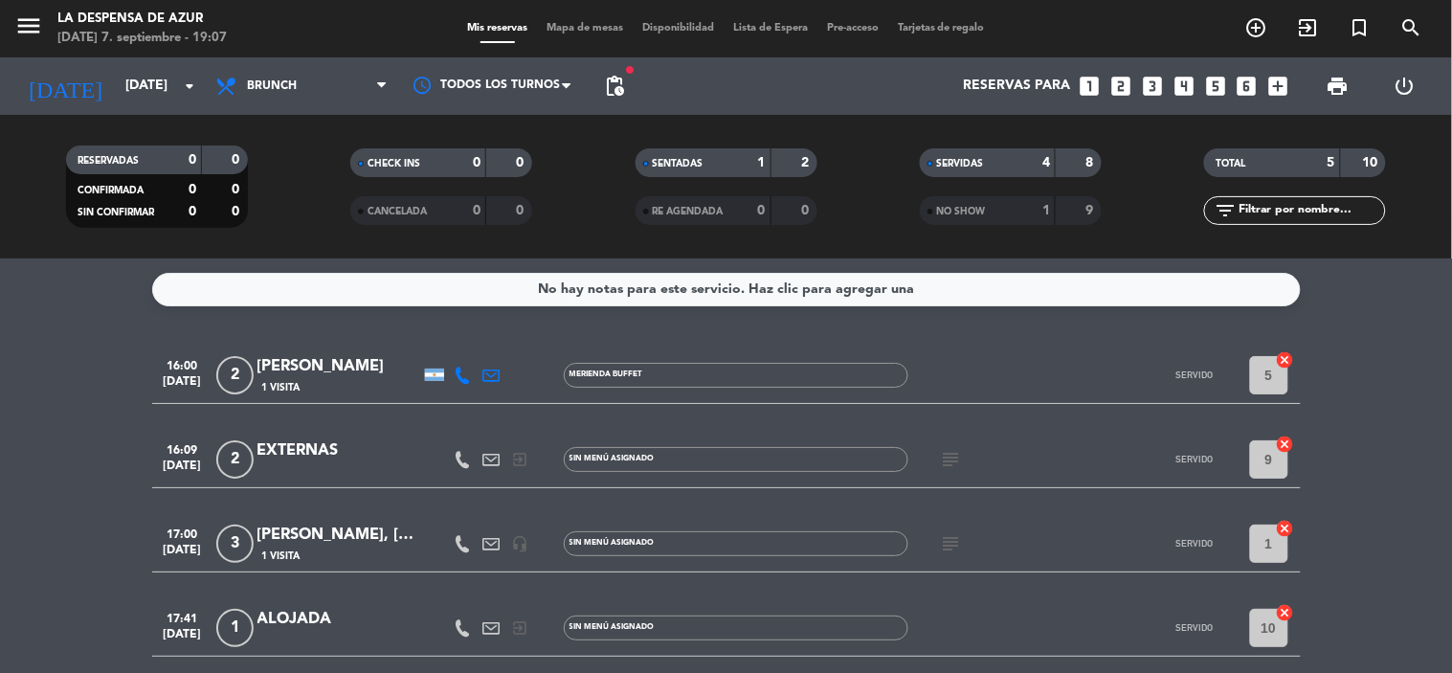
click at [948, 543] on icon "subject" at bounding box center [951, 543] width 23 height 23
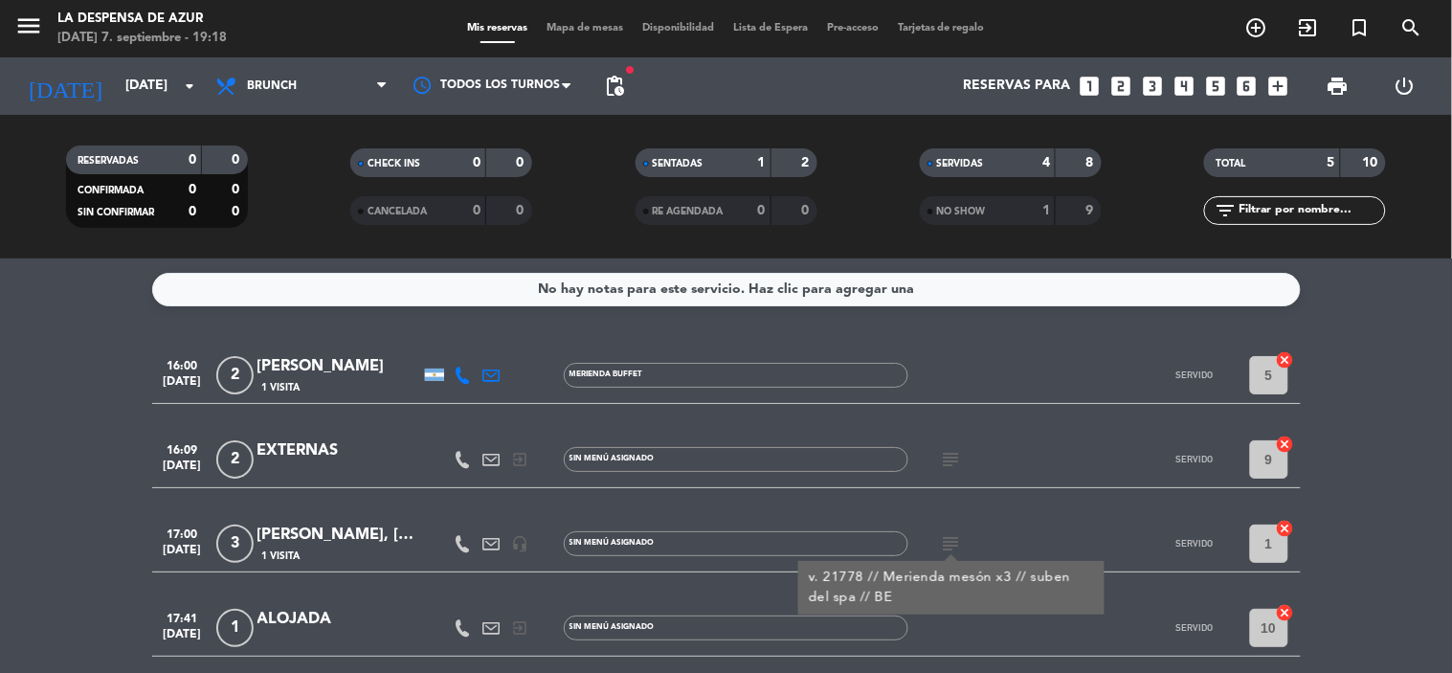
click at [950, 536] on icon "subject" at bounding box center [951, 543] width 23 height 23
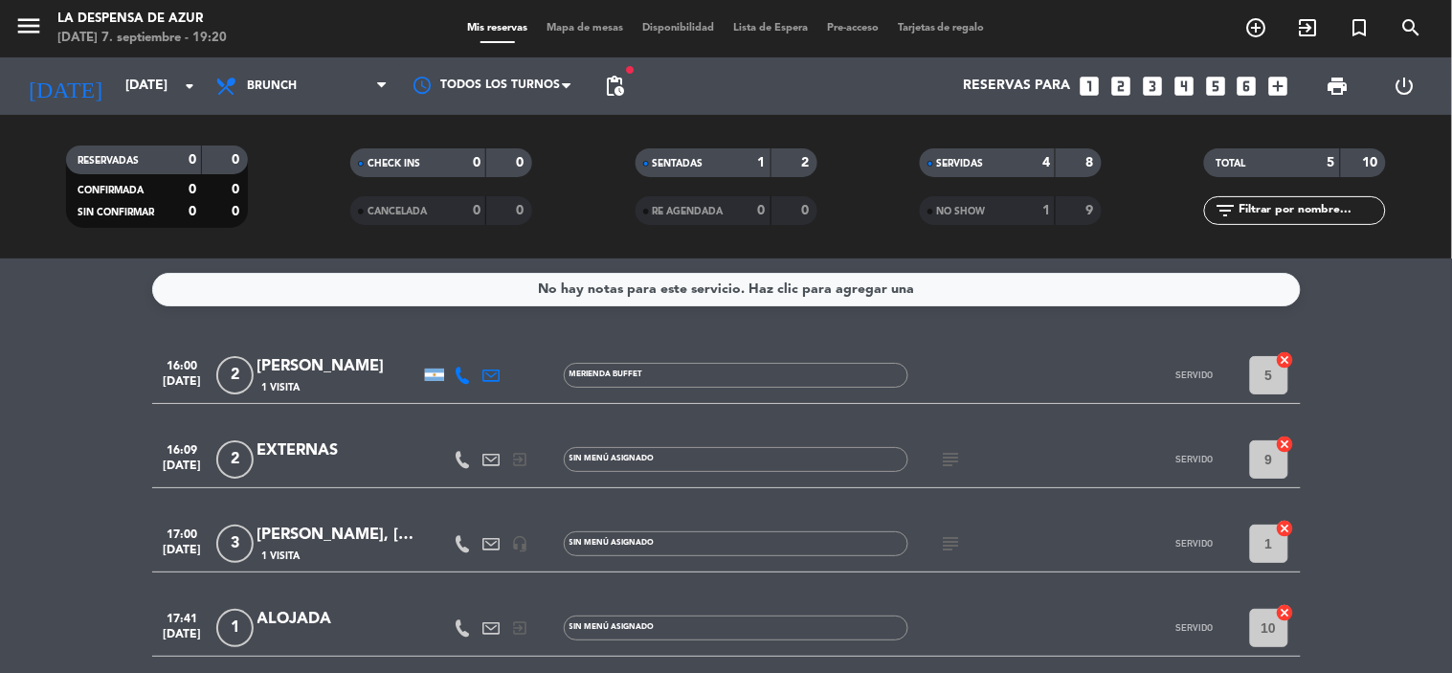
click at [951, 543] on icon "subject" at bounding box center [951, 543] width 23 height 23
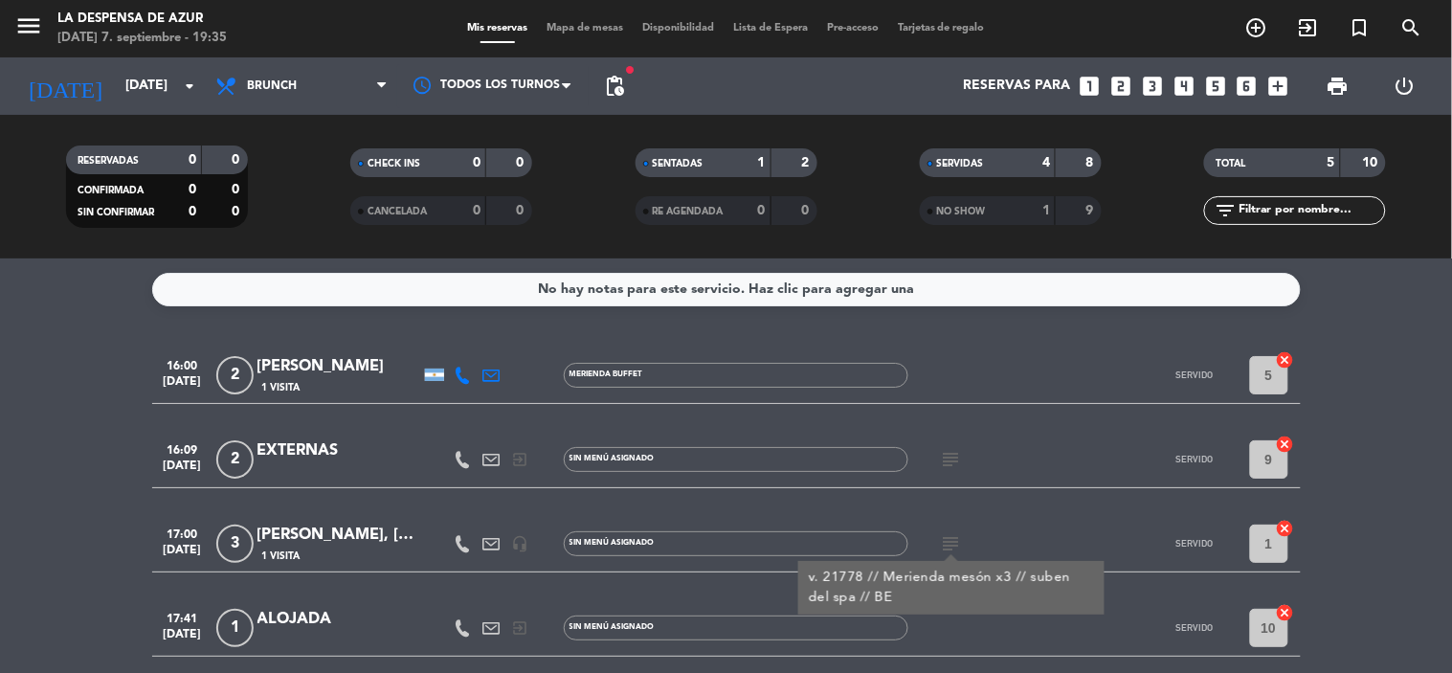
click at [951, 544] on icon "subject" at bounding box center [951, 543] width 23 height 23
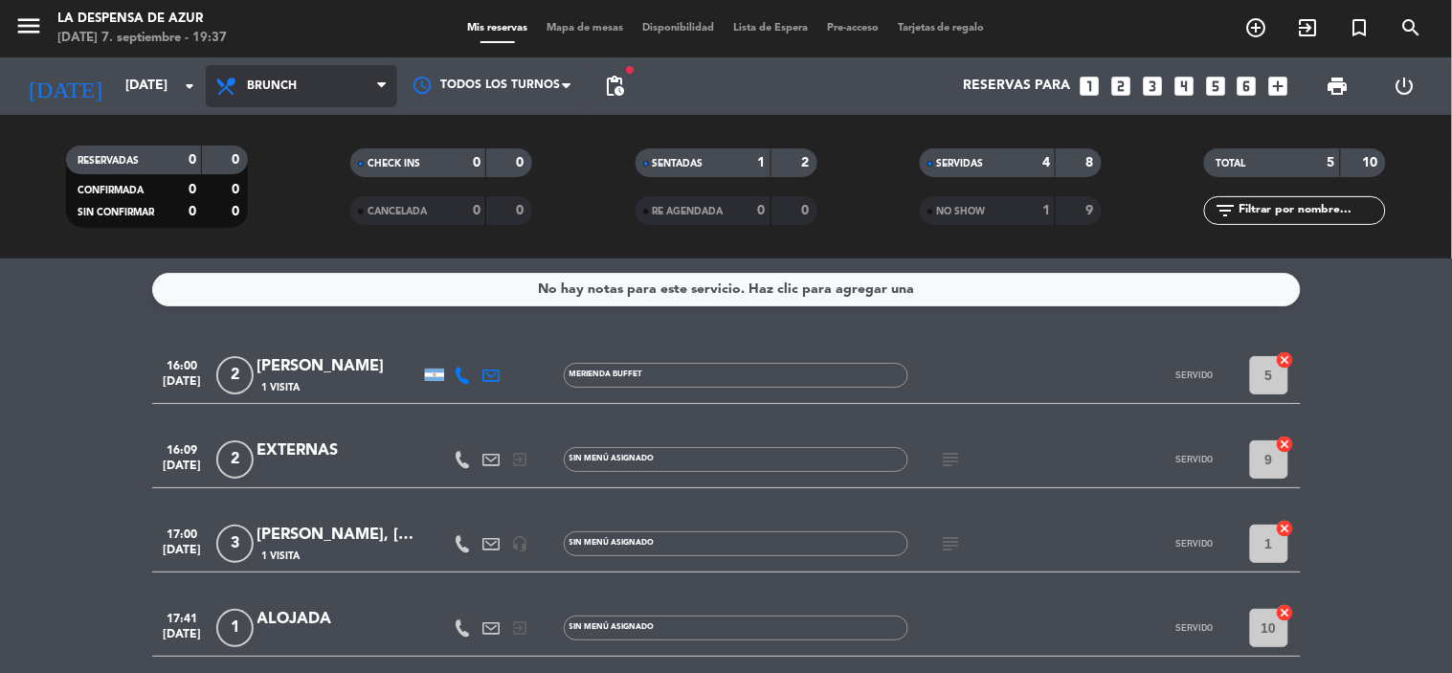
click at [314, 78] on span "Brunch" at bounding box center [301, 86] width 191 height 42
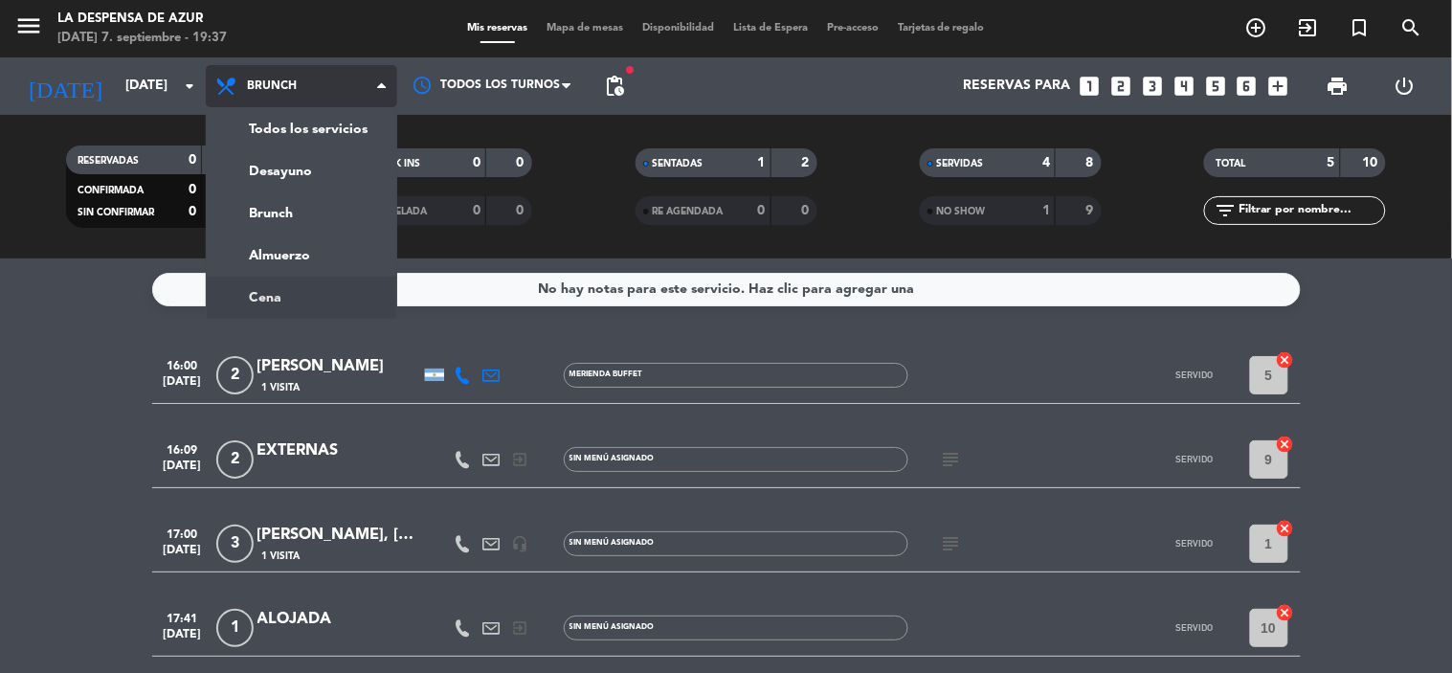
click at [283, 295] on ng-component "menu La Despensa de [PERSON_NAME][DATE] 7. septiembre - 19:37 Mis reservas Mapa…" at bounding box center [726, 336] width 1452 height 673
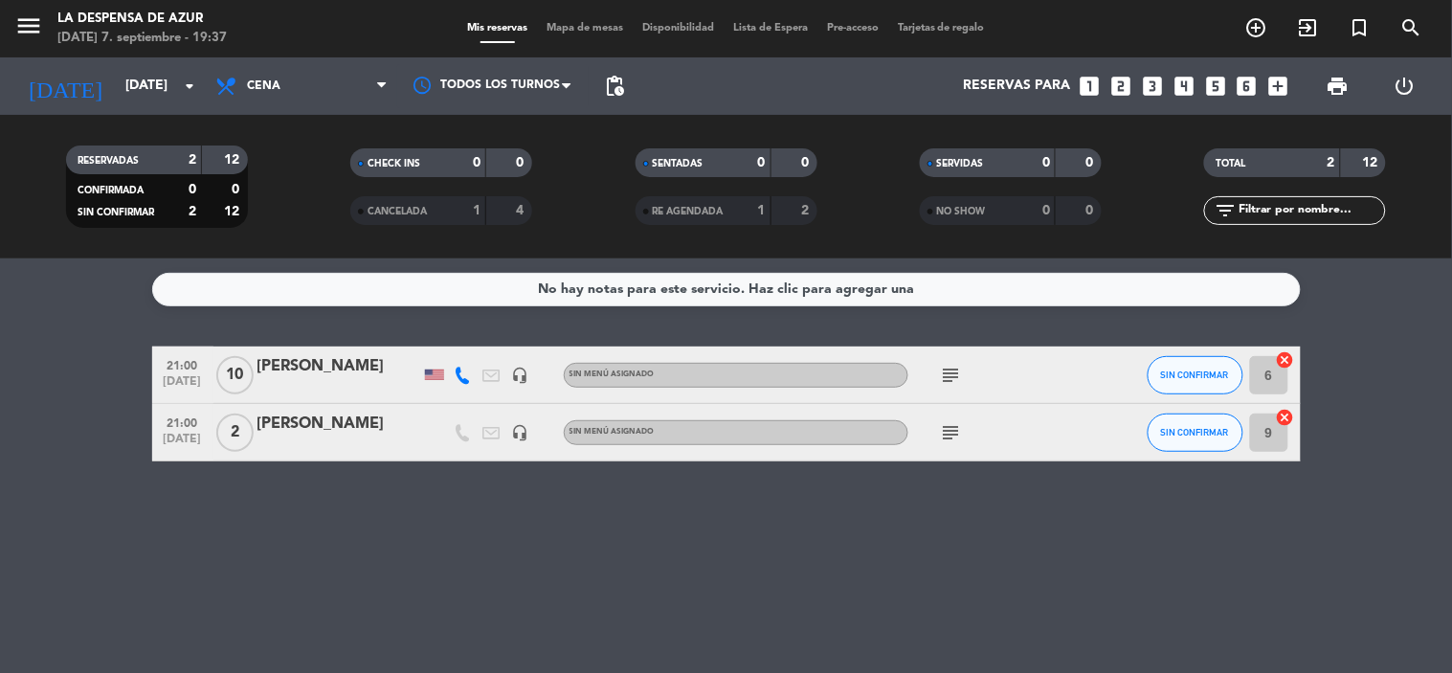
click at [420, 384] on div at bounding box center [434, 375] width 29 height 56
click at [436, 374] on div at bounding box center [434, 375] width 19 height 11
click at [1198, 379] on button "SIN CONFIRMAR" at bounding box center [1196, 375] width 96 height 38
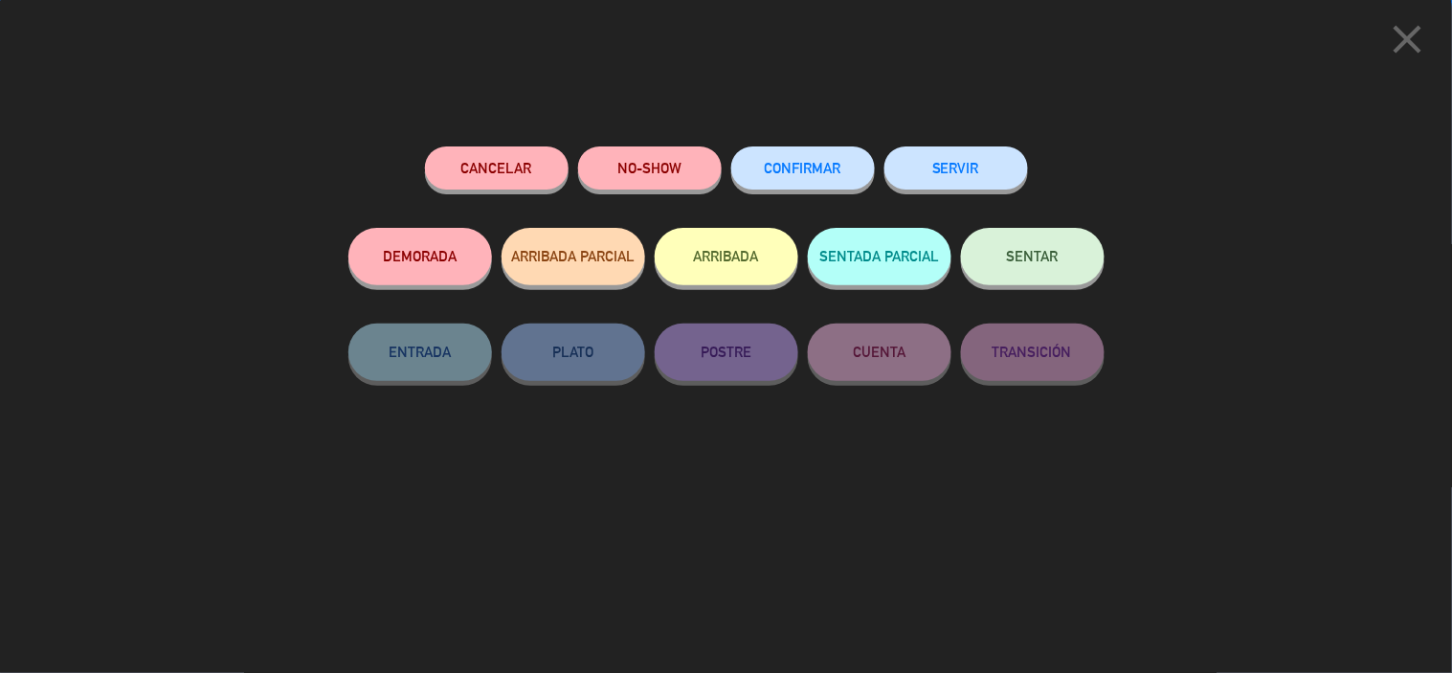
click at [807, 165] on span "CONFIRMAR" at bounding box center [803, 168] width 77 height 16
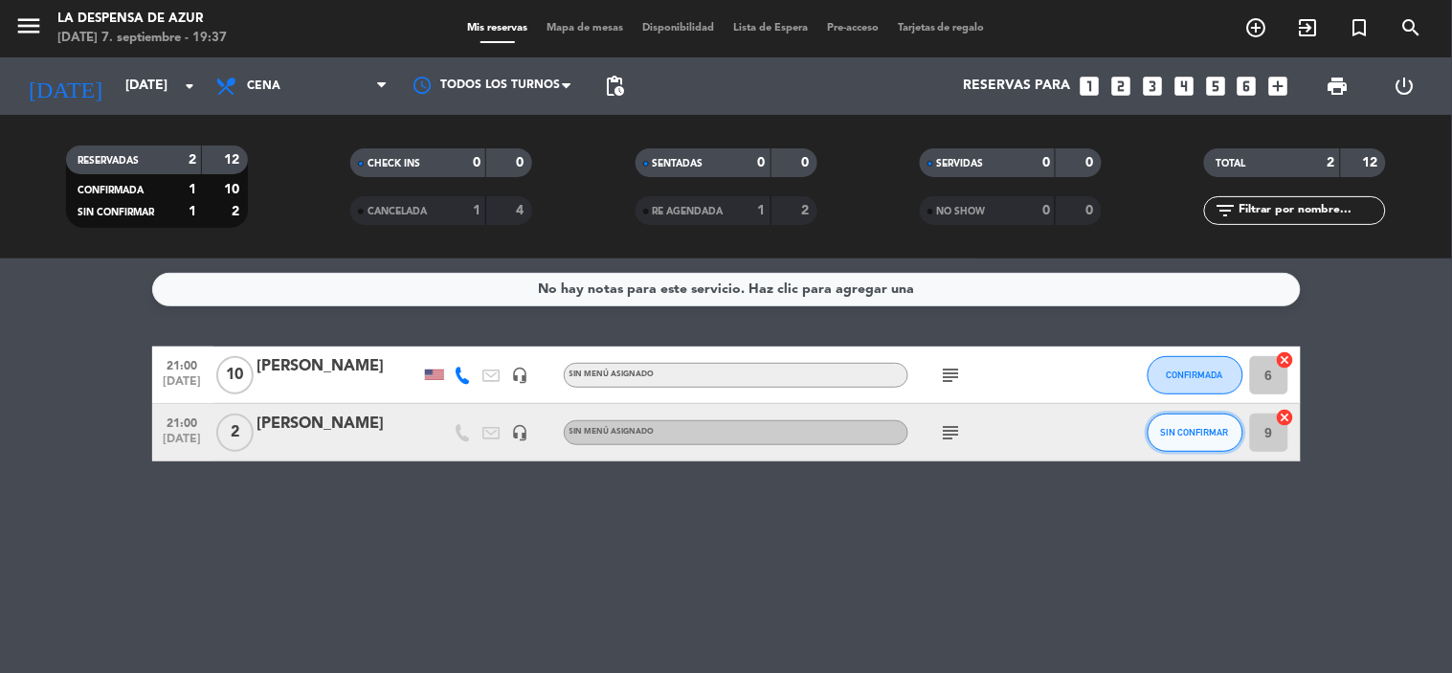
click at [1194, 424] on button "SIN CONFIRMAR" at bounding box center [1196, 433] width 96 height 38
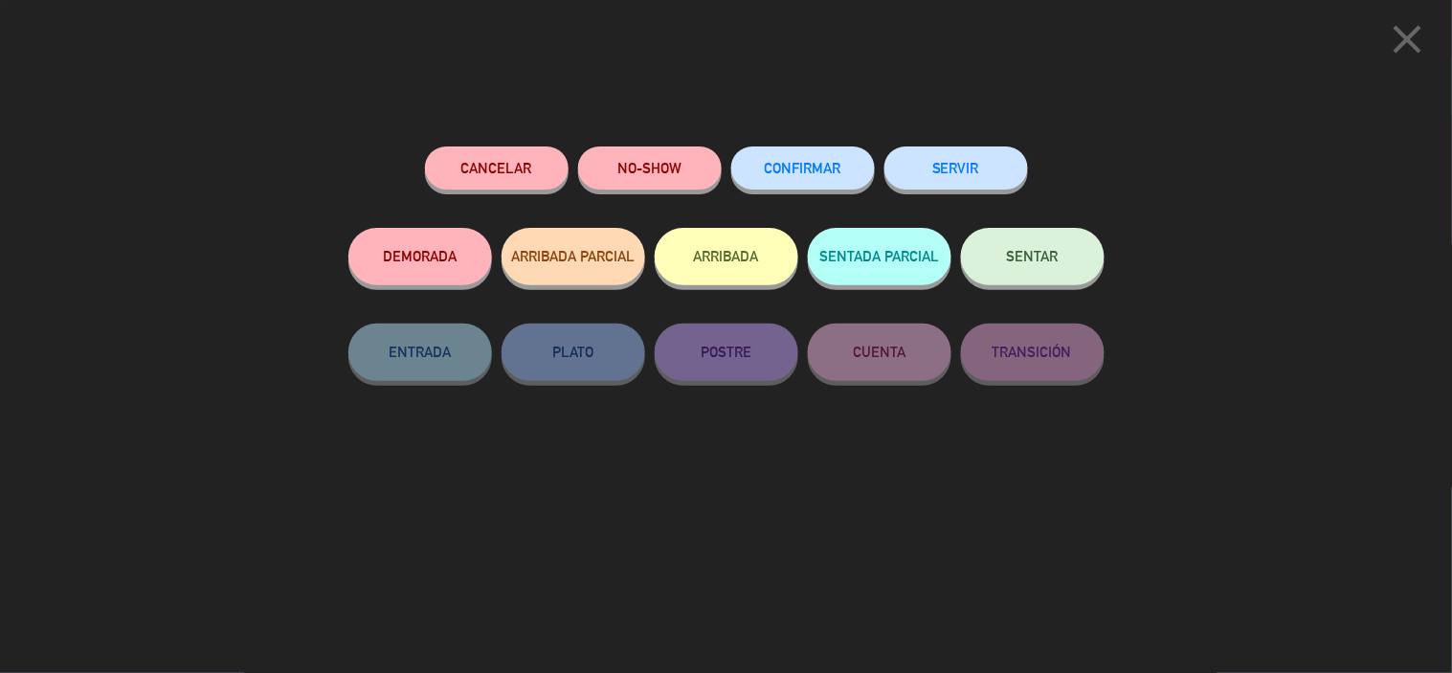
click at [833, 157] on button "CONFIRMAR" at bounding box center [803, 167] width 144 height 43
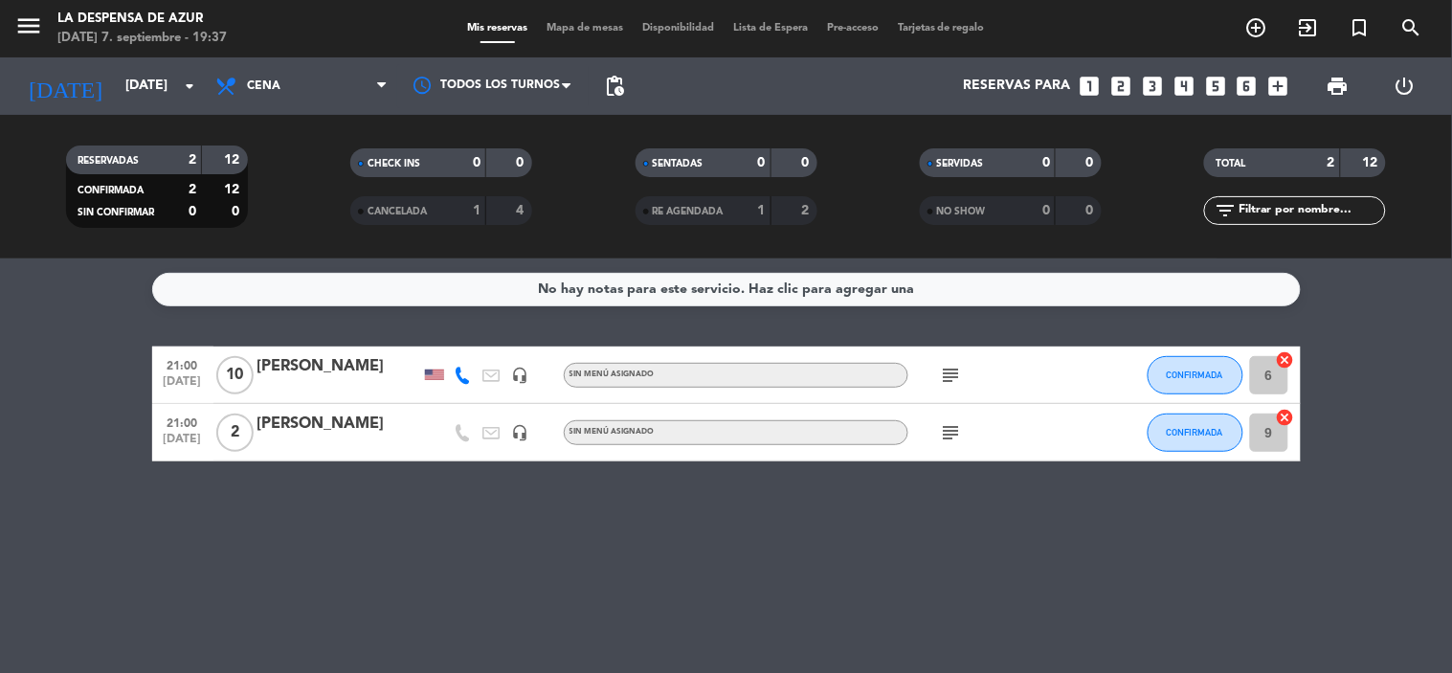
click at [944, 433] on icon "subject" at bounding box center [951, 432] width 23 height 23
click at [584, 30] on span "Mapa de mesas" at bounding box center [585, 28] width 96 height 11
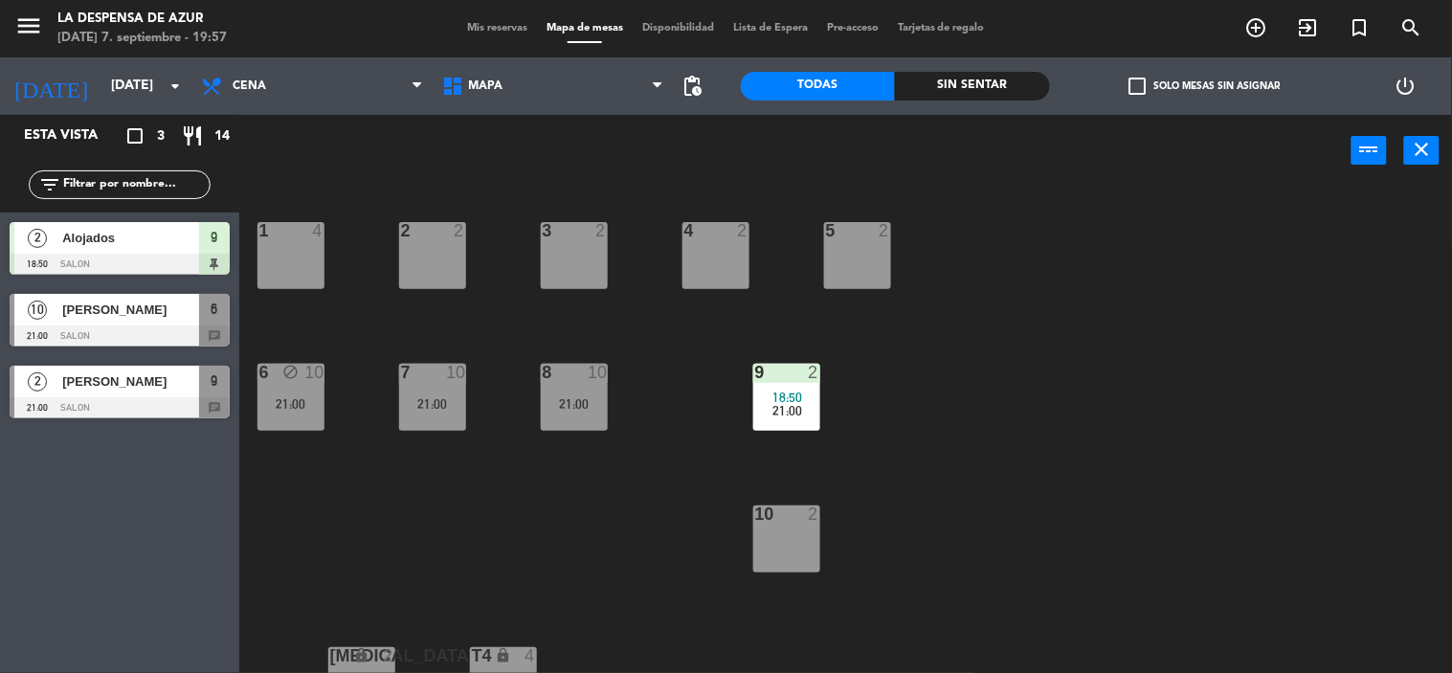
click at [426, 263] on div "2 2" at bounding box center [432, 255] width 67 height 67
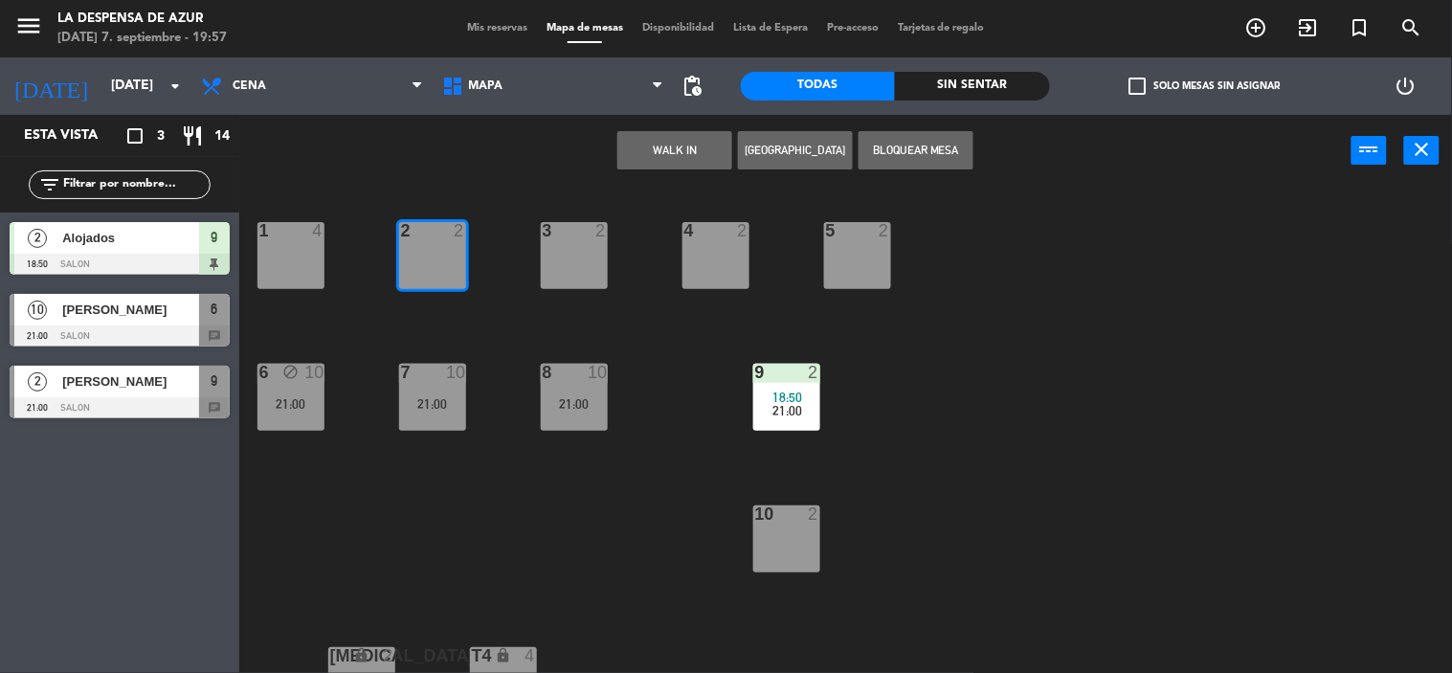
click at [674, 149] on button "WALK IN" at bounding box center [675, 150] width 115 height 38
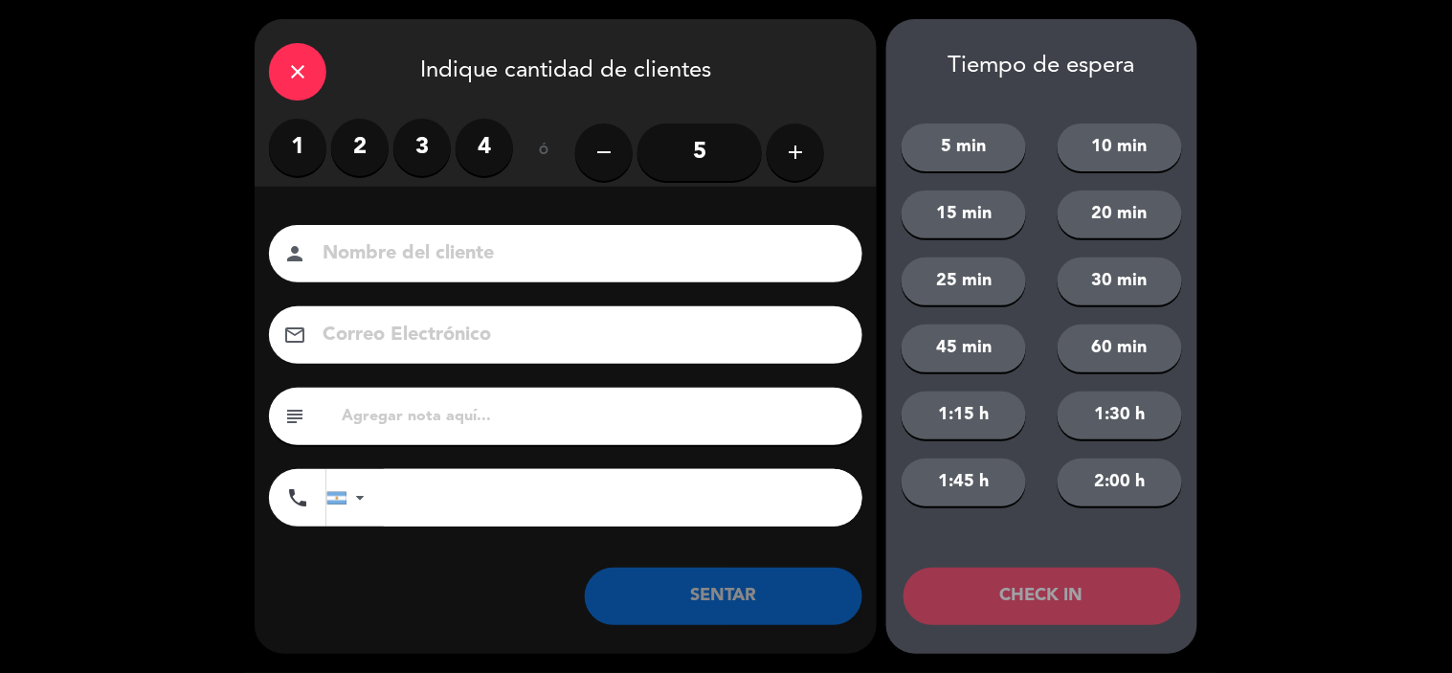
click at [358, 127] on label "2" at bounding box center [359, 147] width 57 height 57
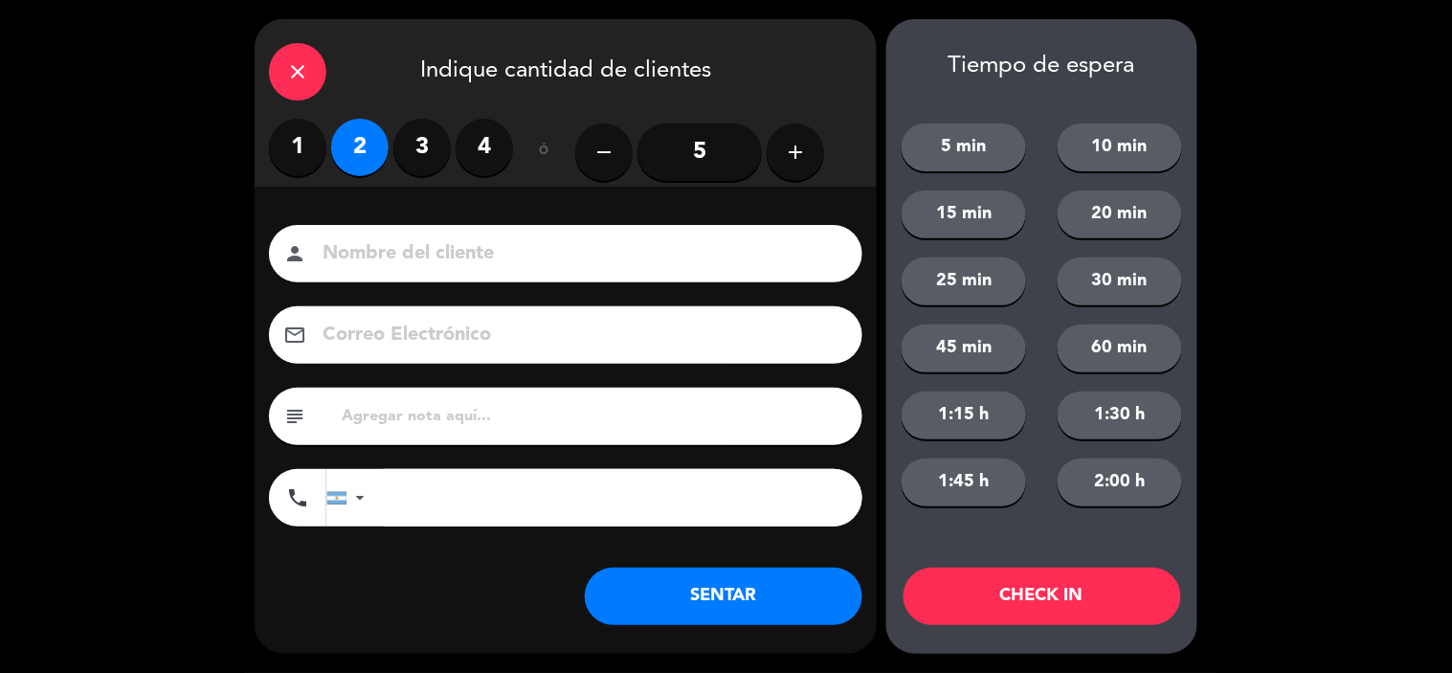
click at [383, 240] on input at bounding box center [579, 254] width 517 height 34
type input "e"
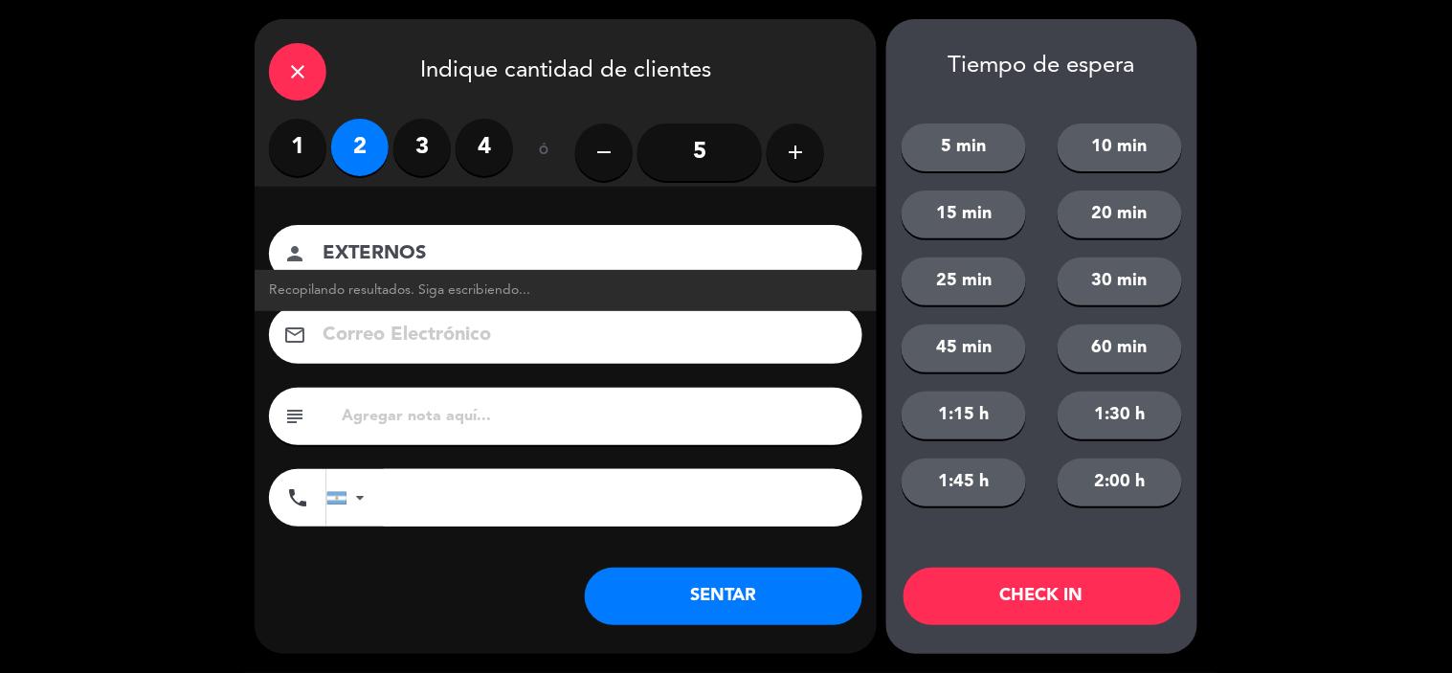
type input "EXTERNOS"
click at [425, 400] on div "subject" at bounding box center [566, 416] width 594 height 57
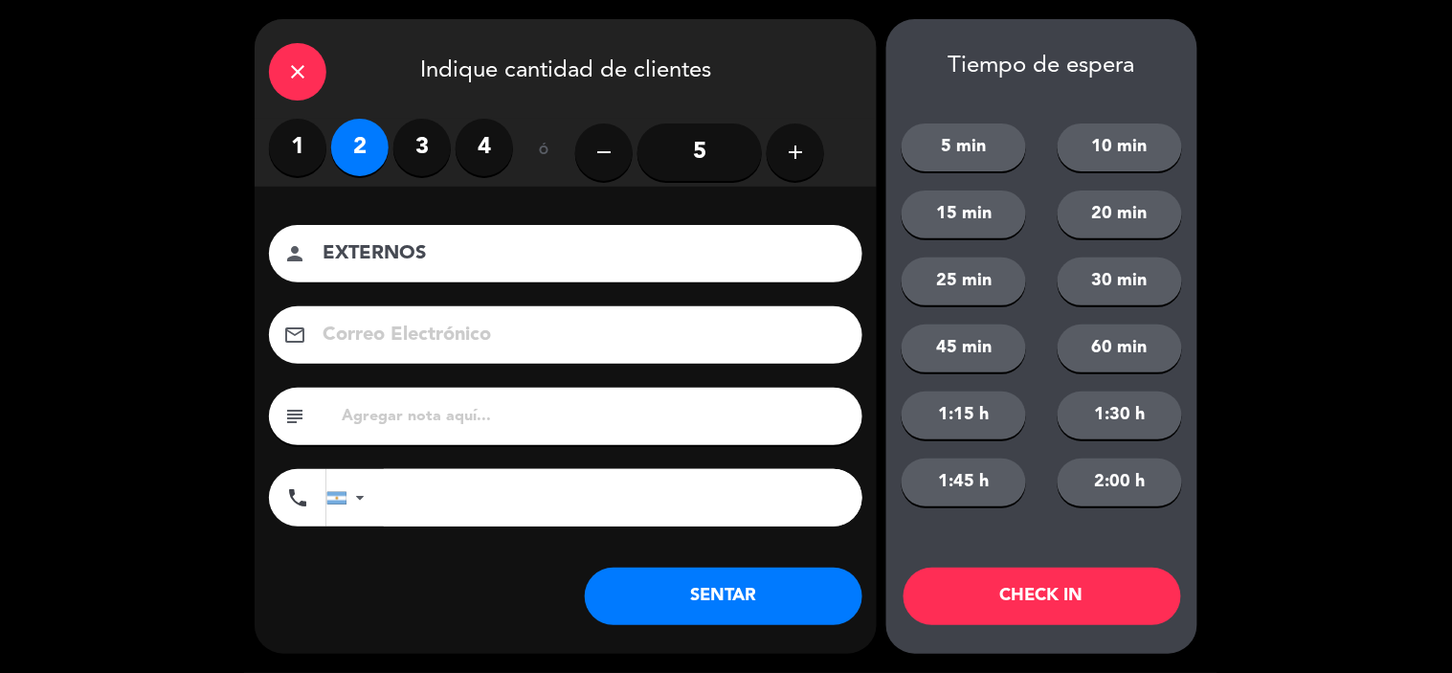
click at [431, 413] on input "text" at bounding box center [594, 416] width 508 height 27
type input "S"
type input "sin reserva, merienda"
click at [710, 607] on button "SENTAR" at bounding box center [724, 596] width 278 height 57
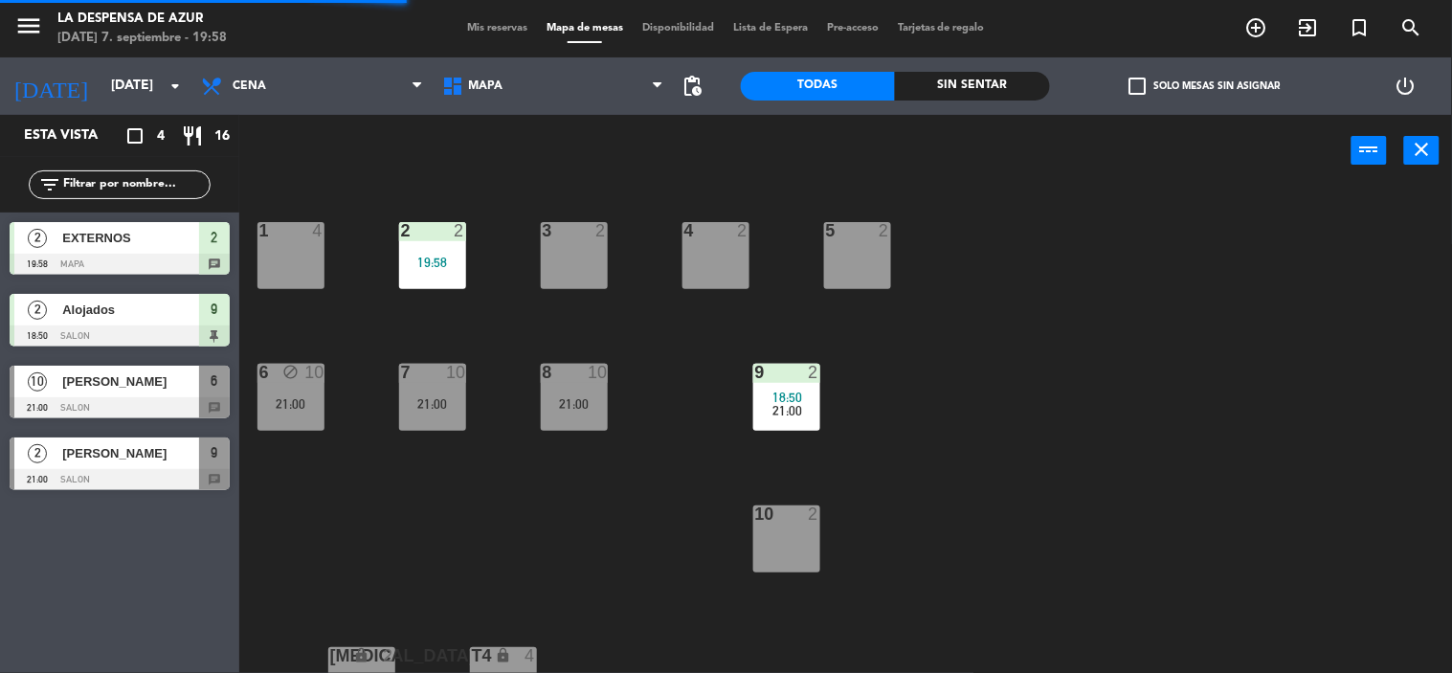
click at [512, 32] on span "Mis reservas" at bounding box center [497, 28] width 79 height 11
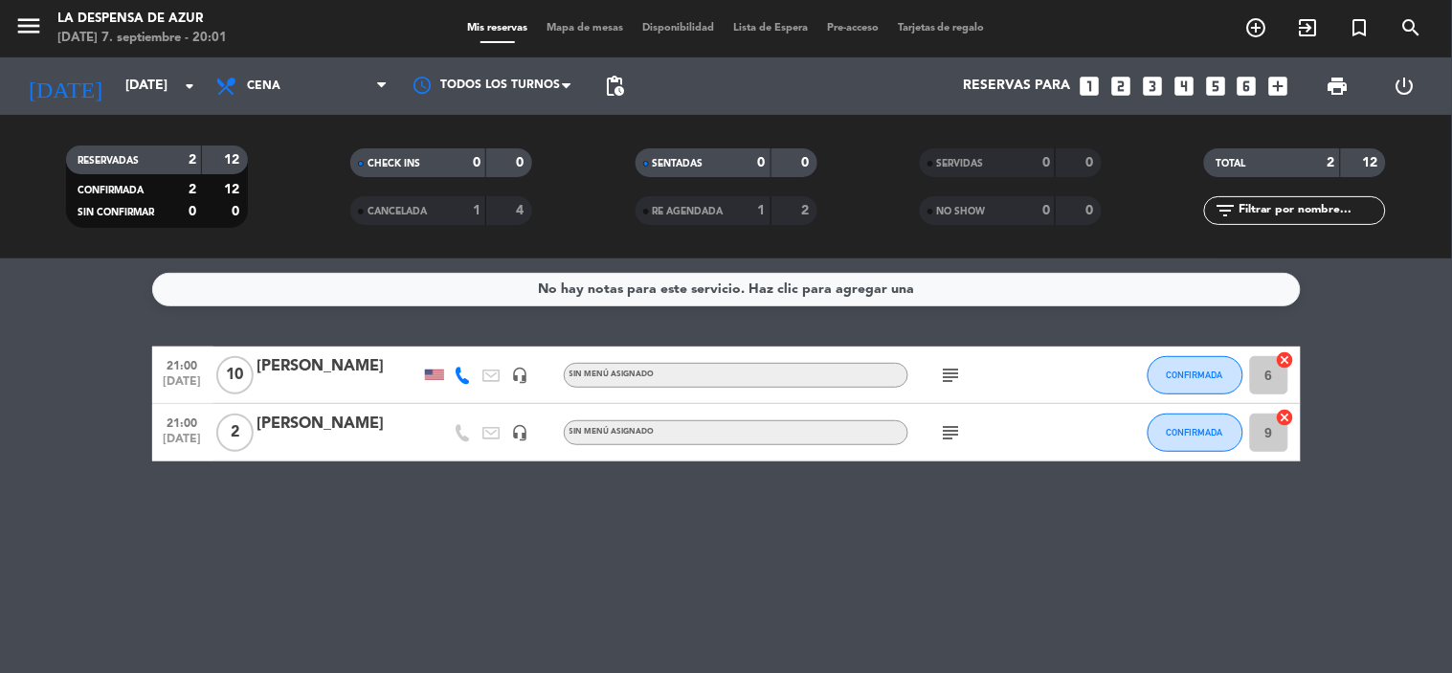
click at [310, 366] on div "[PERSON_NAME]" at bounding box center [339, 366] width 163 height 25
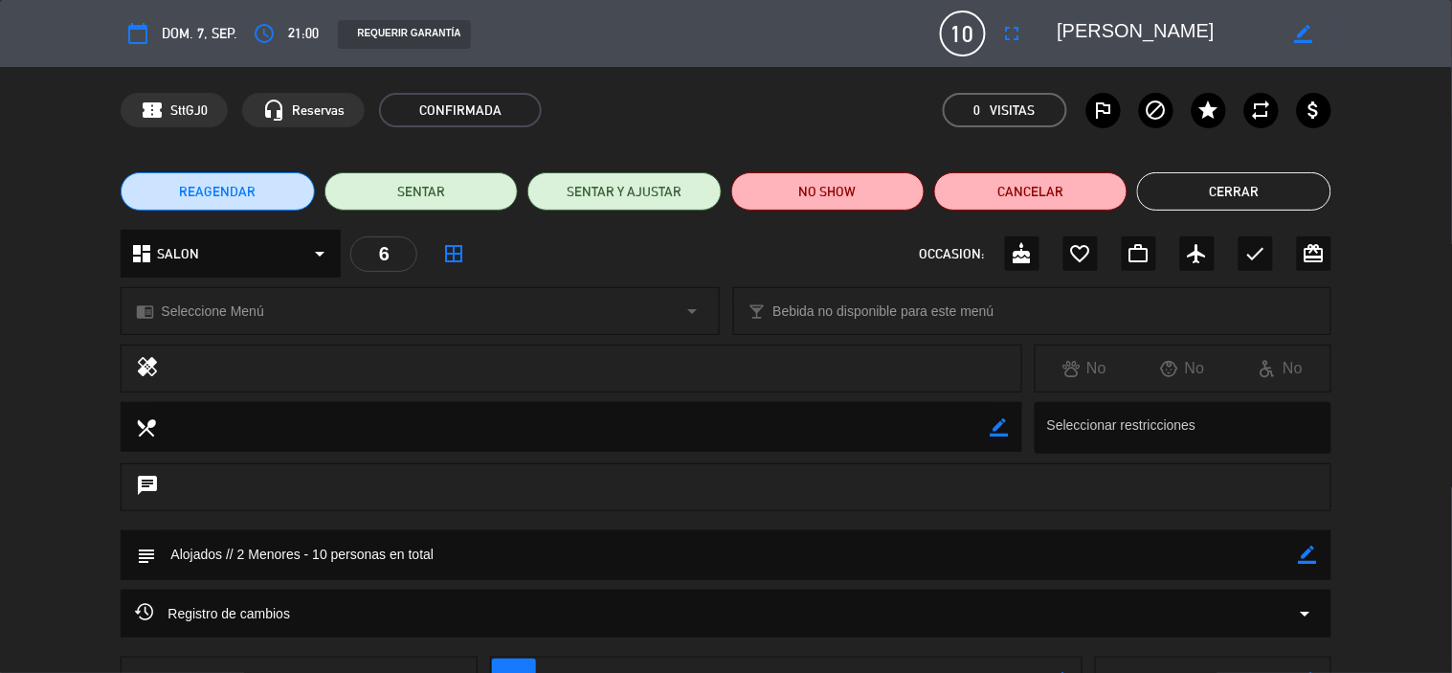
click at [1231, 192] on button "Cerrar" at bounding box center [1233, 191] width 193 height 38
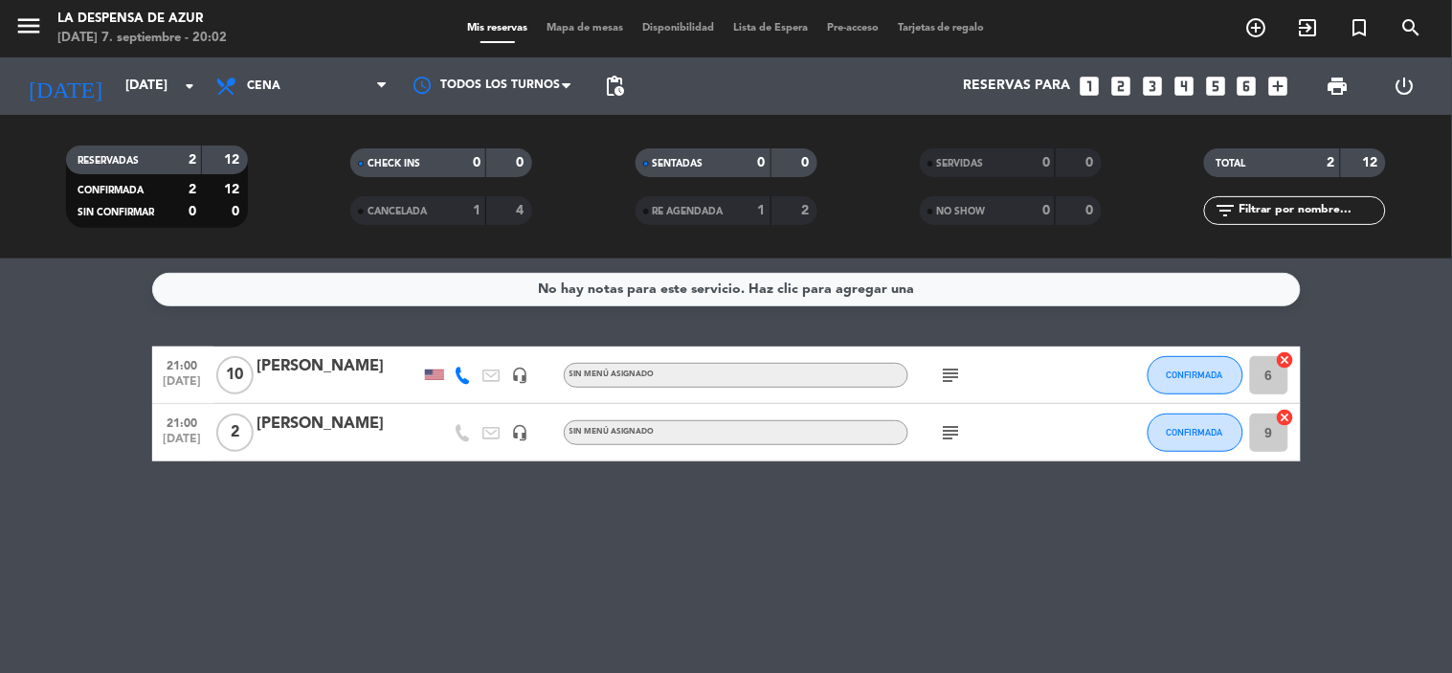
click at [435, 378] on div at bounding box center [434, 375] width 19 height 11
click at [347, 354] on div "[PERSON_NAME]" at bounding box center [339, 366] width 163 height 25
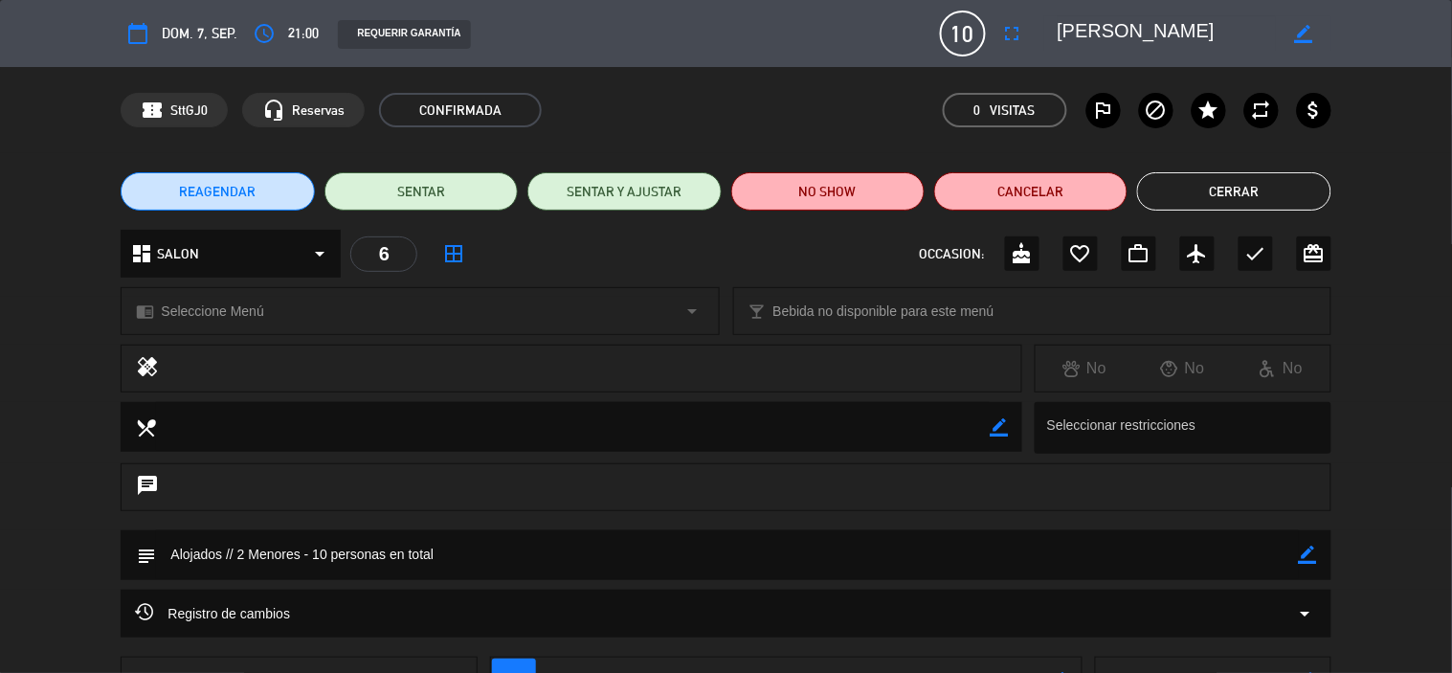
click at [1202, 189] on button "Cerrar" at bounding box center [1233, 191] width 193 height 38
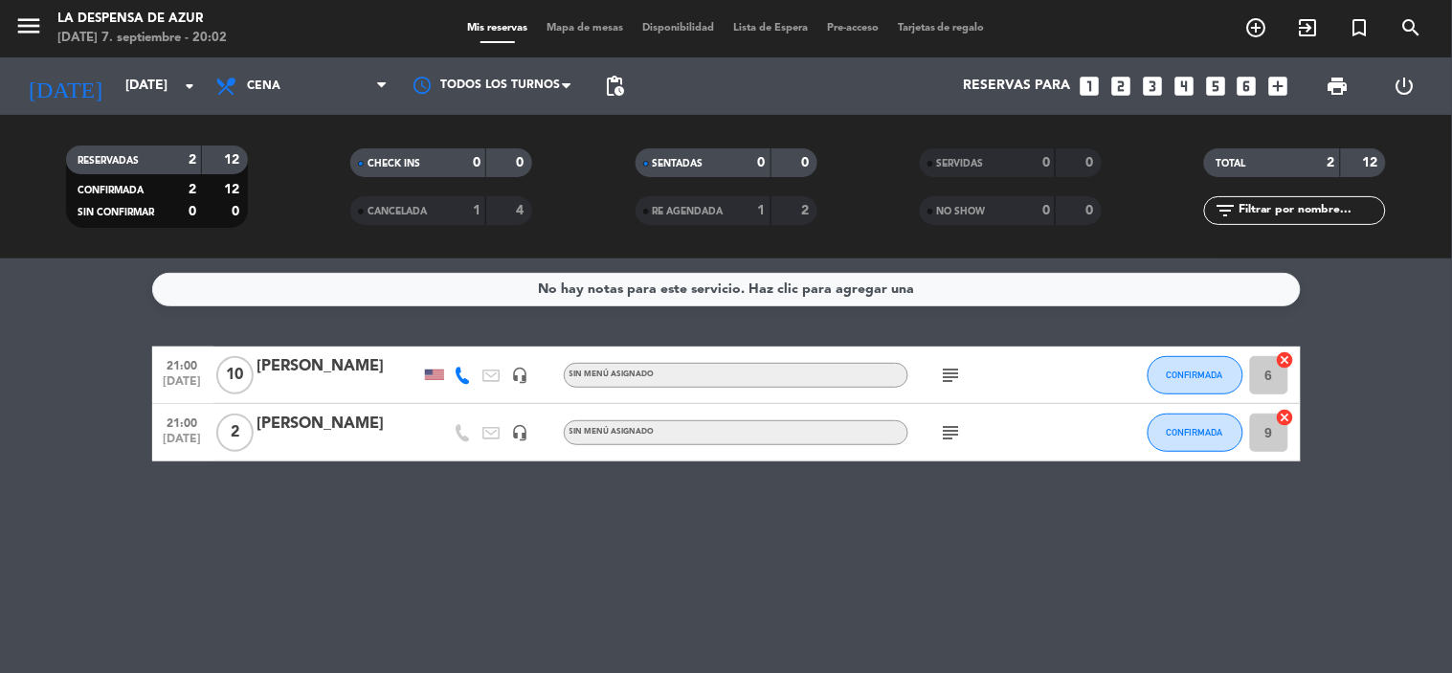
click at [271, 425] on div "[PERSON_NAME]" at bounding box center [339, 424] width 163 height 25
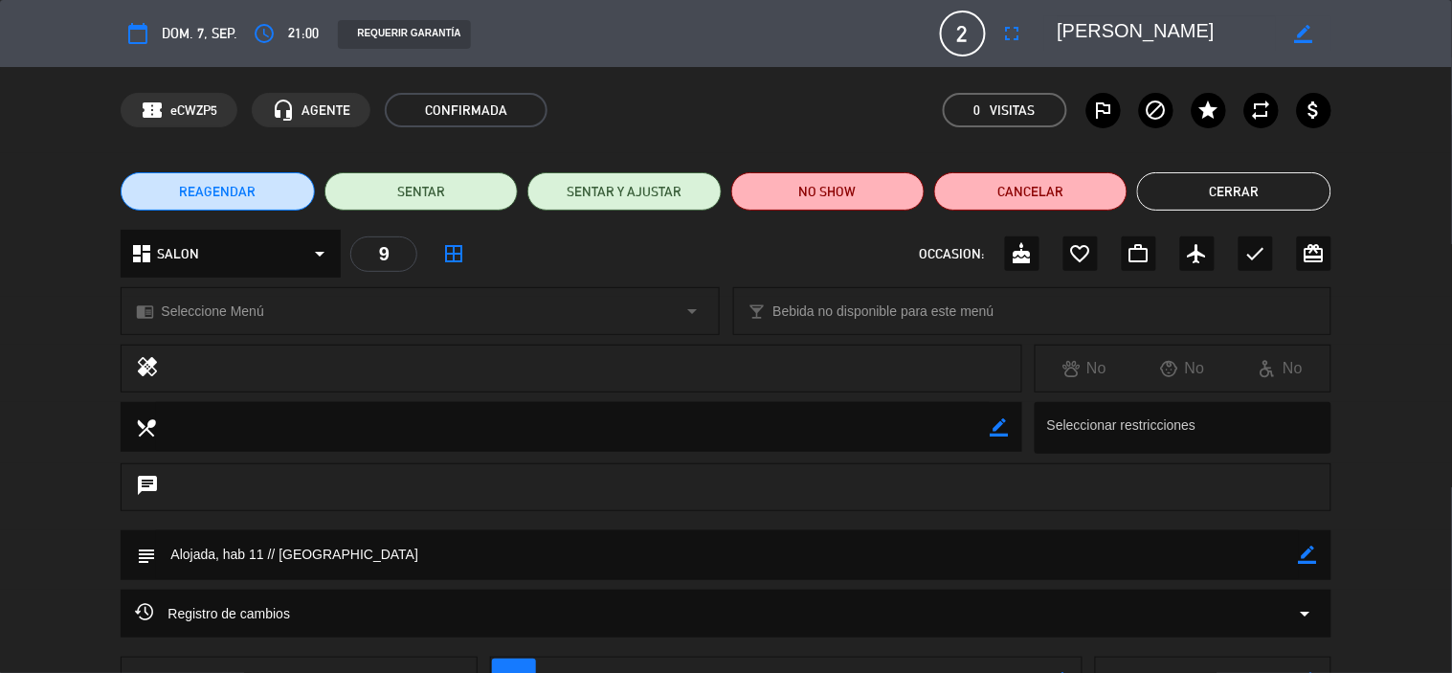
click at [1241, 187] on button "Cerrar" at bounding box center [1233, 191] width 193 height 38
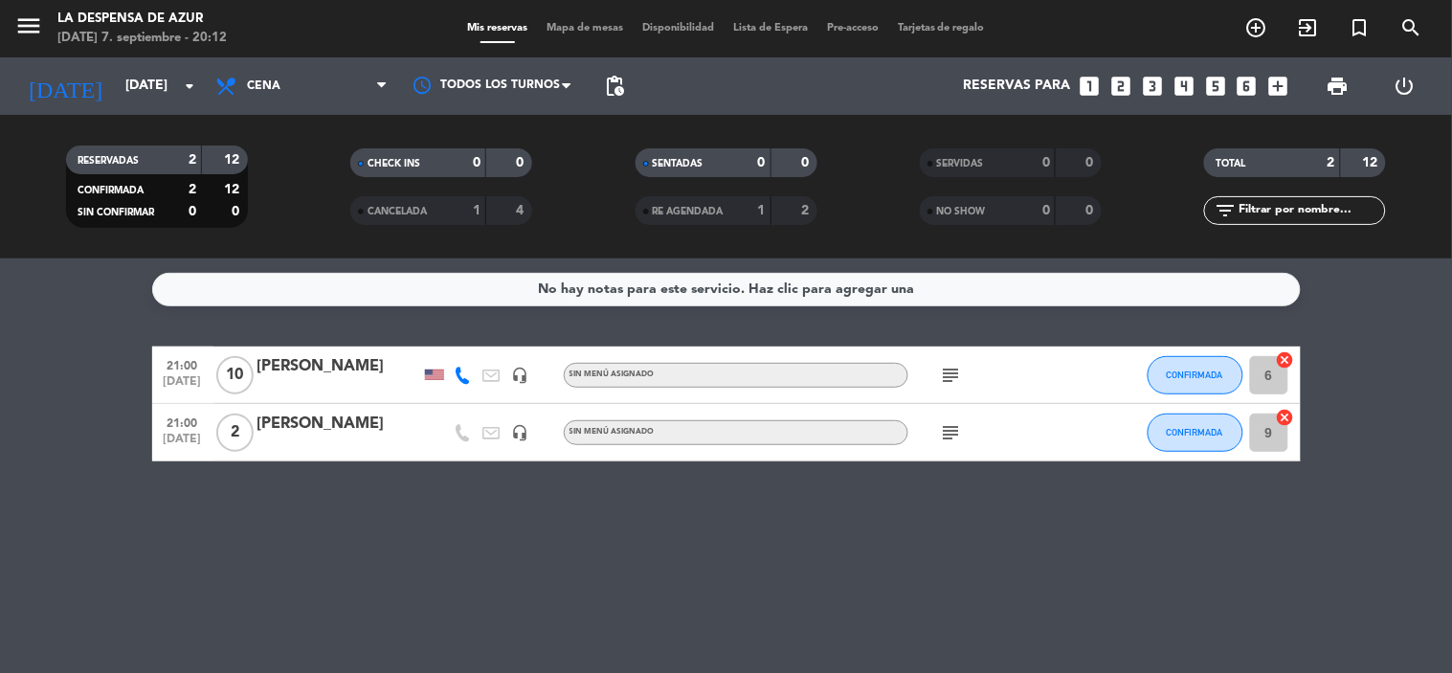
click at [1241, 187] on div "TOTAL 2 12" at bounding box center [1296, 172] width 284 height 48
click at [308, 505] on div "No hay notas para este servicio. Haz clic para agregar una 21:00 [DATE] [PERSON…" at bounding box center [726, 466] width 1452 height 415
click at [336, 378] on div "[PERSON_NAME]" at bounding box center [339, 366] width 163 height 25
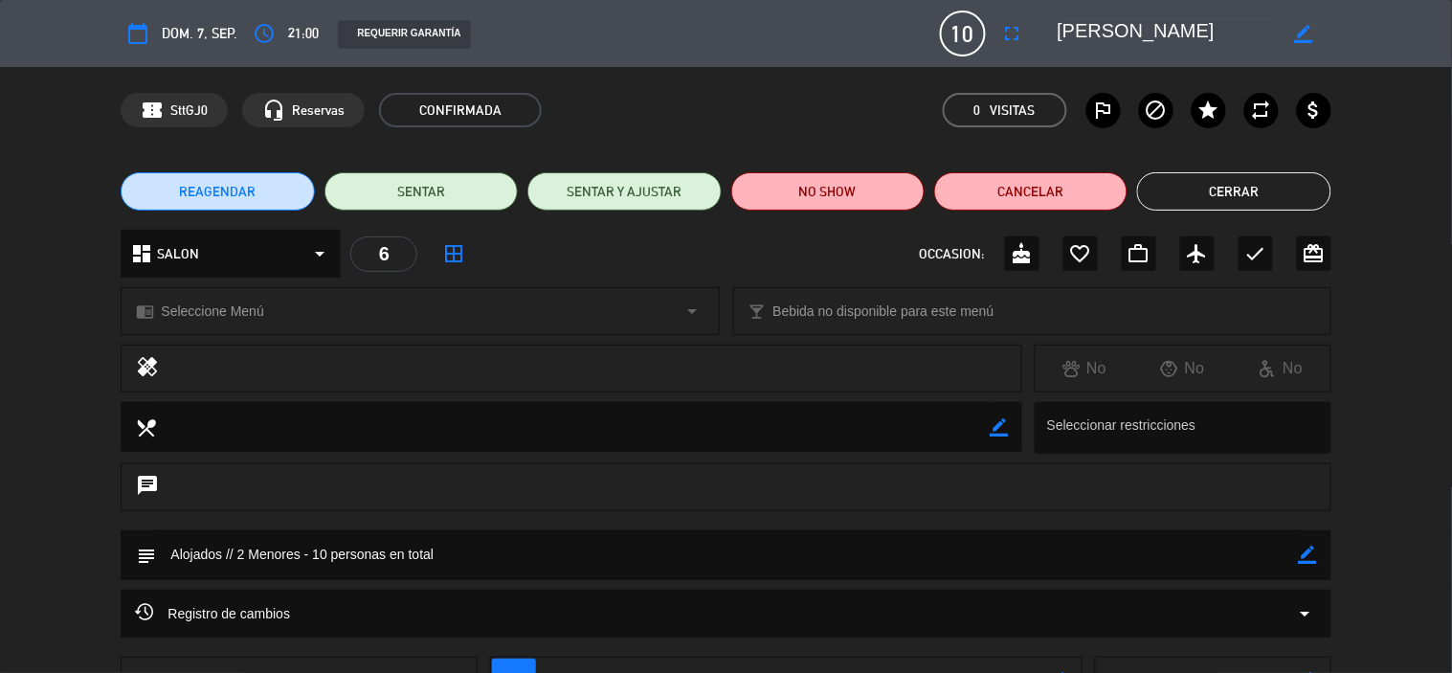
click at [300, 49] on div "access_time 21:00" at bounding box center [283, 33] width 72 height 34
click at [1307, 31] on icon "border_color" at bounding box center [1303, 34] width 18 height 18
click at [290, 22] on span "21:00" at bounding box center [303, 33] width 31 height 23
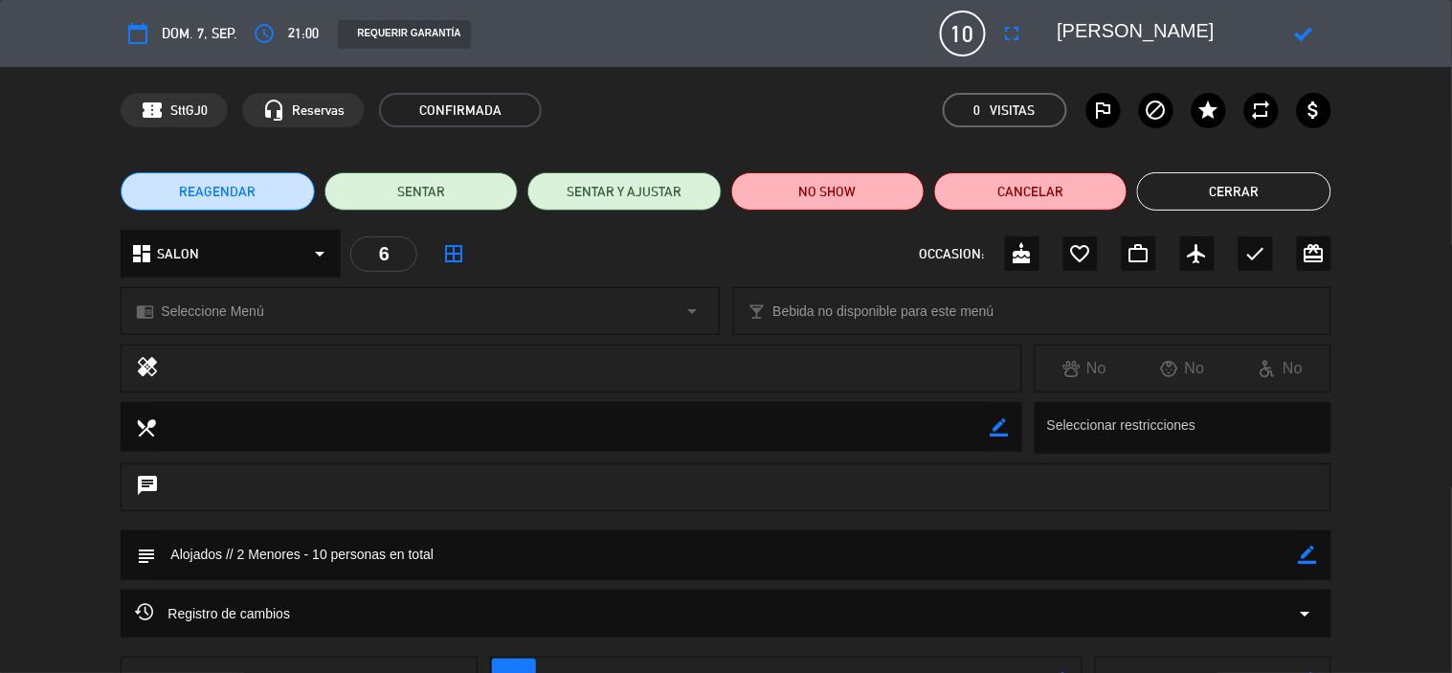
click at [300, 35] on span "21:00" at bounding box center [303, 33] width 31 height 23
click at [1303, 35] on icon at bounding box center [1303, 34] width 18 height 18
click at [1258, 206] on button "Cerrar" at bounding box center [1233, 191] width 193 height 38
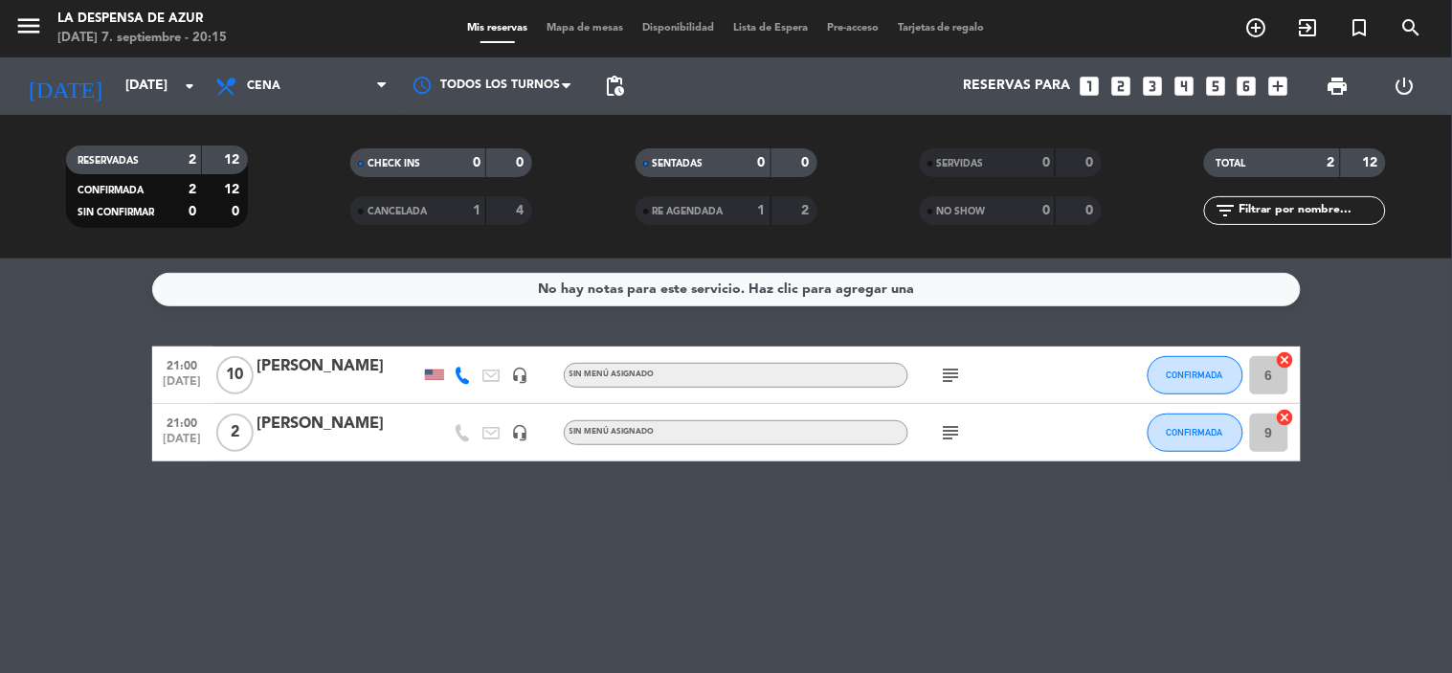
click at [330, 416] on div "[PERSON_NAME]" at bounding box center [339, 424] width 163 height 25
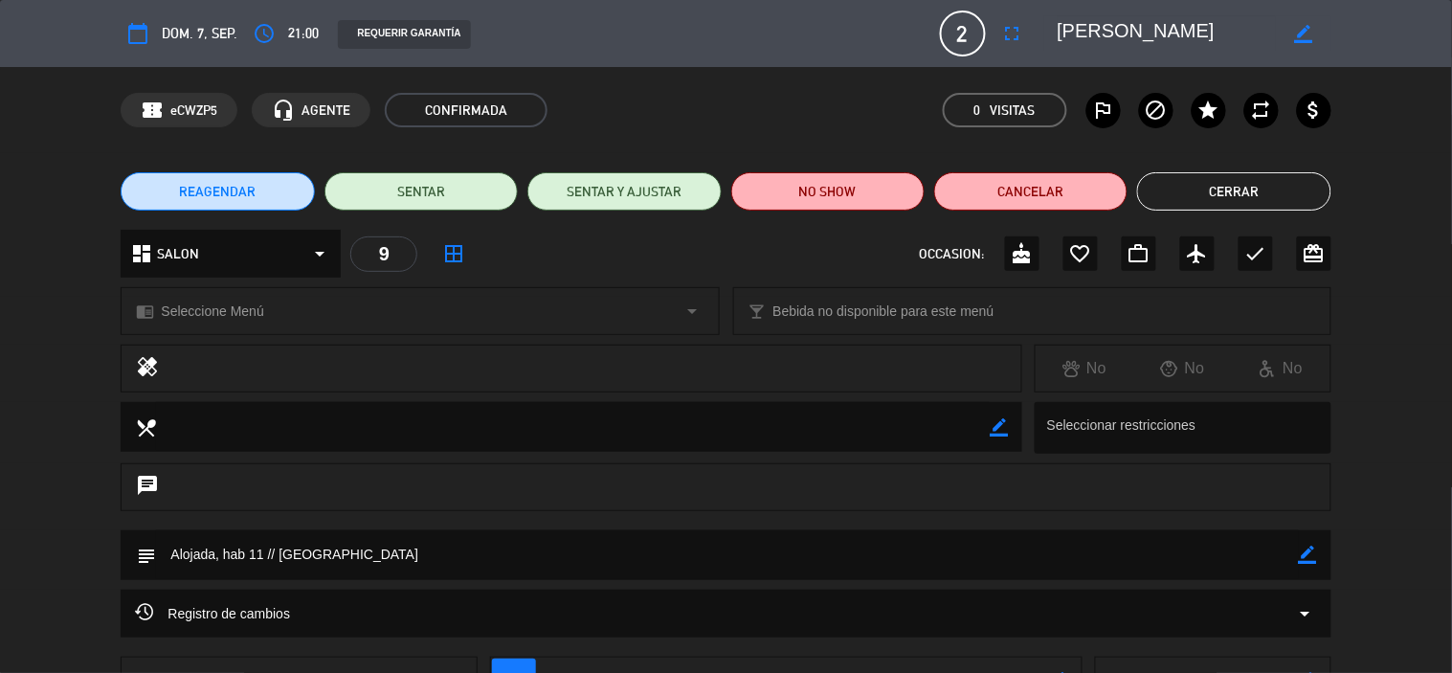
click at [1264, 178] on button "Cerrar" at bounding box center [1233, 191] width 193 height 38
click at [1264, 178] on div "TOTAL 2 12" at bounding box center [1296, 172] width 284 height 48
click at [1264, 179] on div "TOTAL 2 12" at bounding box center [1296, 172] width 284 height 48
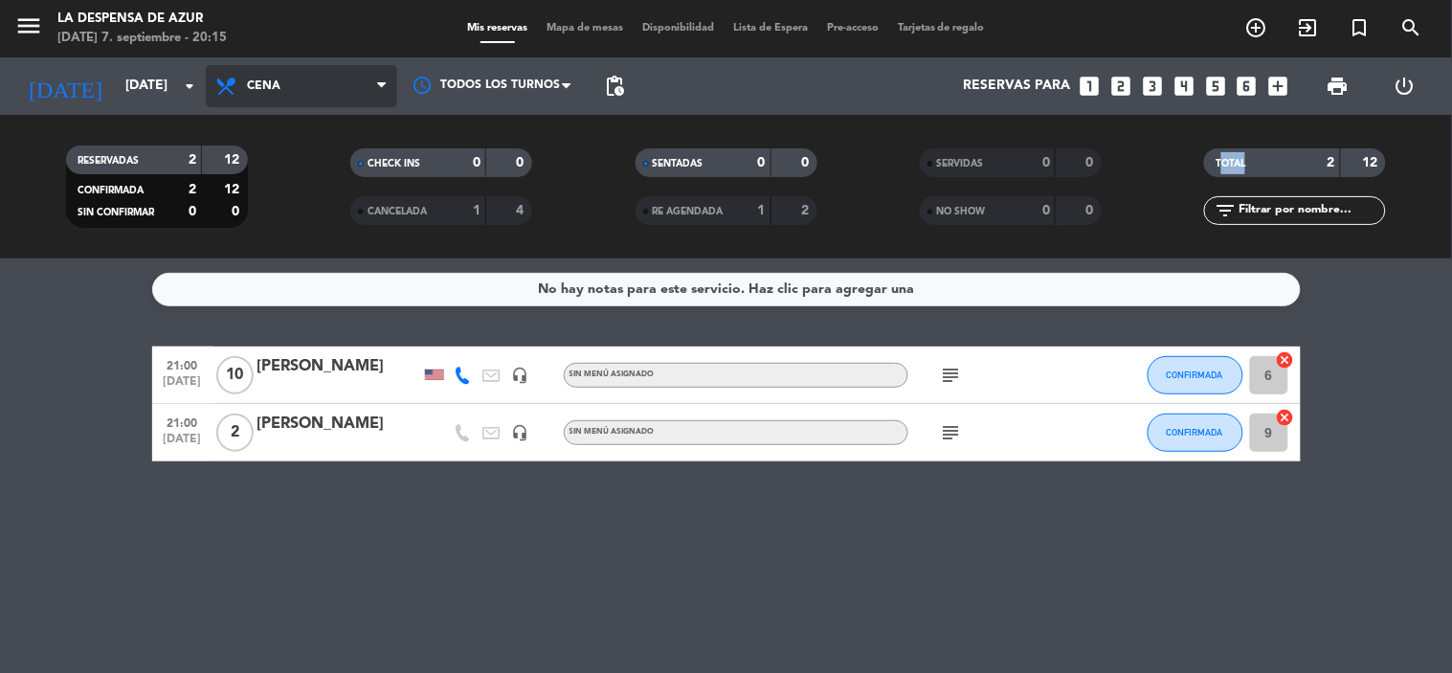
click at [369, 89] on span "Cena" at bounding box center [301, 86] width 191 height 42
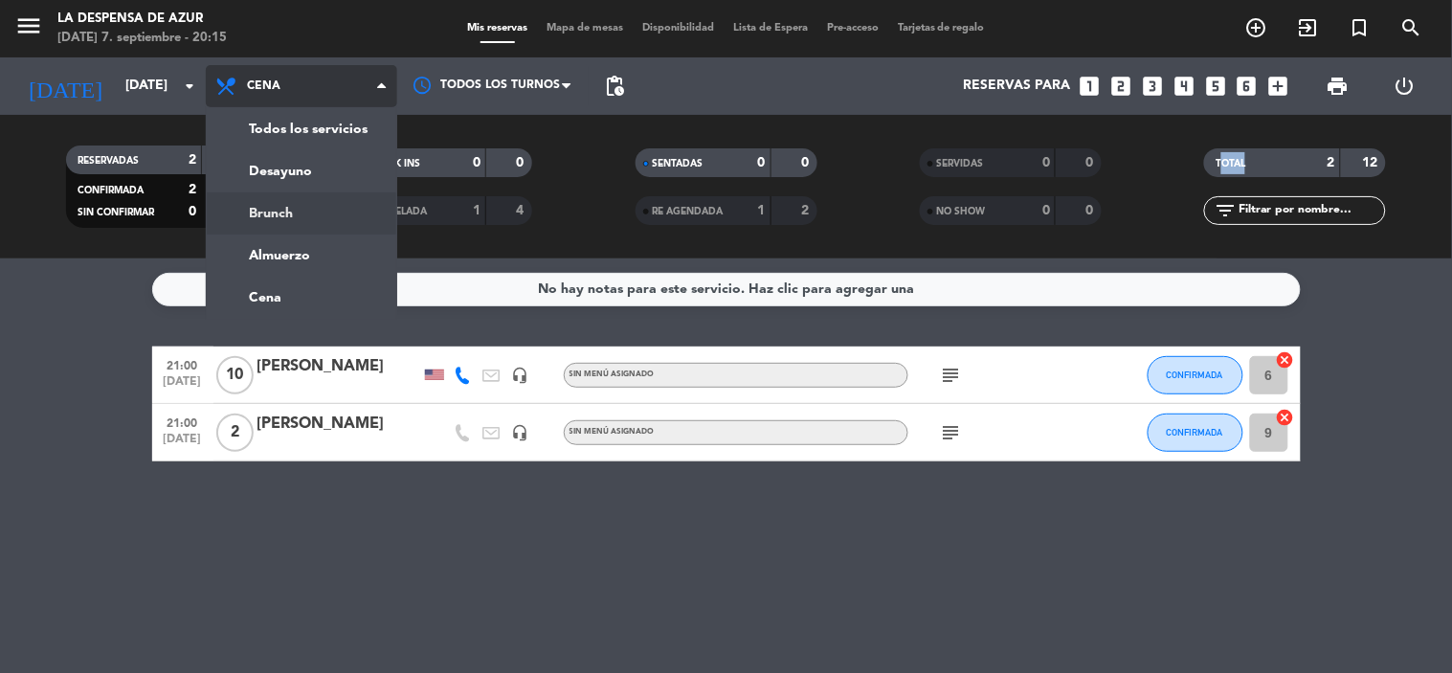
click at [336, 223] on div "menu La Despensa de [PERSON_NAME][DATE] 7. septiembre - 20:15 Mis reservas Mapa…" at bounding box center [726, 129] width 1452 height 259
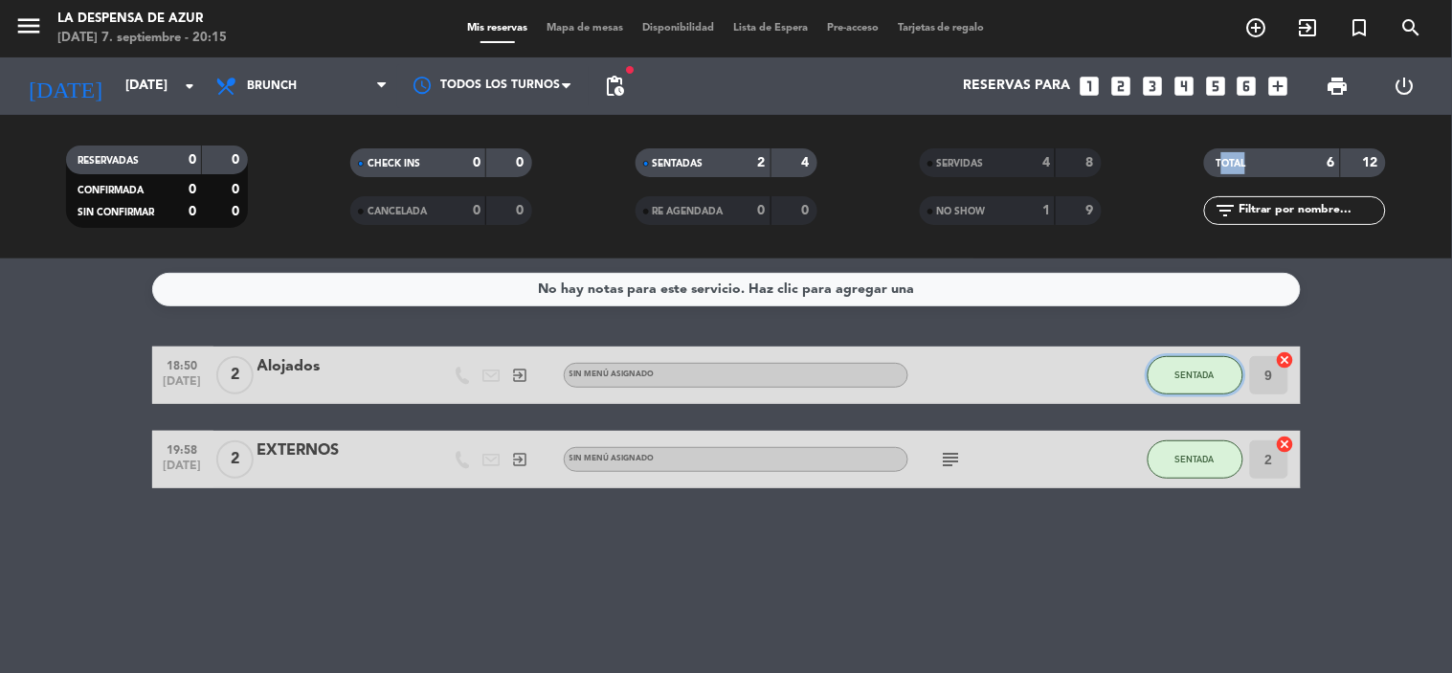
click at [1174, 371] on button "SENTADA" at bounding box center [1196, 375] width 96 height 38
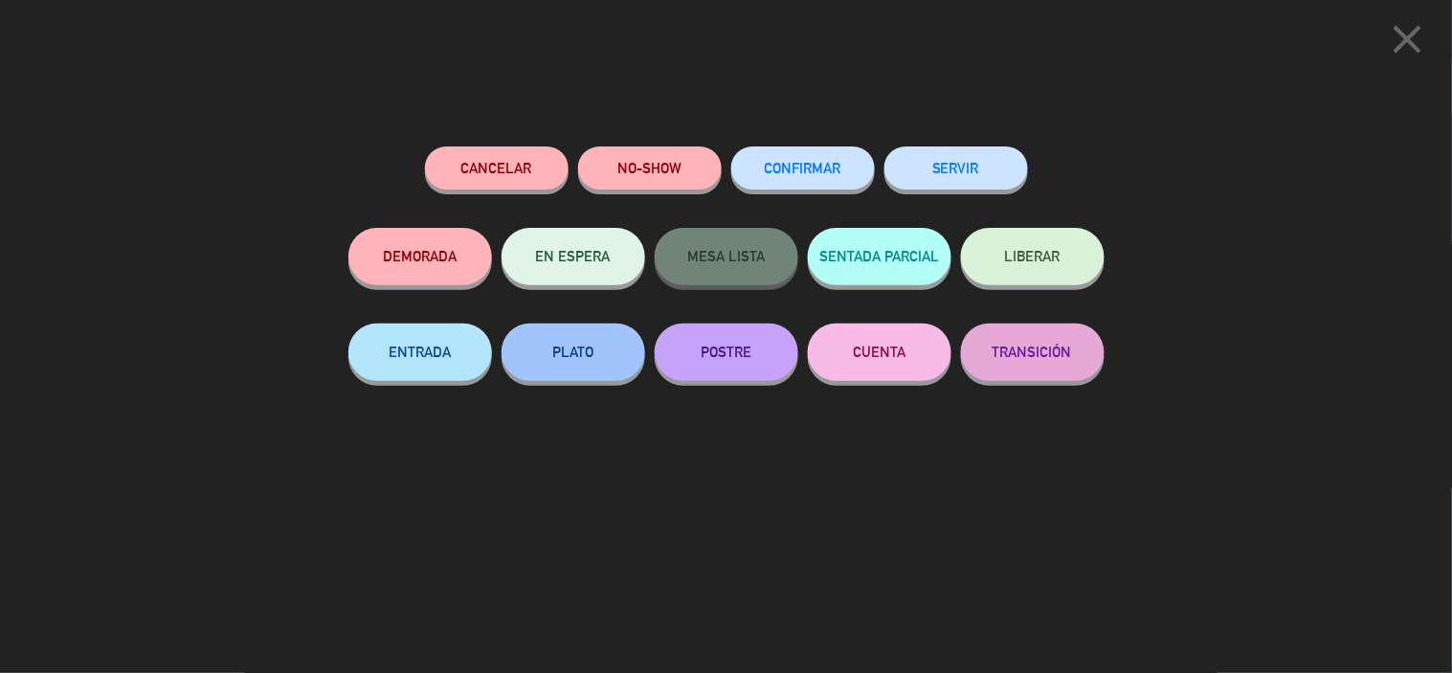
click at [925, 165] on button "SERVIR" at bounding box center [957, 167] width 144 height 43
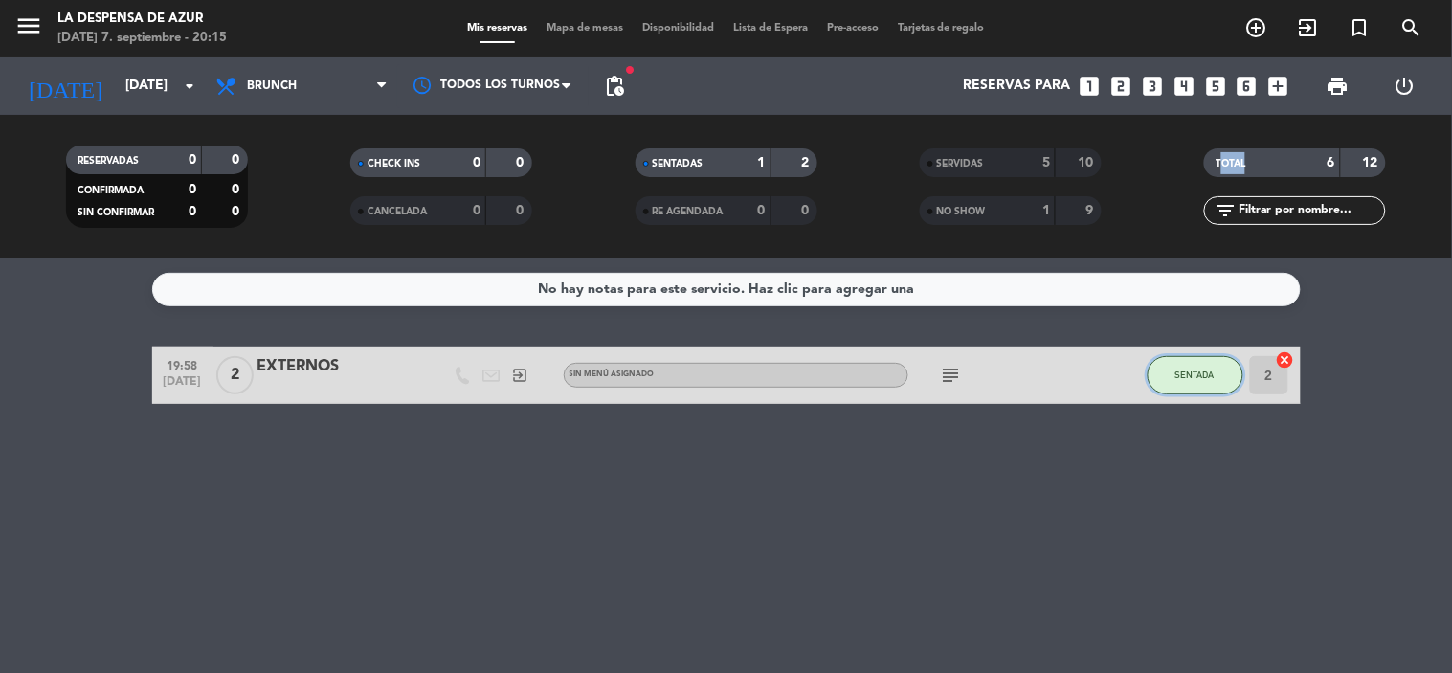
click at [1180, 359] on button "SENTADA" at bounding box center [1196, 375] width 96 height 38
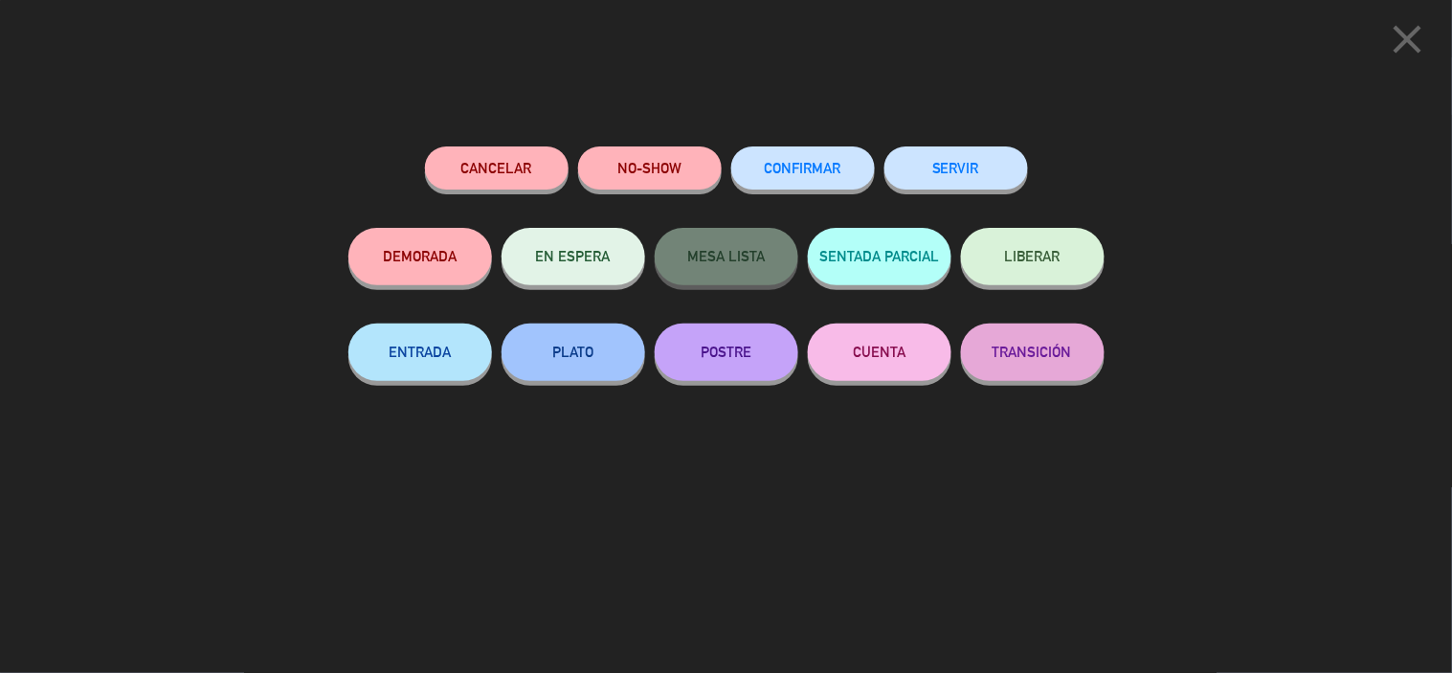
click at [956, 167] on button "SERVIR" at bounding box center [957, 167] width 144 height 43
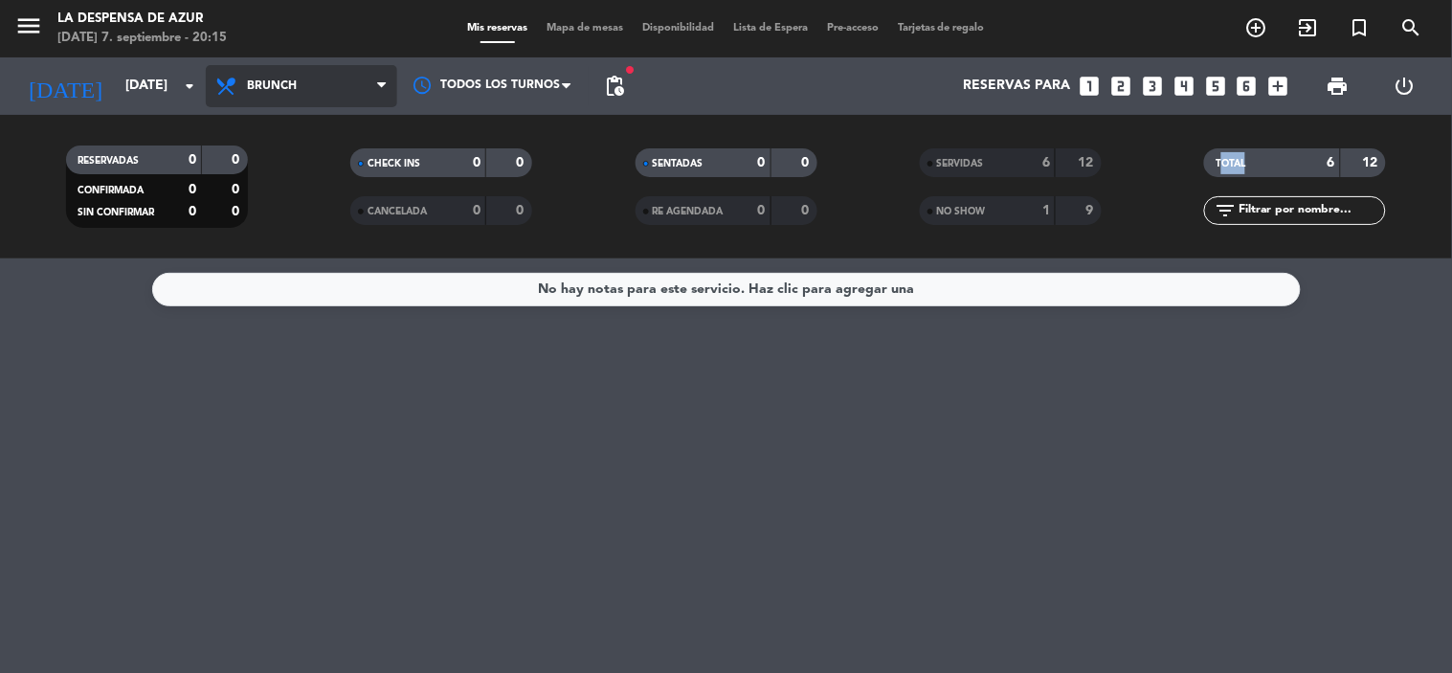
click at [319, 100] on span "Brunch" at bounding box center [301, 86] width 191 height 42
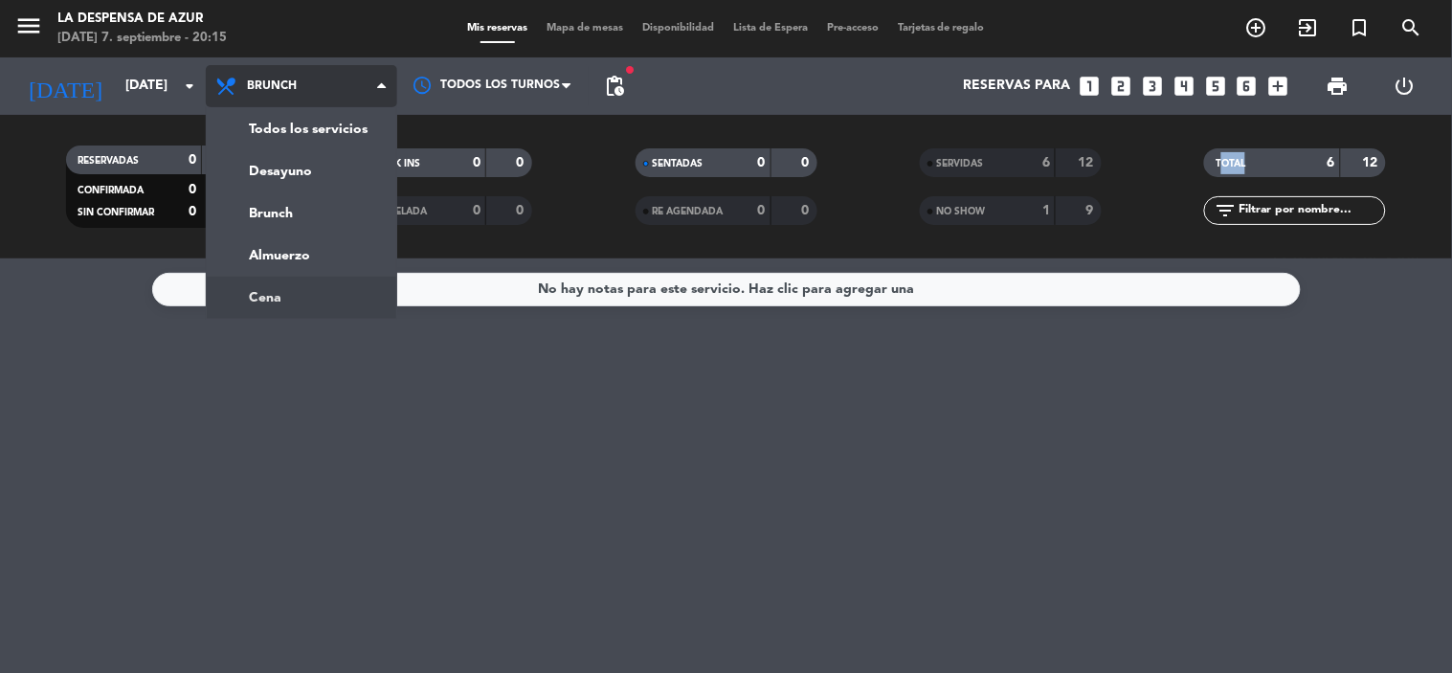
click at [302, 285] on ng-component "menu La Despensa de [PERSON_NAME][DATE] 7. septiembre - 20:15 Mis reservas Mapa…" at bounding box center [726, 336] width 1452 height 673
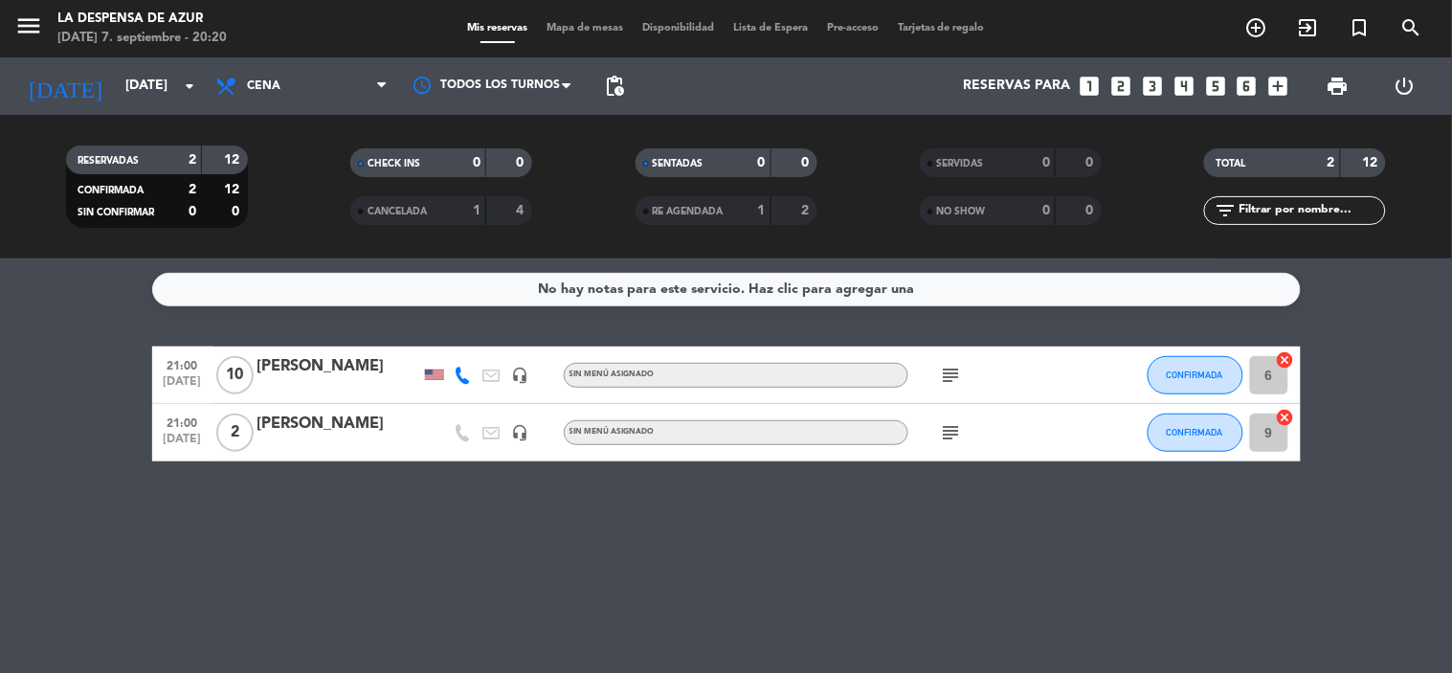
click at [1073, 243] on div "RESERVADAS 2 12 CONFIRMADA 2 12 SIN CONFIRMAR 0 0 CHECK INS 0 0 CANCELADA 1 4 S…" at bounding box center [726, 187] width 1452 height 144
click at [1120, 89] on icon "looks_two" at bounding box center [1121, 86] width 25 height 25
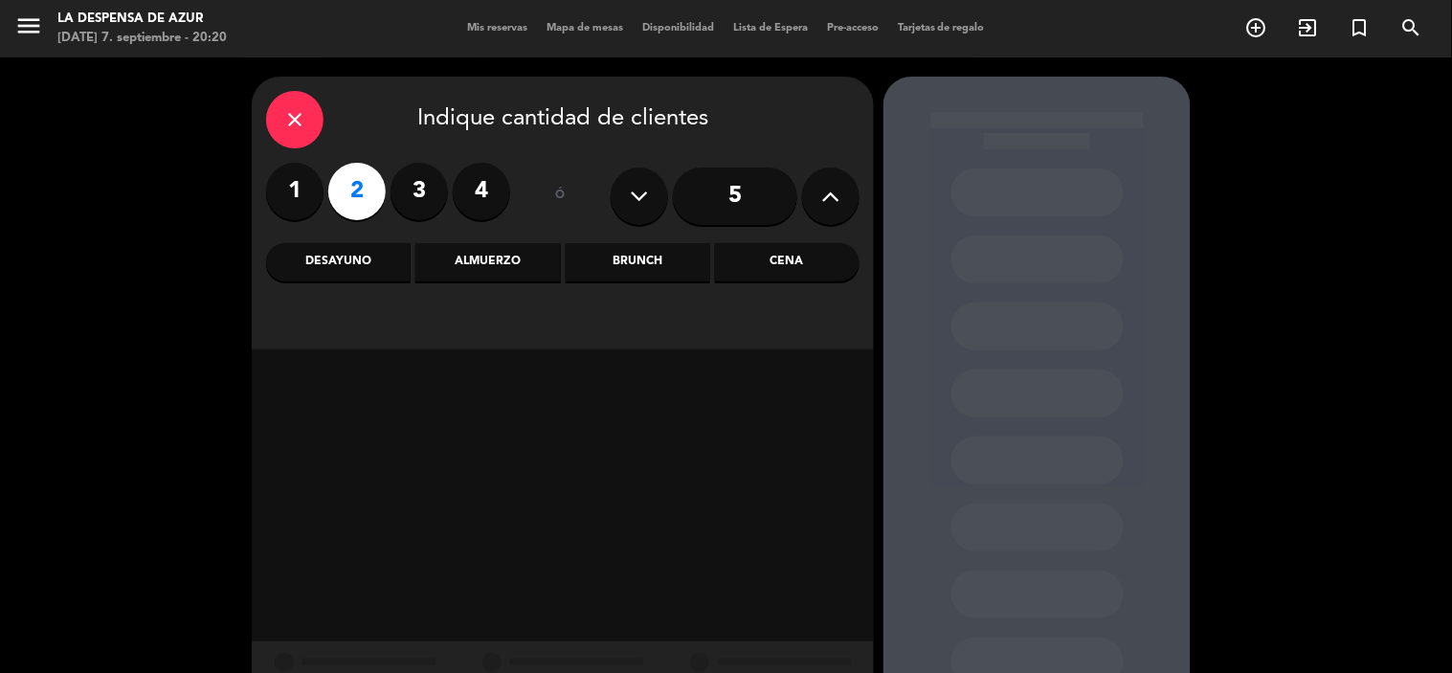
click at [758, 259] on div "Cena" at bounding box center [787, 262] width 145 height 38
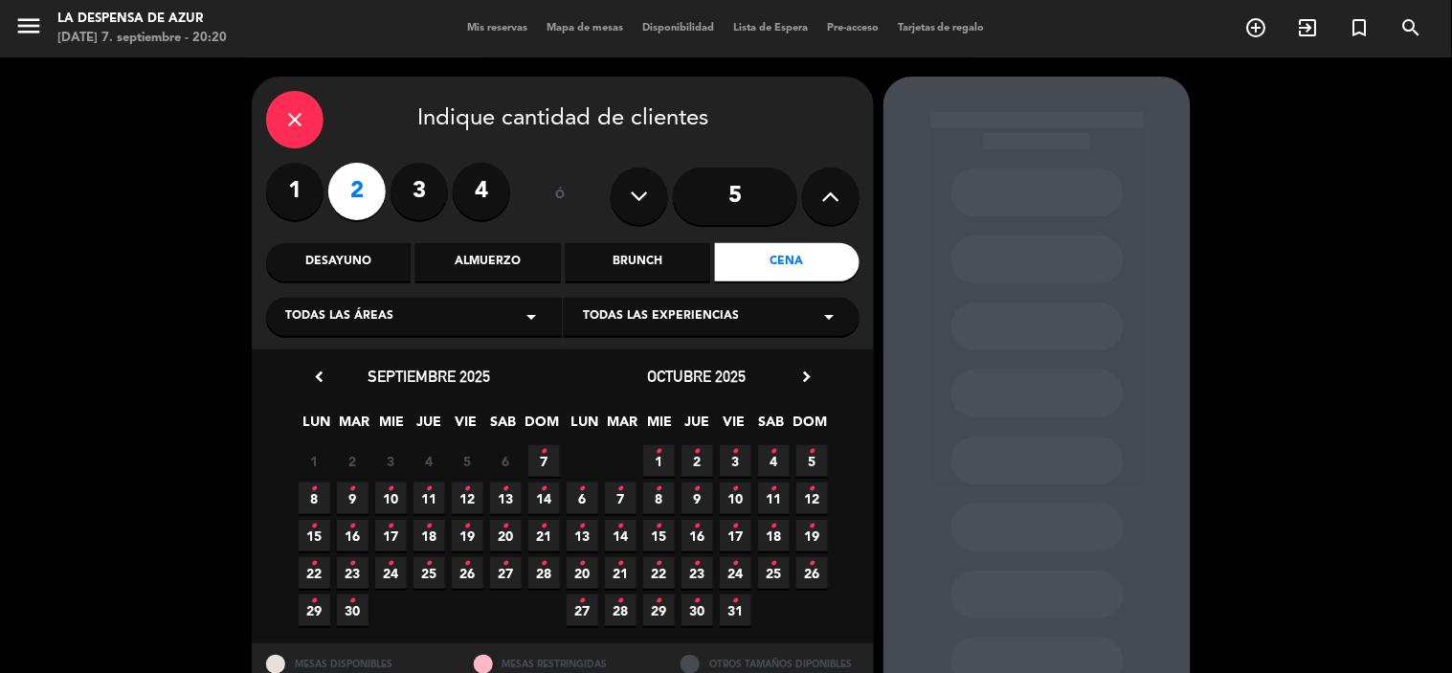
click at [316, 120] on div "close" at bounding box center [294, 119] width 57 height 57
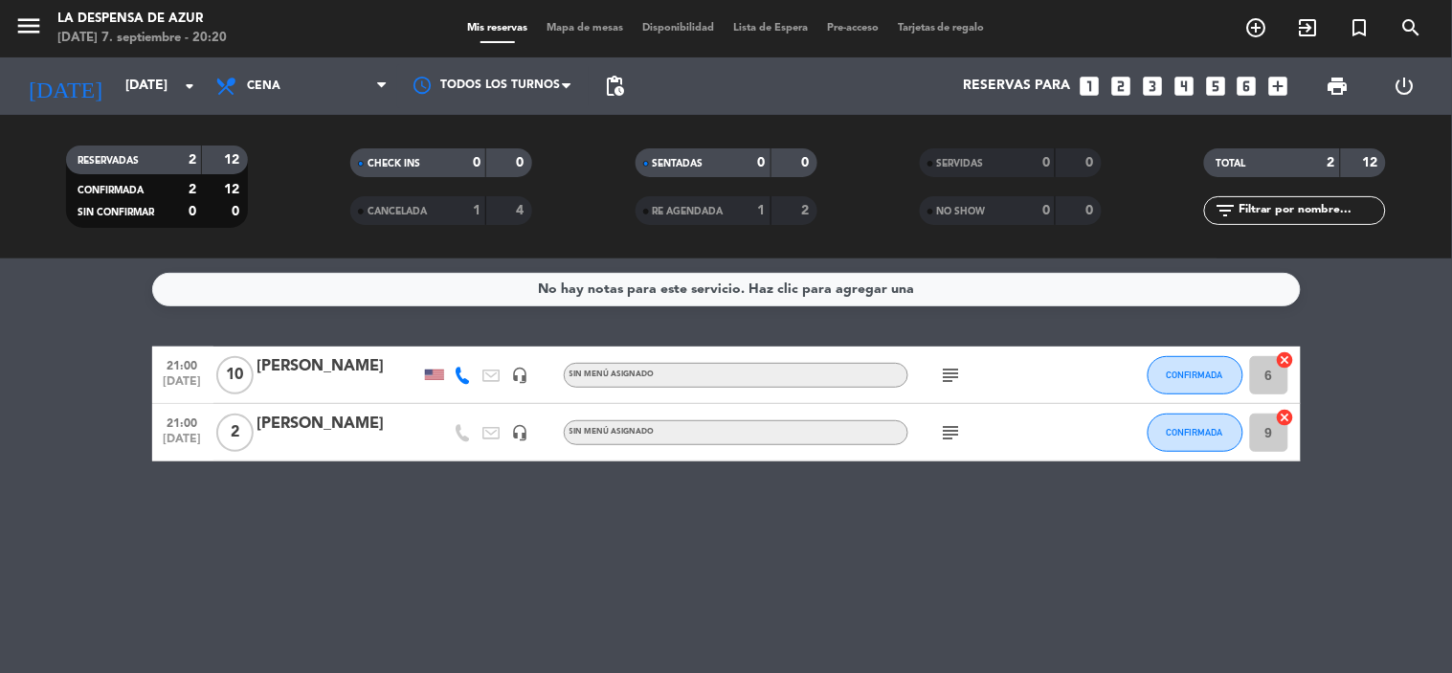
click at [1122, 88] on icon "looks_two" at bounding box center [1121, 86] width 25 height 25
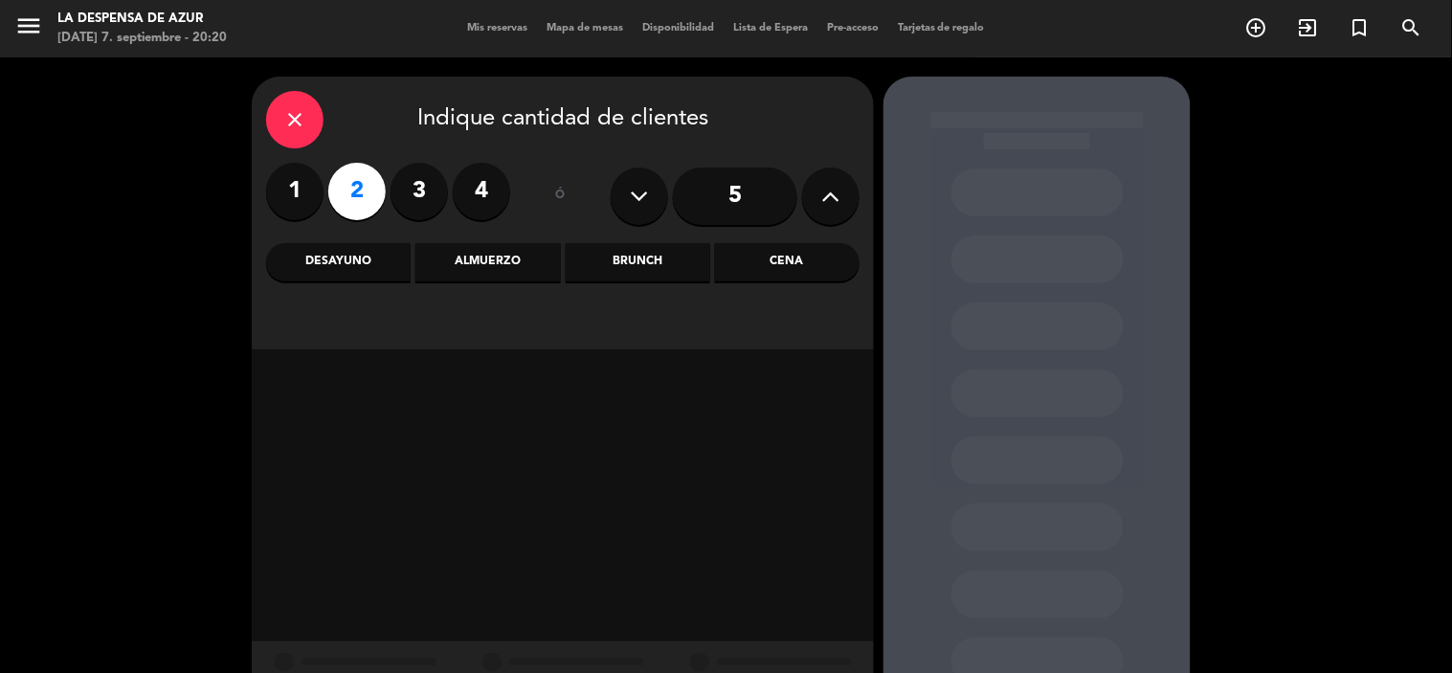
click at [801, 266] on div "Cena" at bounding box center [787, 262] width 145 height 38
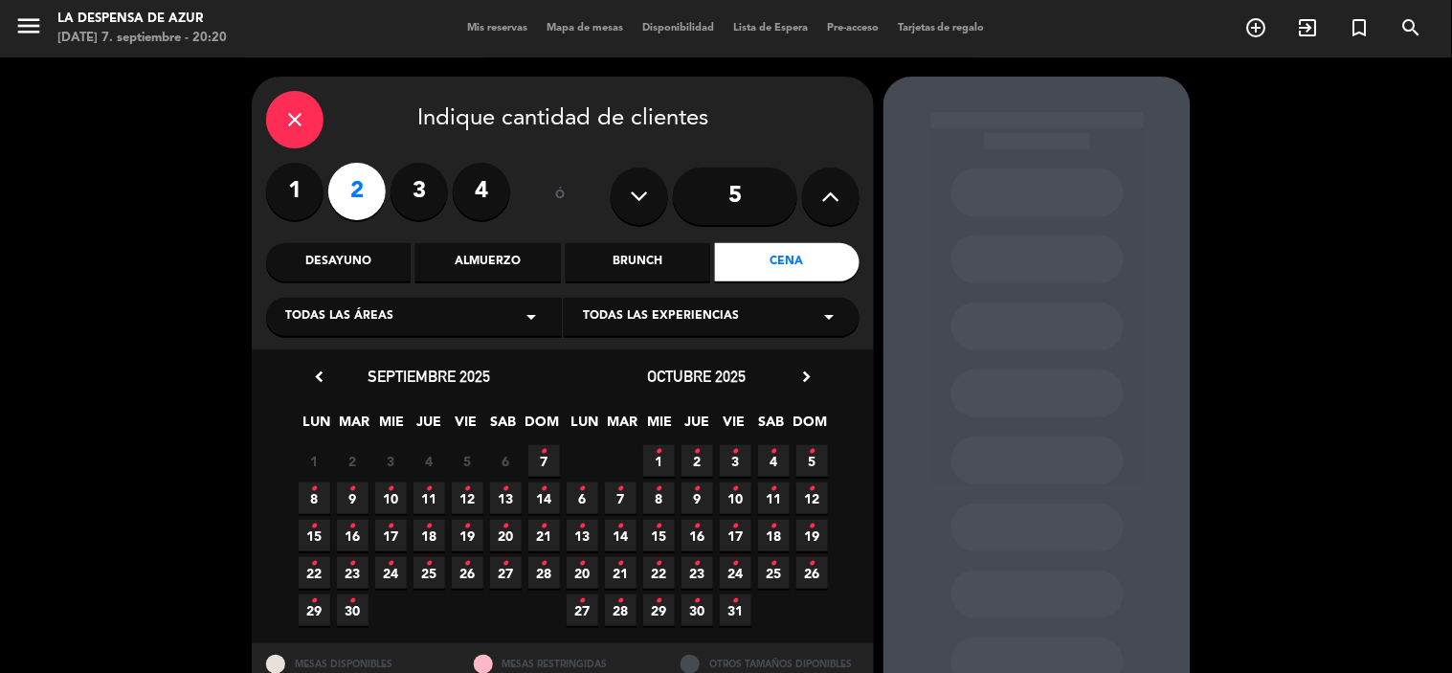
click at [544, 452] on icon "•" at bounding box center [544, 452] width 7 height 31
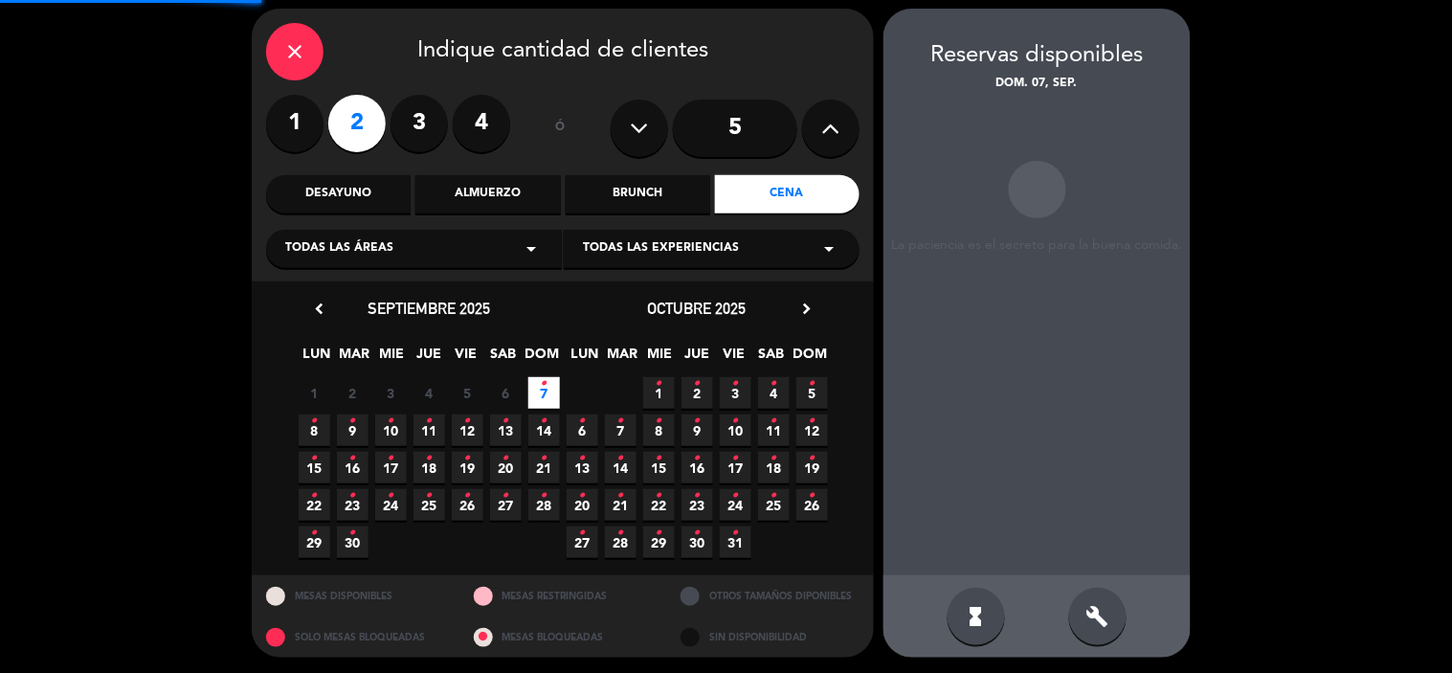
scroll to position [71, 0]
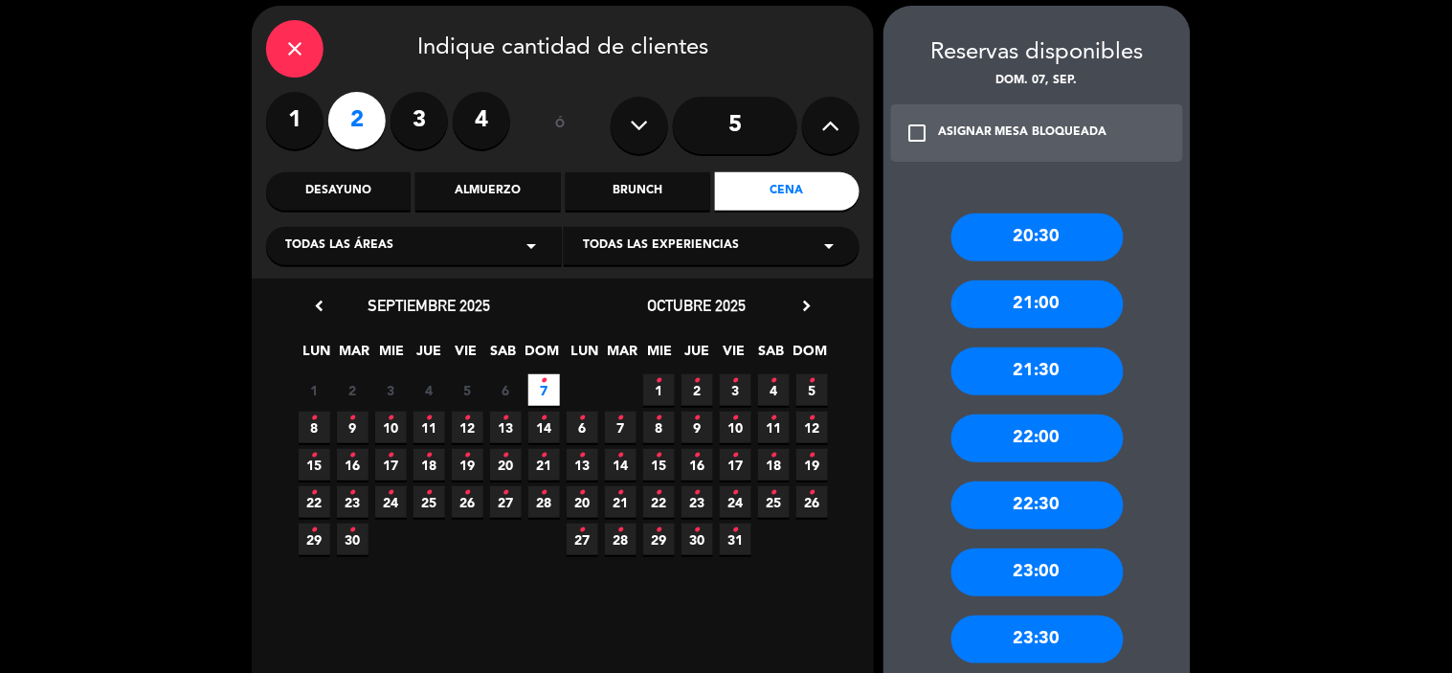
click at [1044, 381] on div "21:30" at bounding box center [1038, 372] width 172 height 48
click at [0, 0] on div at bounding box center [0, 0] width 0 height 0
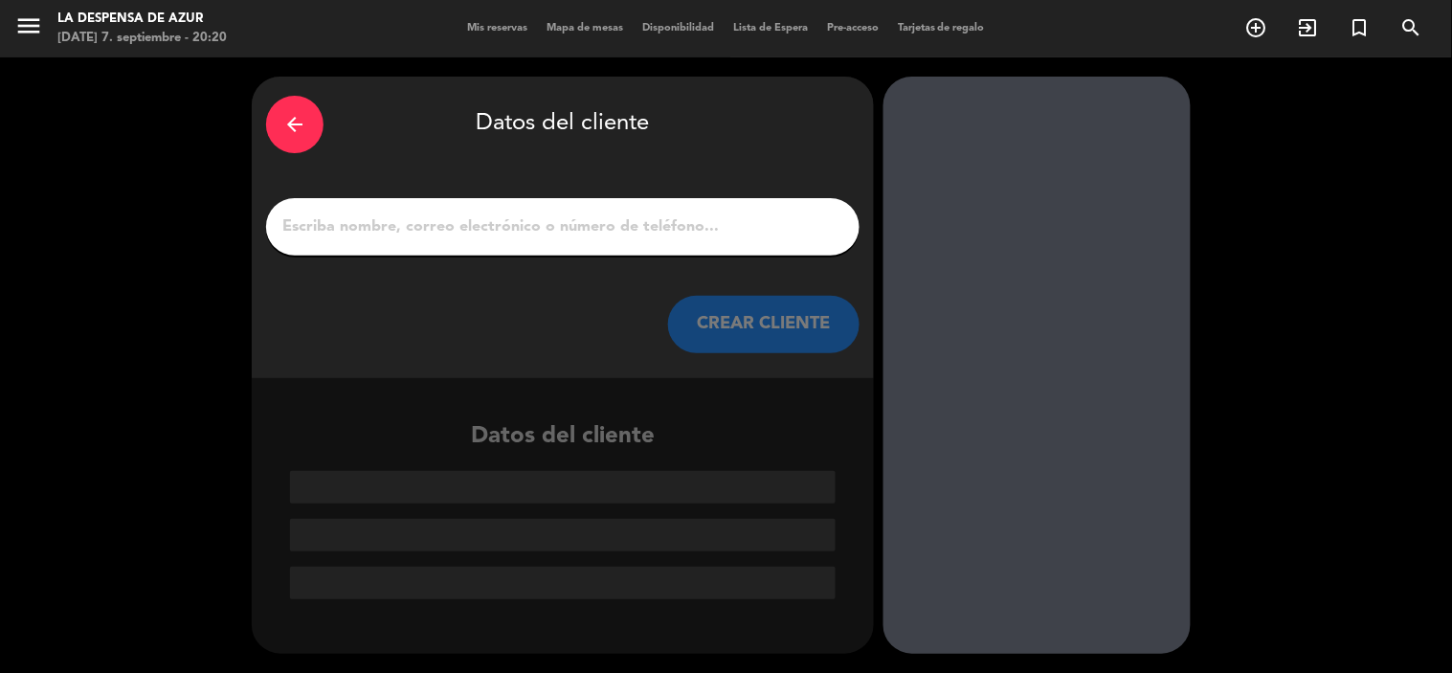
click at [668, 240] on div at bounding box center [563, 226] width 594 height 57
click at [684, 228] on input "1" at bounding box center [563, 227] width 565 height 27
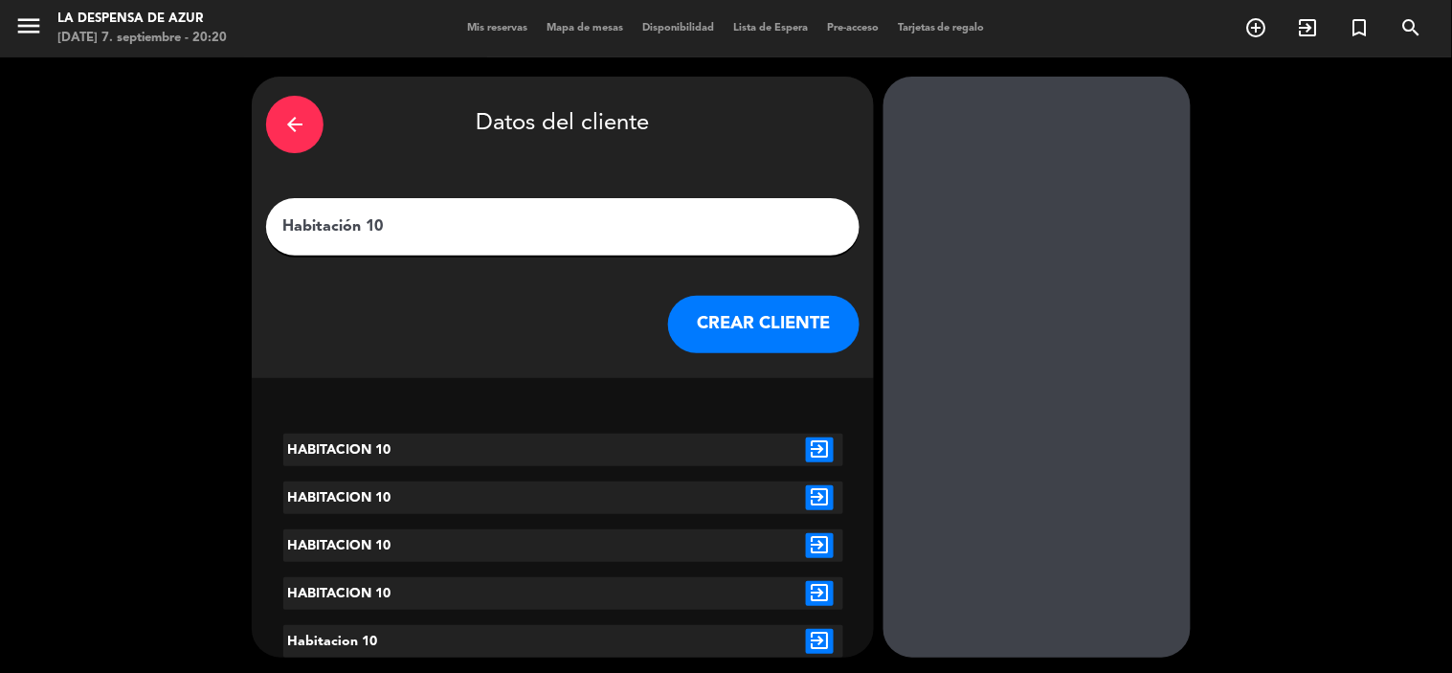
type input "Habitación 10"
click at [824, 453] on icon "exit_to_app" at bounding box center [820, 450] width 28 height 25
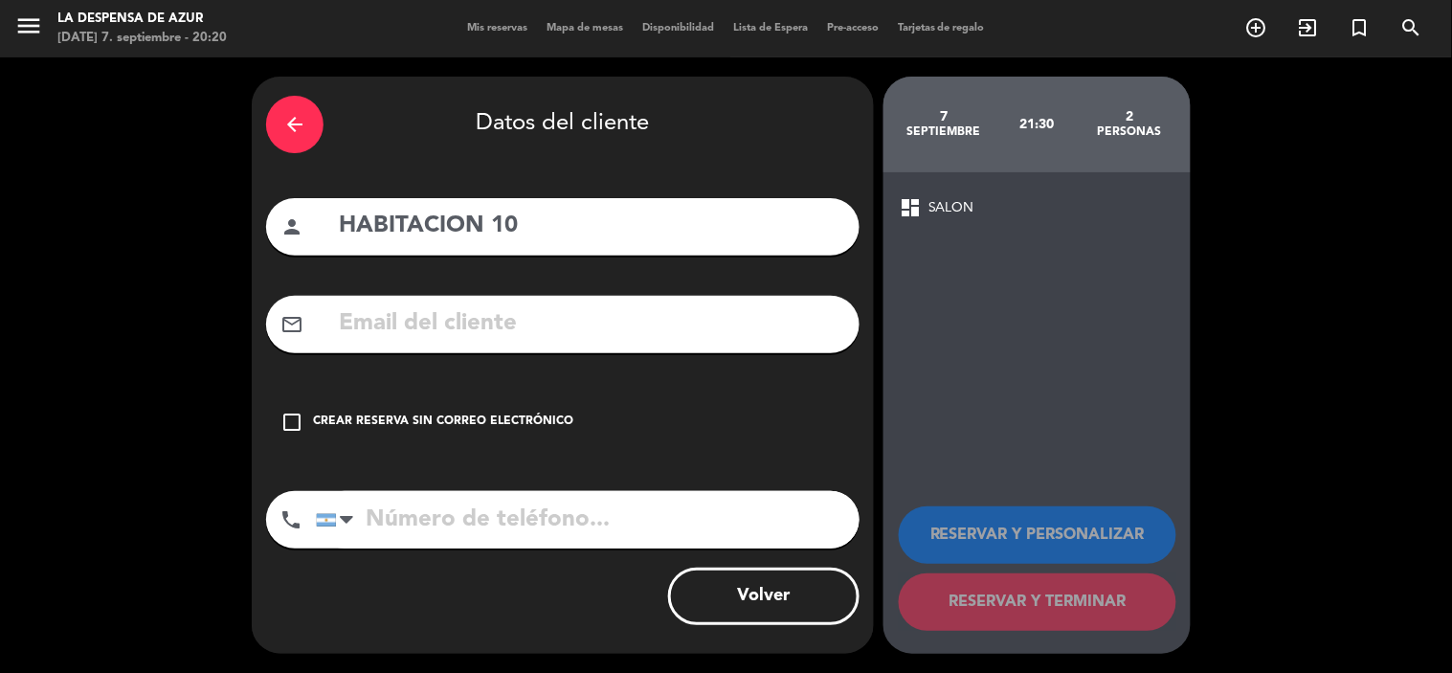
click at [337, 419] on div "Crear reserva sin correo electrónico" at bounding box center [443, 422] width 260 height 19
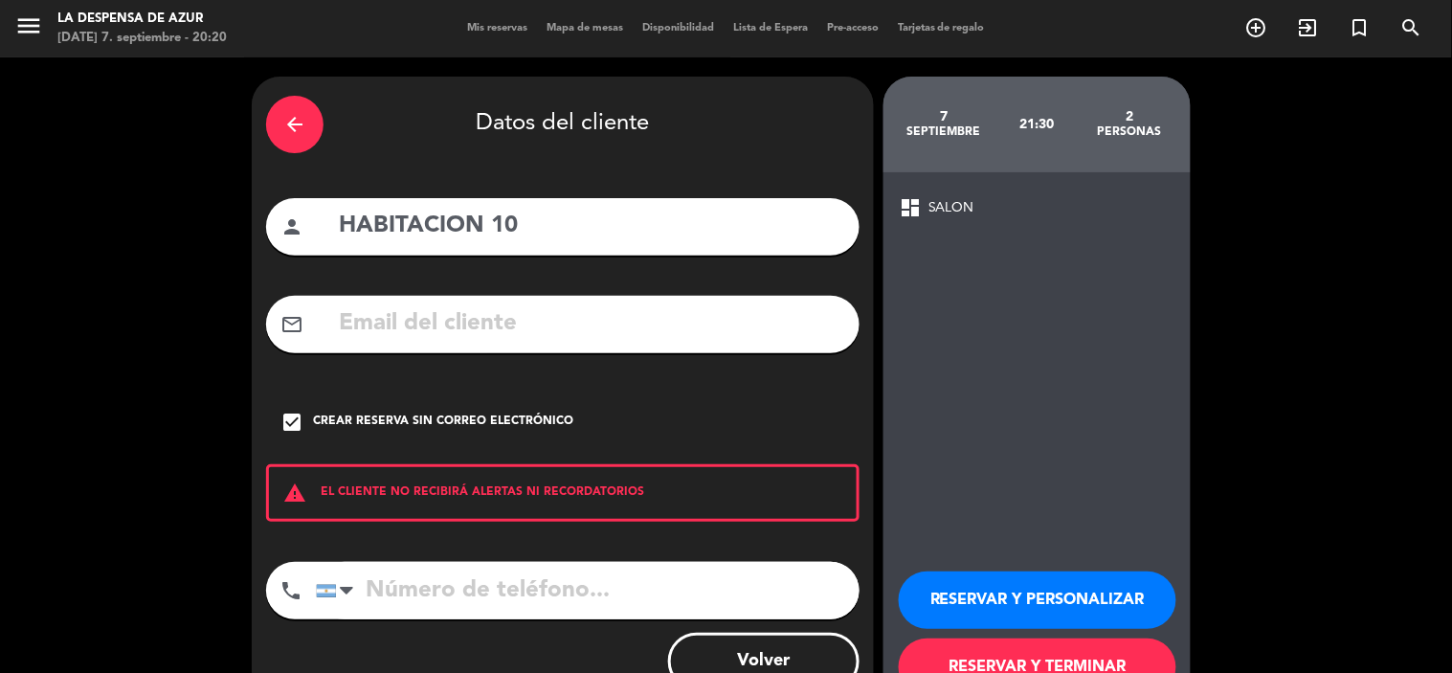
click at [1068, 655] on button "RESERVAR Y TERMINAR" at bounding box center [1038, 667] width 278 height 57
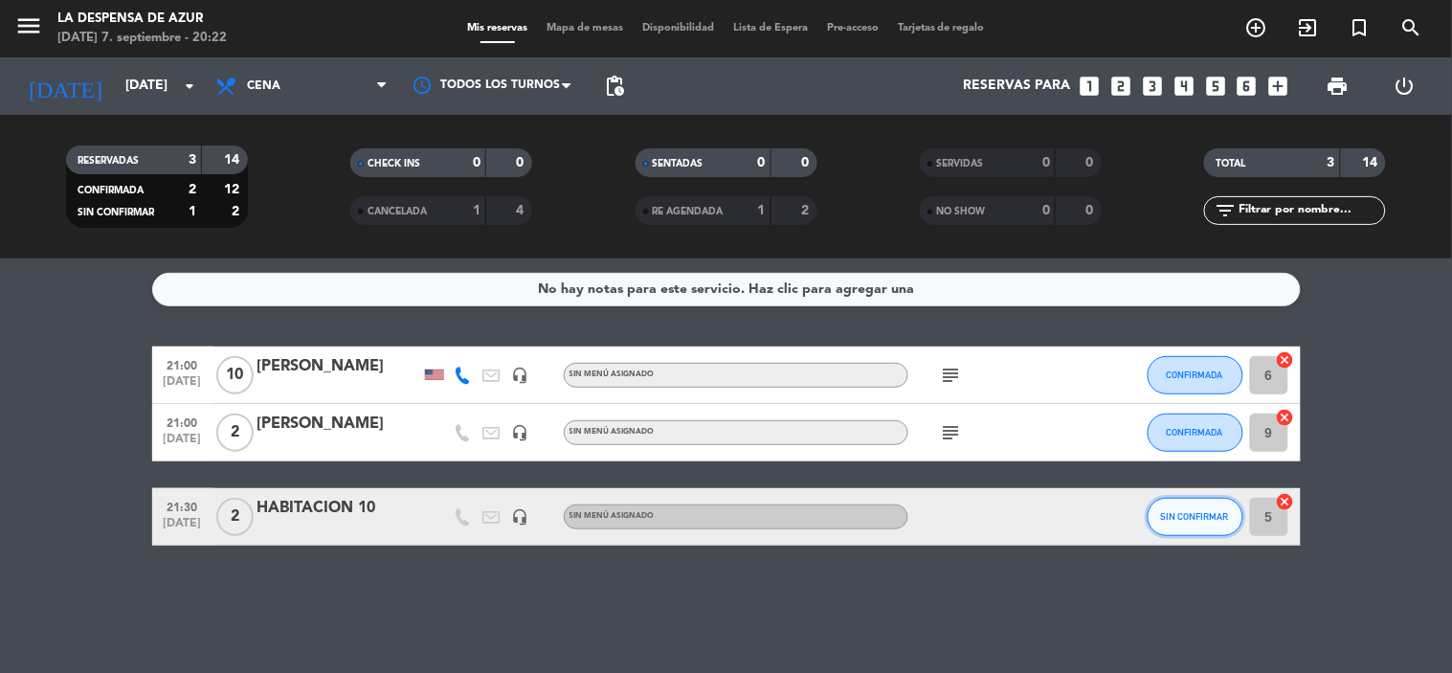
click at [1204, 502] on button "SIN CONFIRMAR" at bounding box center [1196, 517] width 96 height 38
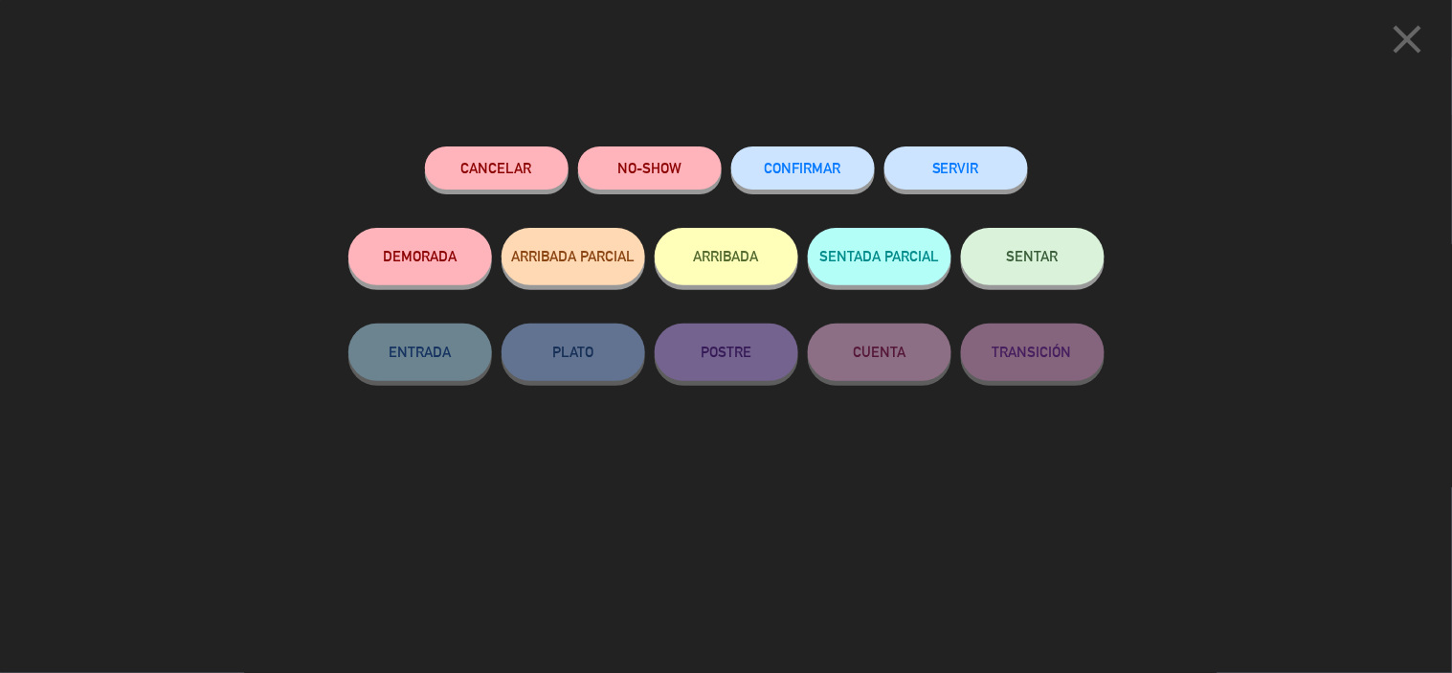
click at [781, 167] on span "CONFIRMAR" at bounding box center [803, 168] width 77 height 16
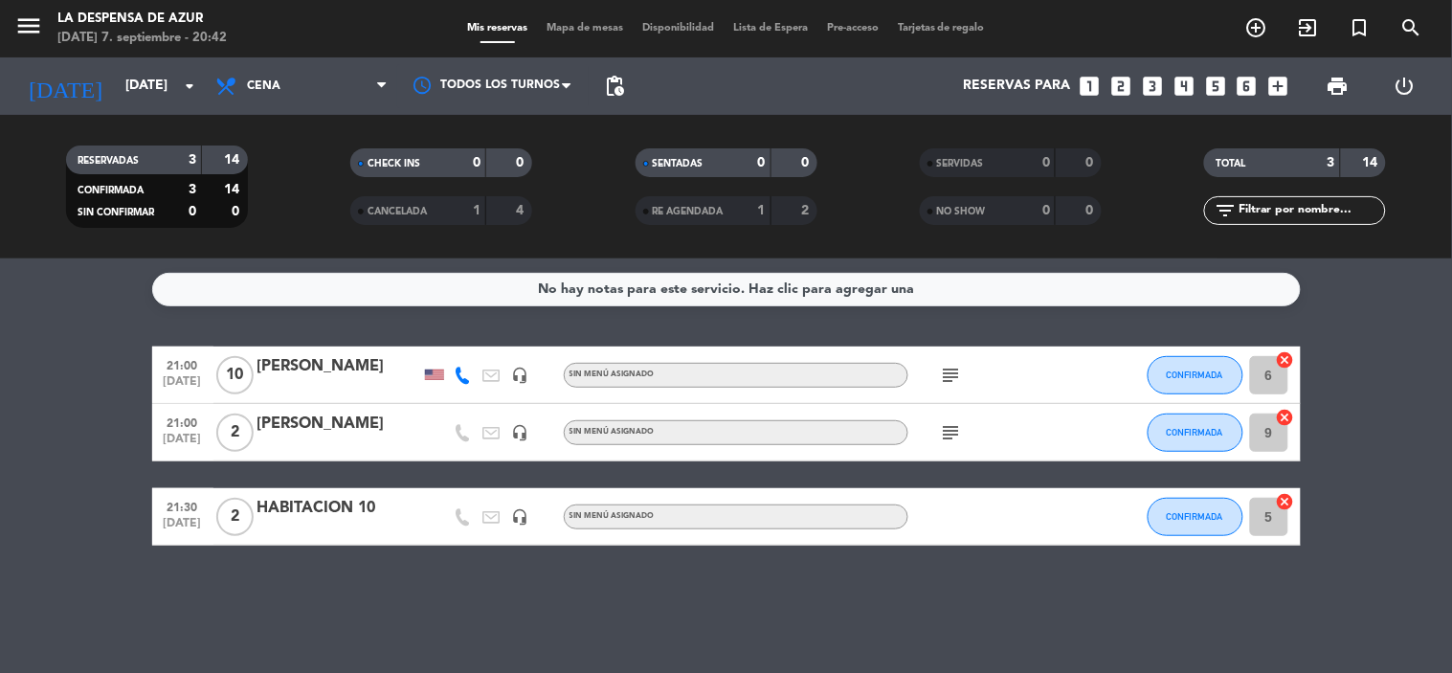
click at [1371, 481] on bookings-row "21:00 [DATE] [PERSON_NAME] headset_mic Sin menú asignado subject CONFIRMADA 6 c…" at bounding box center [726, 446] width 1452 height 199
click at [1179, 375] on span "CONFIRMADA" at bounding box center [1195, 375] width 56 height 11
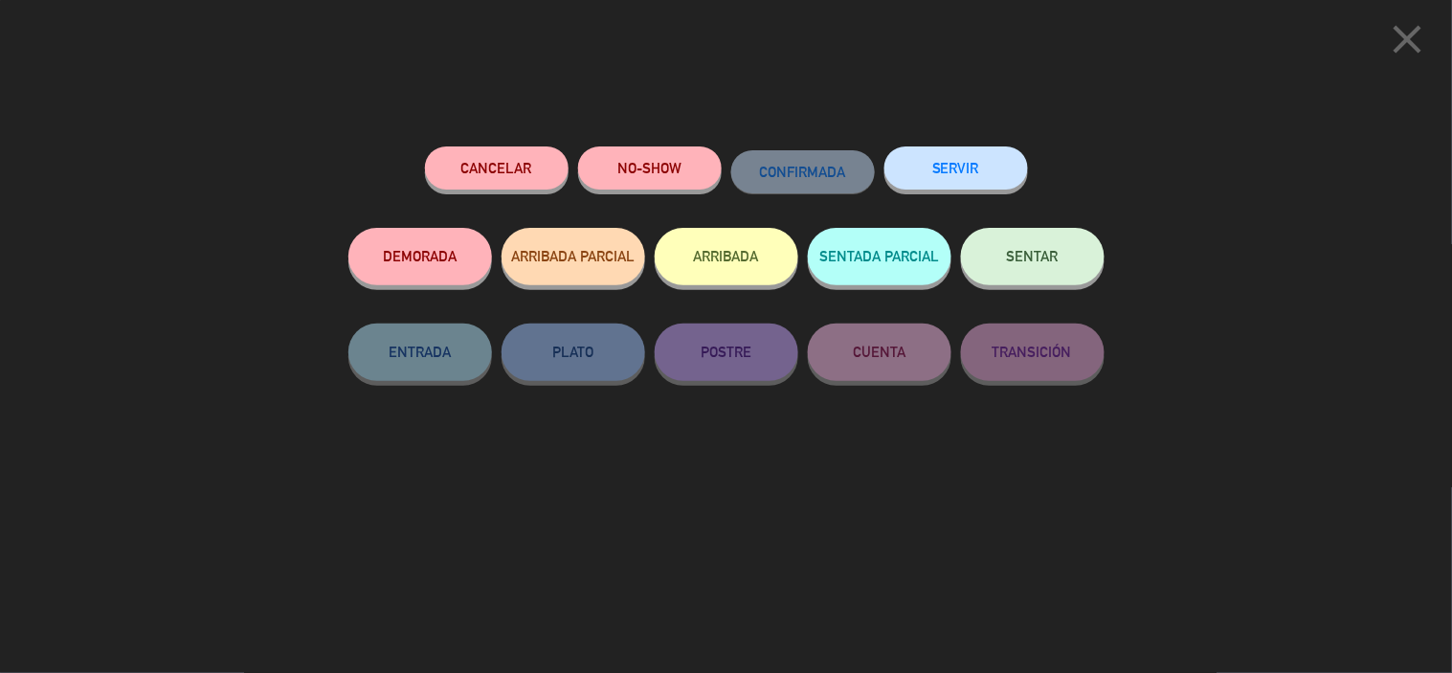
click at [1034, 252] on span "SENTAR" at bounding box center [1033, 256] width 52 height 16
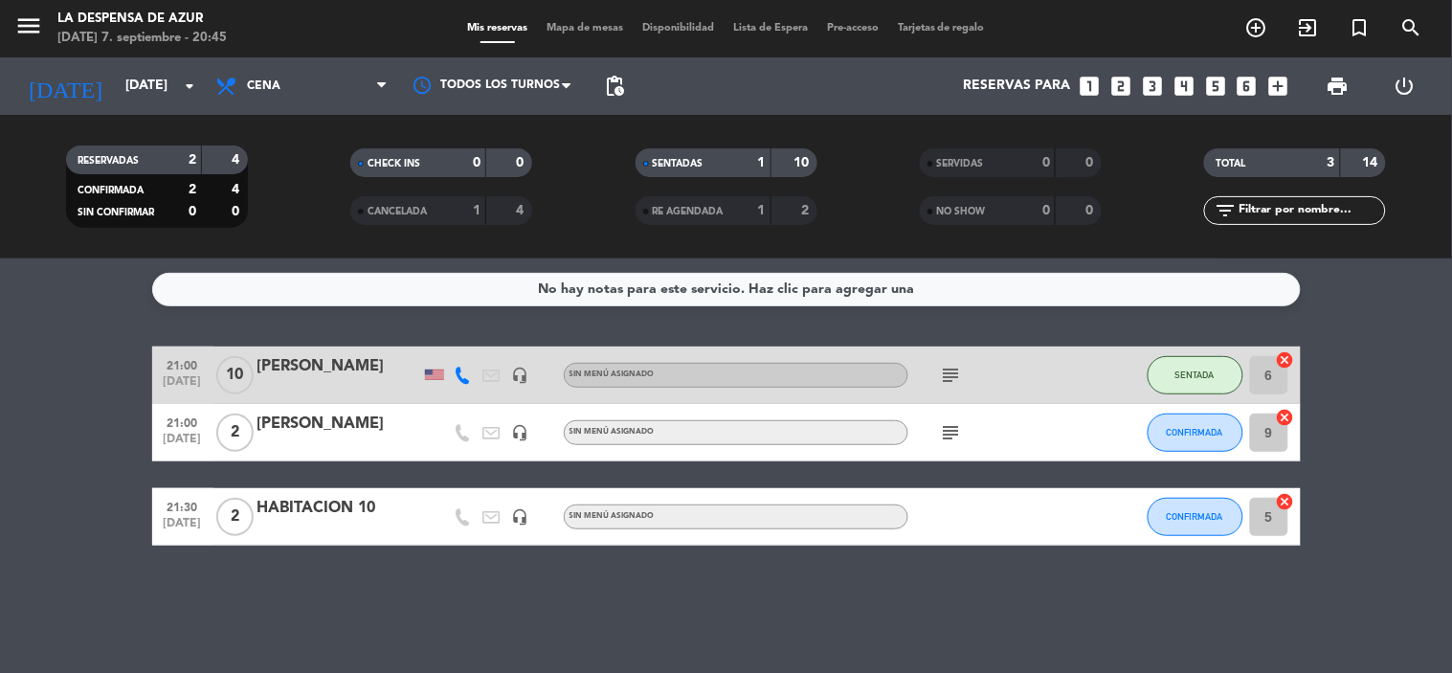
click at [952, 433] on icon "subject" at bounding box center [951, 432] width 23 height 23
click at [1211, 433] on span "CONFIRMADA" at bounding box center [1195, 432] width 56 height 11
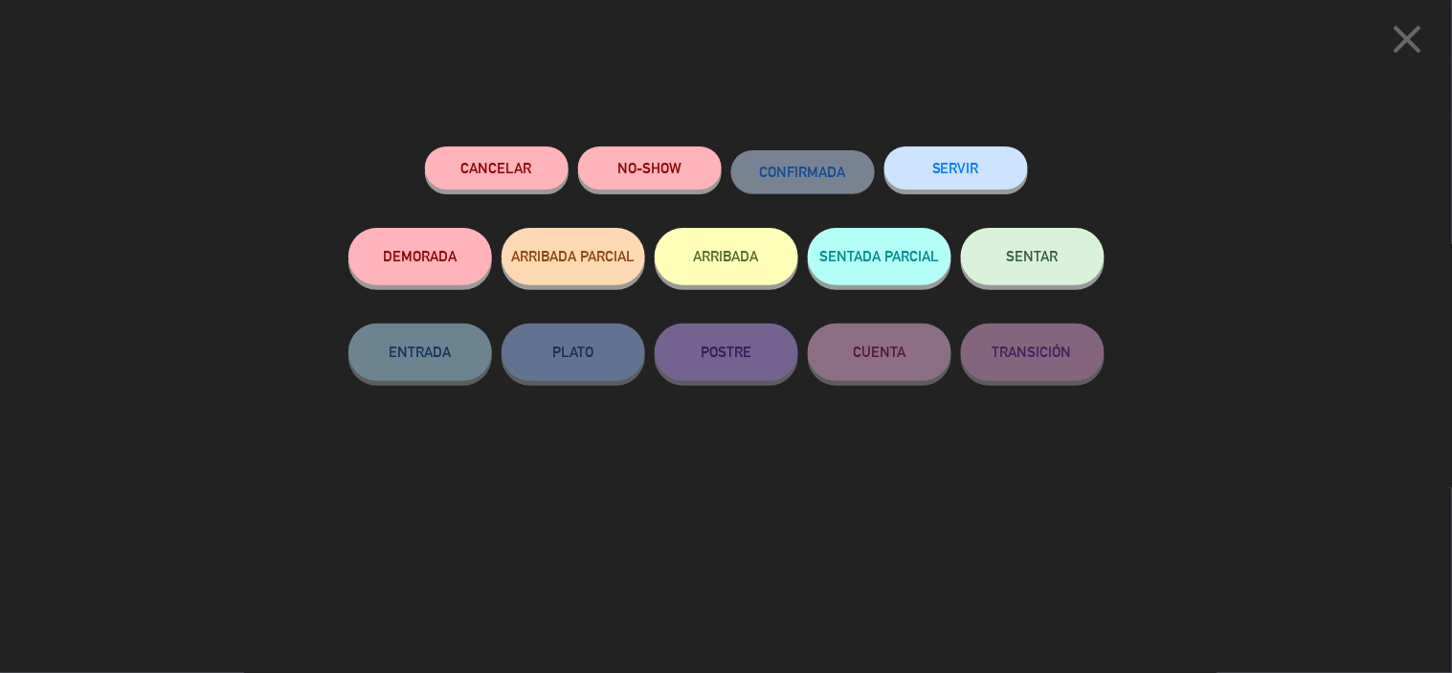
click at [1211, 433] on div "close Cancelar NO-SHOW CONFIRMADA SERVIR DEMORADA ARRIBADA PARCIAL ARRIBADA SEN…" at bounding box center [726, 336] width 1452 height 673
click at [1030, 261] on span "SENTAR" at bounding box center [1033, 256] width 52 height 16
click at [0, 0] on div at bounding box center [0, 0] width 0 height 0
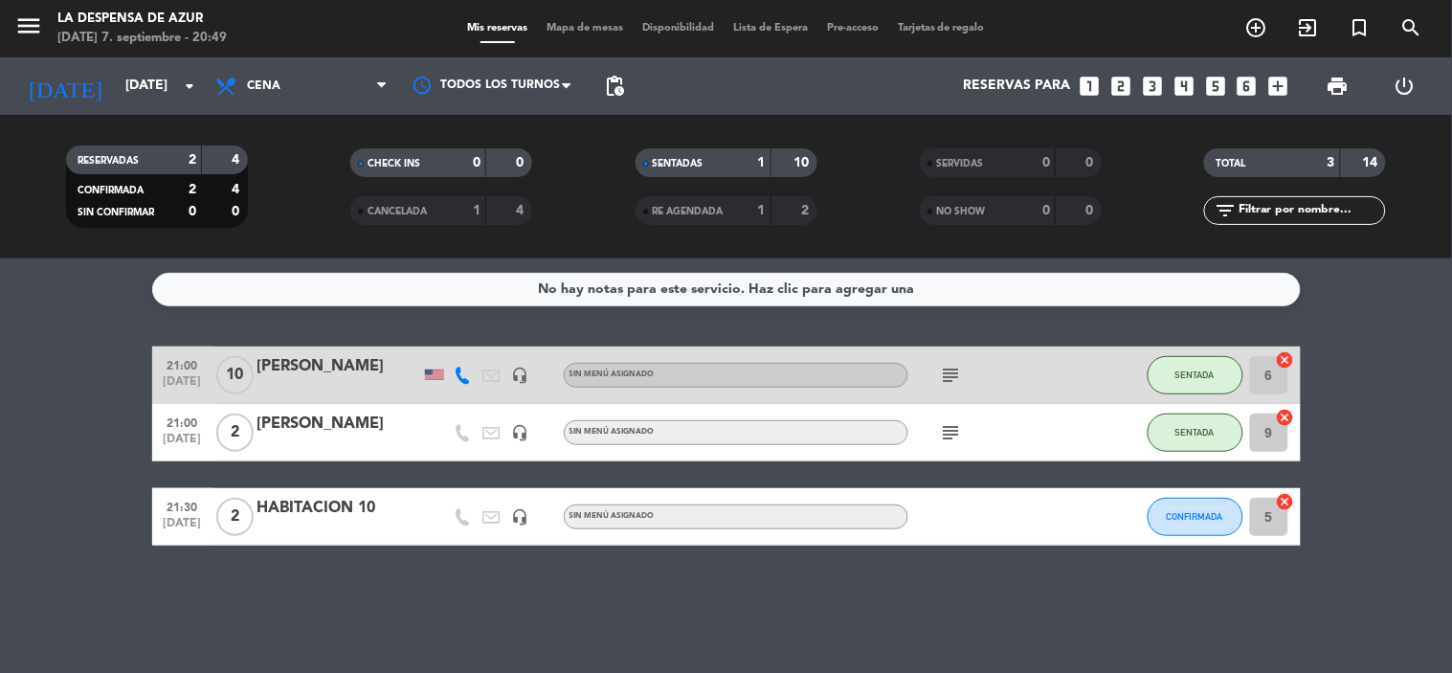
click at [1030, 261] on div "No hay notas para este servicio. Haz clic para agregar una 21:00 [DATE] [PERSON…" at bounding box center [726, 466] width 1452 height 415
click at [1202, 428] on span "SENTADA" at bounding box center [1195, 432] width 39 height 11
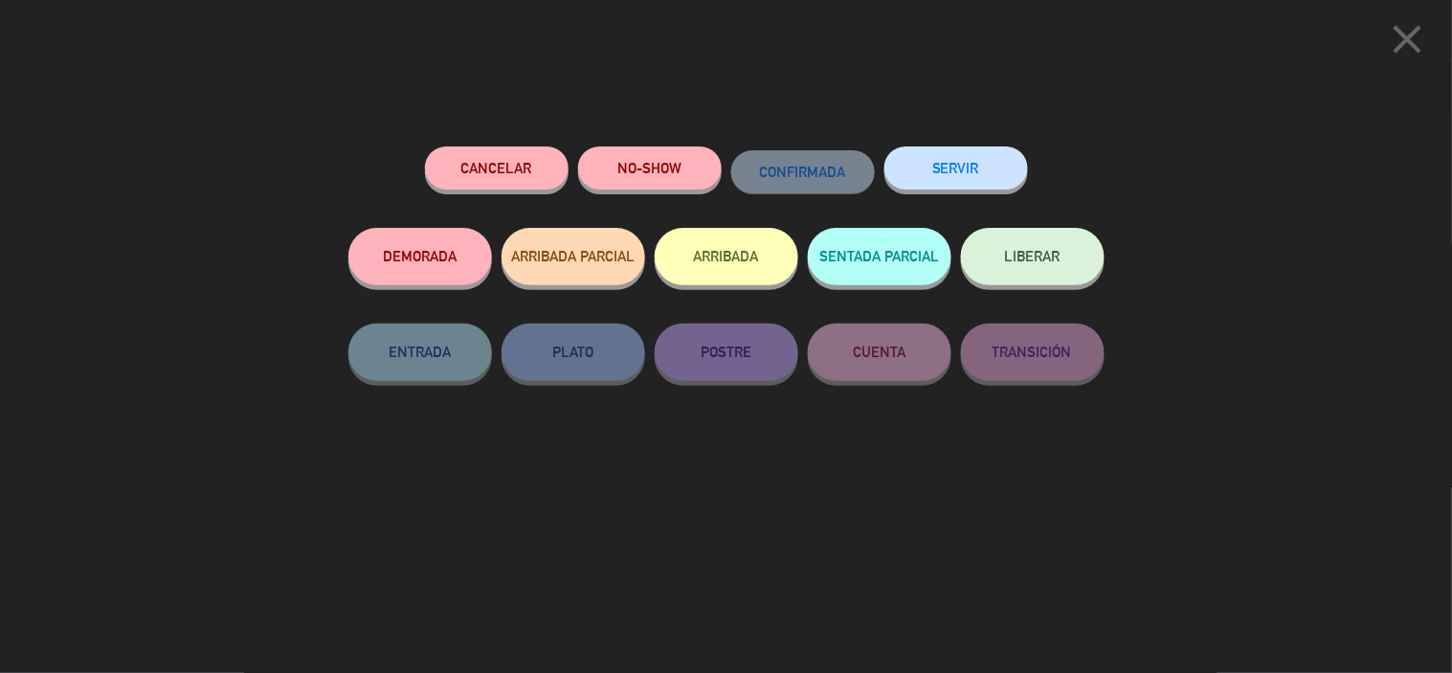
click at [1428, 34] on icon "close" at bounding box center [1408, 39] width 48 height 48
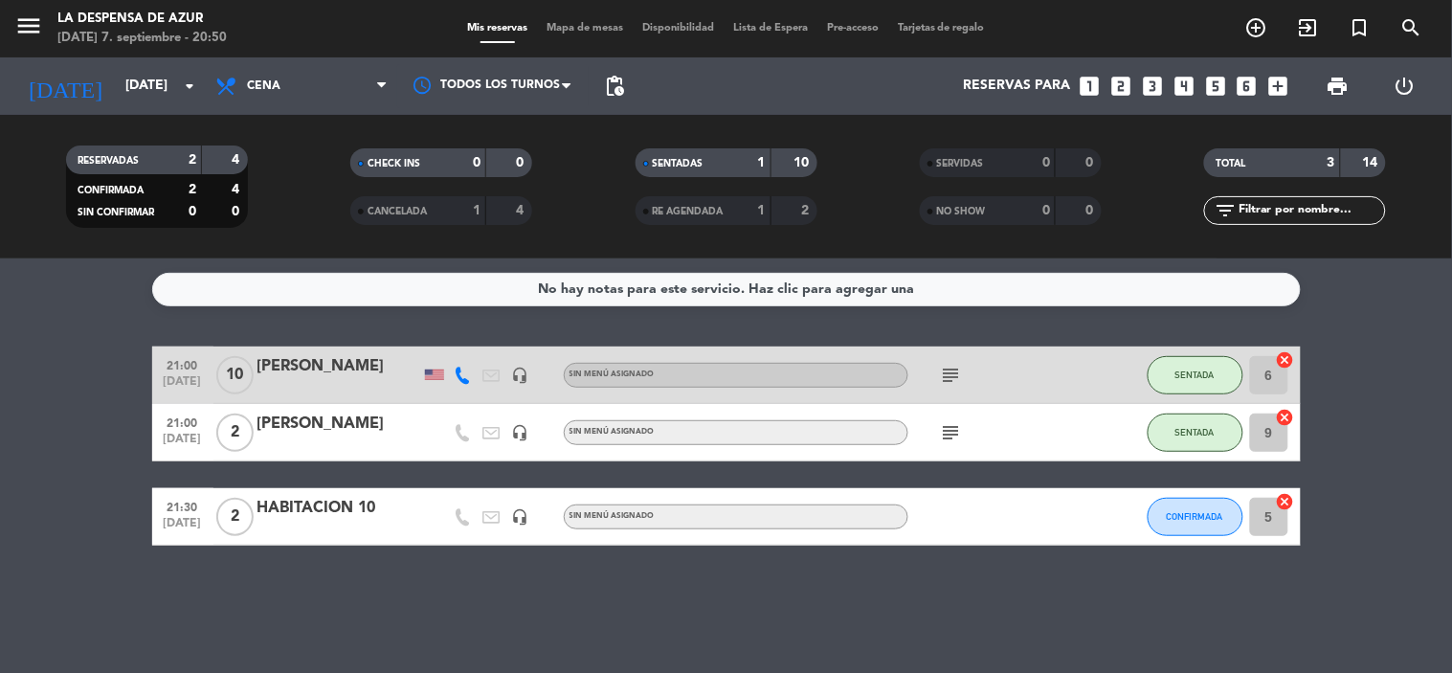
click at [1410, 523] on bookings-row "21:00 [DATE] [PERSON_NAME] headset_mic Sin menú asignado subject SENTADA 6 canc…" at bounding box center [726, 446] width 1452 height 199
